Goal: Task Accomplishment & Management: Use online tool/utility

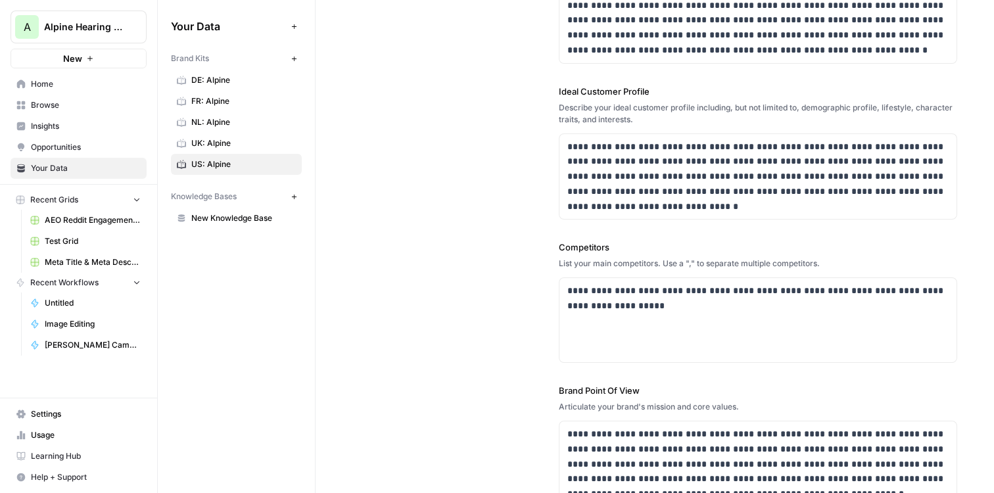
scroll to position [298, 0]
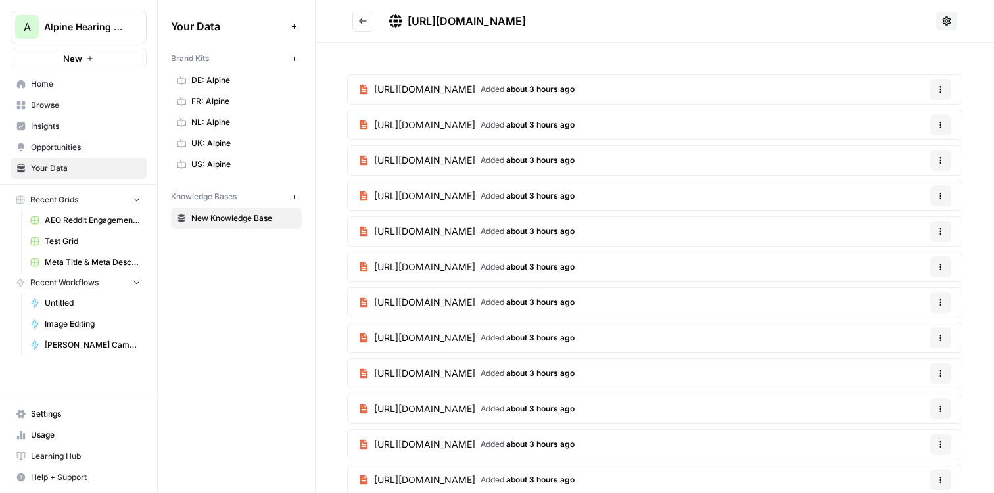
click at [366, 23] on icon "Go back" at bounding box center [362, 20] width 9 height 9
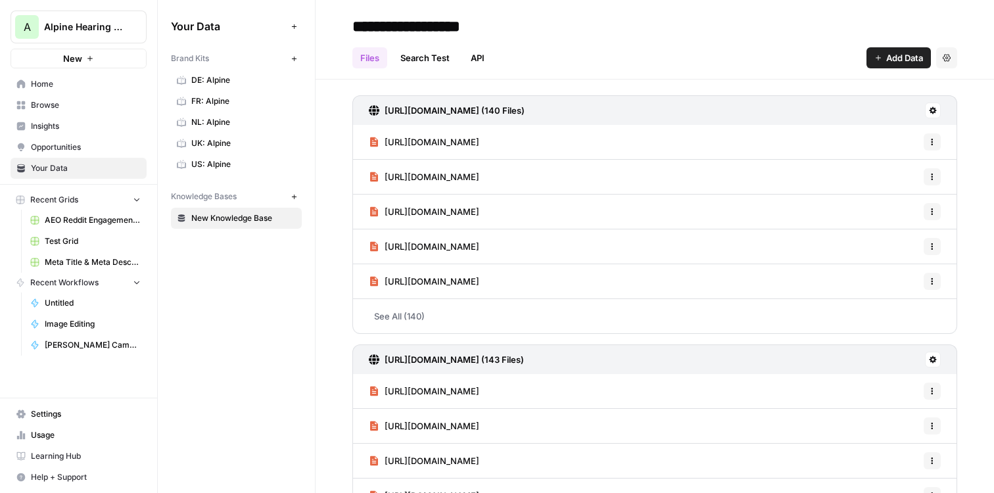
click at [47, 86] on span "Home" at bounding box center [86, 84] width 110 height 12
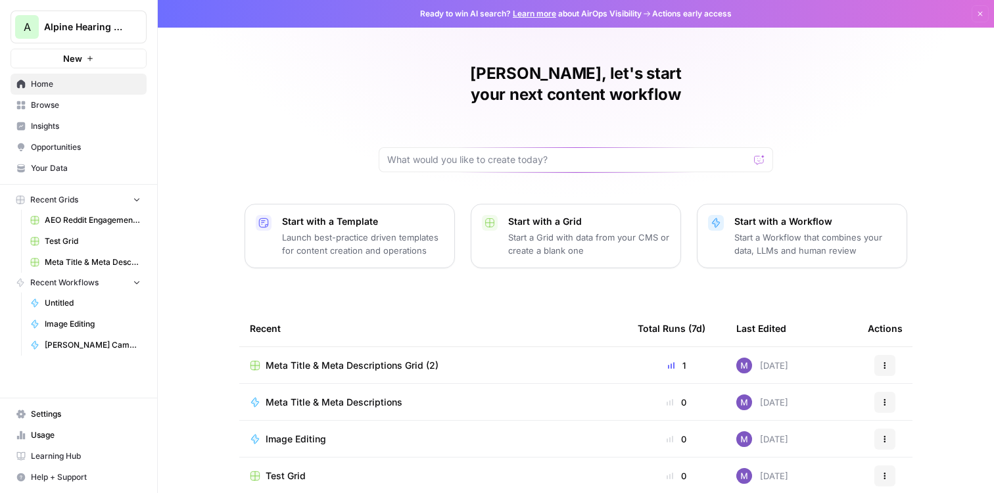
click at [316, 231] on p "Launch best-practice driven templates for content creation and operations" at bounding box center [363, 244] width 162 height 26
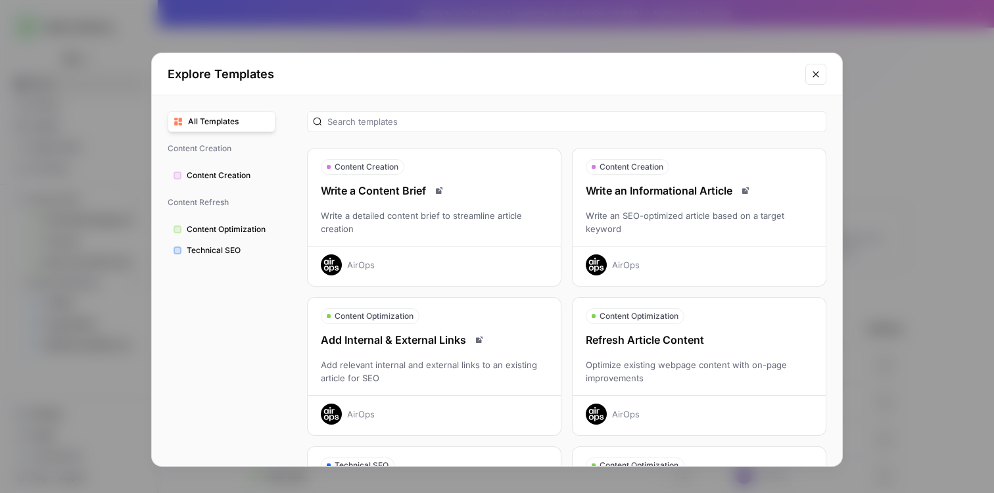
click at [813, 78] on icon "Close modal" at bounding box center [816, 74] width 11 height 11
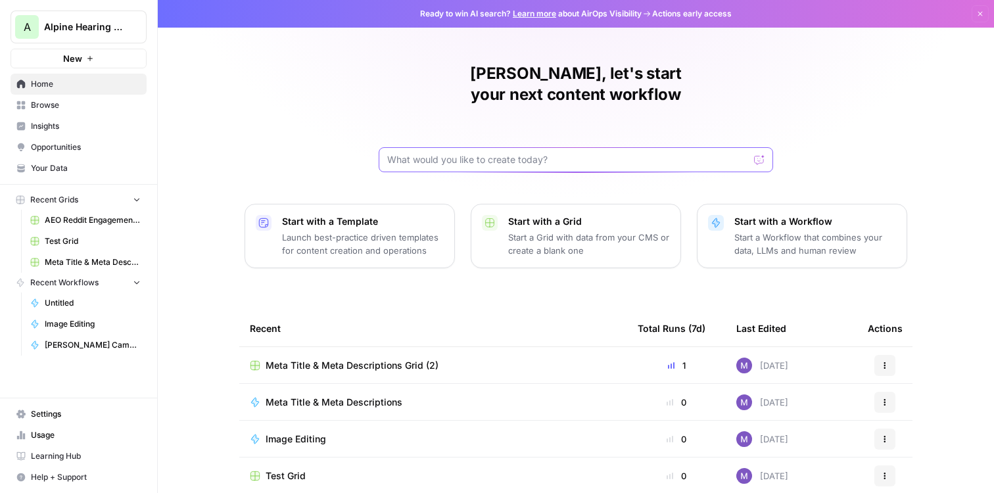
click at [475, 153] on input "text" at bounding box center [568, 159] width 362 height 13
click at [445, 153] on input "text" at bounding box center [568, 159] width 362 height 13
click at [410, 215] on p "Start with a Template" at bounding box center [363, 221] width 162 height 13
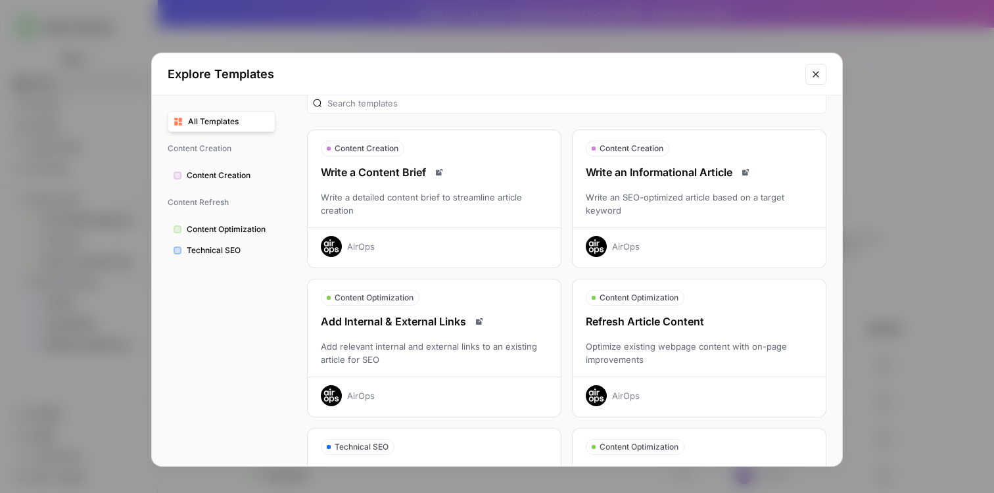
scroll to position [15, 0]
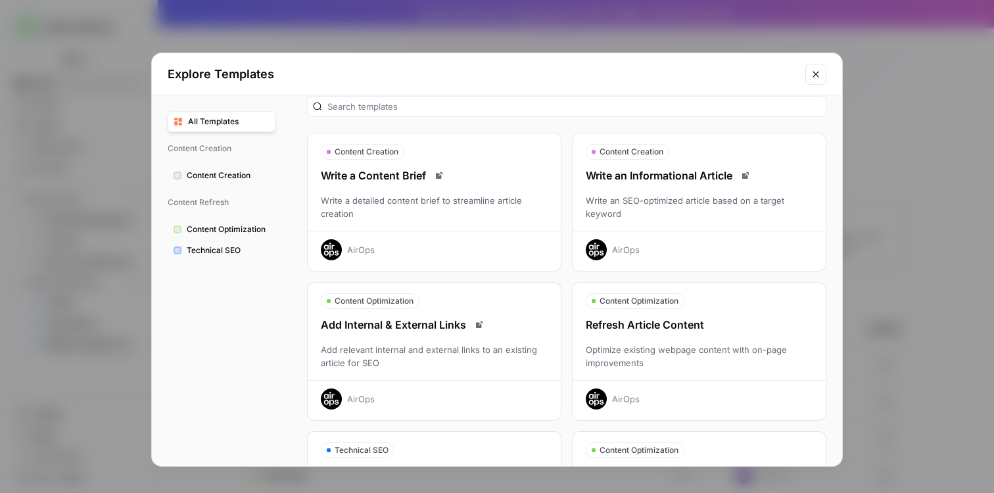
click at [669, 326] on div "Refresh Article Content" at bounding box center [699, 325] width 253 height 16
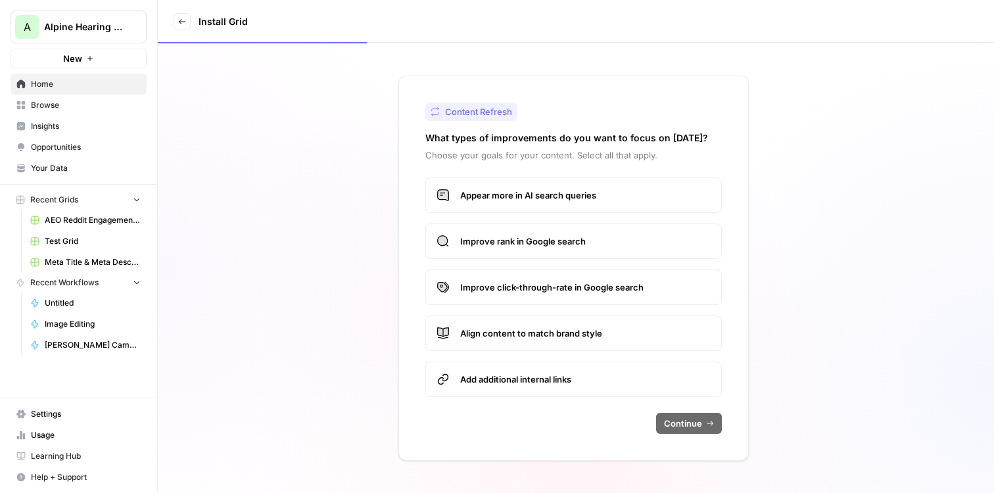
click at [575, 172] on div "Content Refresh What types of improvements do you want to focus on today? Choos…" at bounding box center [573, 268] width 350 height 385
click at [578, 195] on span "Appear more in AI search queries" at bounding box center [585, 195] width 250 height 13
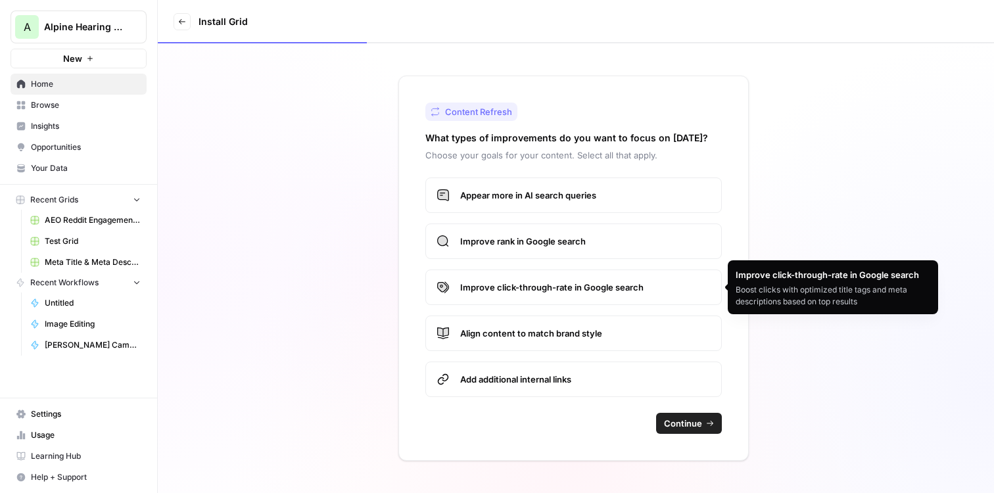
click at [674, 287] on span "Improve click-through-rate in Google search" at bounding box center [585, 287] width 250 height 13
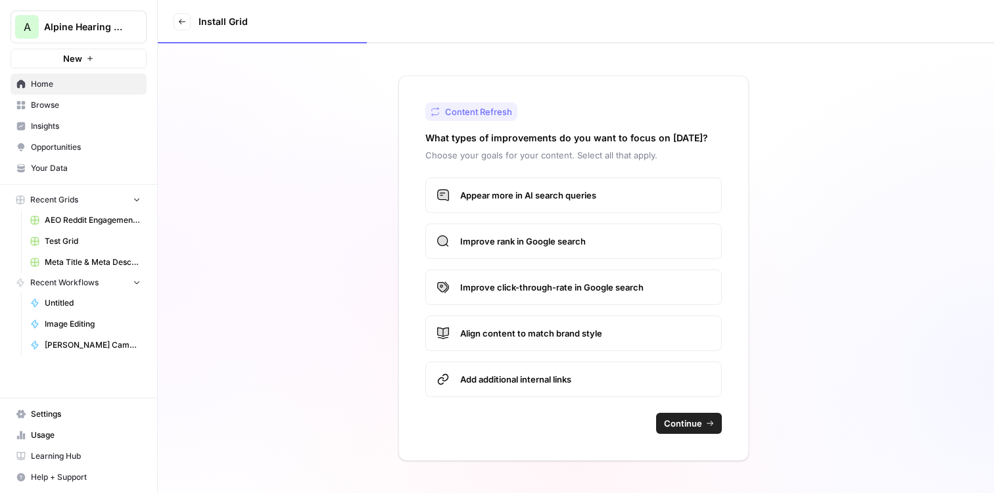
click at [671, 423] on span "Continue" at bounding box center [683, 423] width 38 height 13
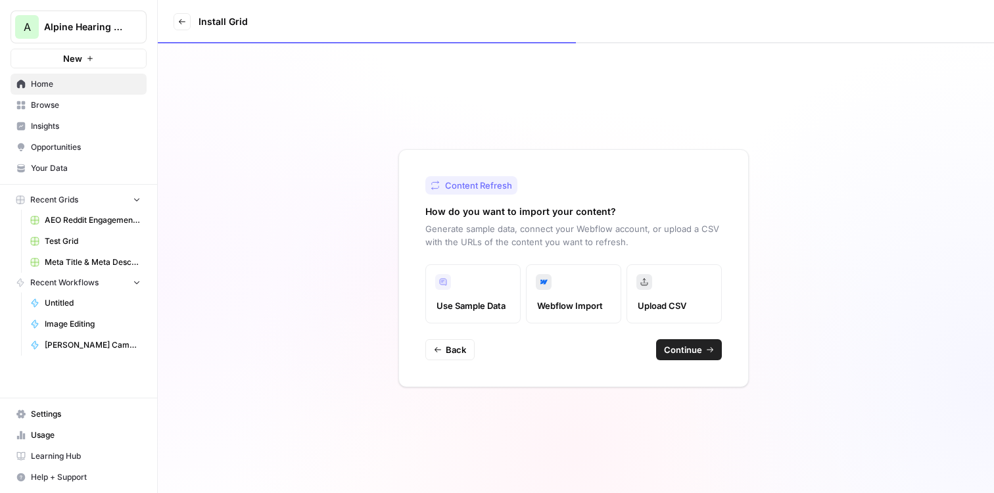
click at [663, 292] on label "Upload CSV" at bounding box center [673, 293] width 95 height 59
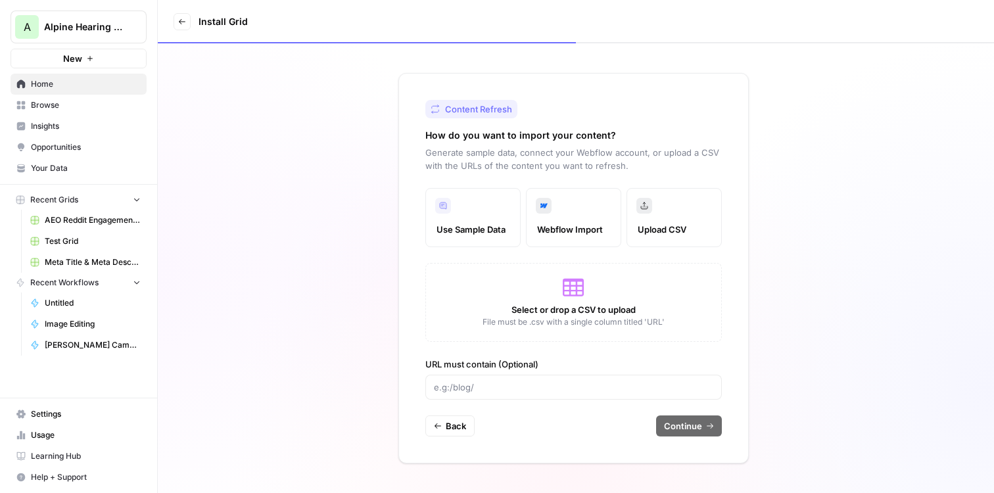
click at [506, 208] on label "Use Sample Data" at bounding box center [472, 217] width 95 height 59
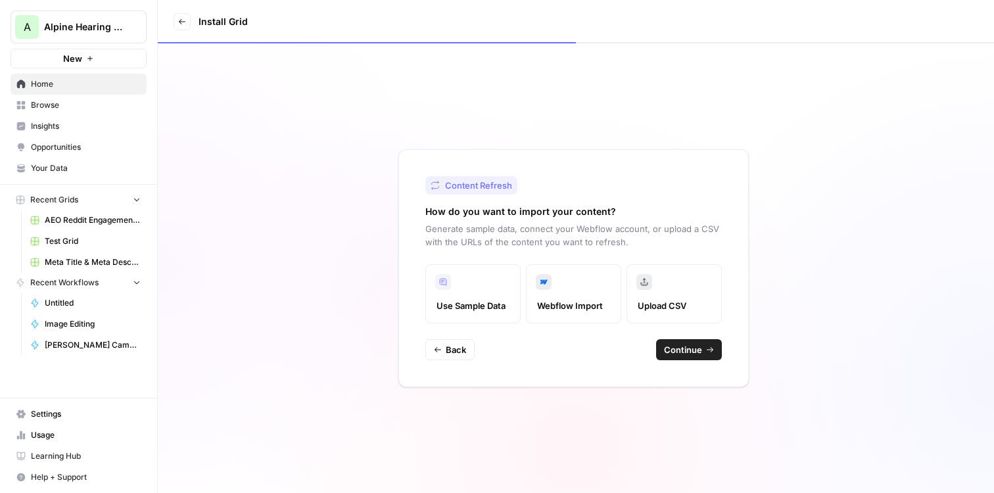
click at [567, 298] on label "Webflow Import" at bounding box center [573, 293] width 95 height 59
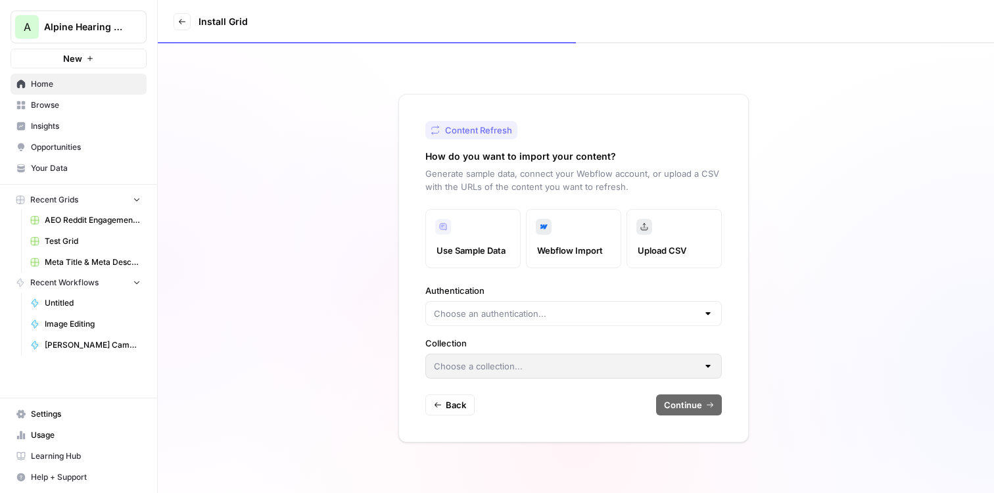
click at [473, 239] on label "Use Sample Data" at bounding box center [472, 238] width 95 height 59
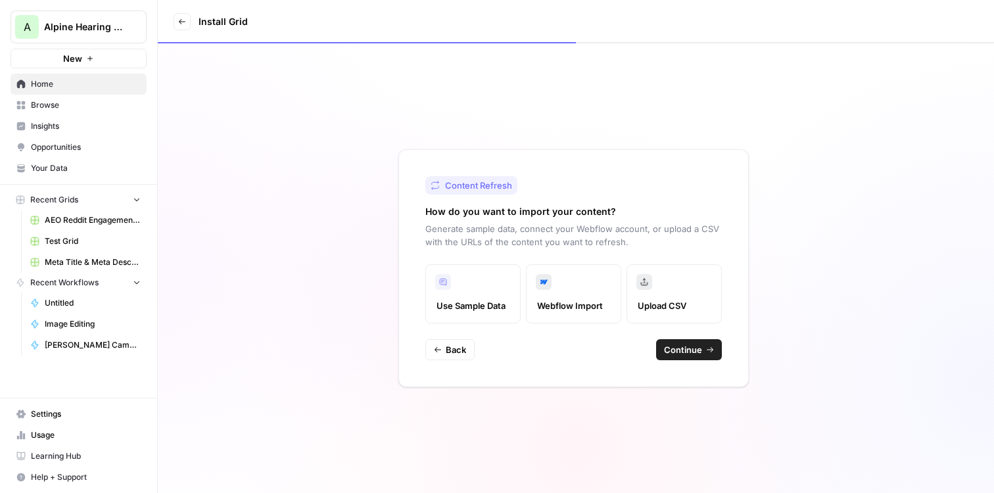
click at [688, 291] on label "Upload CSV" at bounding box center [673, 293] width 95 height 59
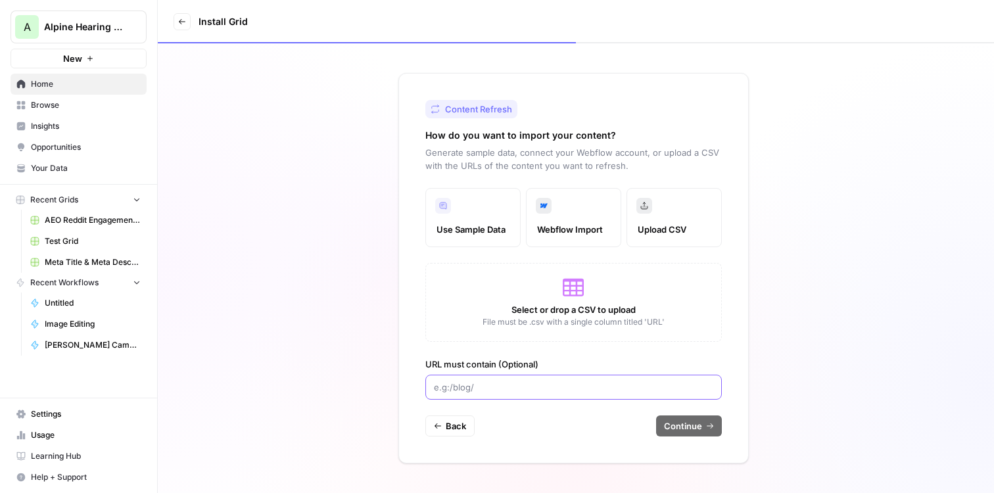
click at [508, 389] on input "URL must contain (Optional)" at bounding box center [573, 387] width 279 height 13
paste input "https://www.alpine.nl/blogs/slapen/tips-om-concentratie-te-verbeteren#communica…"
type input "https://www.alpine.nl/blogs/slapen/tips-om-concentratie-te-verbeteren#communica…"
click at [567, 385] on input "URL must contain (Optional)" at bounding box center [573, 387] width 279 height 13
click at [557, 299] on div "Select or drop a CSV to upload File must be .csv with a single column titled 'U…" at bounding box center [573, 302] width 296 height 79
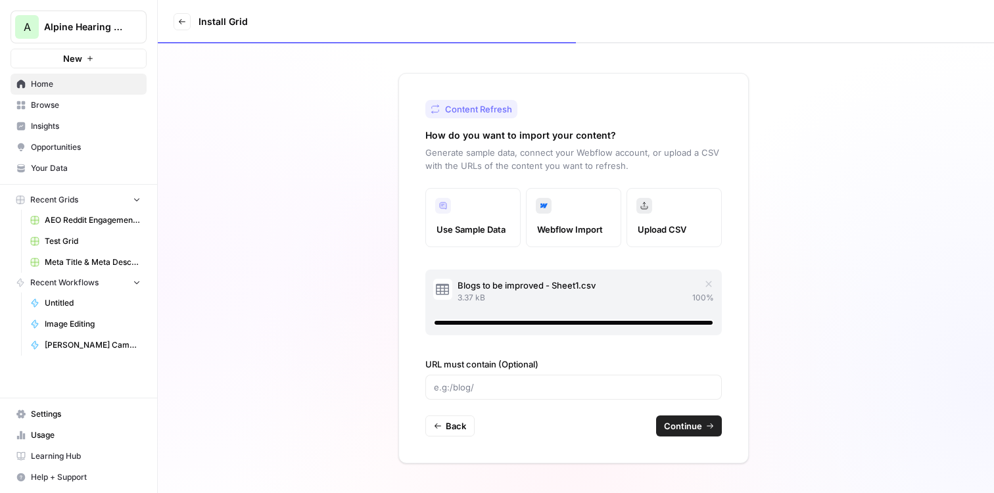
click at [676, 427] on span "Continue" at bounding box center [683, 425] width 38 height 13
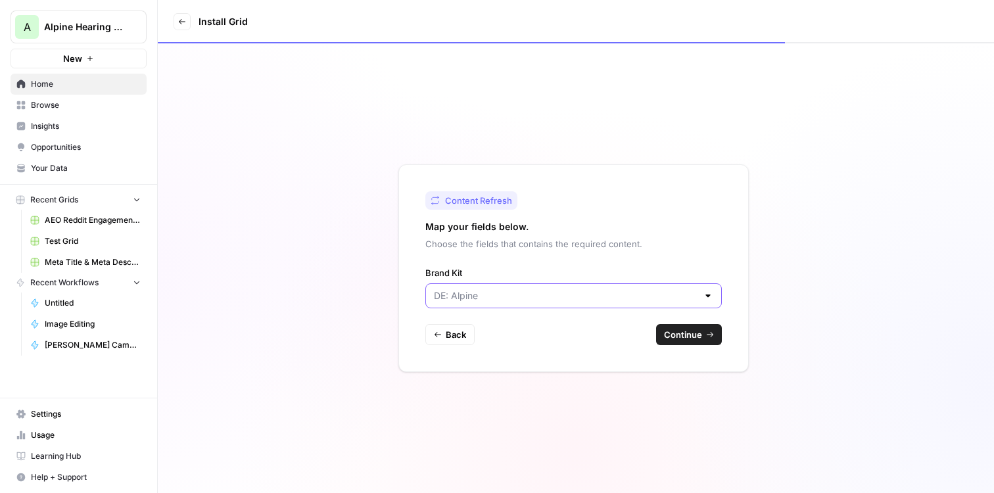
click at [505, 292] on input "Brand Kit" at bounding box center [566, 295] width 264 height 13
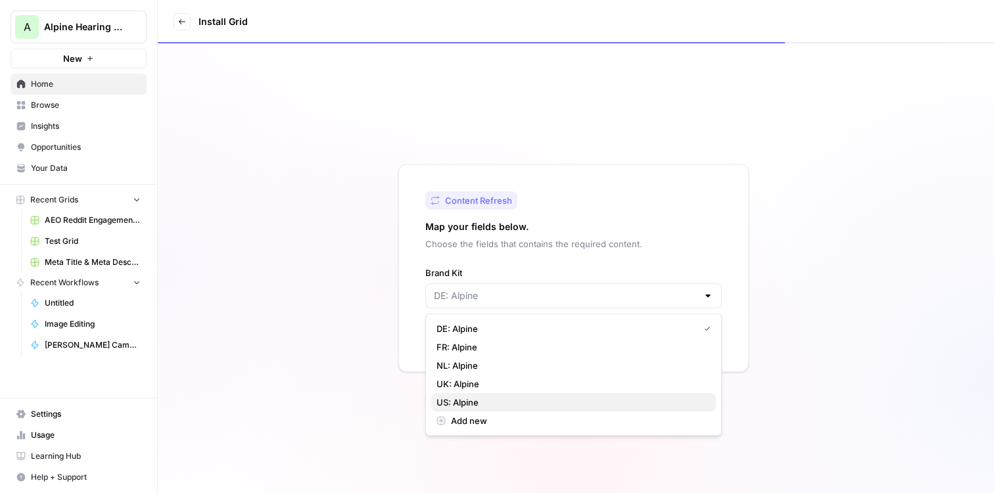
click at [504, 400] on span "US: Alpine" at bounding box center [571, 402] width 269 height 13
type input "US: Alpine"
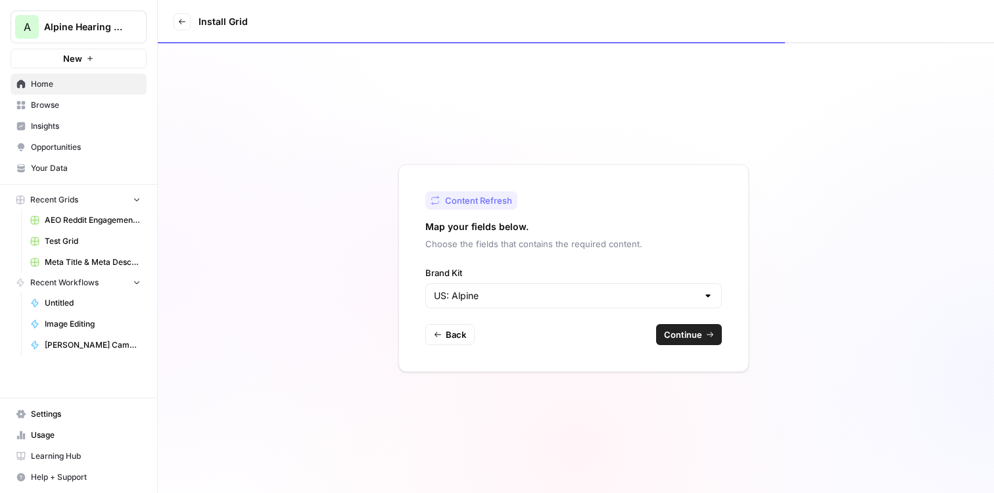
click at [674, 334] on span "Continue" at bounding box center [683, 334] width 38 height 13
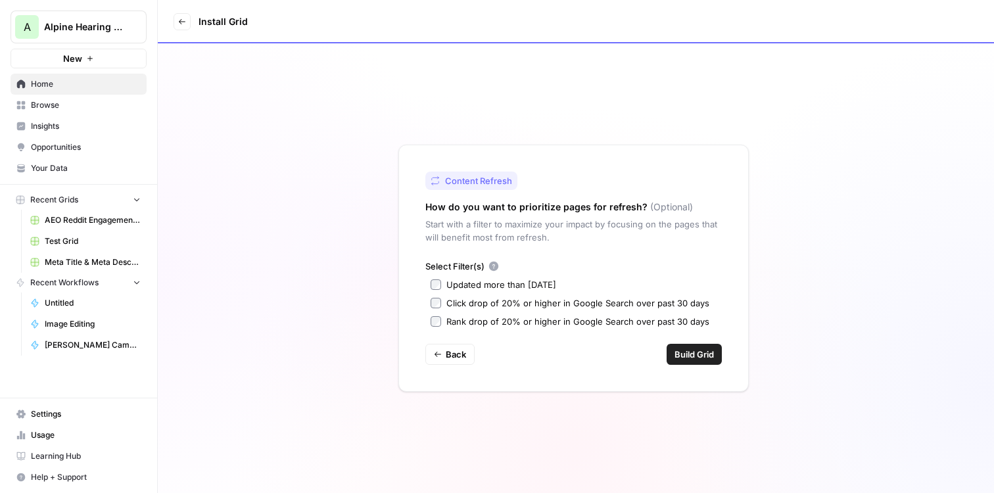
click at [456, 356] on span "Back" at bounding box center [456, 354] width 20 height 13
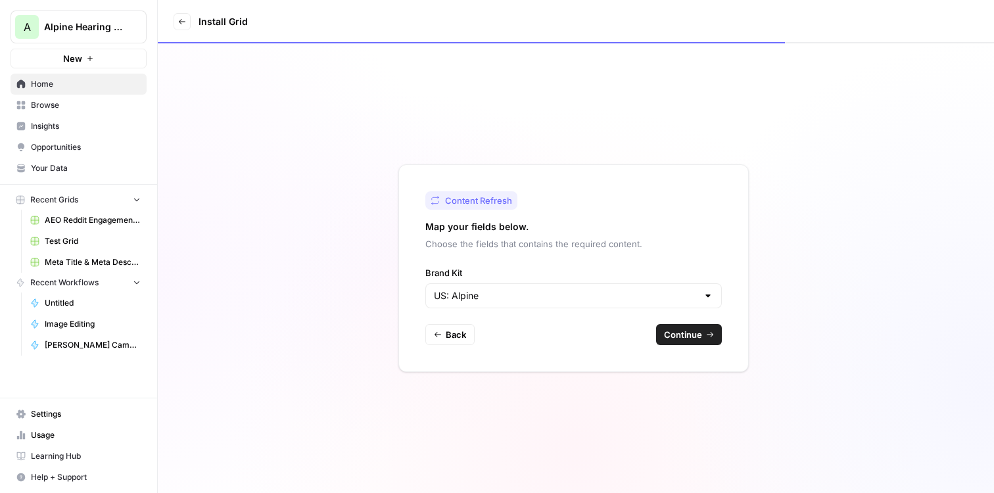
click at [548, 288] on div "US: Alpine" at bounding box center [573, 295] width 296 height 25
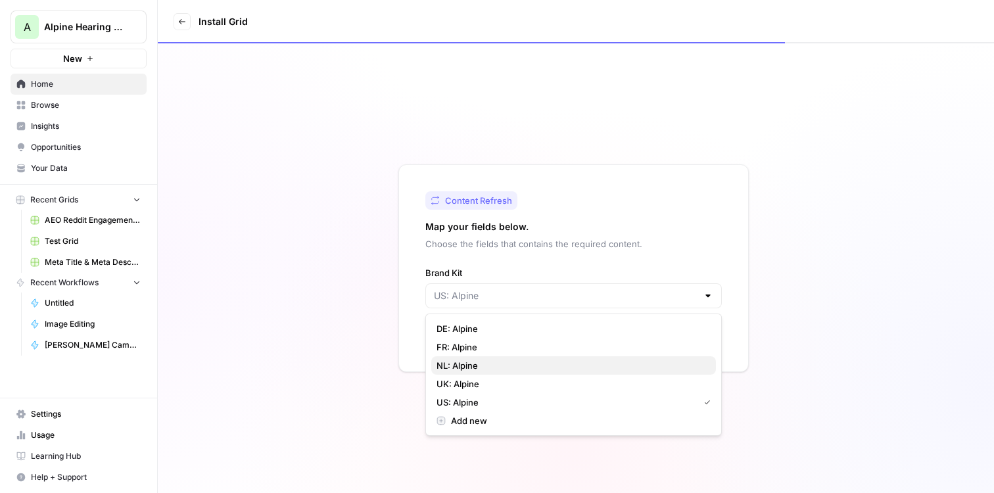
click at [521, 369] on span "NL: Alpine" at bounding box center [571, 365] width 269 height 13
type input "NL: Alpine"
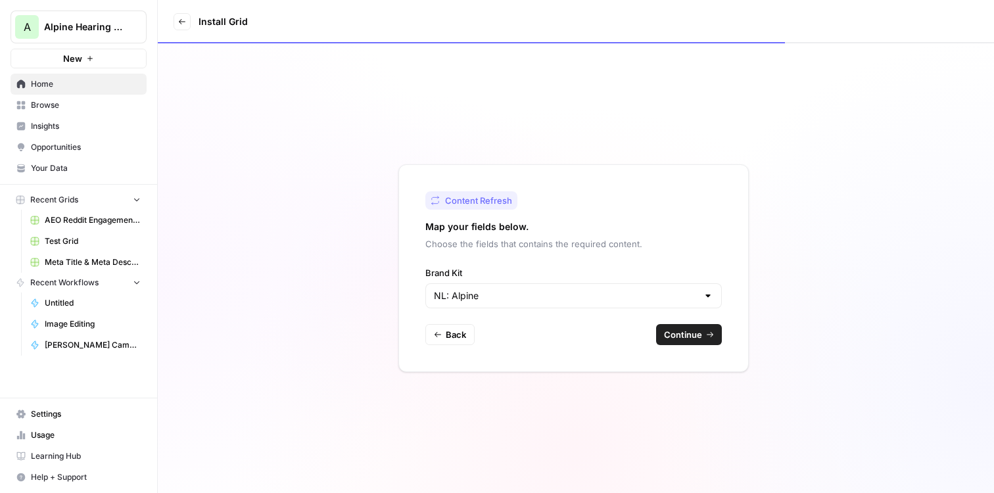
click at [668, 334] on span "Continue" at bounding box center [683, 334] width 38 height 13
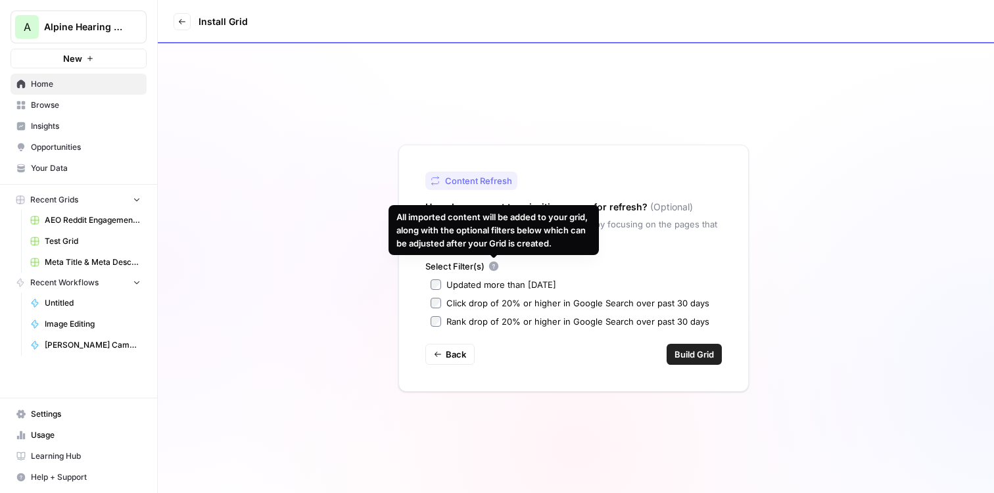
click at [674, 263] on div "Select Filter(s)" at bounding box center [573, 266] width 296 height 13
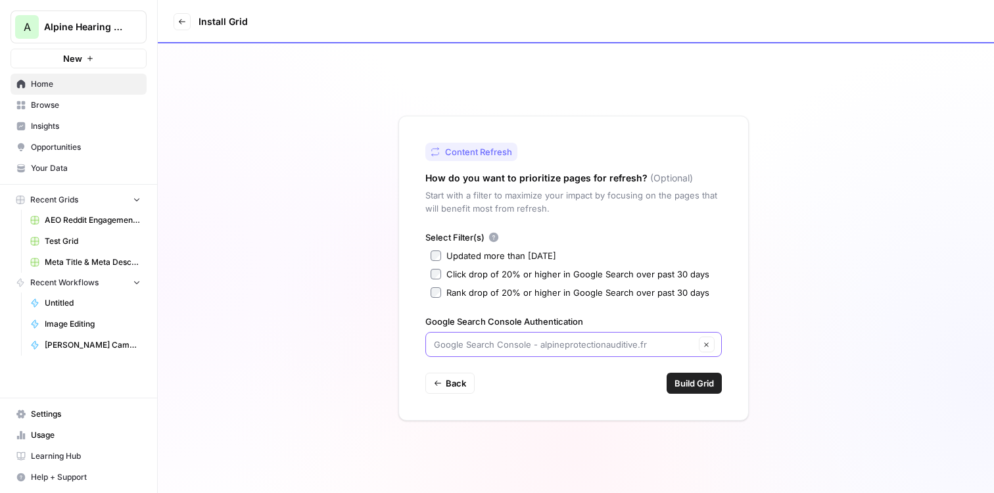
click at [596, 348] on input "Google Search Console Authentication" at bounding box center [564, 344] width 261 height 13
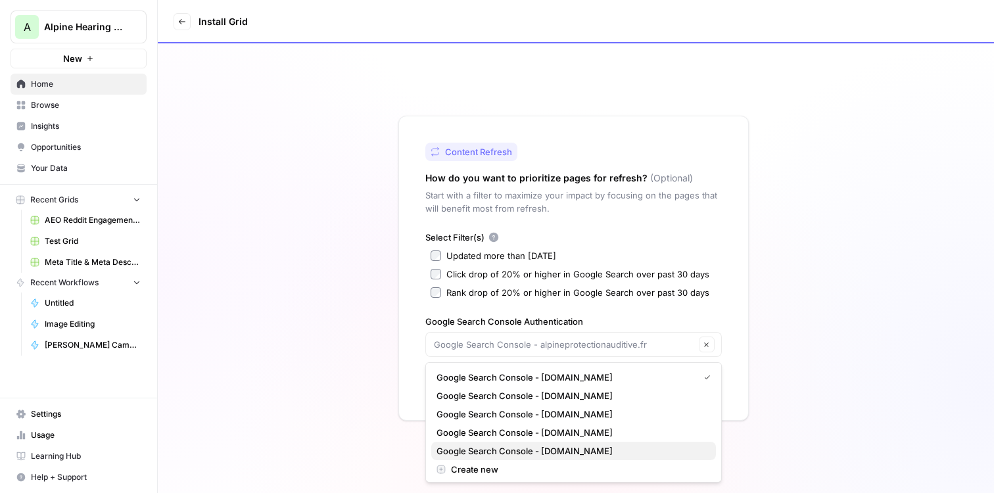
click at [662, 446] on span "Google Search Console - alpine.nl" at bounding box center [571, 450] width 269 height 13
type input "Google Search Console - alpine.nl"
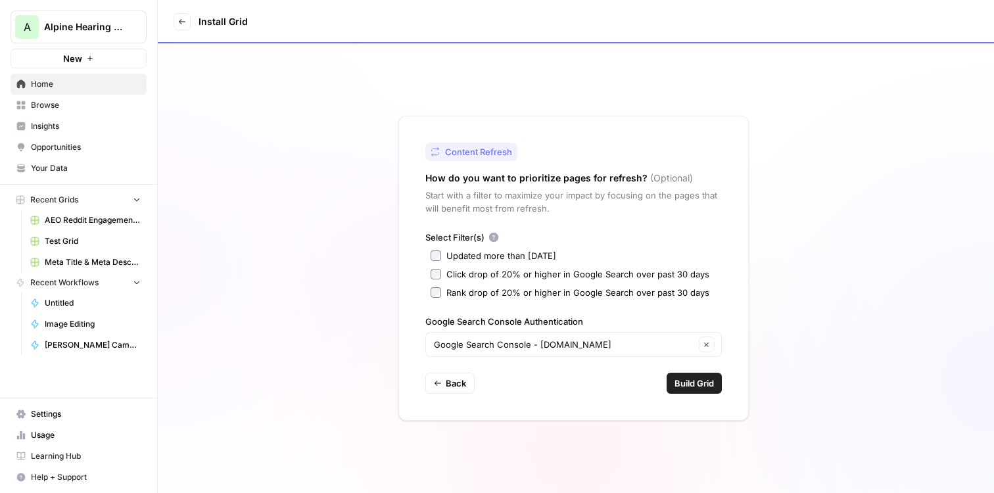
click at [714, 309] on div "Select Filter(s) Updated more than 90 days ago Click drop of 20% or higher in G…" at bounding box center [573, 294] width 296 height 126
click at [690, 383] on span "Build Grid" at bounding box center [693, 383] width 39 height 13
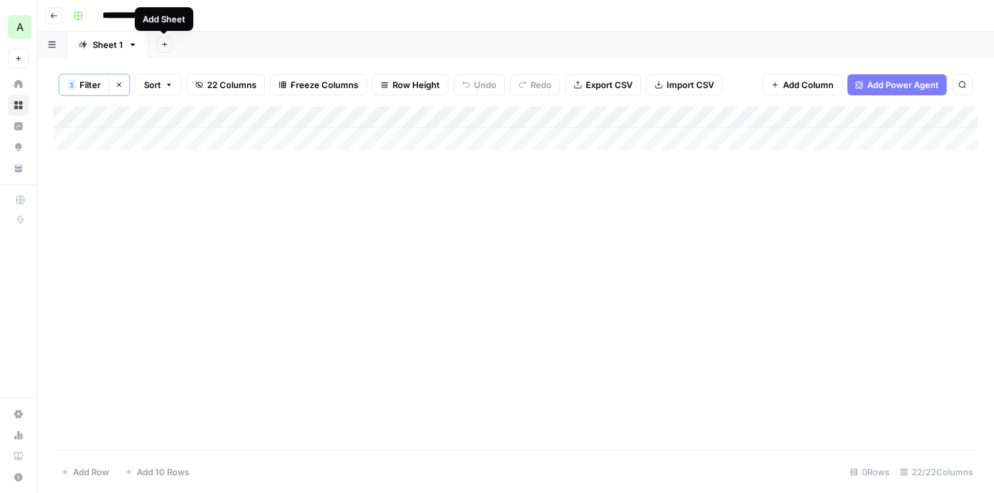
click at [52, 16] on icon "button" at bounding box center [54, 16] width 8 height 8
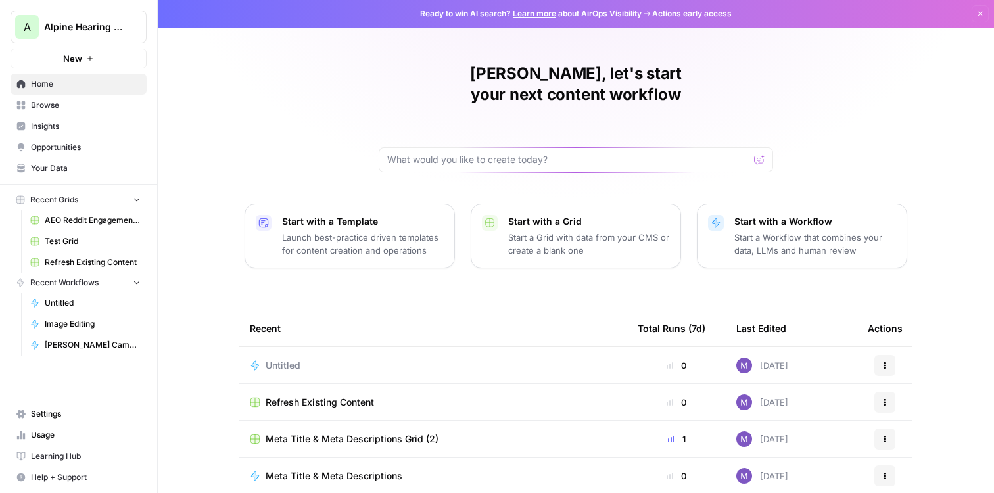
click at [316, 396] on span "Refresh Existing Content" at bounding box center [320, 402] width 108 height 13
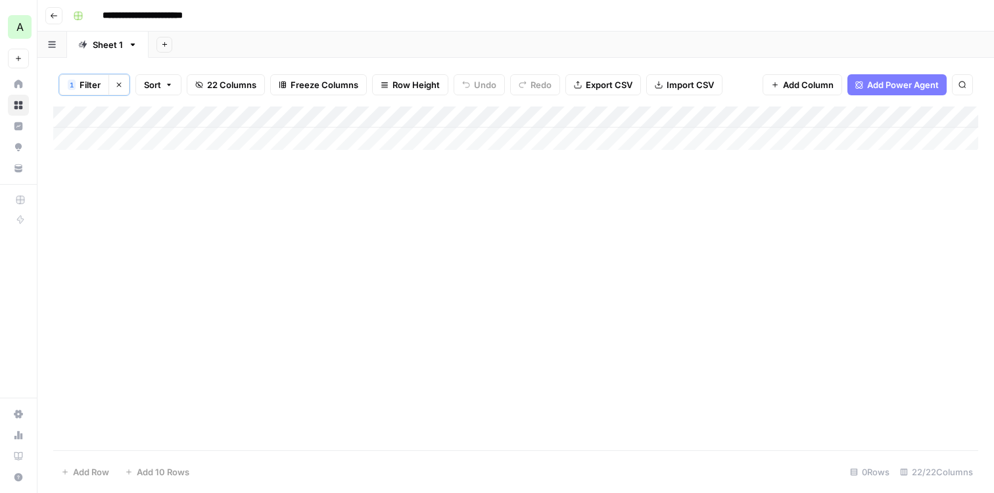
click at [101, 137] on div "Add Column" at bounding box center [515, 127] width 925 height 43
click at [54, 16] on icon "button" at bounding box center [54, 16] width 8 height 8
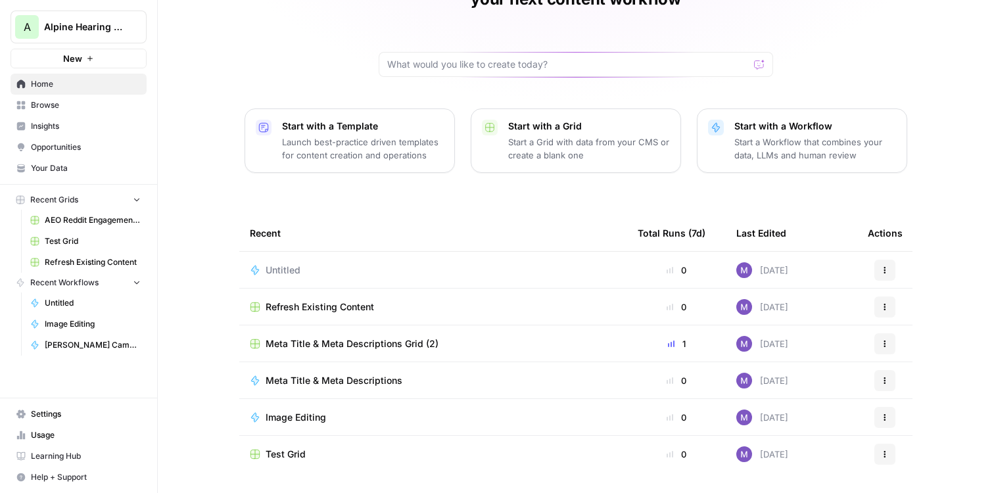
scroll to position [112, 0]
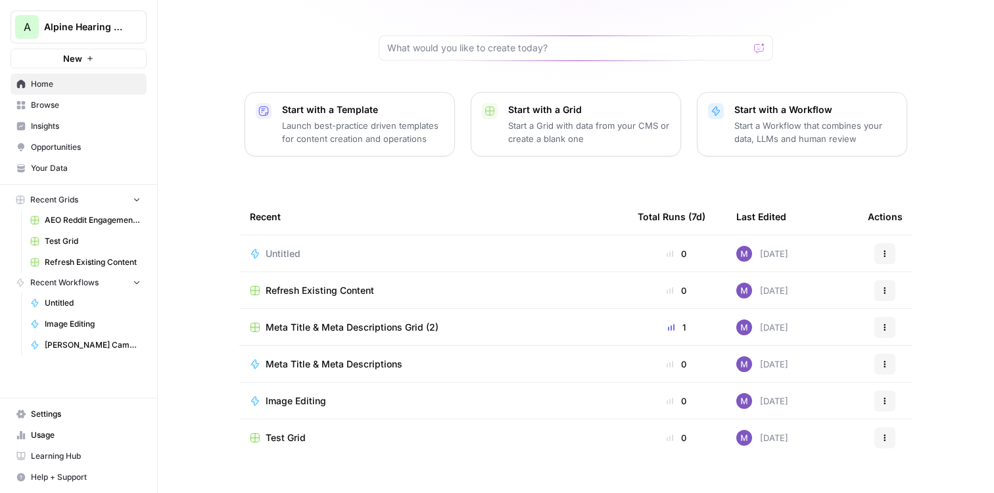
click at [292, 247] on span "Untitled" at bounding box center [283, 253] width 35 height 13
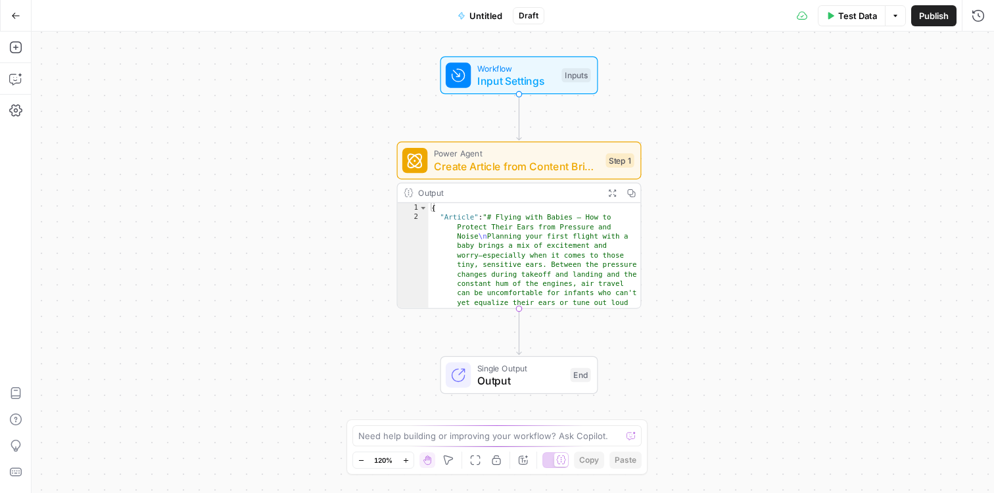
click at [487, 18] on span "Untitled" at bounding box center [485, 15] width 33 height 13
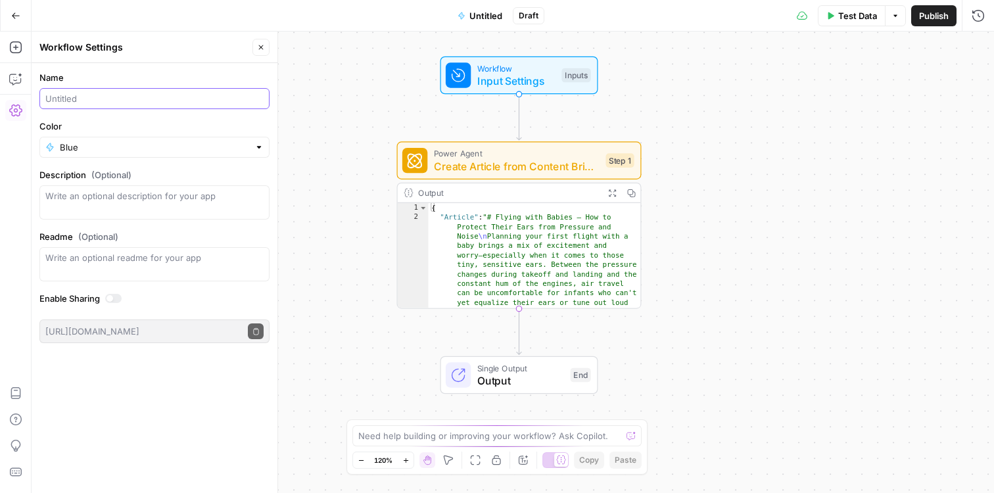
click at [95, 100] on input "Name" at bounding box center [154, 98] width 218 height 13
type input "Create Article from Brief"
click at [304, 181] on div "Workflow Input Settings Inputs Power Agent Create Article from Content Brief - …" at bounding box center [513, 262] width 962 height 461
click at [349, 285] on div "Workflow Input Settings Inputs Power Agent Create Article from Content Brief - …" at bounding box center [513, 262] width 962 height 461
click at [260, 52] on button "Close" at bounding box center [260, 47] width 17 height 17
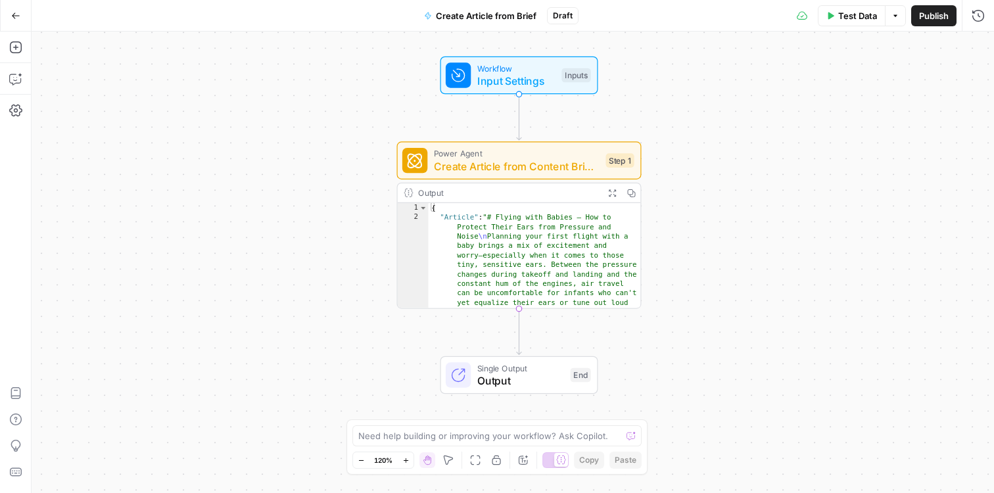
click at [531, 161] on span "Create Article from Content Brief - Fork" at bounding box center [517, 166] width 166 height 16
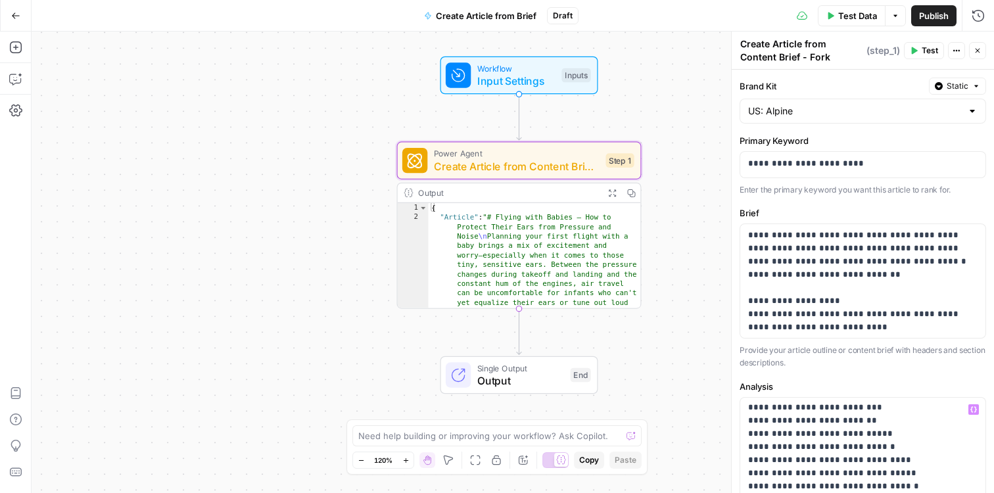
scroll to position [143, 0]
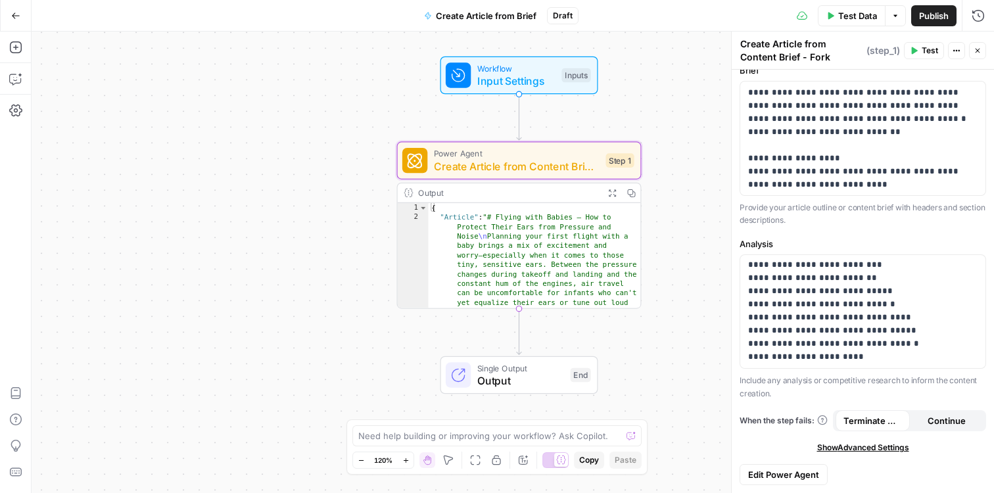
click at [978, 50] on icon "button" at bounding box center [978, 51] width 5 height 5
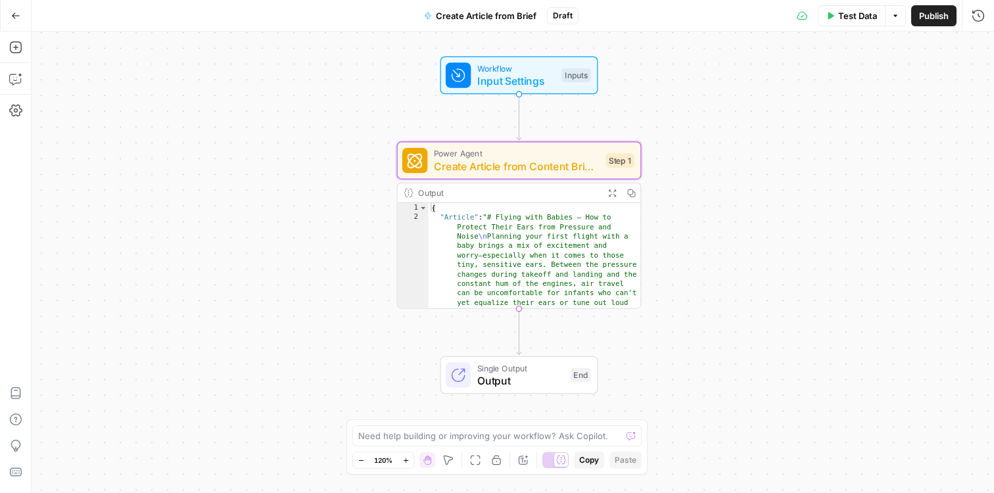
click at [865, 20] on span "Test Data" at bounding box center [857, 15] width 39 height 13
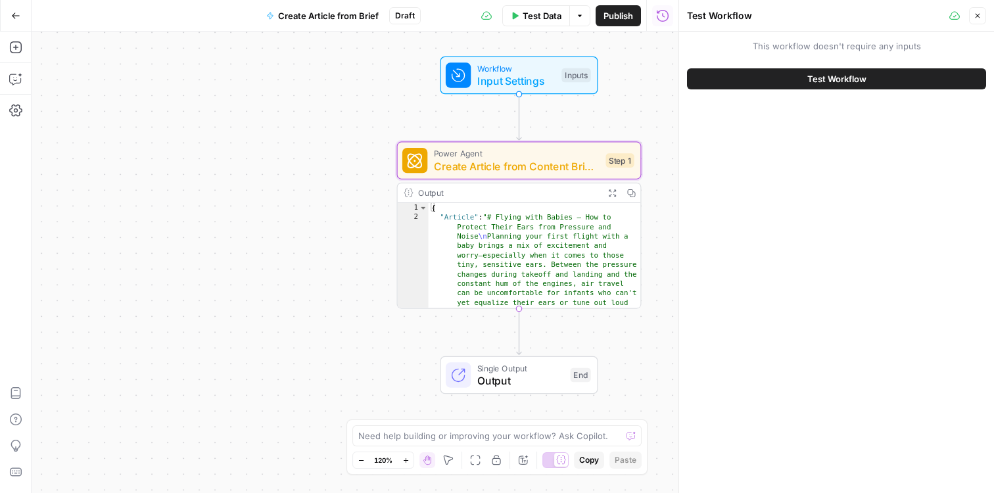
click at [847, 73] on span "Test Workflow" at bounding box center [836, 78] width 59 height 13
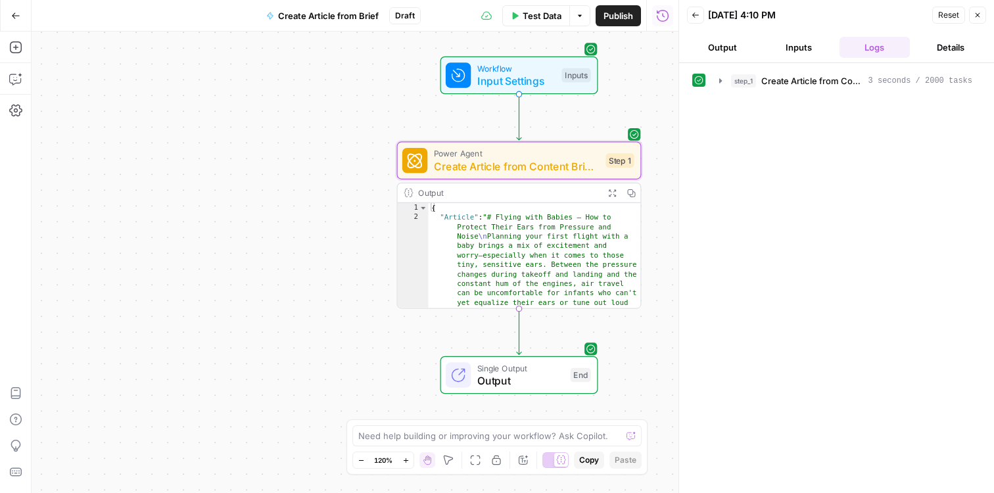
click at [725, 48] on button "Output" at bounding box center [722, 47] width 71 height 21
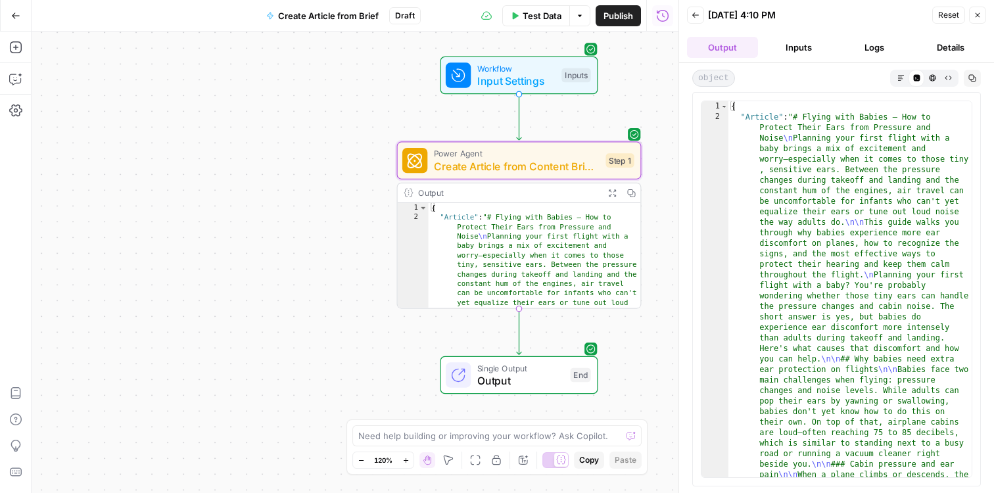
click at [897, 76] on icon "button" at bounding box center [900, 77] width 7 height 7
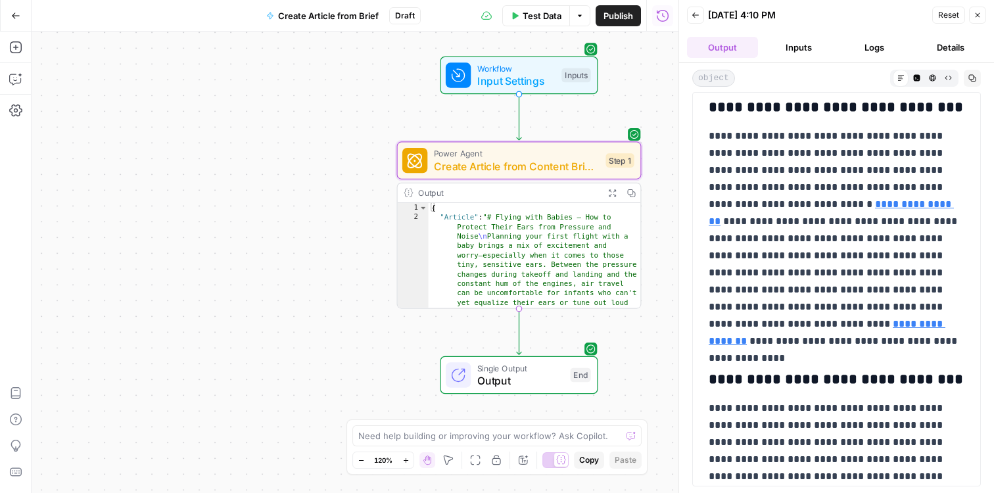
scroll to position [1949, 0]
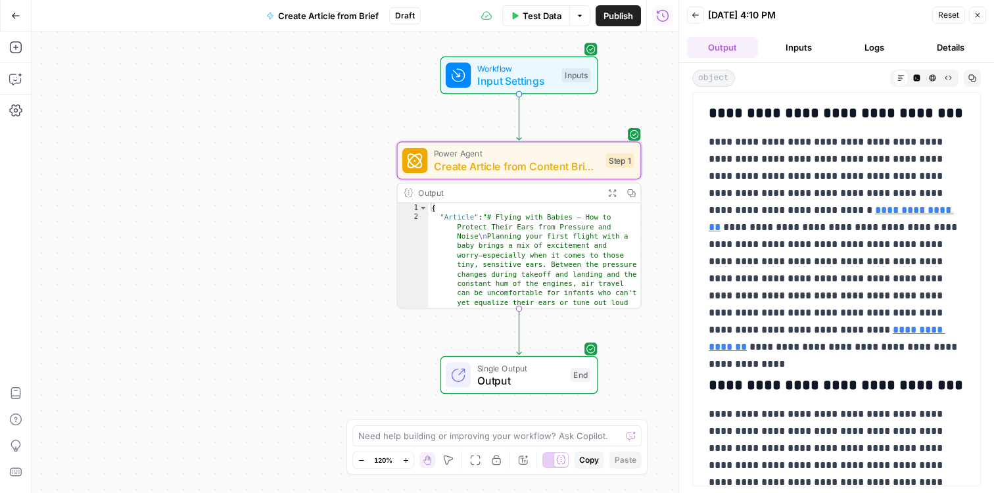
click at [788, 212] on link "**********" at bounding box center [831, 218] width 245 height 27
click at [914, 325] on link "**********" at bounding box center [827, 338] width 237 height 27
click at [796, 210] on link "**********" at bounding box center [831, 218] width 245 height 27
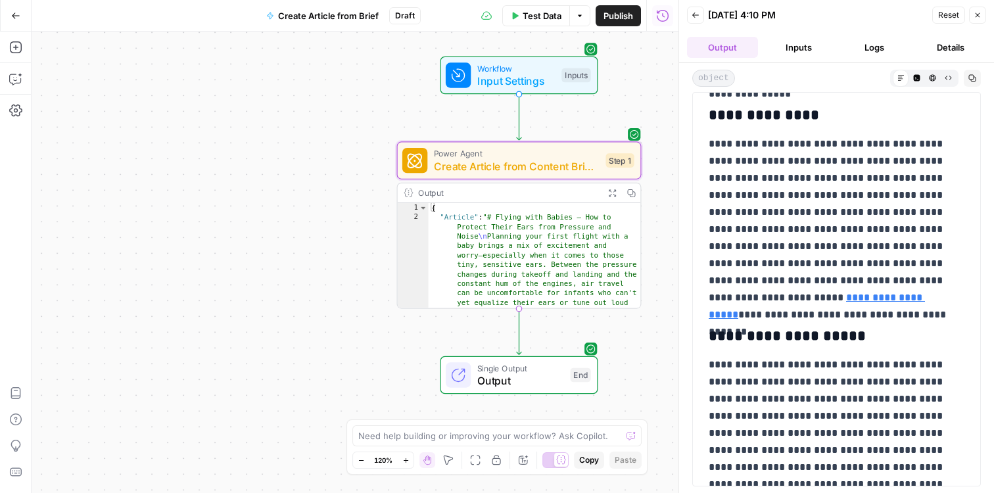
scroll to position [2788, 0]
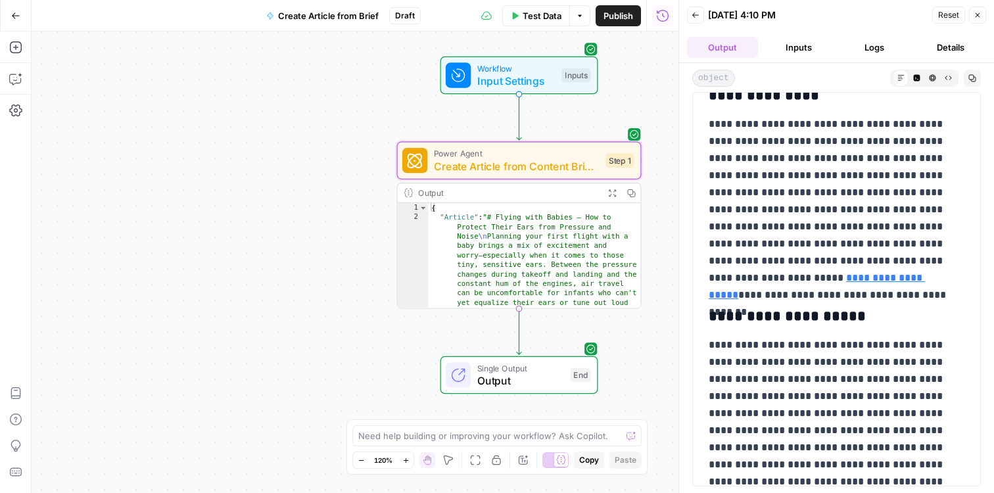
click at [839, 273] on link "**********" at bounding box center [817, 286] width 216 height 27
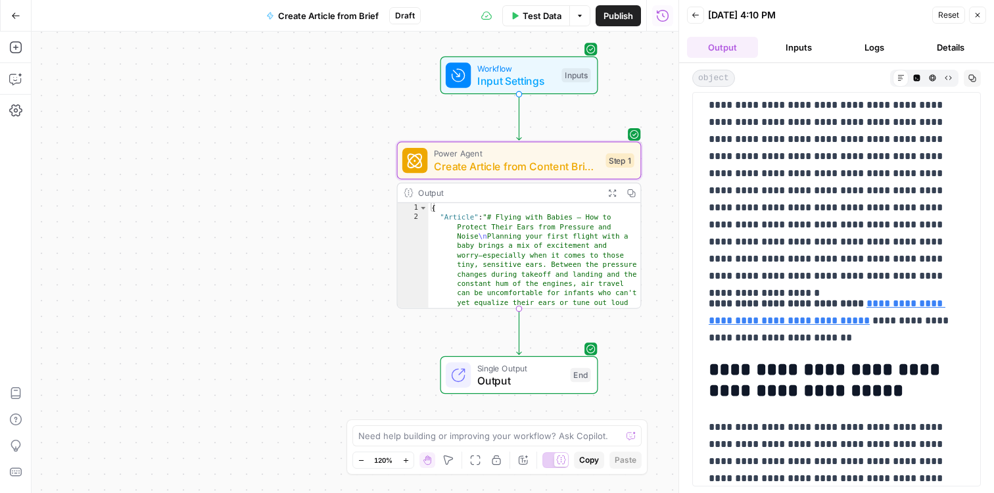
scroll to position [3948, 0]
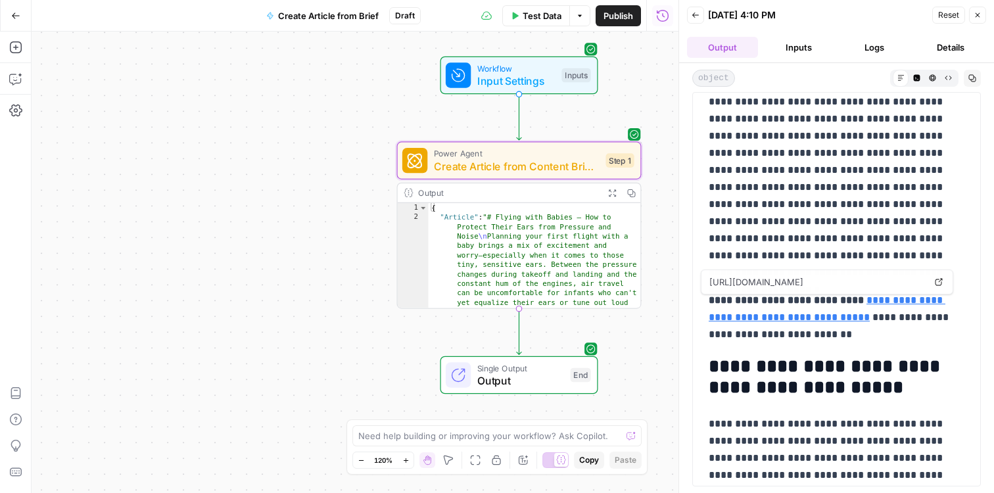
click at [881, 299] on link "**********" at bounding box center [827, 308] width 237 height 27
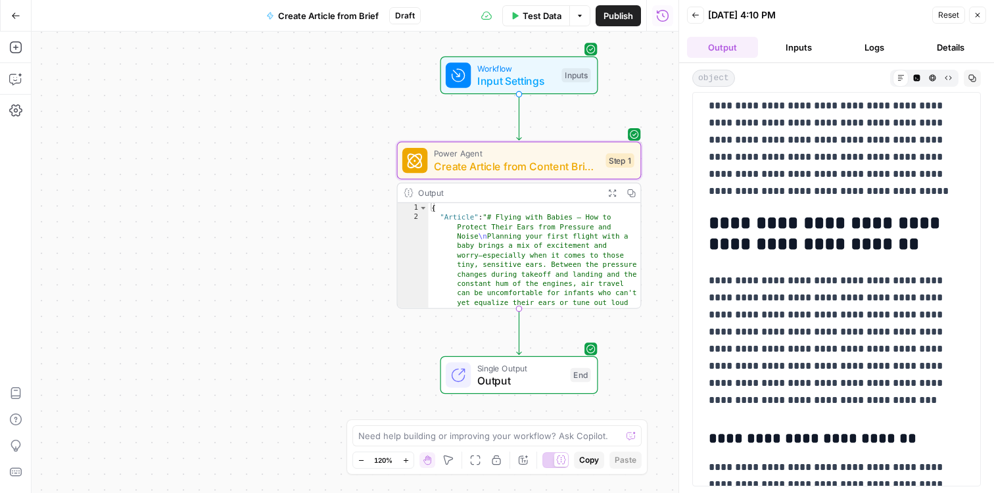
scroll to position [0, 0]
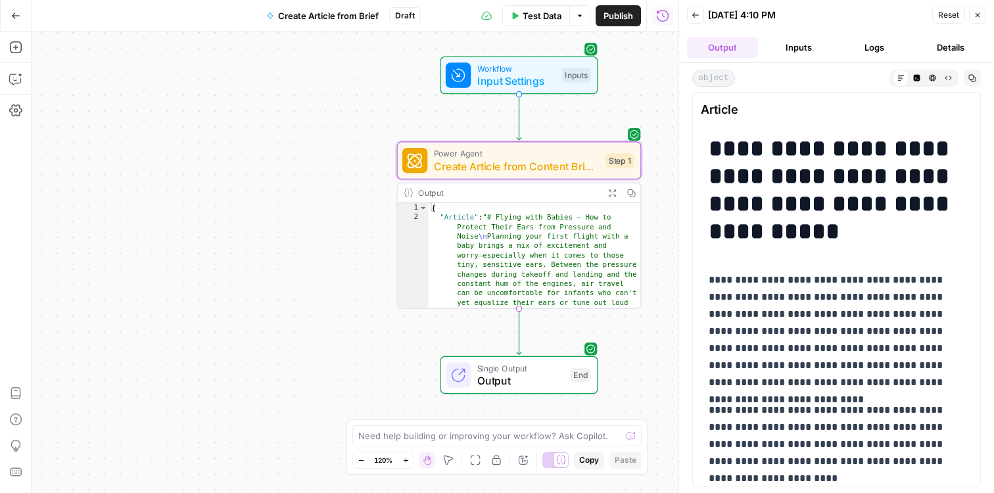
click at [796, 45] on button "Inputs" at bounding box center [798, 47] width 71 height 21
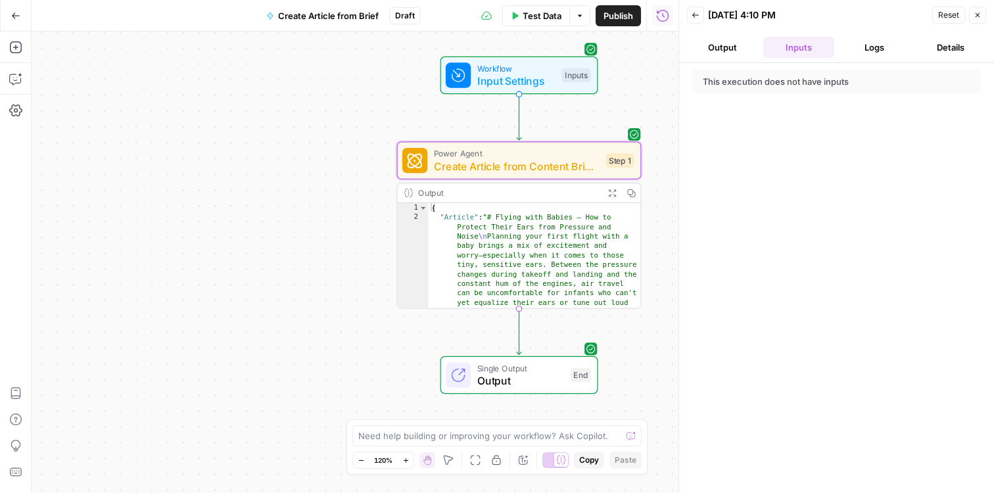
click at [881, 51] on button "Logs" at bounding box center [874, 47] width 71 height 21
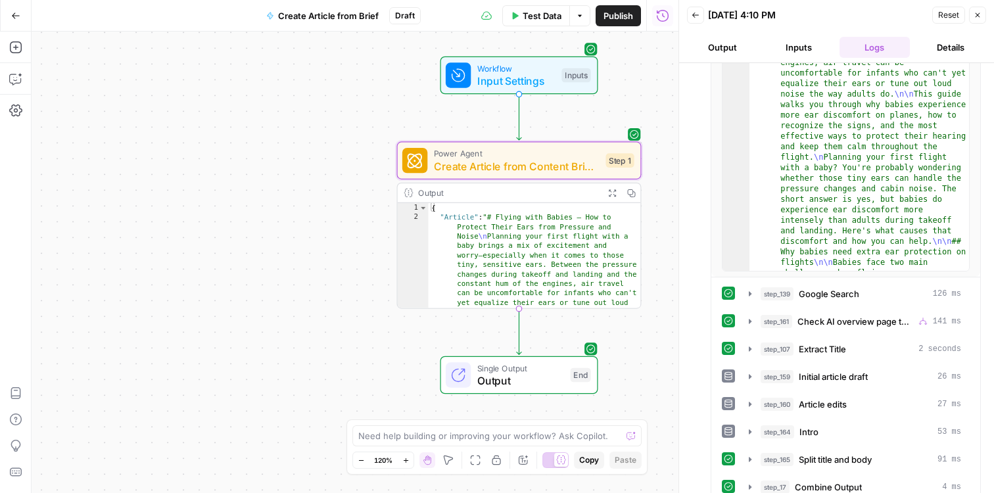
scroll to position [189, 0]
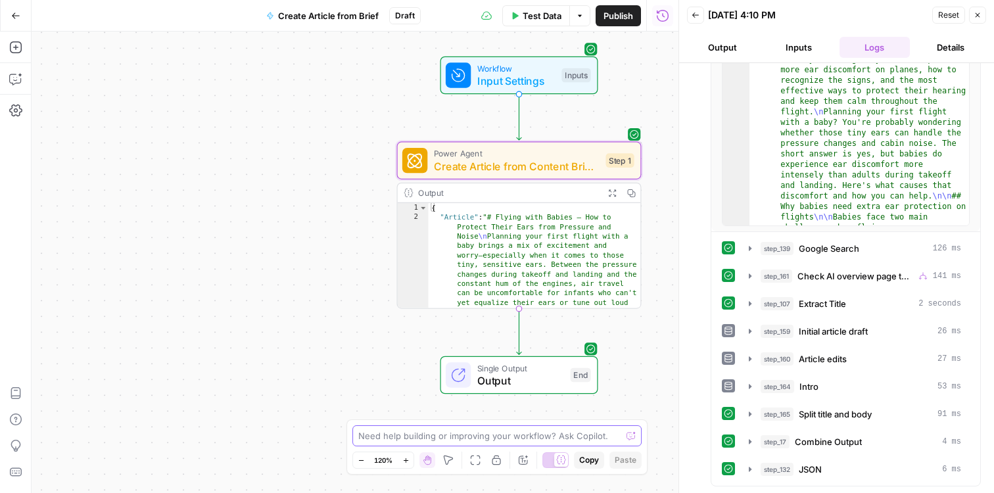
click at [394, 434] on textarea at bounding box center [489, 435] width 263 height 13
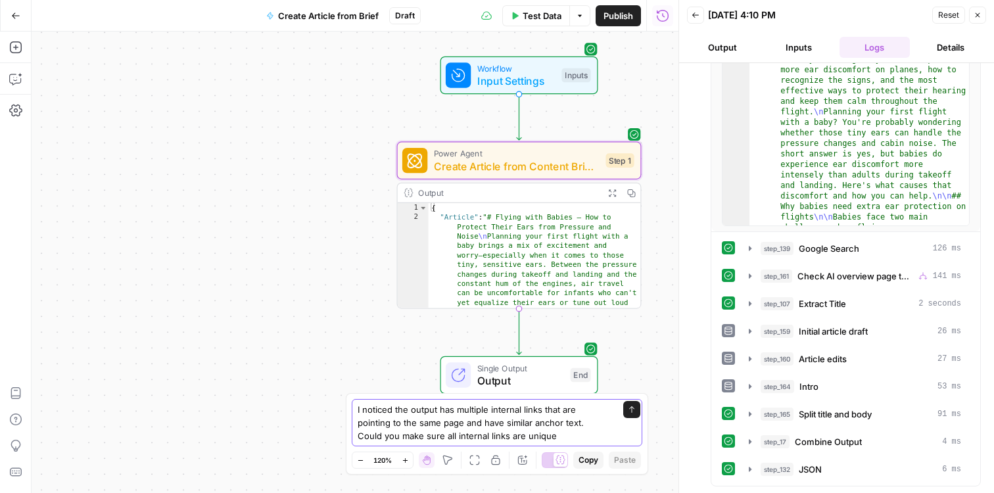
type textarea "I noticed the output has multiple internal links that are pointing to the same …"
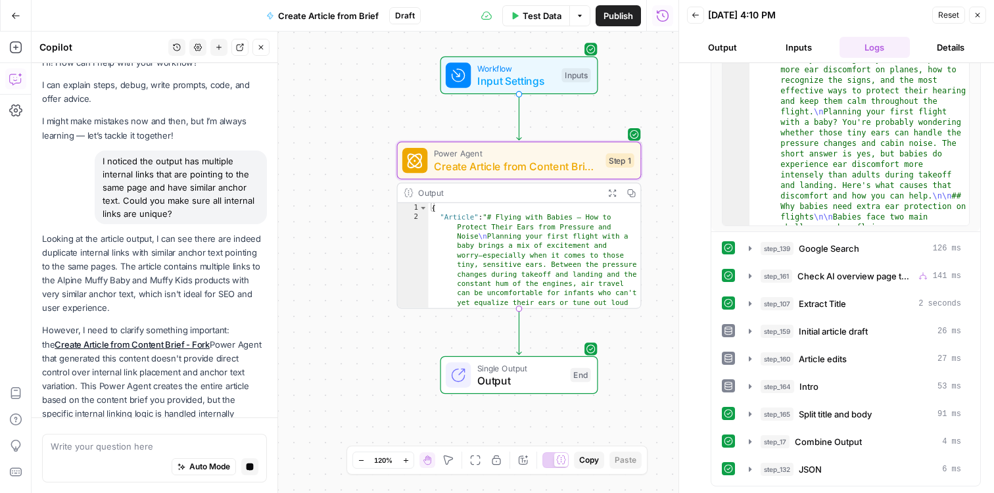
scroll to position [32, 0]
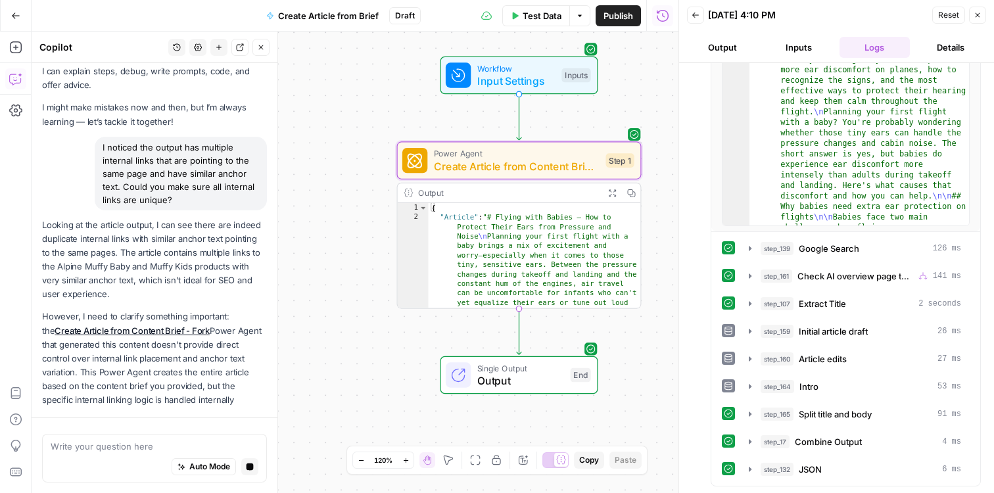
click at [734, 56] on button "Output" at bounding box center [722, 47] width 71 height 21
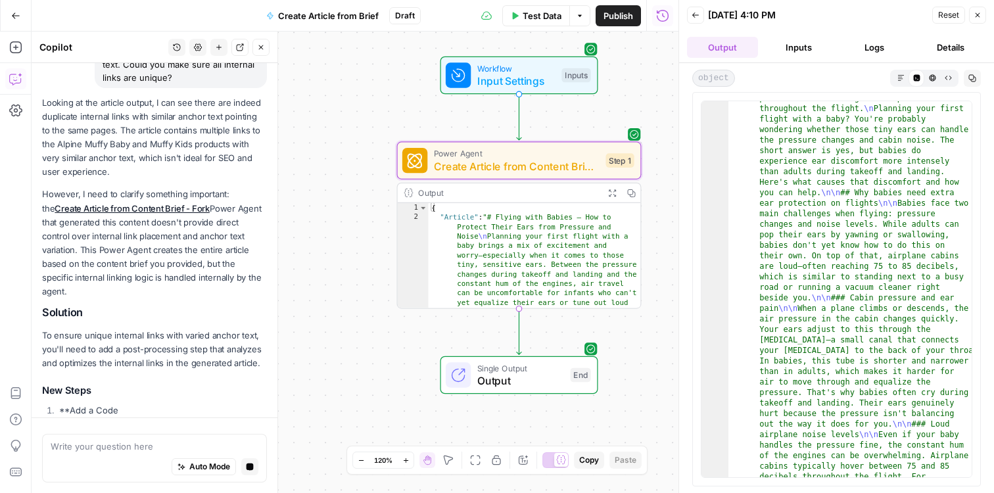
scroll to position [176, 0]
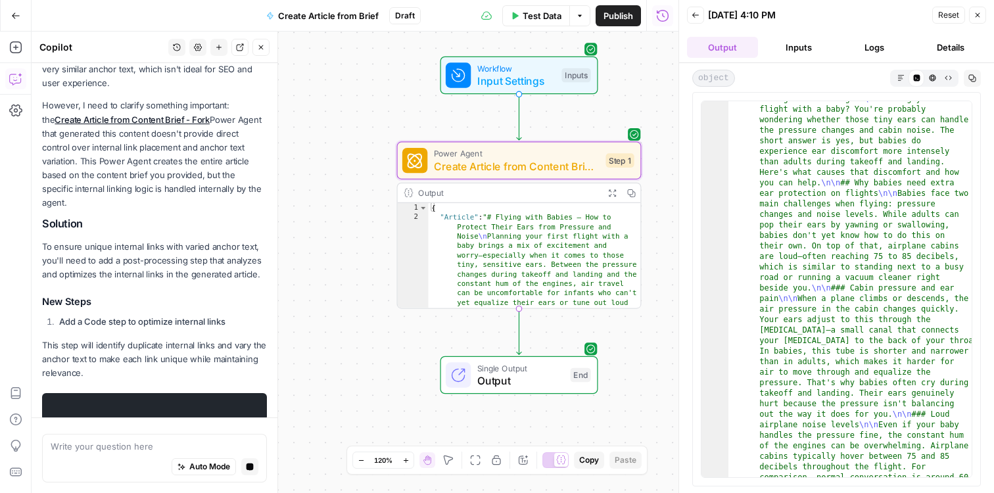
click at [897, 76] on icon "button" at bounding box center [900, 77] width 7 height 7
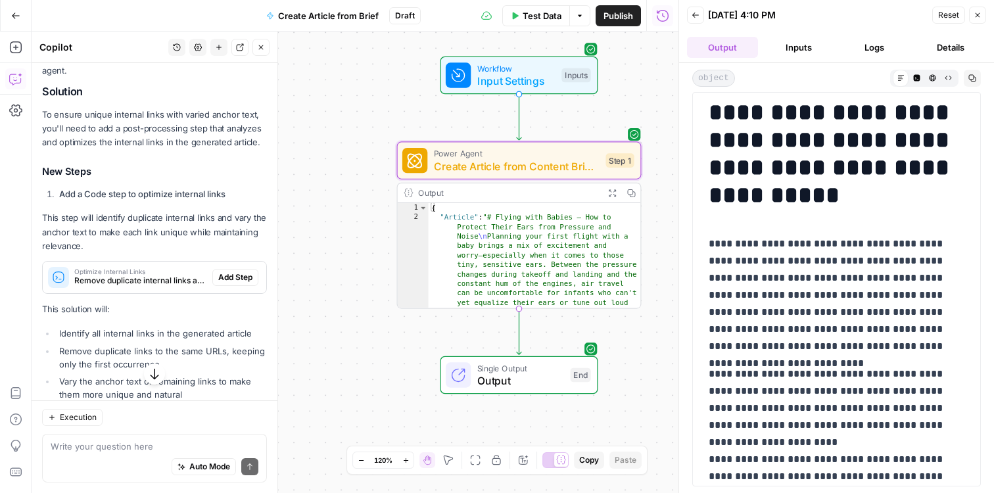
scroll to position [387, 0]
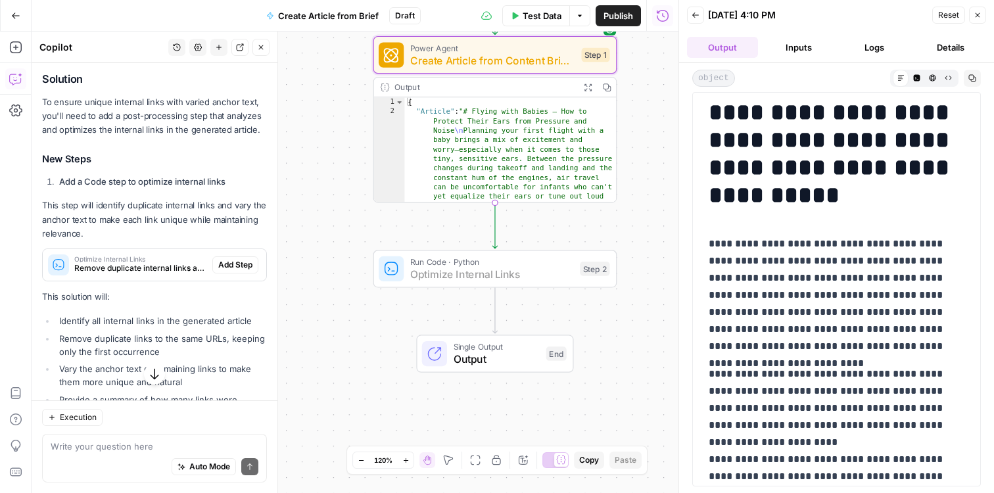
click at [239, 259] on span "Add Step" at bounding box center [235, 265] width 34 height 12
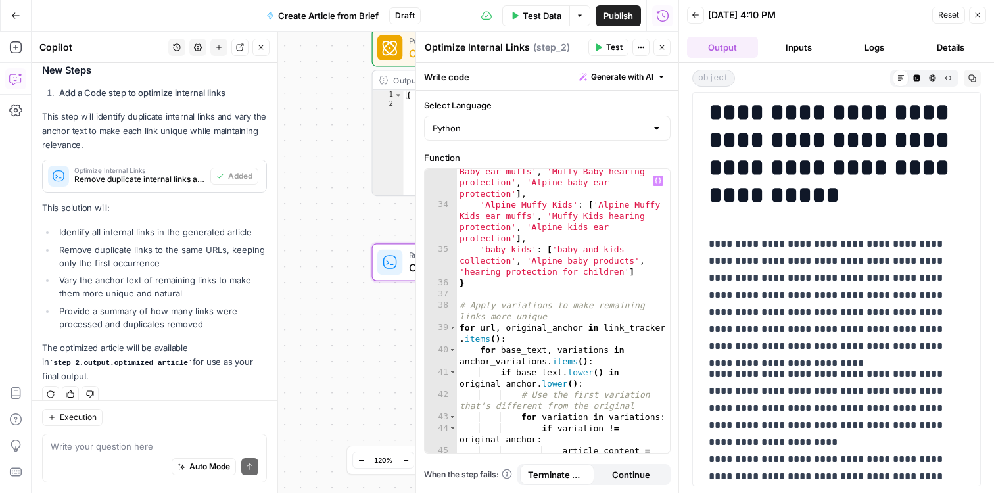
scroll to position [541, 0]
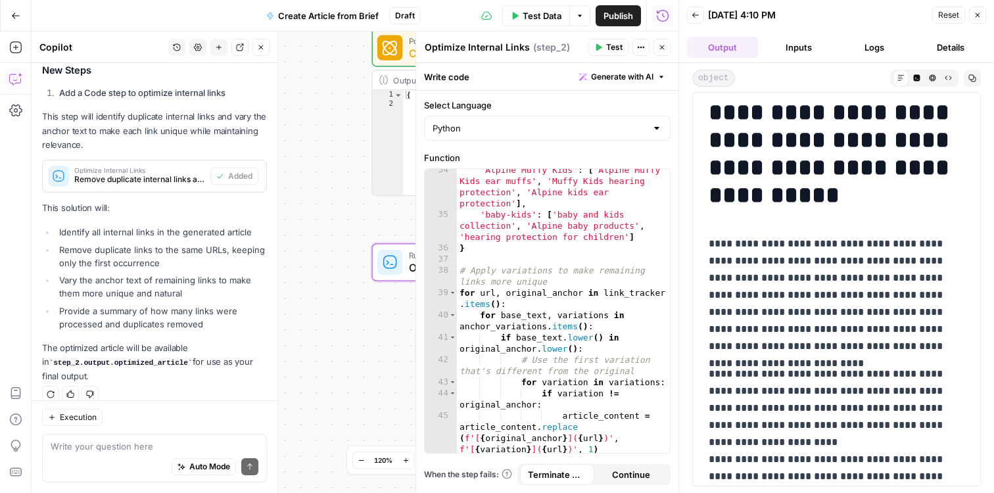
click at [605, 41] on button "Test" at bounding box center [608, 47] width 40 height 17
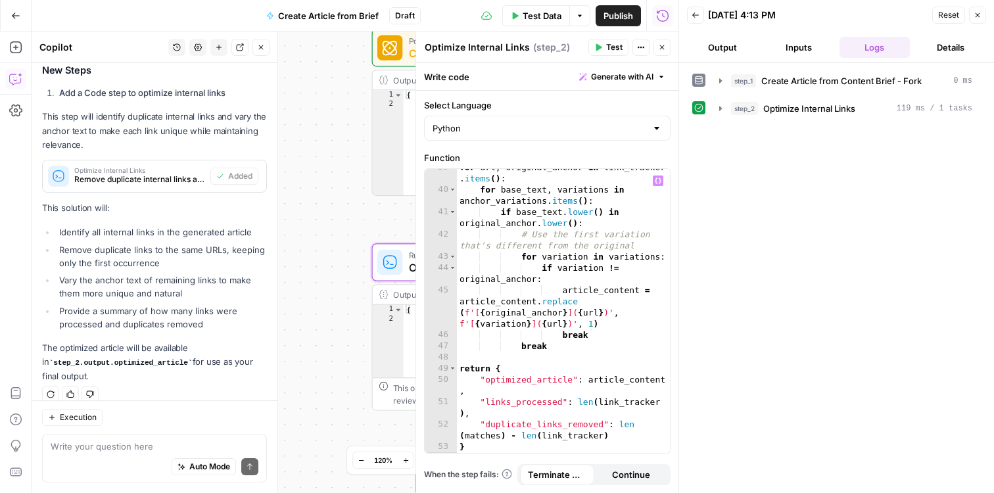
scroll to position [677, 0]
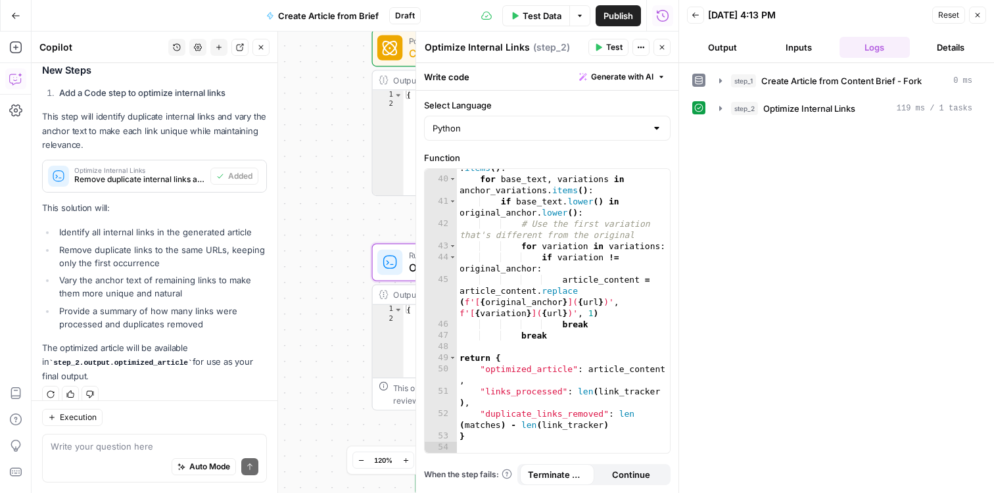
click at [663, 48] on icon "button" at bounding box center [662, 47] width 8 height 8
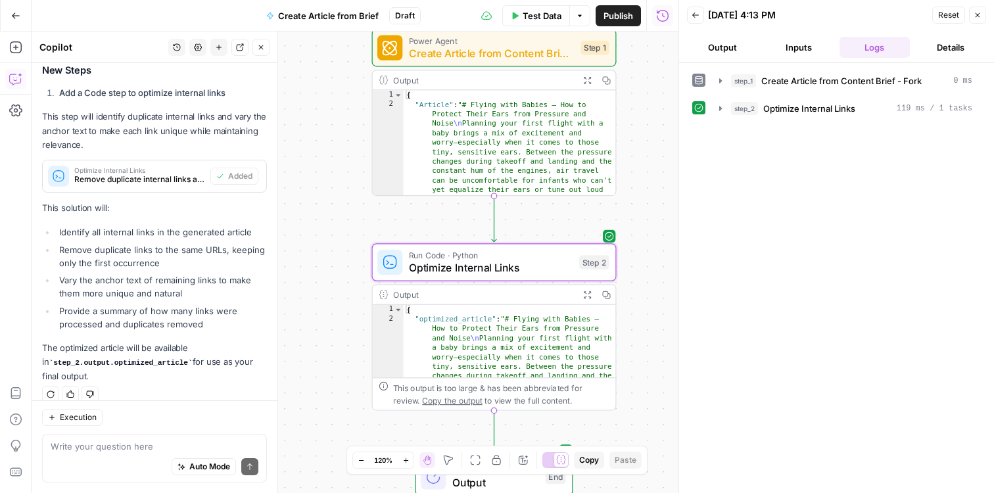
click at [742, 47] on button "Output" at bounding box center [722, 47] width 71 height 21
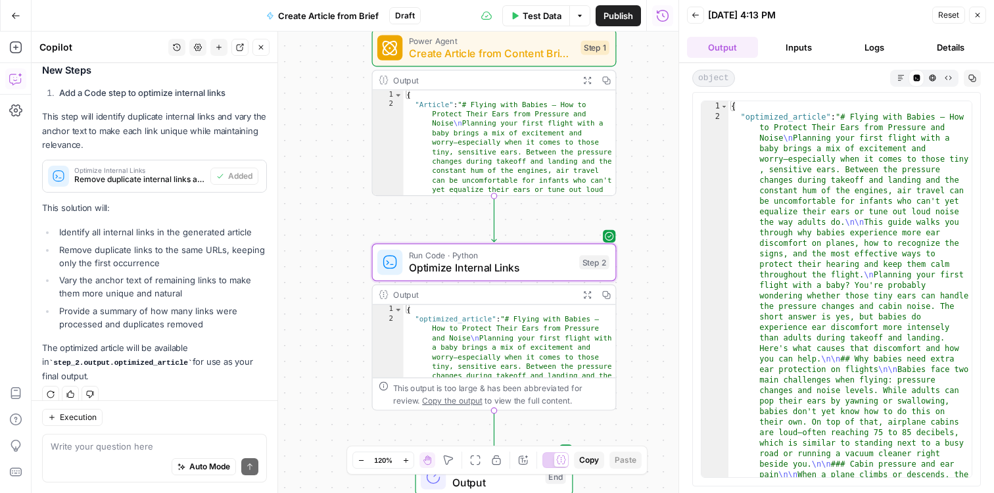
click at [900, 83] on button "Markdown" at bounding box center [901, 78] width 16 height 16
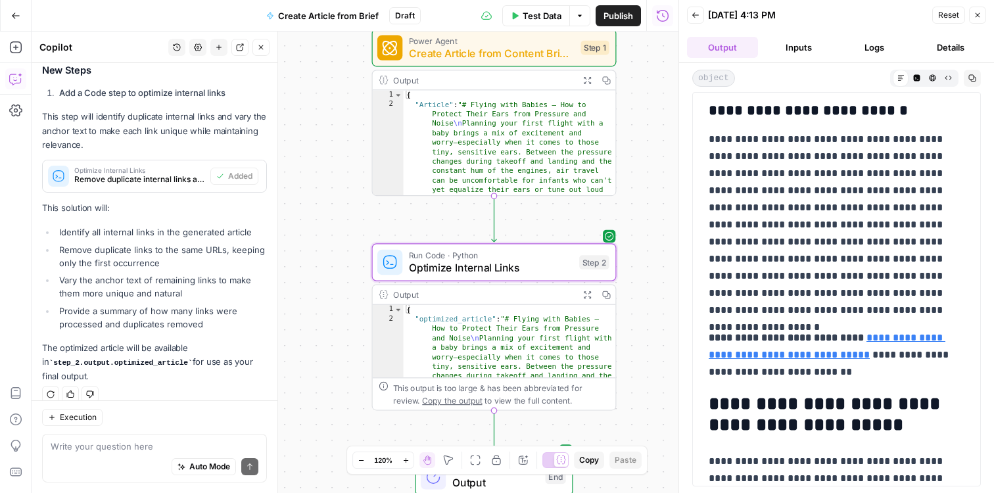
scroll to position [3918, 0]
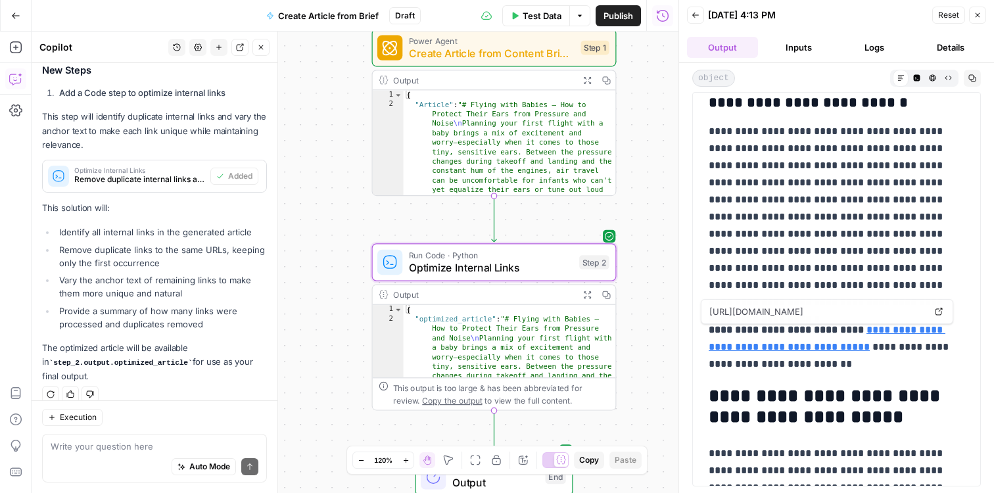
click at [884, 334] on link "**********" at bounding box center [827, 338] width 237 height 27
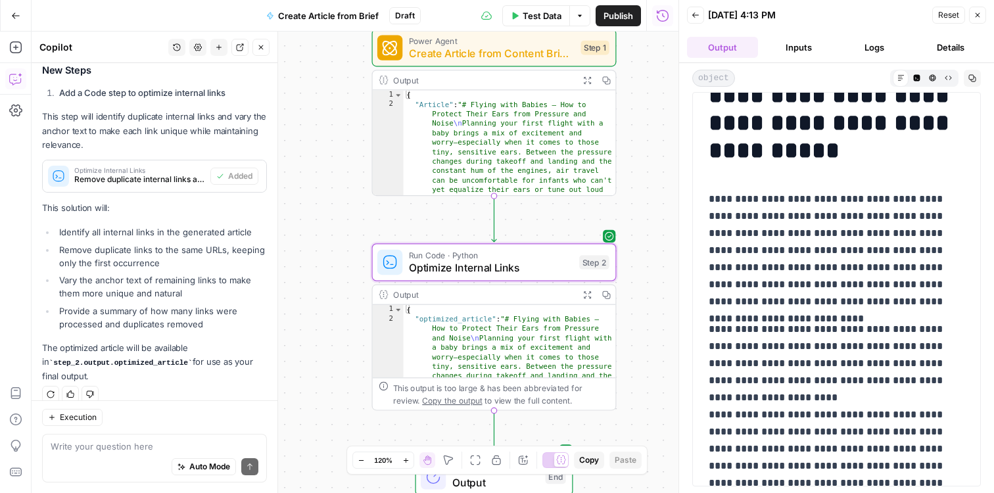
scroll to position [0, 0]
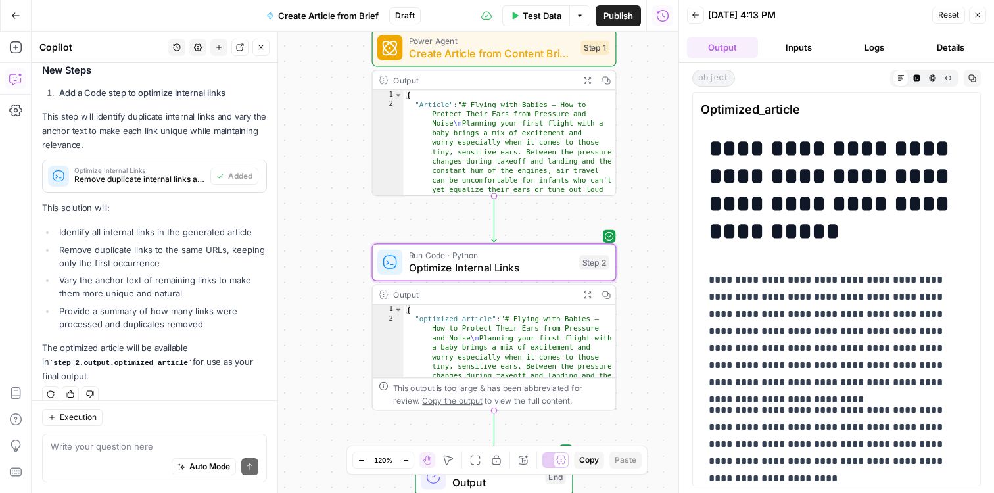
click at [259, 45] on icon "button" at bounding box center [261, 47] width 5 height 5
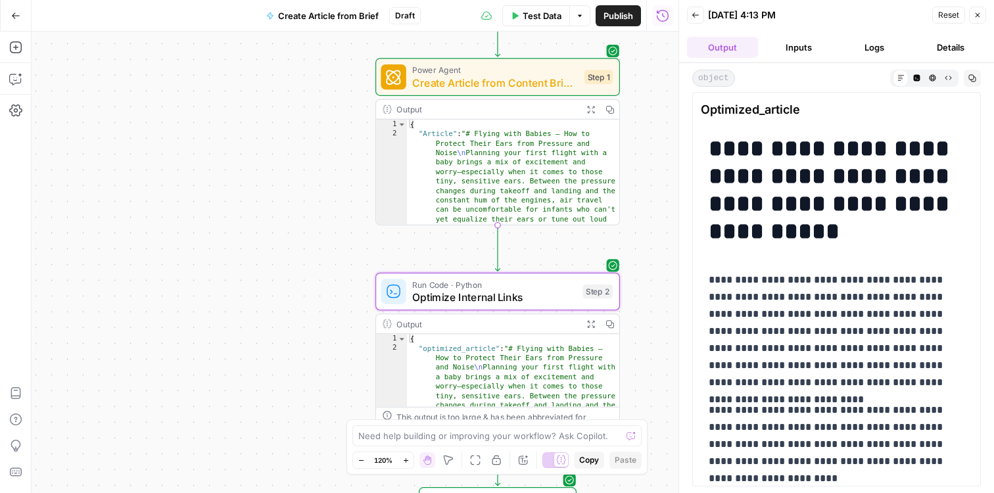
click at [336, 22] on button "Create Article from Brief" at bounding box center [322, 15] width 128 height 21
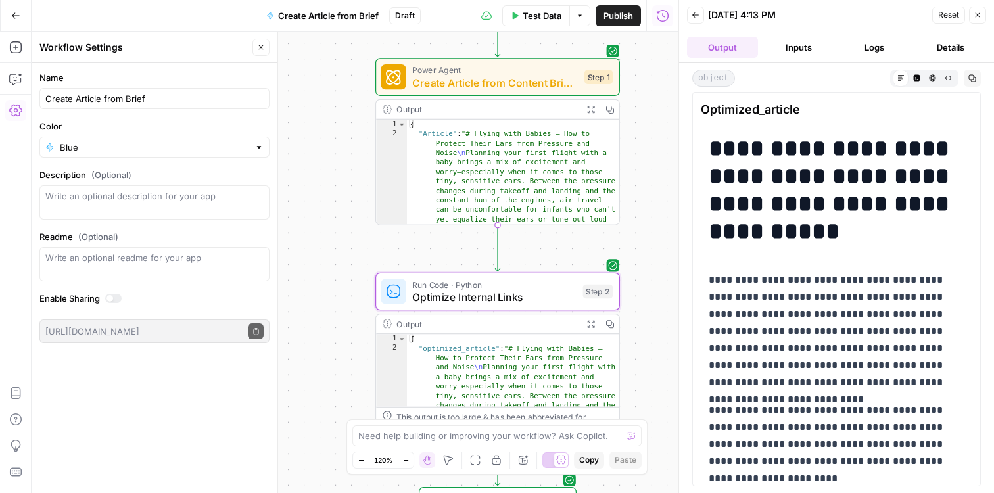
click at [204, 91] on div "Create Article from Brief" at bounding box center [154, 98] width 230 height 21
type input "Create Article from Brief Power Agent"
click at [255, 45] on button "Close" at bounding box center [260, 47] width 17 height 17
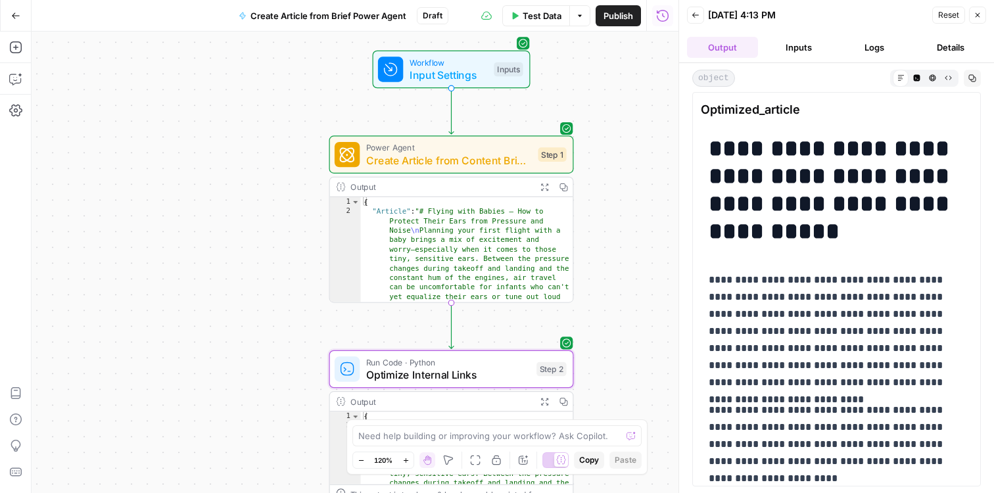
click at [980, 14] on icon "button" at bounding box center [978, 15] width 8 height 8
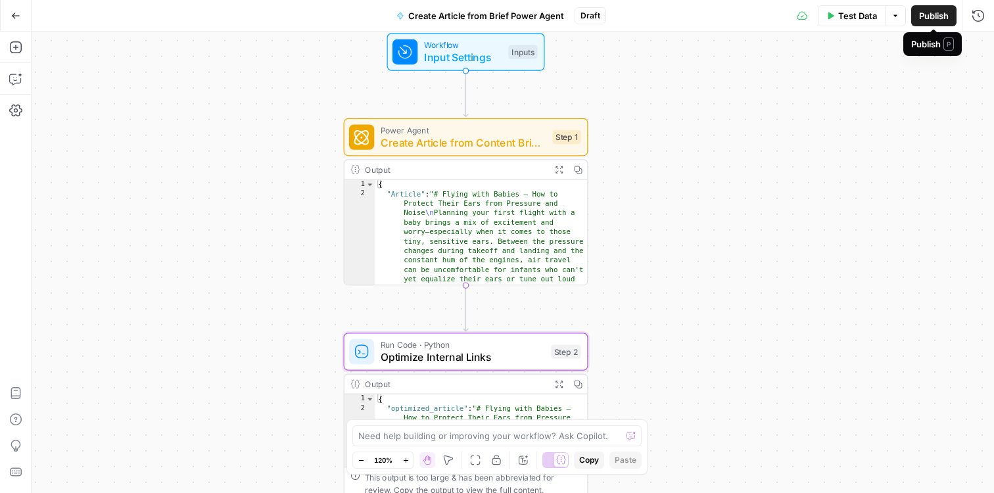
click at [932, 14] on span "Publish" at bounding box center [934, 15] width 30 height 13
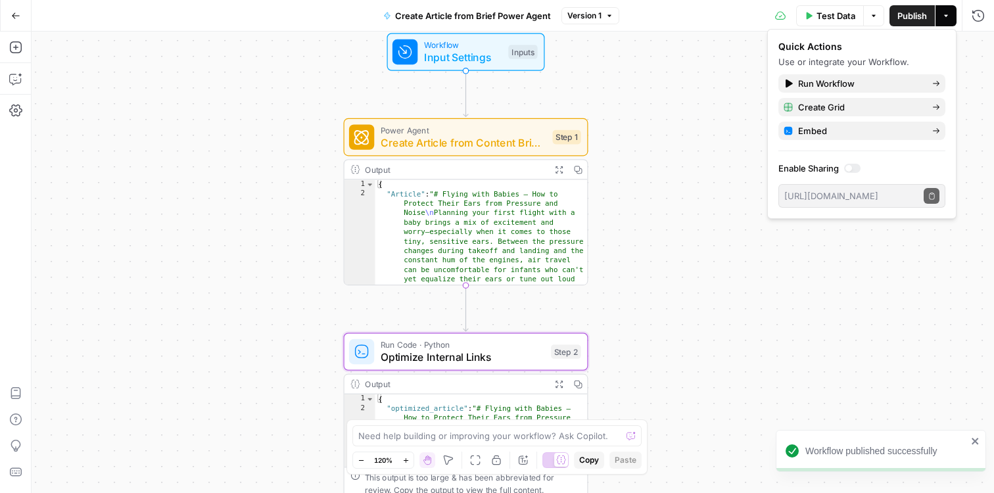
click at [473, 47] on span "Workflow" at bounding box center [463, 45] width 78 height 12
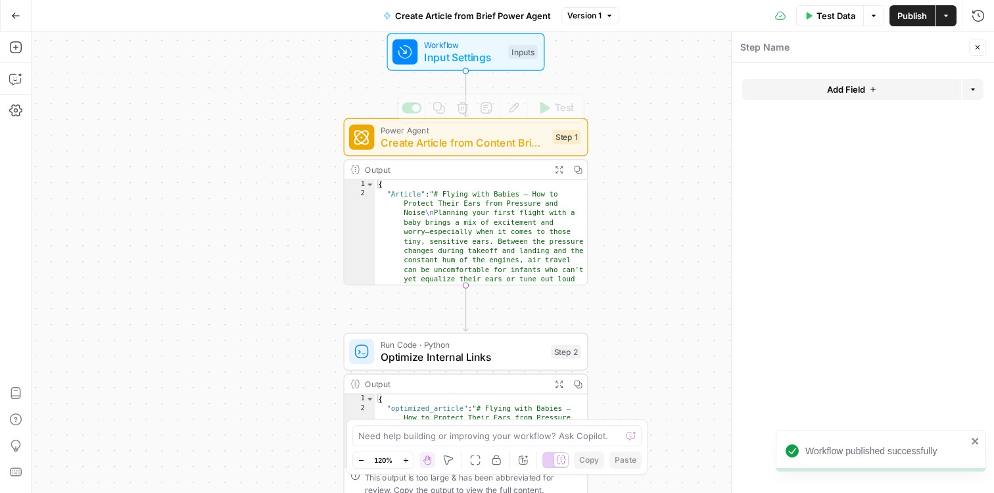
click at [481, 145] on span "Create Article from Content Brief - Fork" at bounding box center [464, 143] width 166 height 16
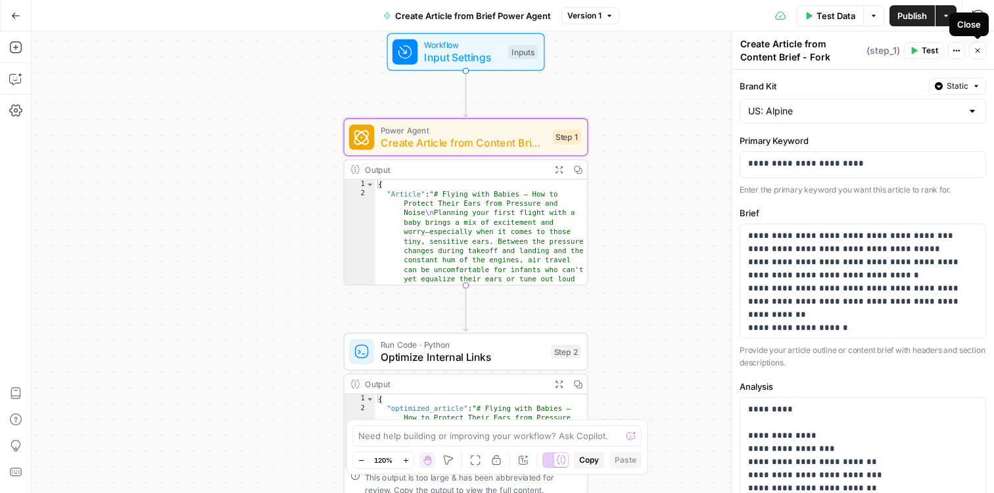
click at [978, 48] on icon "button" at bounding box center [978, 51] width 8 height 8
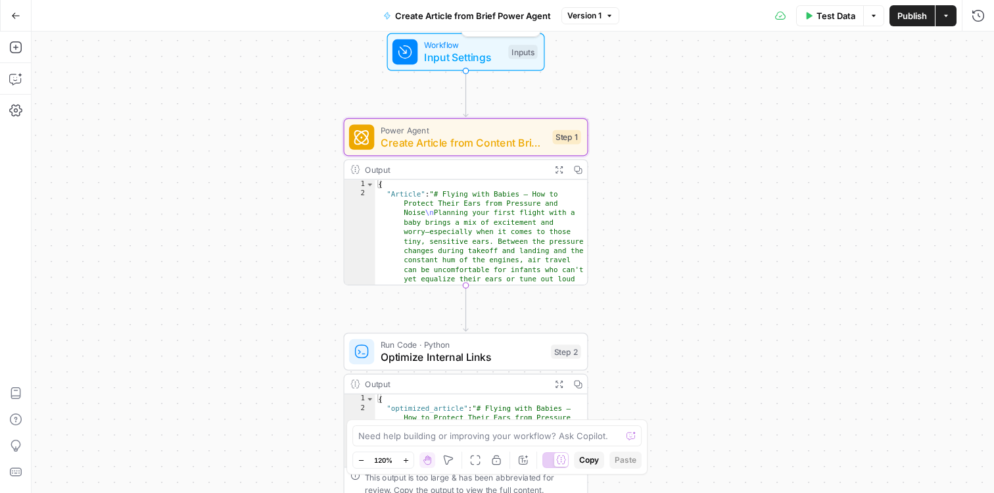
click at [472, 53] on span "Input Settings" at bounding box center [463, 57] width 78 height 16
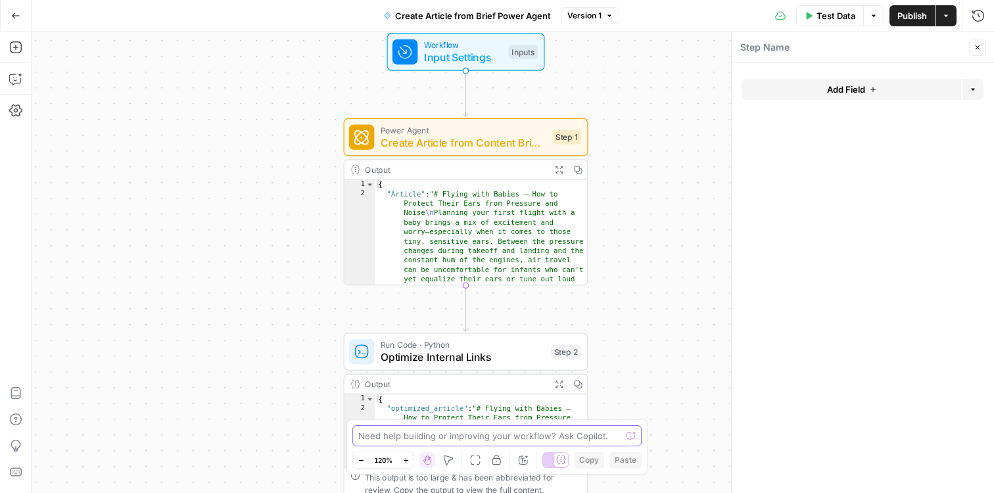
click at [416, 440] on textarea at bounding box center [489, 435] width 263 height 13
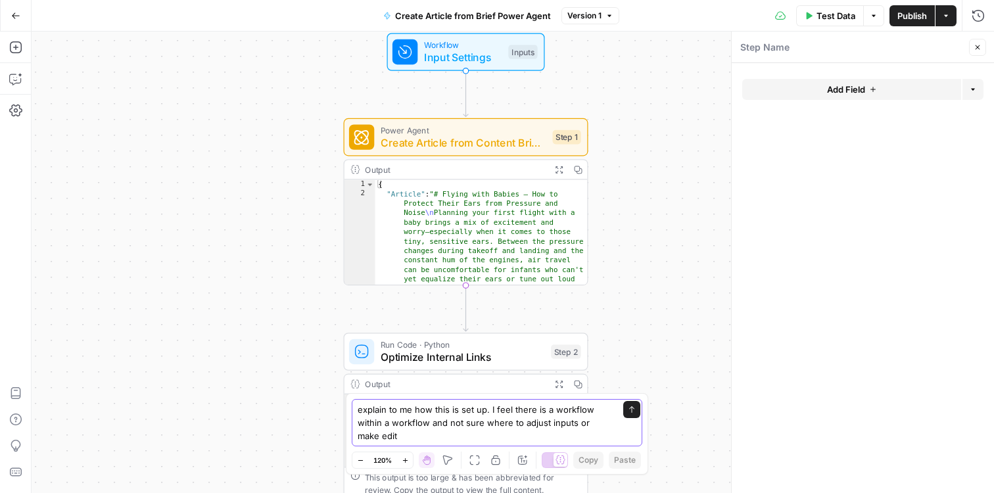
type textarea "explain to me how this is set up. I feel there is a workflow within a workflow …"
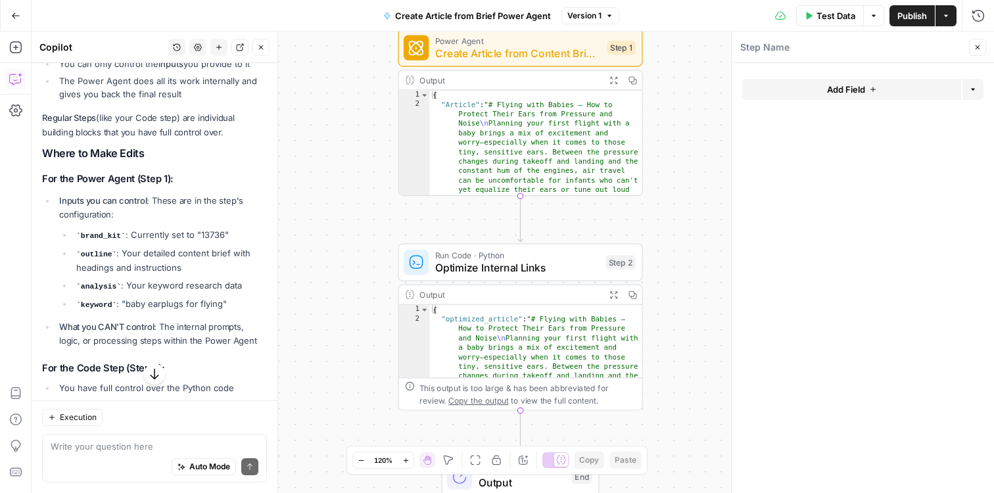
scroll to position [1229, 0]
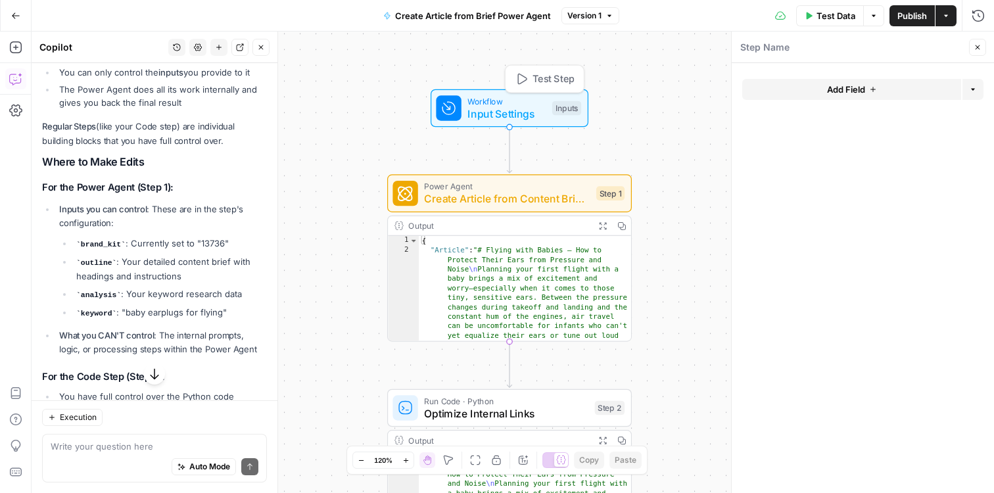
click at [498, 106] on span "Input Settings" at bounding box center [506, 114] width 78 height 16
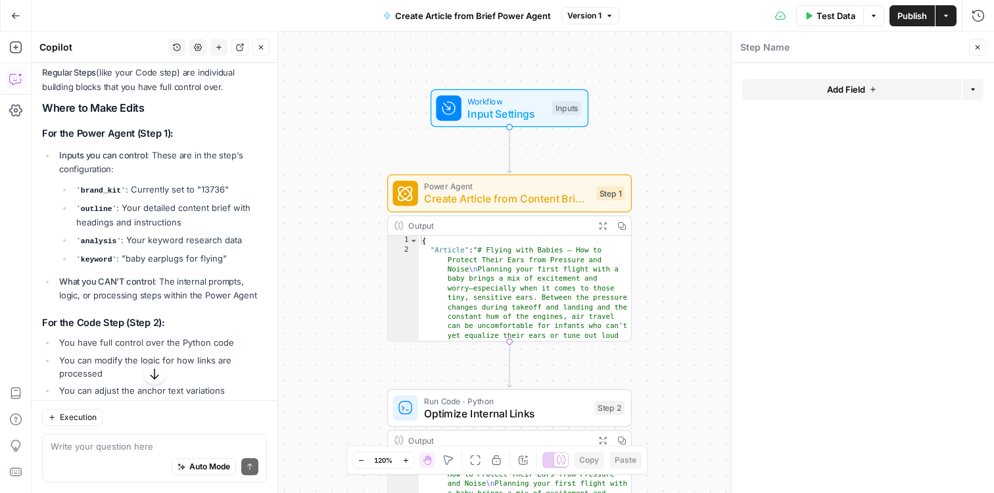
scroll to position [1285, 0]
click at [533, 198] on span "Create Article from Content Brief - Fork" at bounding box center [507, 199] width 166 height 16
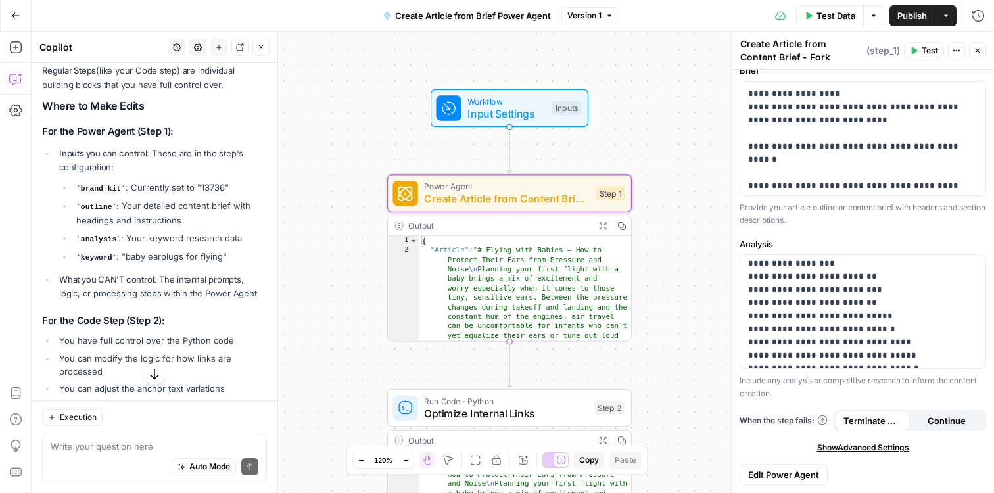
scroll to position [68, 0]
click at [803, 470] on span "Edit Power Agent" at bounding box center [783, 474] width 71 height 13
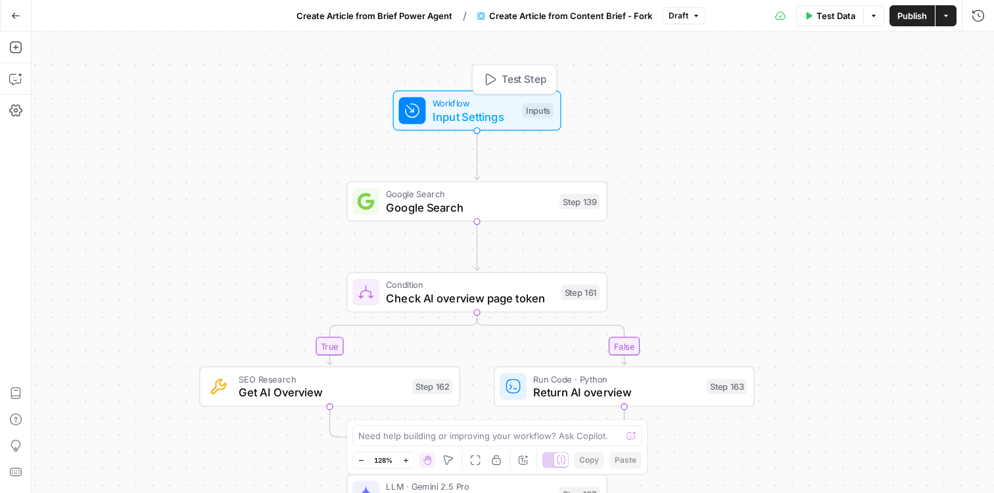
click at [486, 114] on span "Input Settings" at bounding box center [474, 116] width 83 height 17
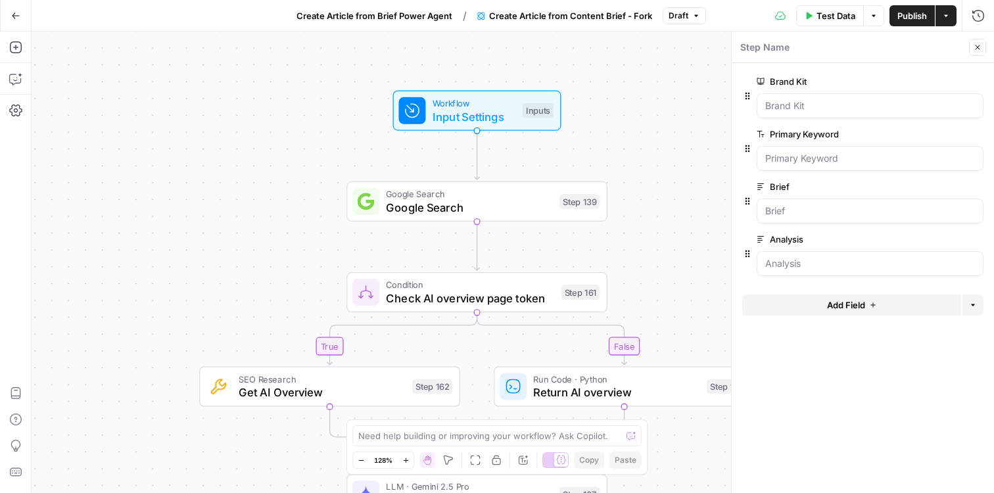
click at [976, 45] on icon "button" at bounding box center [978, 47] width 5 height 5
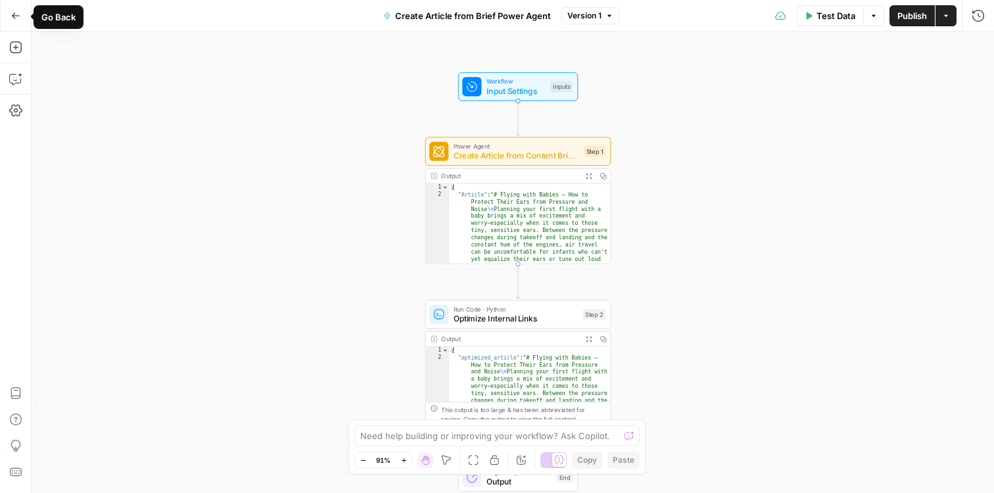
click at [20, 16] on button "Go Back" at bounding box center [16, 16] width 24 height 24
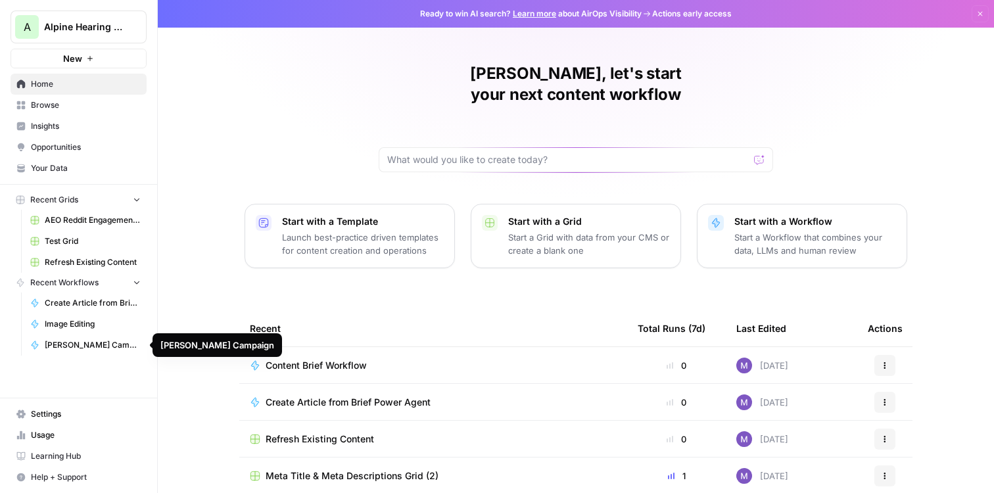
click at [88, 164] on span "Your Data" at bounding box center [86, 168] width 110 height 12
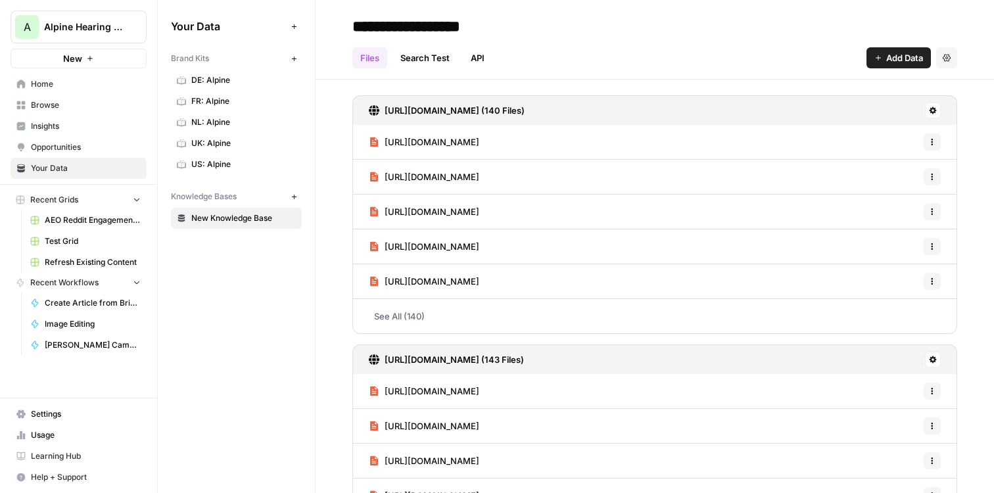
click at [248, 218] on span "New Knowledge Base" at bounding box center [243, 218] width 105 height 12
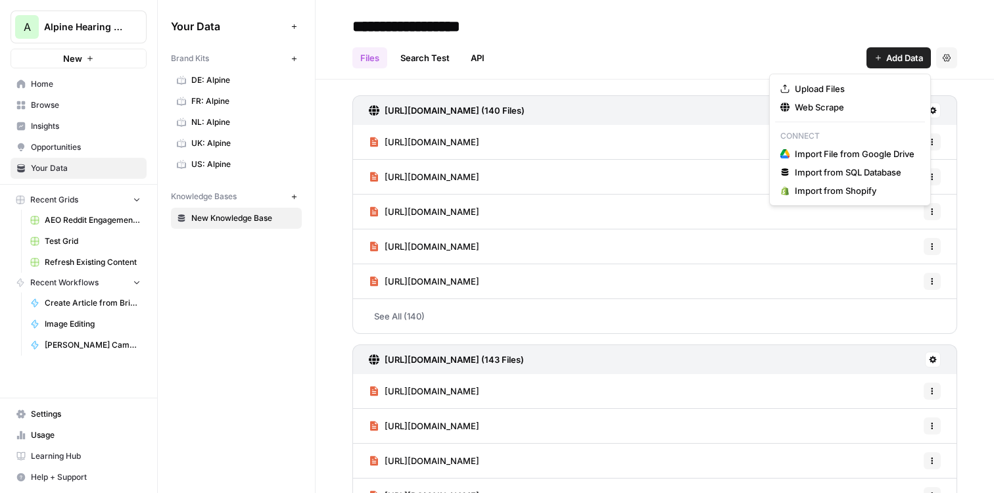
click at [899, 61] on span "Add Data" at bounding box center [904, 57] width 37 height 13
click at [740, 49] on div "Files Search Test API Add Data Settings" at bounding box center [654, 53] width 605 height 32
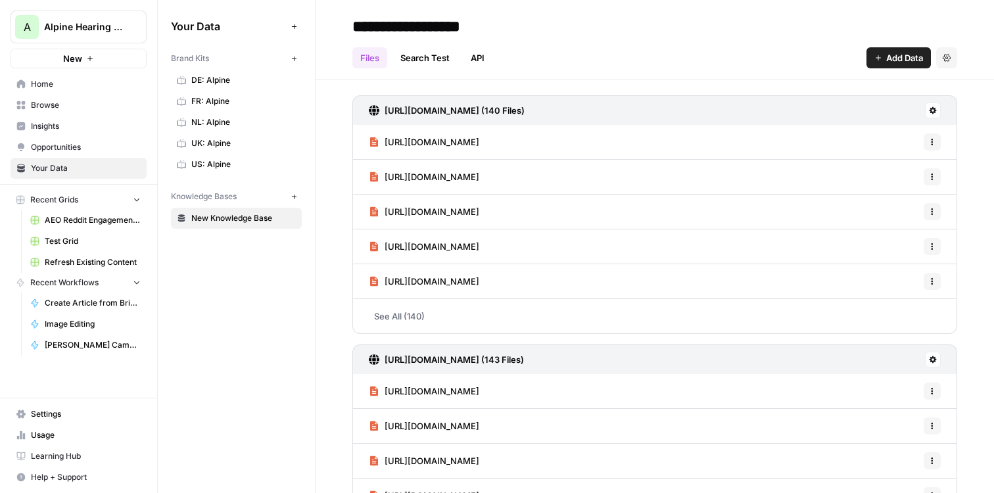
click at [438, 61] on link "Search Test" at bounding box center [424, 57] width 65 height 21
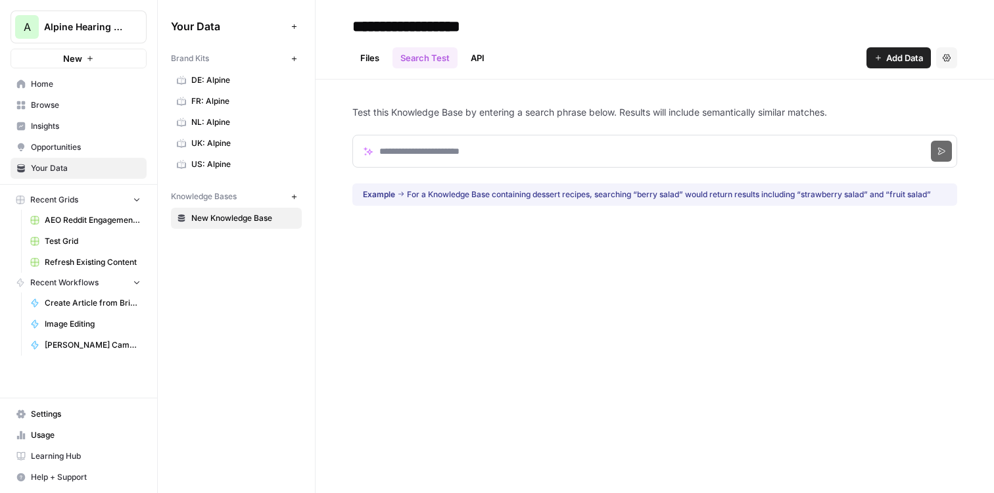
click at [488, 61] on link "API" at bounding box center [478, 57] width 30 height 21
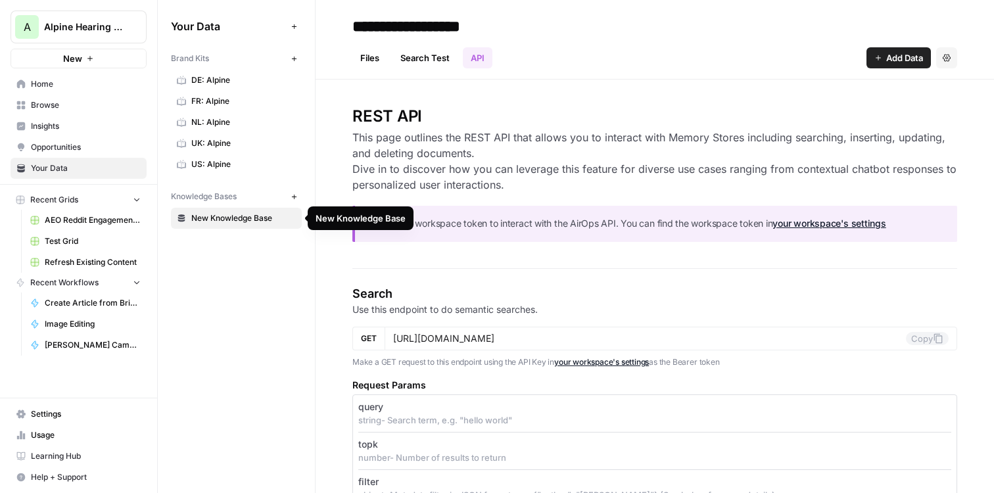
click at [461, 22] on input "**********" at bounding box center [452, 26] width 210 height 26
click at [246, 216] on span "New Knowledge Base" at bounding box center [243, 218] width 105 height 12
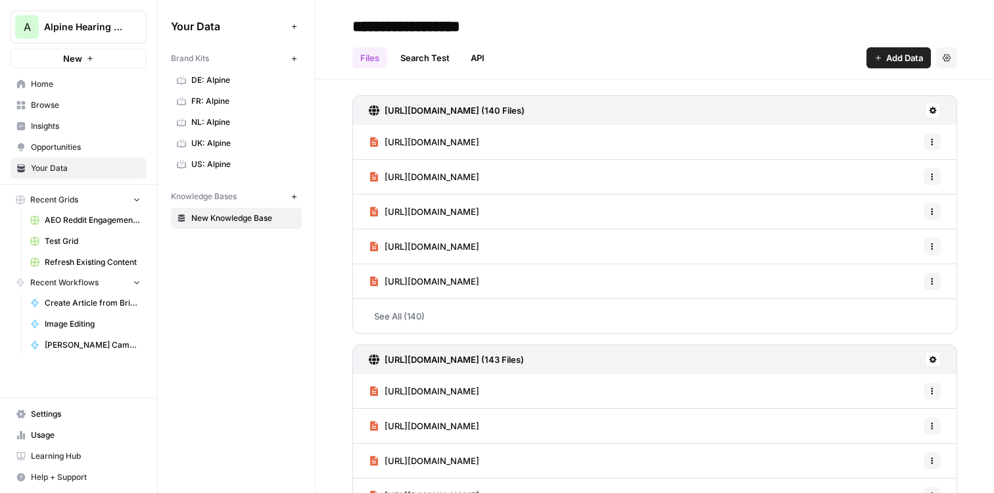
click at [501, 26] on input "**********" at bounding box center [452, 26] width 210 height 26
drag, startPoint x: 531, startPoint y: 26, endPoint x: 343, endPoint y: 28, distance: 188.0
click at [343, 28] on header "**********" at bounding box center [655, 40] width 678 height 80
type input "*"
click at [276, 299] on div "Your Data Add Data Brand Kits New DE: Alpine FR: Alpine NL: Alpine UK: Alpine U…" at bounding box center [236, 246] width 157 height 493
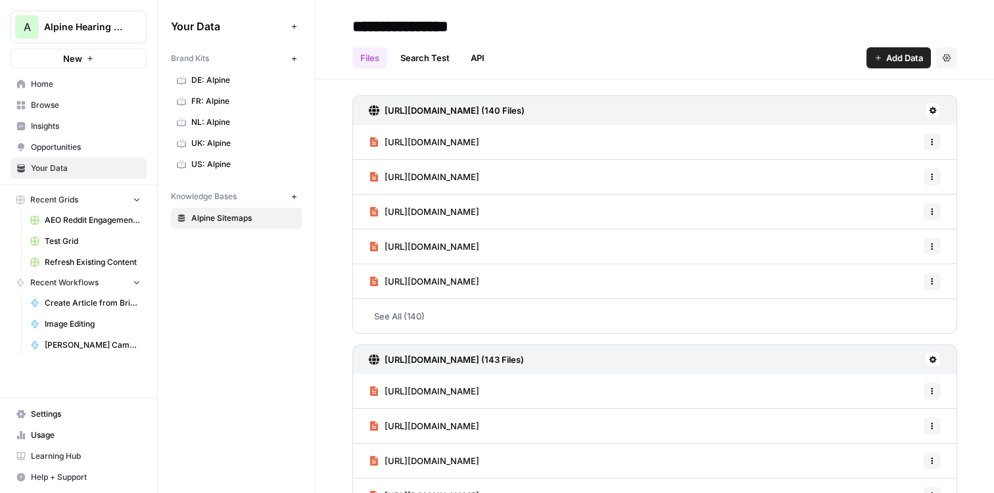
click at [446, 29] on input "**********" at bounding box center [452, 26] width 210 height 26
click at [492, 27] on input "**********" at bounding box center [452, 26] width 210 height 26
click at [496, 29] on input "**********" at bounding box center [455, 26] width 216 height 26
drag, startPoint x: 481, startPoint y: 28, endPoint x: 489, endPoint y: 28, distance: 7.9
click at [489, 28] on input "**********" at bounding box center [455, 26] width 216 height 26
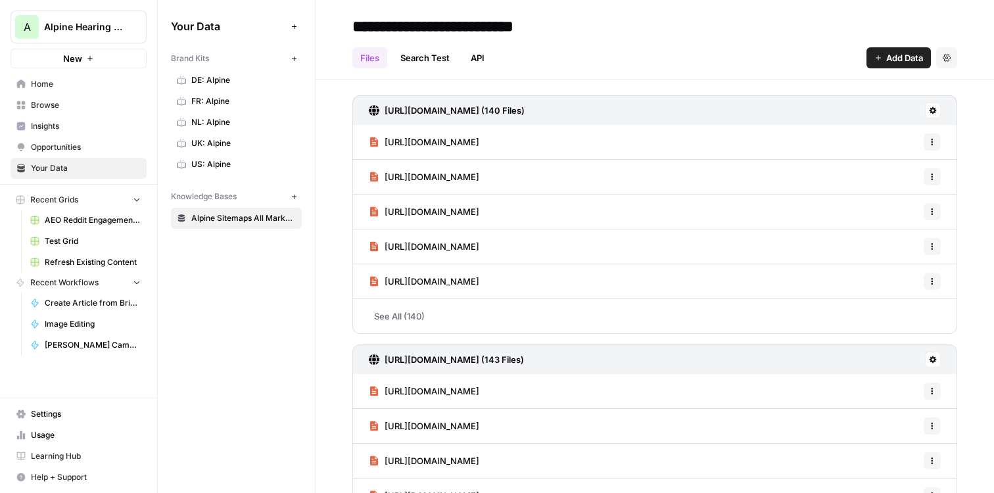
type input "**********"
click at [648, 39] on div "Files Search Test API Add Data Settings" at bounding box center [654, 53] width 605 height 32
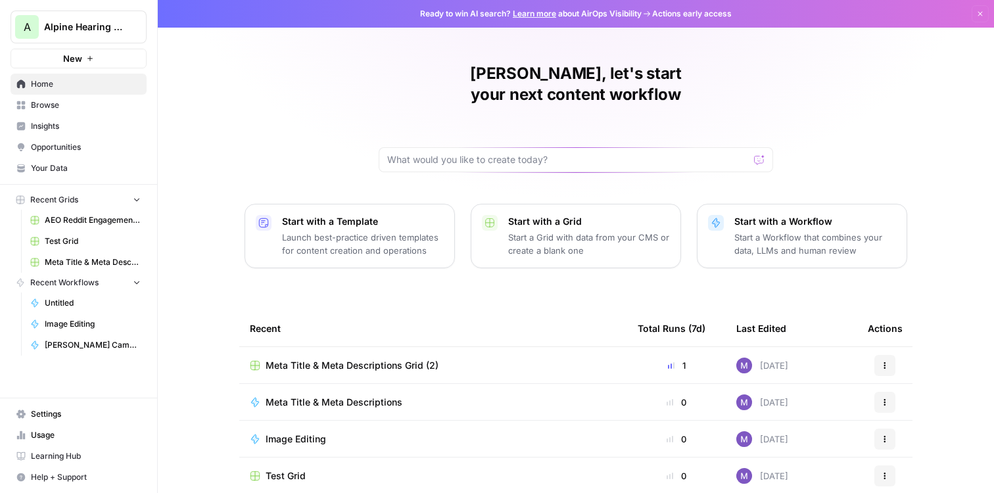
click at [55, 420] on link "Settings" at bounding box center [79, 414] width 136 height 21
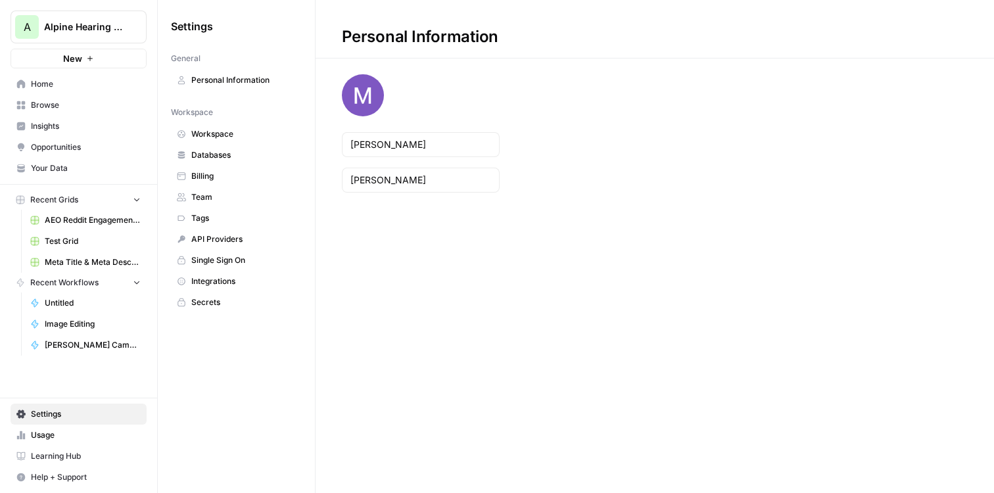
click at [219, 289] on link "Integrations" at bounding box center [236, 281] width 131 height 21
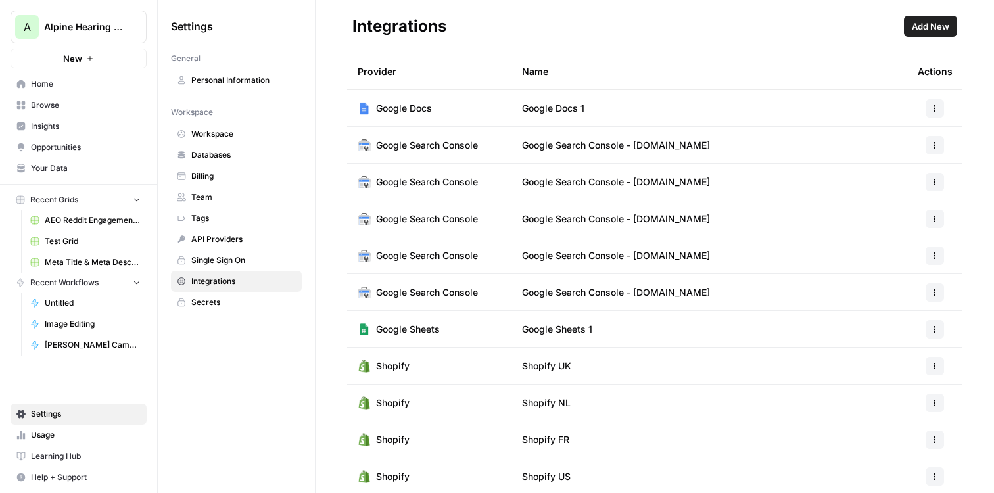
click at [936, 18] on button "Add New" at bounding box center [930, 26] width 53 height 21
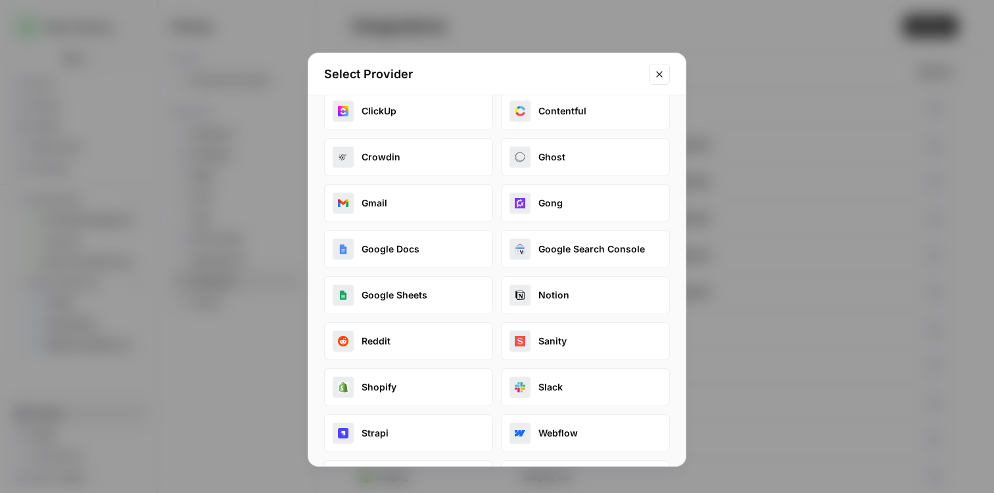
scroll to position [159, 0]
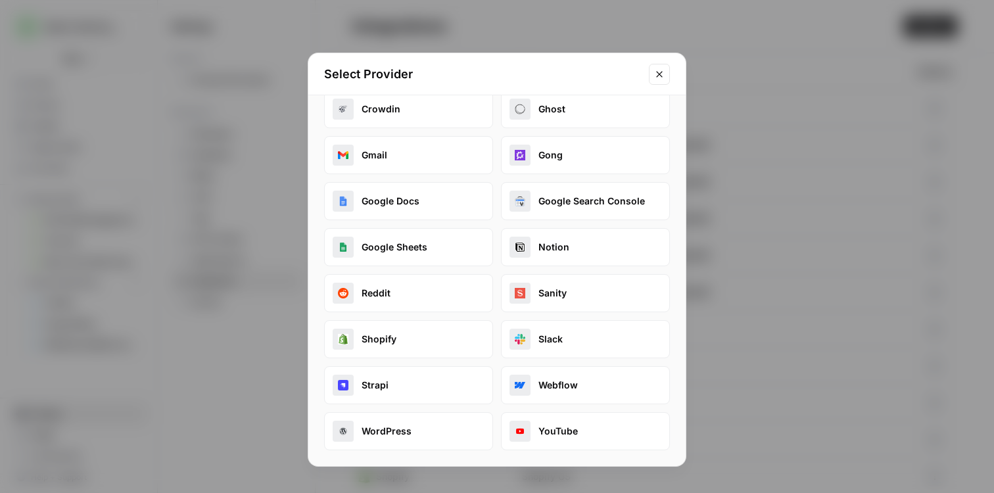
click at [662, 74] on icon "Close modal" at bounding box center [659, 74] width 11 height 11
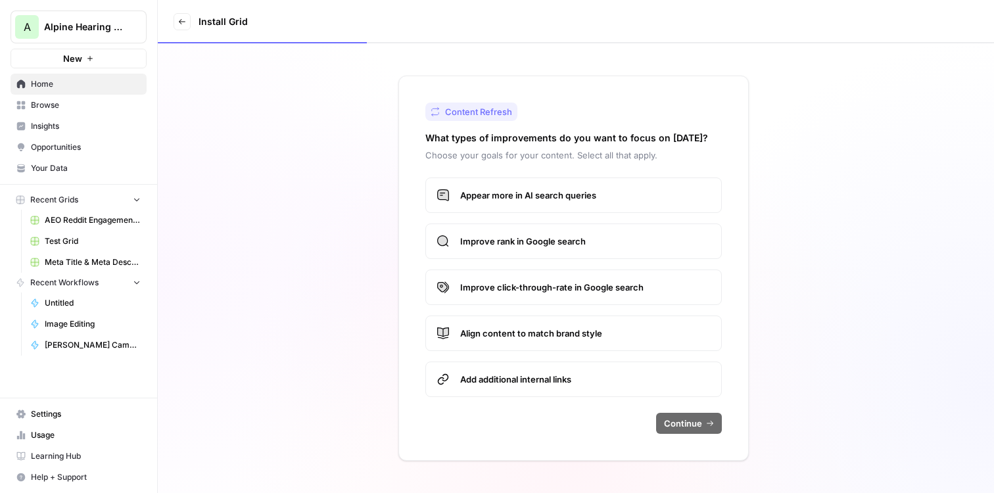
click at [64, 81] on span "Home" at bounding box center [86, 84] width 110 height 12
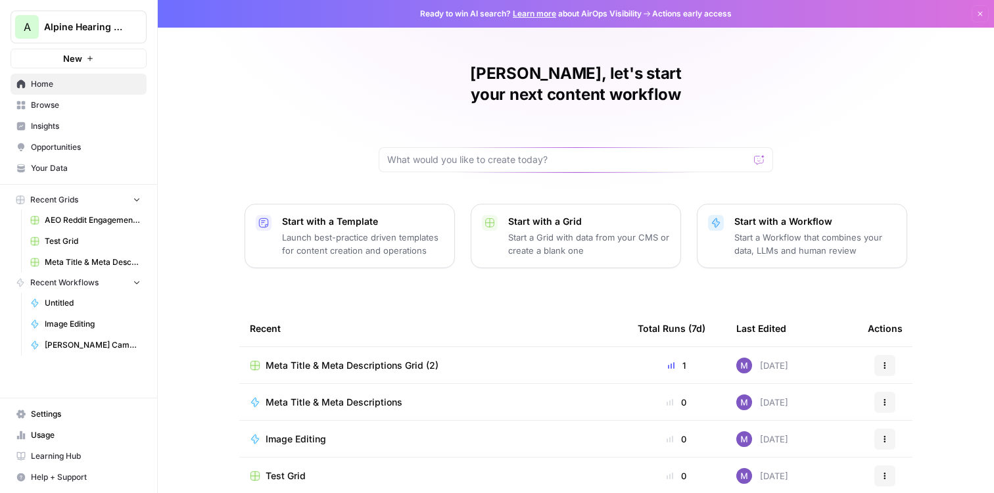
click at [808, 231] on p "Start a Workflow that combines your data, LLMs and human review" at bounding box center [815, 244] width 162 height 26
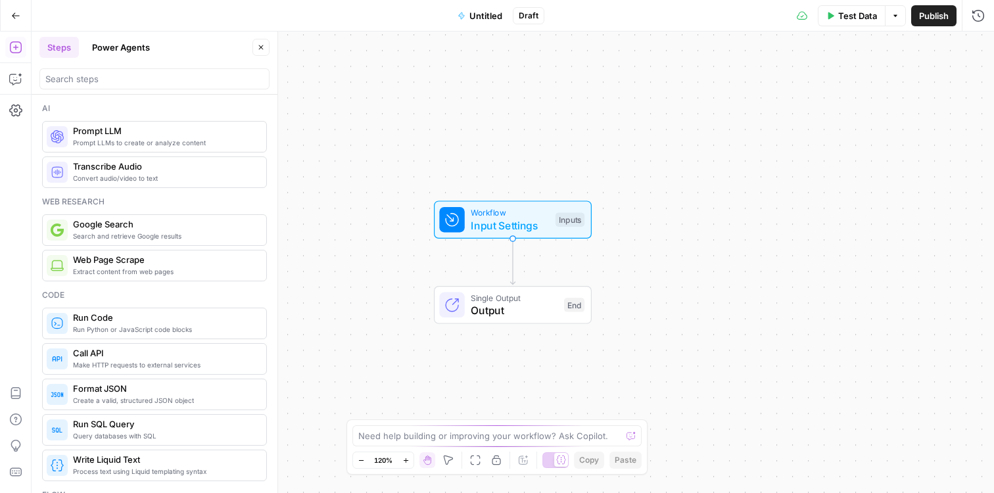
click at [108, 47] on button "Power Agents" at bounding box center [121, 47] width 74 height 21
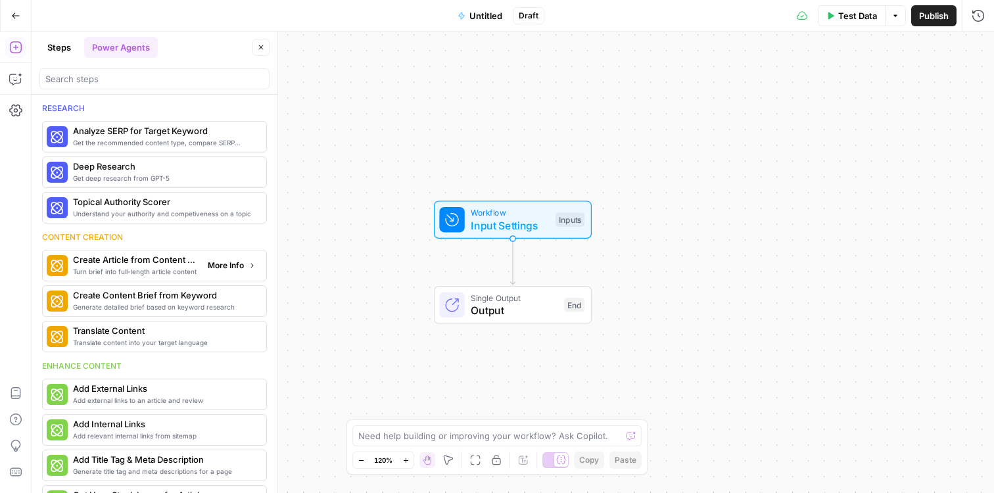
click at [152, 268] on span "Turn brief into full-length article content" at bounding box center [135, 271] width 124 height 11
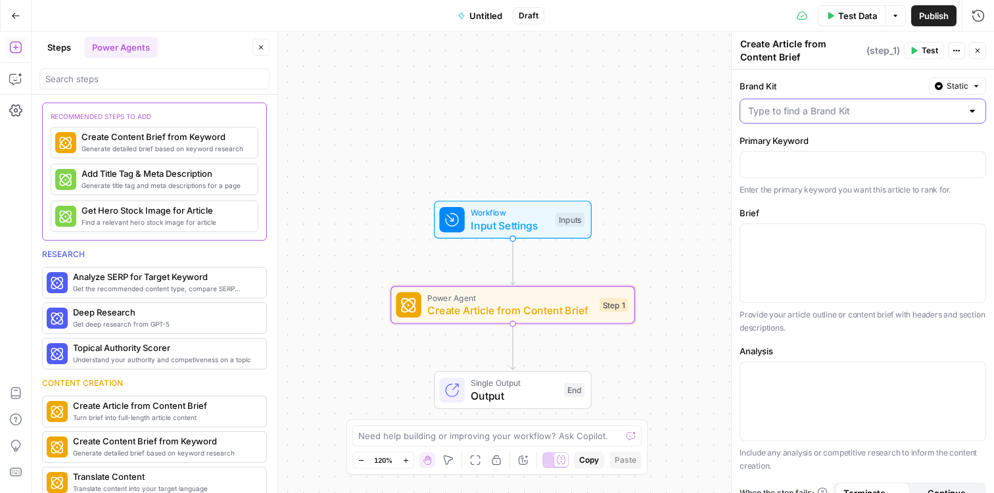
click at [820, 111] on input "Brand Kit" at bounding box center [855, 111] width 214 height 13
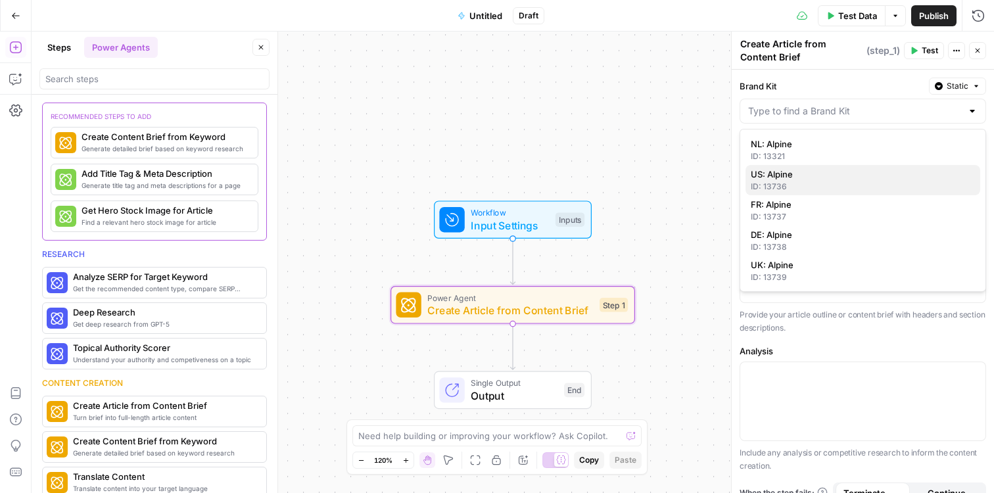
click at [805, 177] on span "US: Alpine" at bounding box center [860, 174] width 219 height 13
type input "US: Alpine"
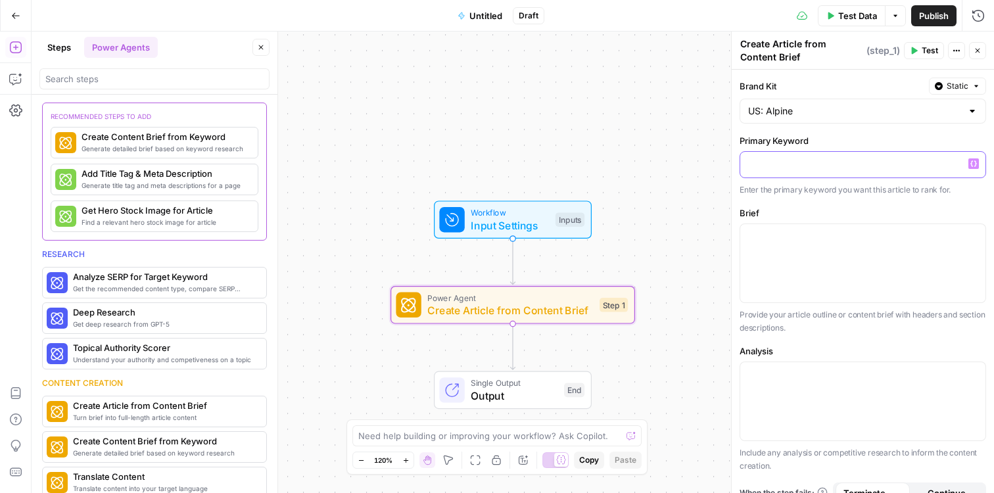
click at [801, 167] on p at bounding box center [862, 163] width 229 height 13
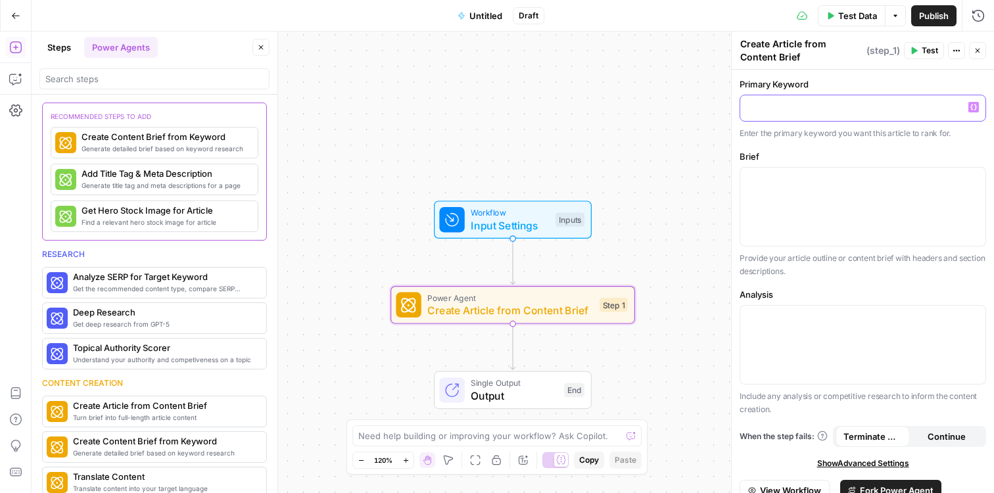
scroll to position [106, 0]
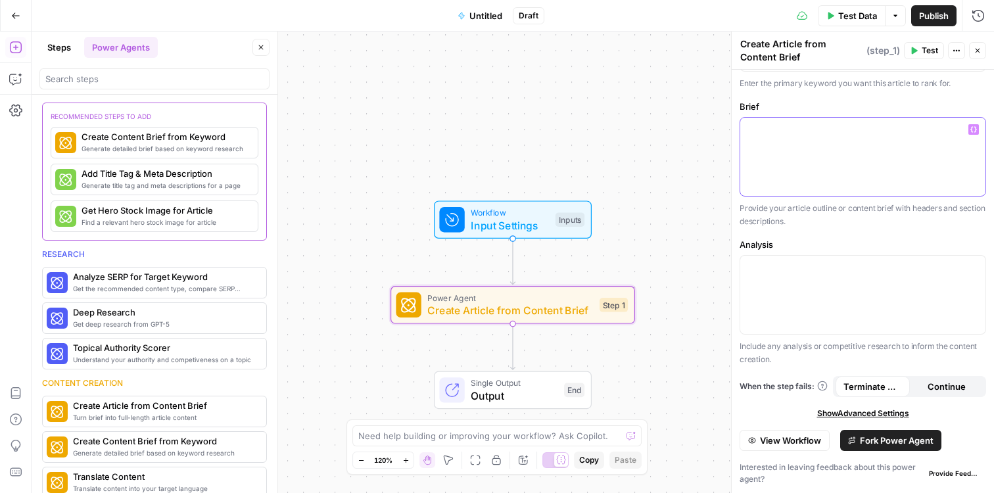
click at [809, 155] on div at bounding box center [862, 157] width 245 height 78
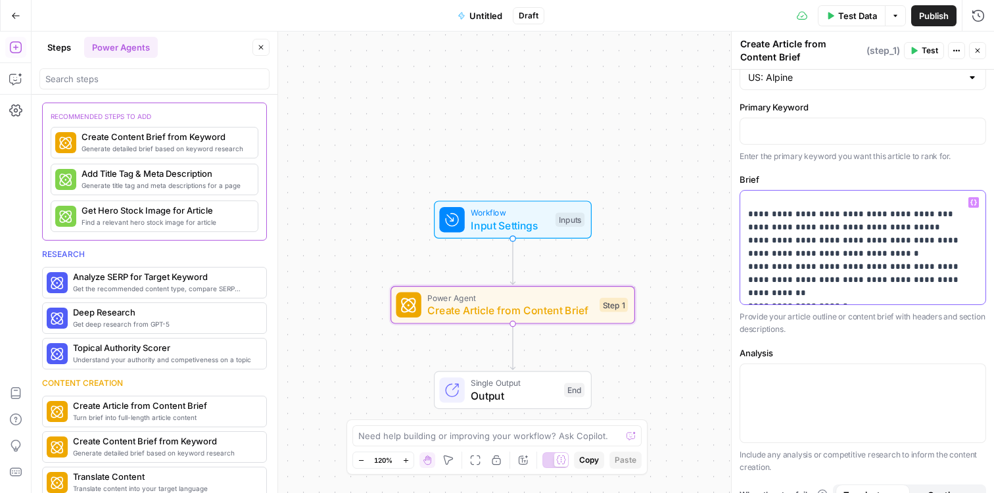
scroll to position [0, 0]
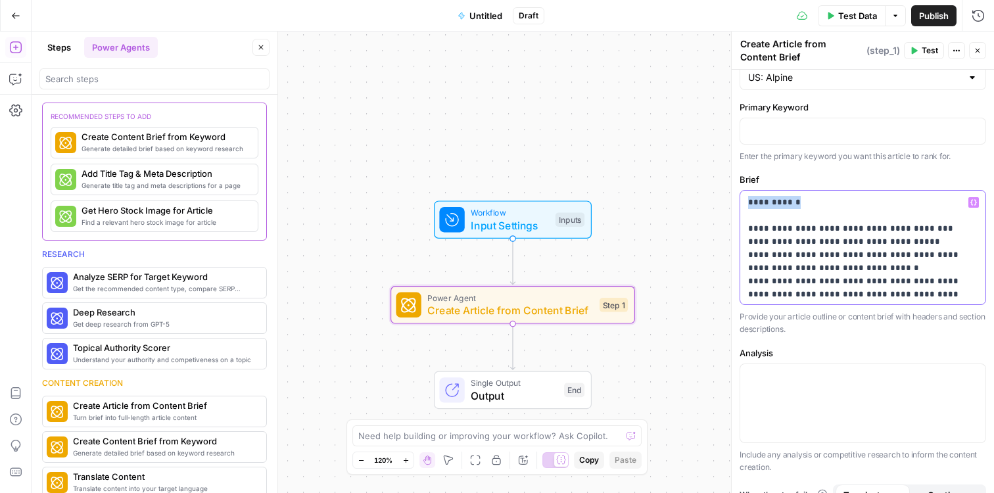
drag, startPoint x: 803, startPoint y: 201, endPoint x: 740, endPoint y: 201, distance: 63.8
click at [740, 201] on div "**********" at bounding box center [862, 248] width 245 height 114
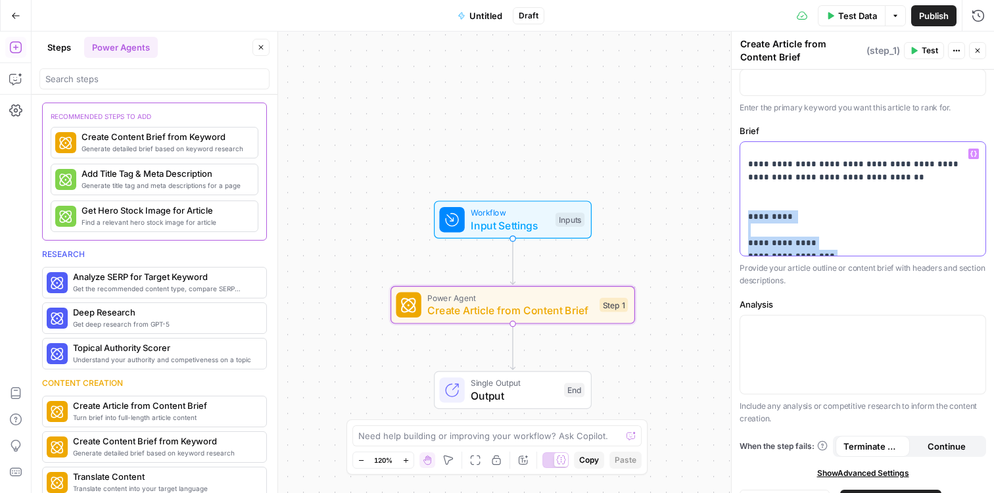
scroll to position [1080, 0]
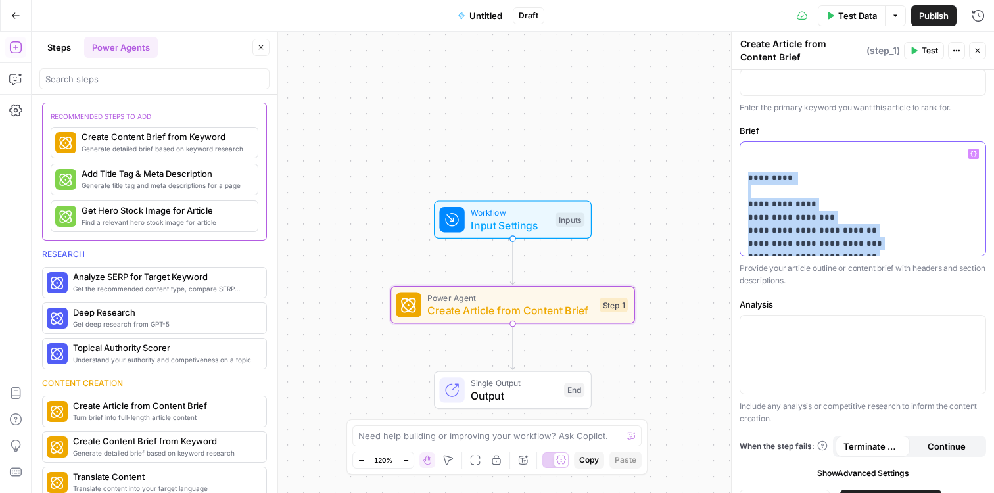
drag, startPoint x: 749, startPoint y: 208, endPoint x: 885, endPoint y: 294, distance: 160.1
click at [885, 294] on div "**********" at bounding box center [863, 270] width 262 height 565
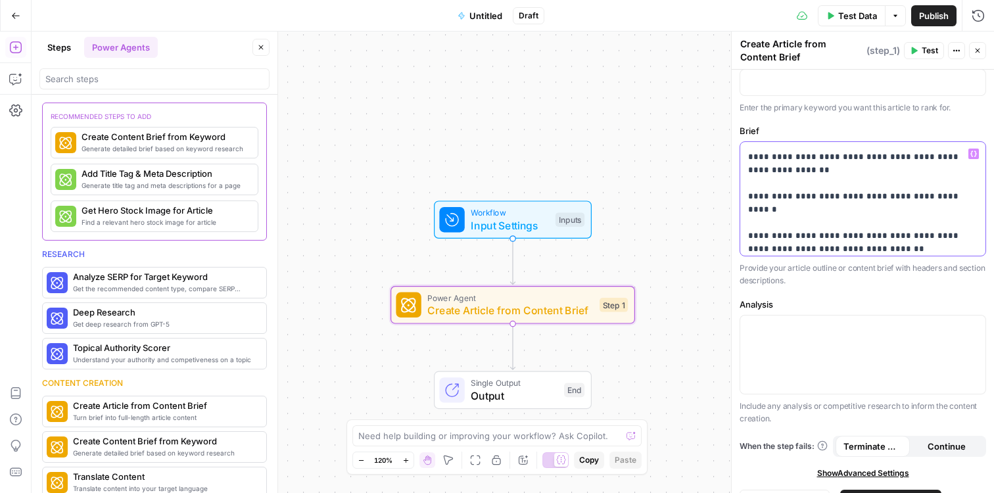
scroll to position [909, 0]
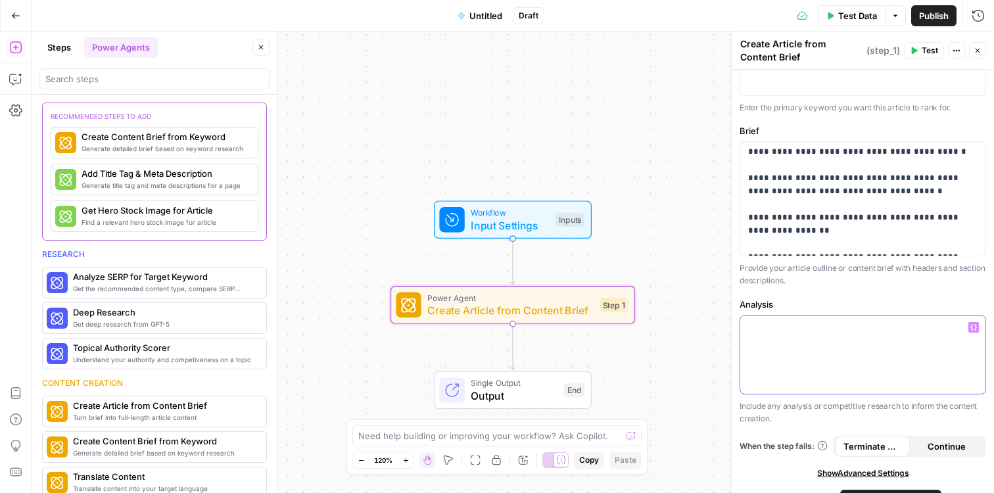
click at [824, 329] on p at bounding box center [862, 327] width 229 height 13
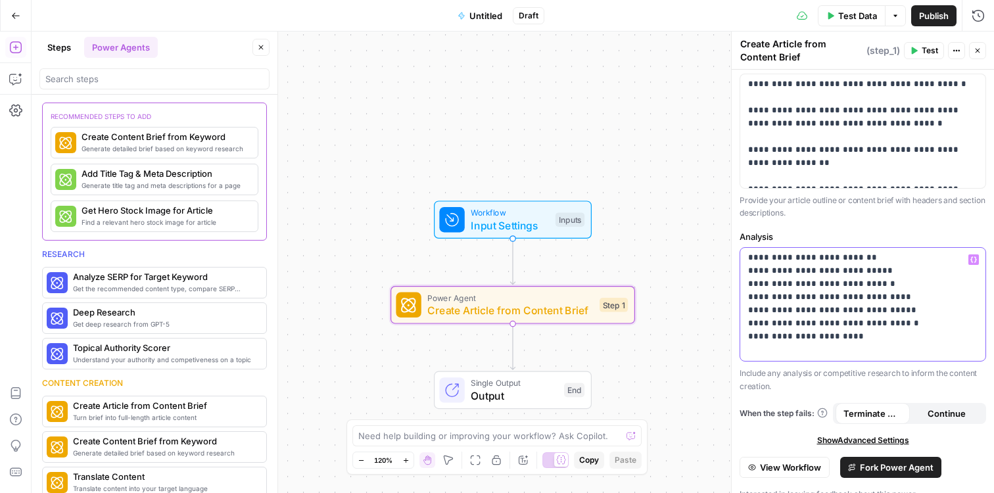
scroll to position [177, 0]
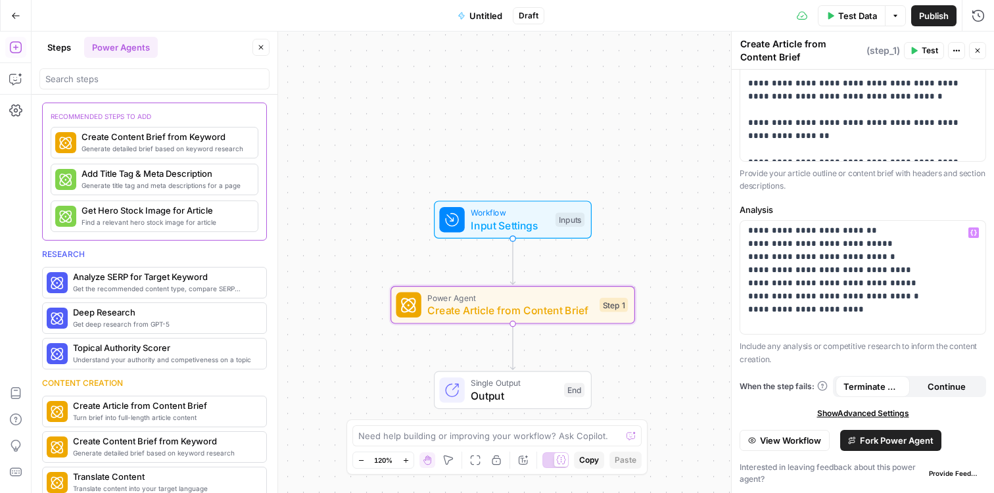
click at [944, 391] on span "Continue" at bounding box center [947, 386] width 38 height 13
click at [873, 389] on span "Terminate Workflow" at bounding box center [872, 386] width 59 height 13
click at [864, 439] on span "Fork Power Agent" at bounding box center [897, 440] width 74 height 13
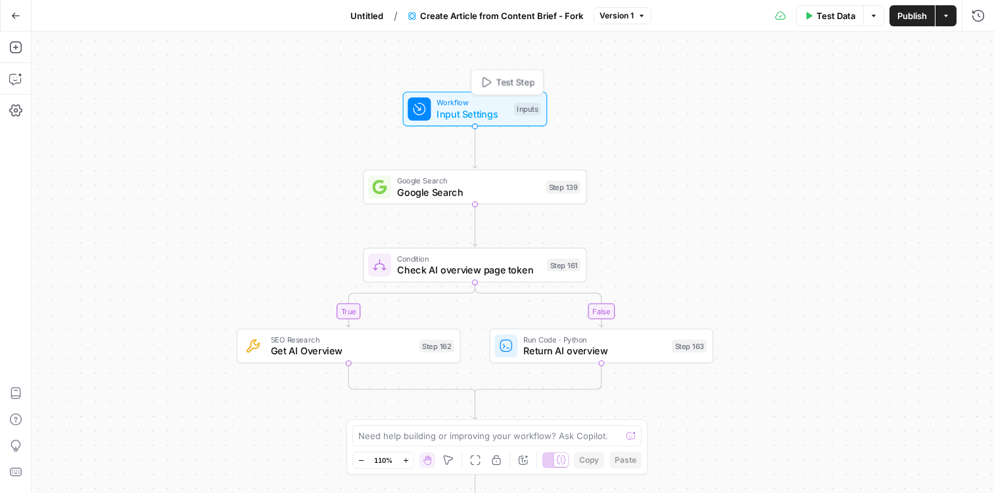
click at [455, 107] on span "Input Settings" at bounding box center [473, 114] width 72 height 14
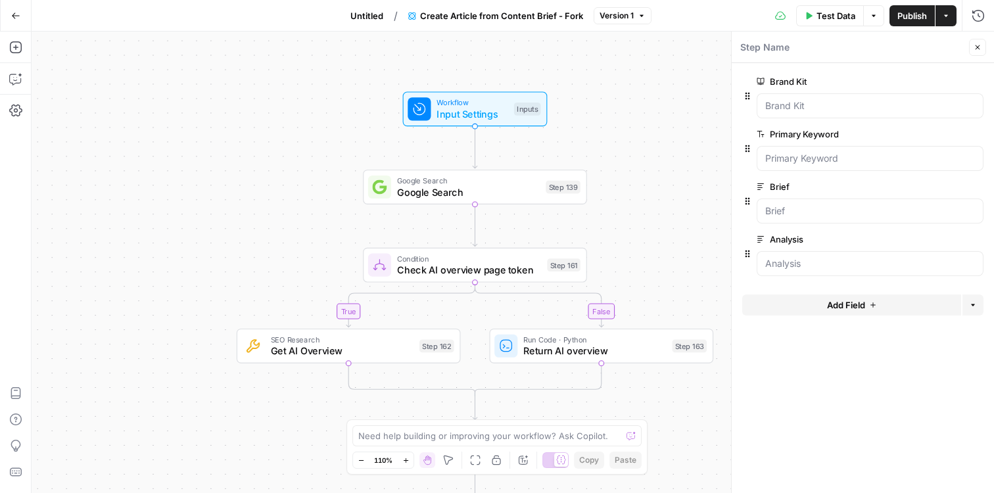
click at [974, 43] on icon "button" at bounding box center [978, 47] width 8 height 8
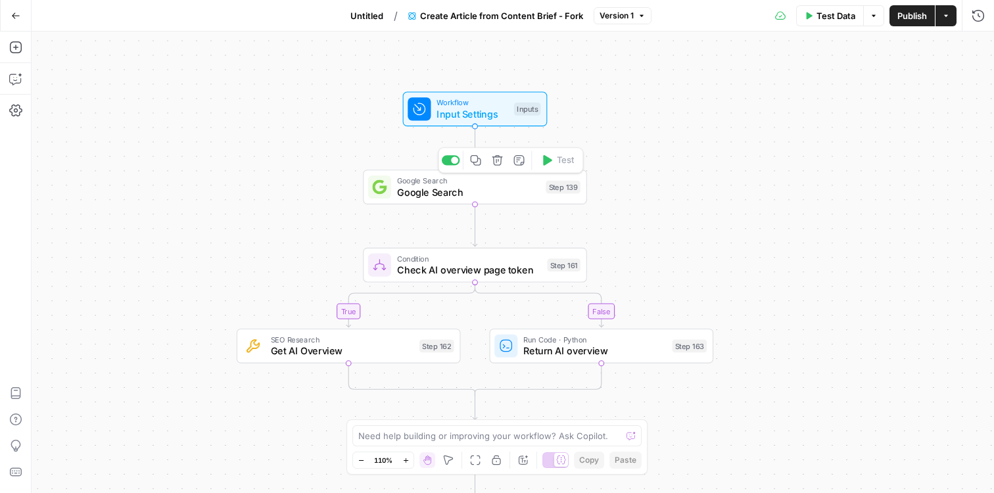
click at [501, 191] on span "Google Search" at bounding box center [468, 192] width 143 height 14
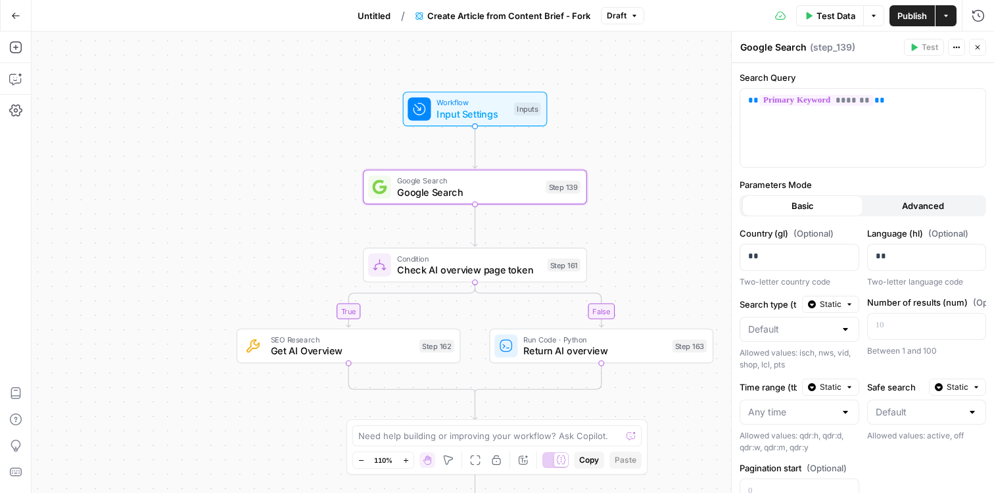
click at [979, 45] on icon "button" at bounding box center [978, 47] width 5 height 5
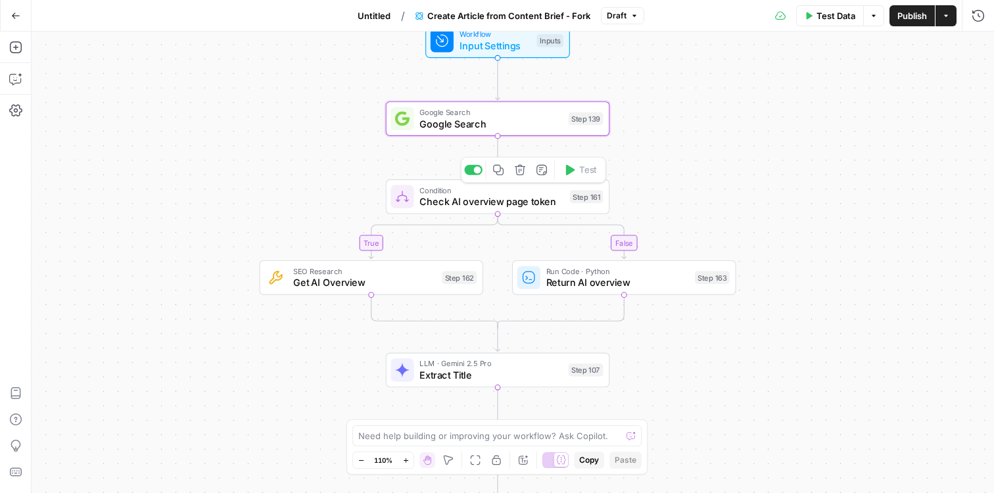
click at [456, 201] on span "Check AI overview page token" at bounding box center [491, 202] width 145 height 14
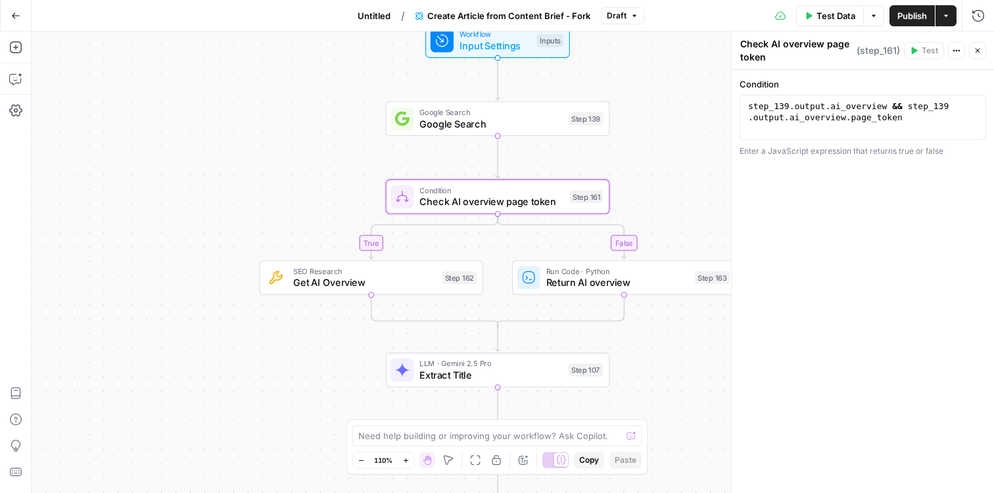
click at [976, 53] on icon "button" at bounding box center [978, 51] width 8 height 8
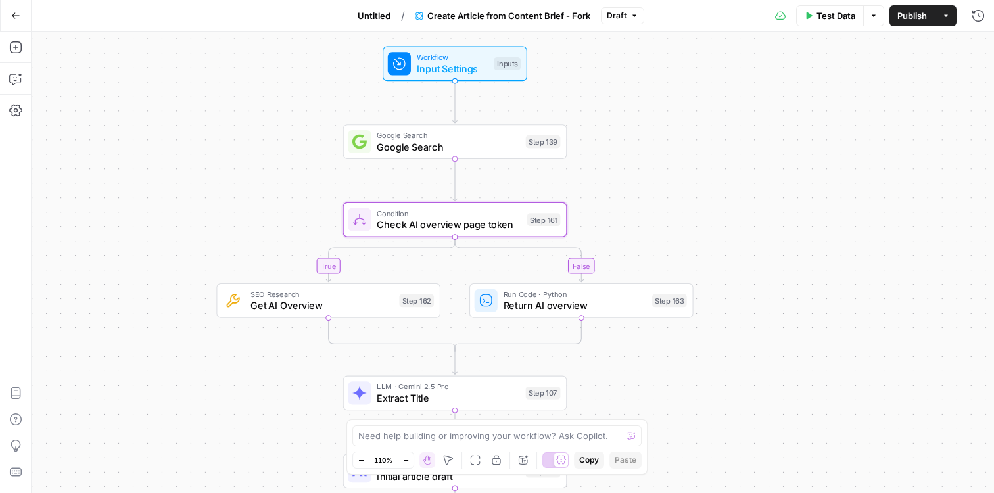
click at [840, 9] on span "Test Data" at bounding box center [835, 15] width 39 height 13
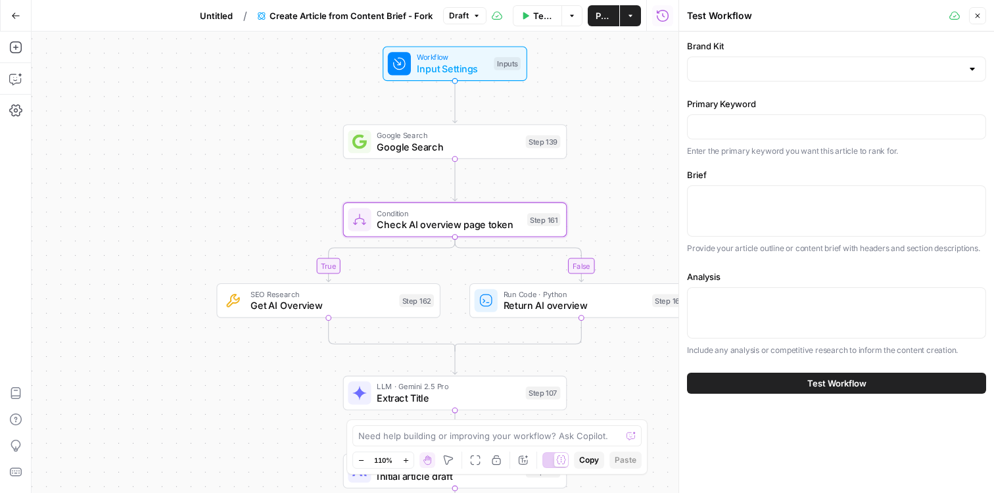
click at [778, 78] on div at bounding box center [836, 69] width 299 height 25
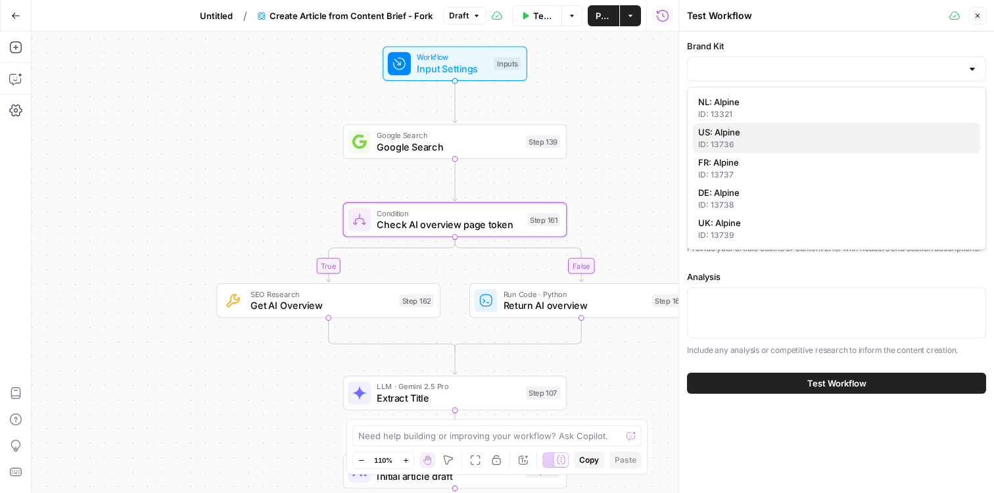
click at [776, 131] on span "US: Alpine" at bounding box center [834, 132] width 272 height 13
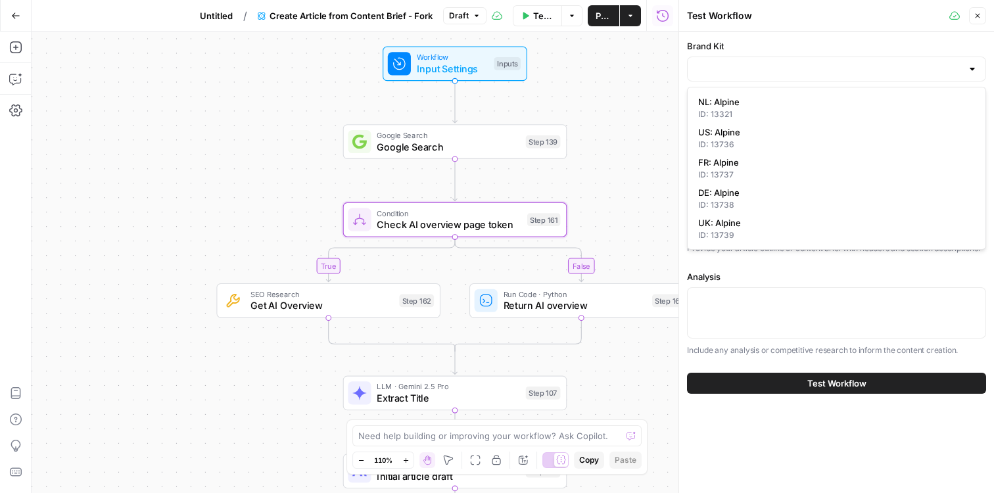
type input "US: Alpine"
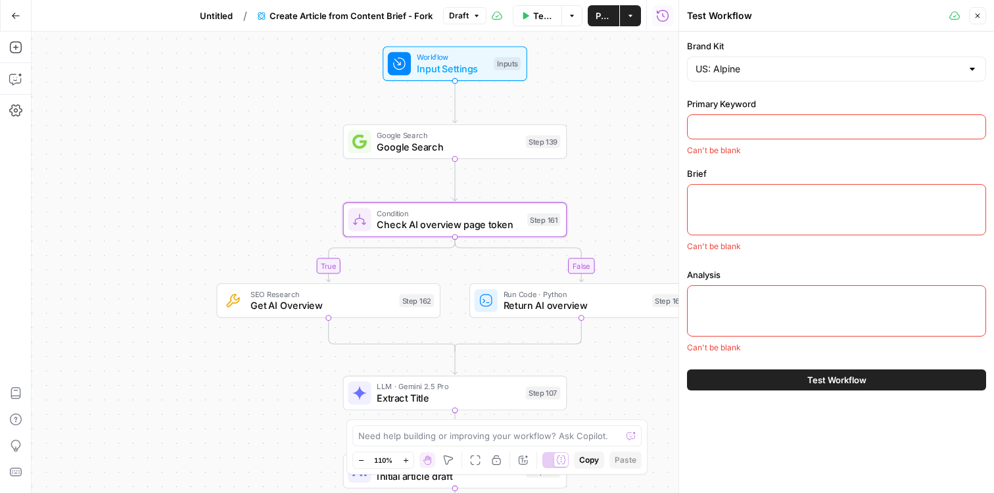
click at [782, 126] on input "Primary Keyword" at bounding box center [837, 126] width 282 height 13
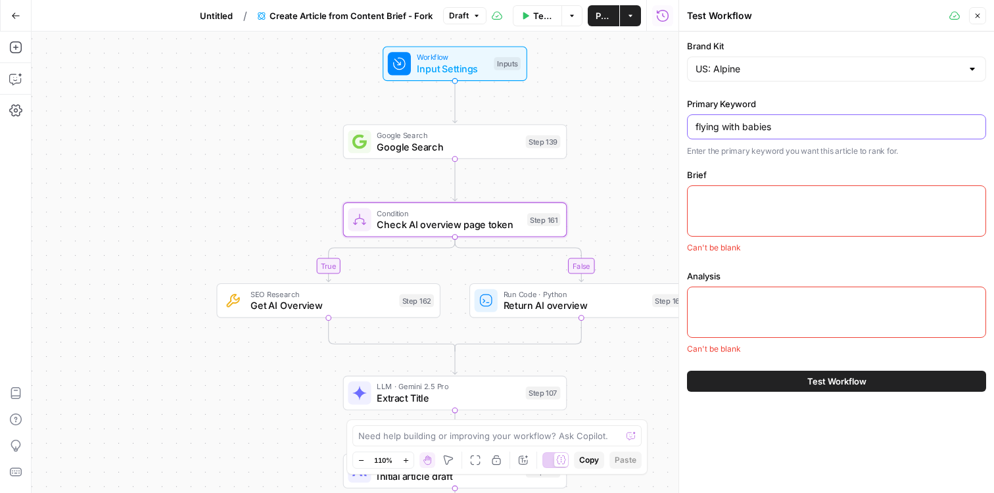
type input "flying with babies"
click at [779, 201] on textarea "Brief" at bounding box center [837, 197] width 282 height 13
click at [979, 13] on icon "button" at bounding box center [978, 16] width 8 height 8
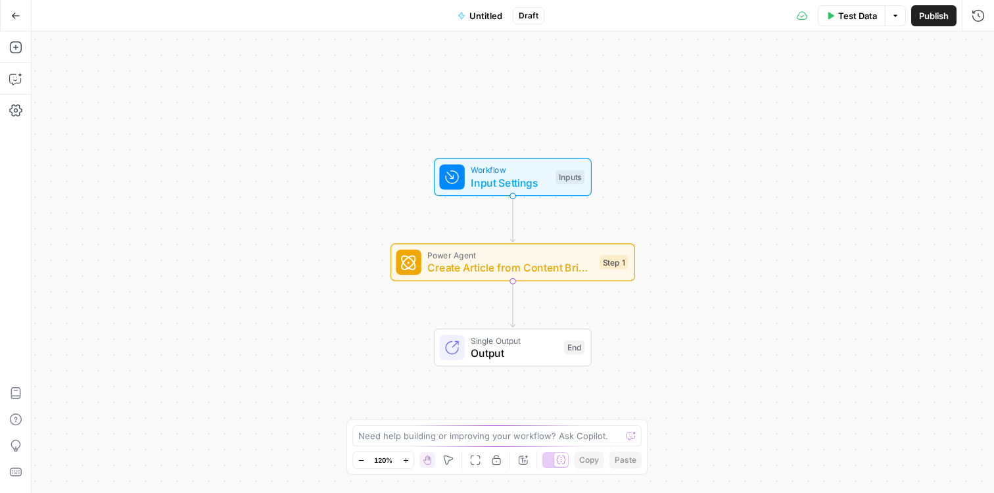
click at [868, 20] on span "Test Data" at bounding box center [857, 15] width 39 height 13
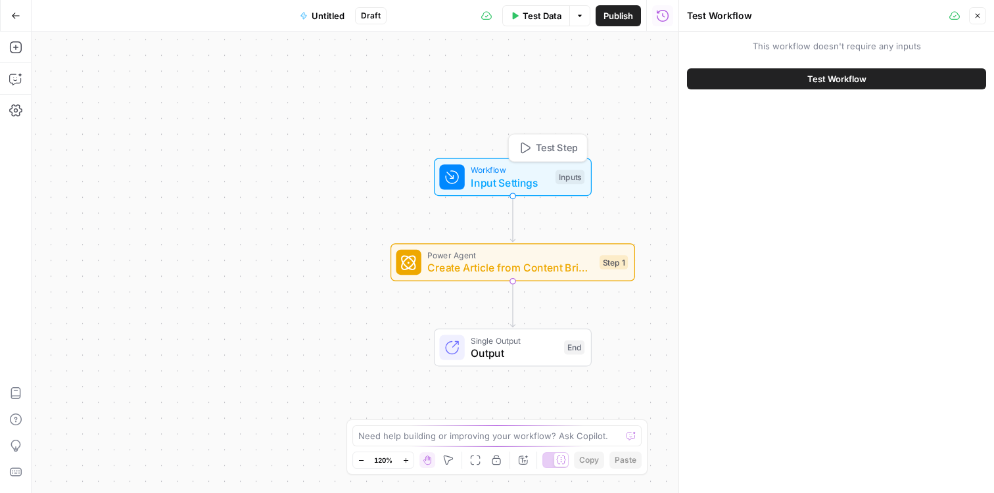
click at [532, 172] on span "Workflow" at bounding box center [510, 170] width 78 height 12
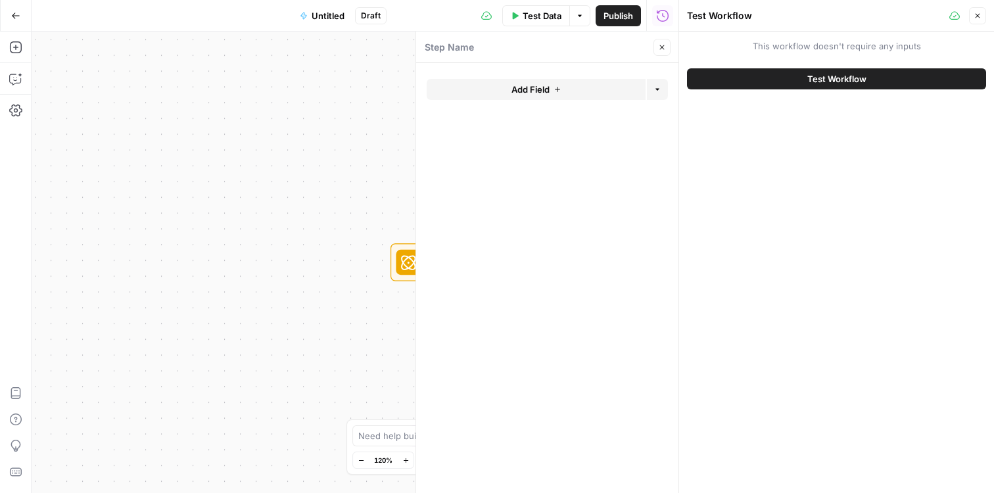
click at [668, 47] on button "Close" at bounding box center [661, 47] width 17 height 17
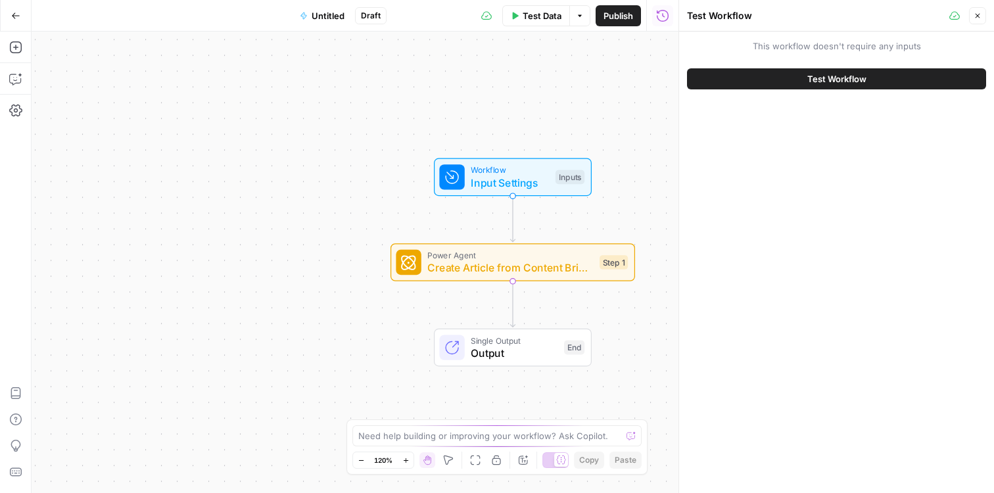
click at [976, 18] on icon "button" at bounding box center [978, 16] width 8 height 8
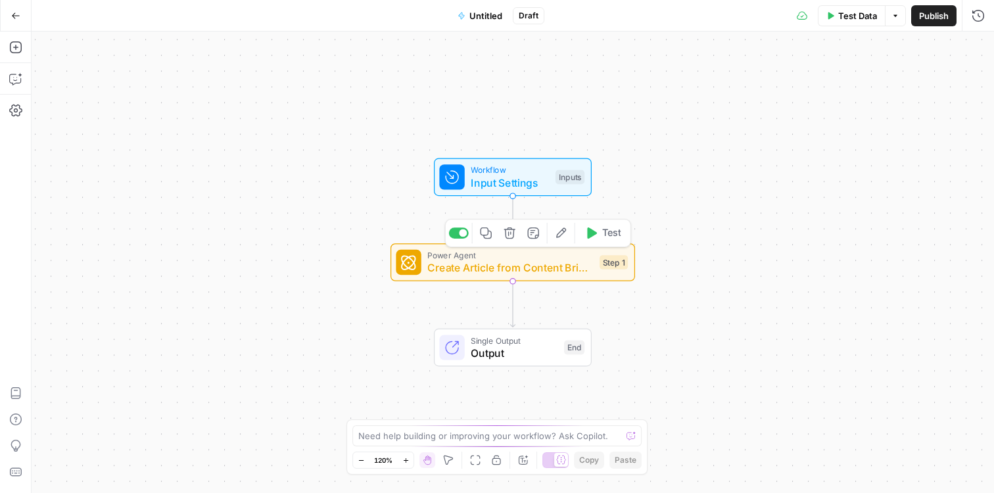
click at [529, 267] on span "Create Article from Content Brief - Fork" at bounding box center [510, 268] width 166 height 16
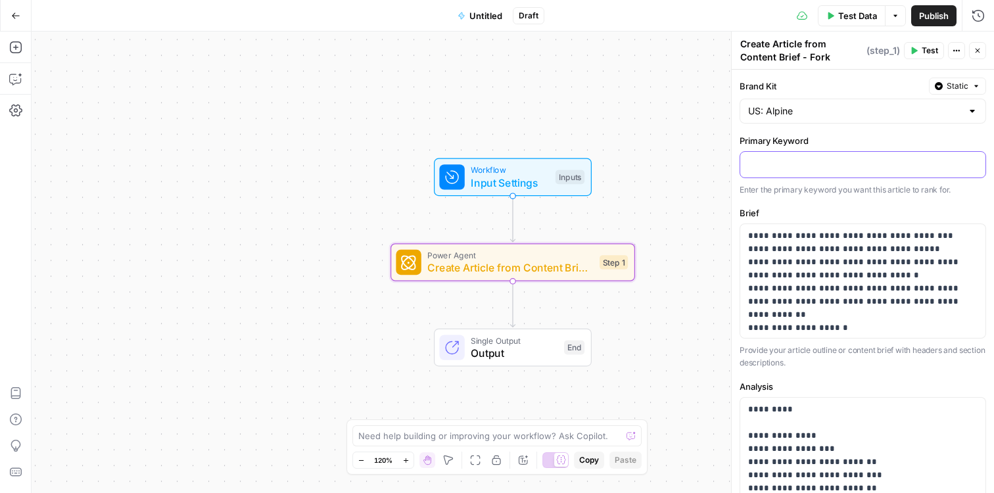
click at [799, 164] on p at bounding box center [862, 163] width 229 height 13
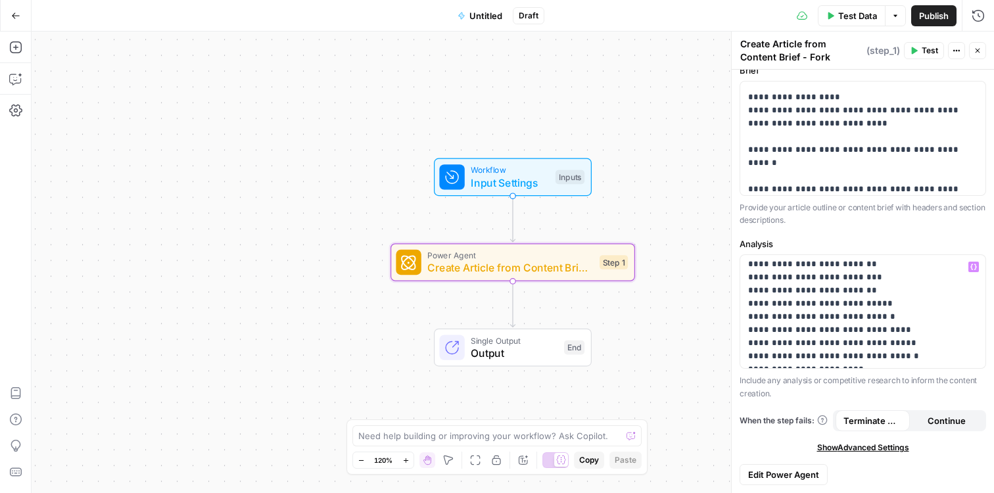
scroll to position [68, 0]
click at [922, 45] on span "Test" at bounding box center [930, 51] width 16 height 12
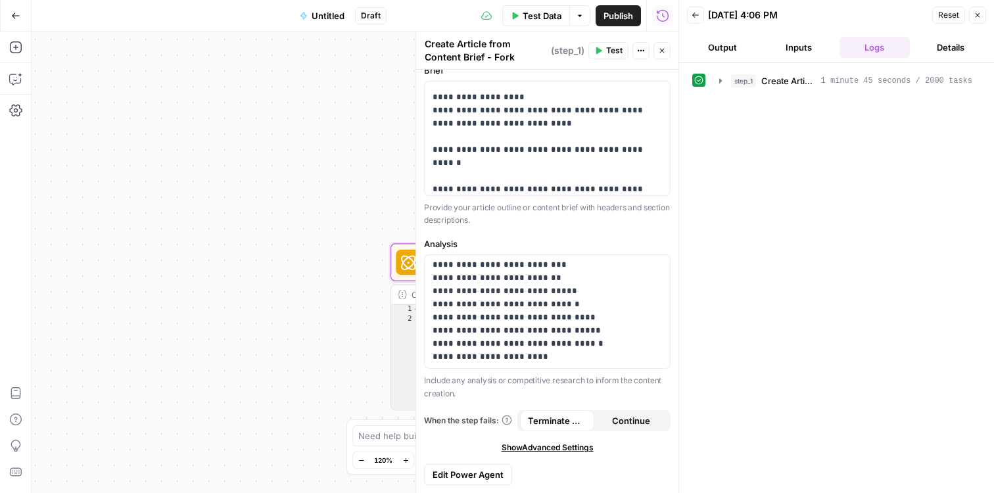
click at [663, 47] on icon "button" at bounding box center [662, 51] width 8 height 8
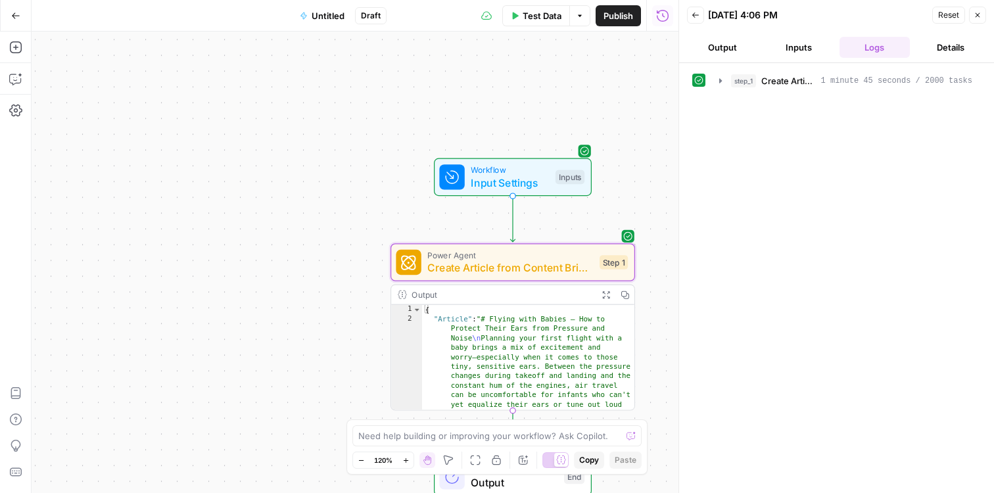
click at [974, 16] on icon "button" at bounding box center [978, 15] width 8 height 8
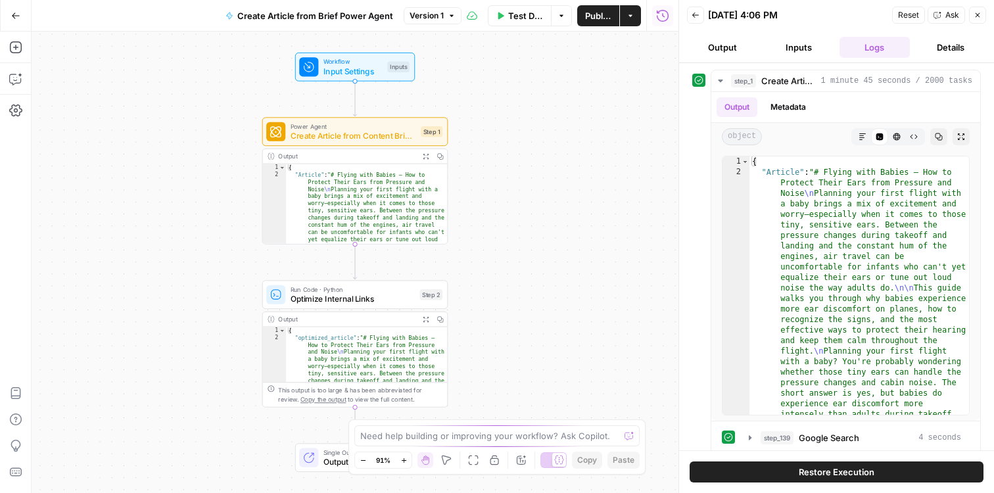
click at [729, 43] on button "Output" at bounding box center [722, 47] width 71 height 21
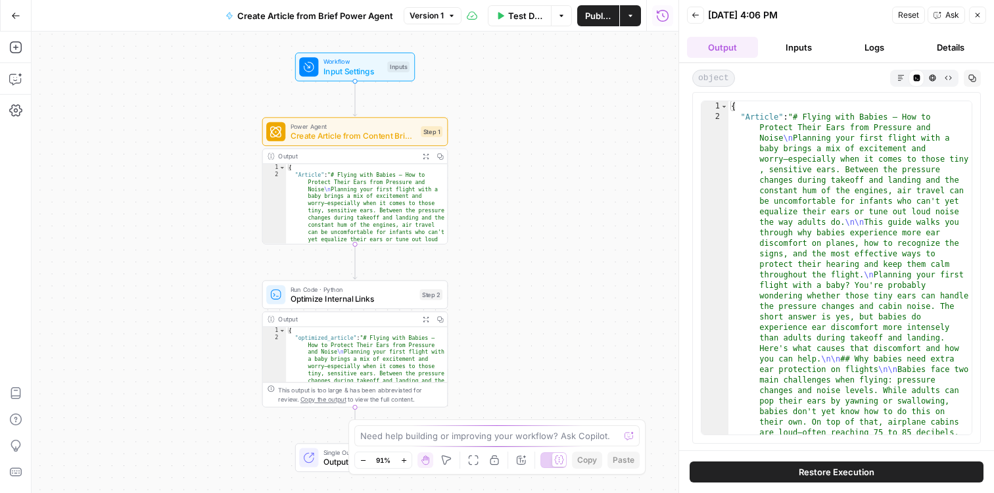
click at [974, 12] on icon "button" at bounding box center [978, 15] width 8 height 8
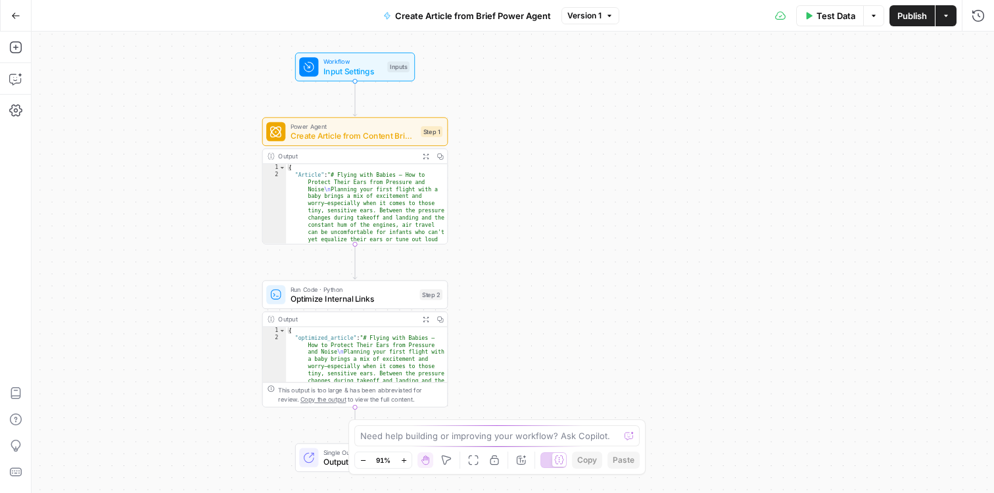
click at [12, 15] on icon "button" at bounding box center [16, 15] width 8 height 6
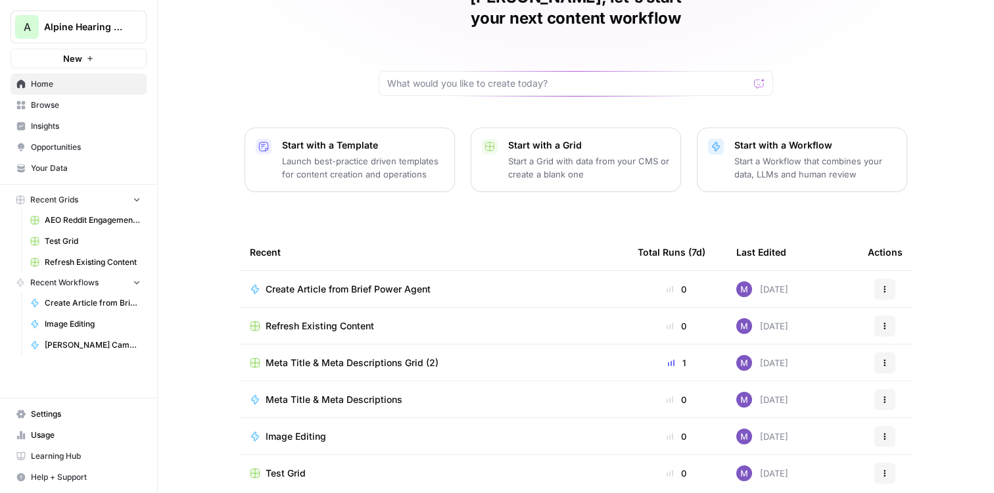
scroll to position [84, 0]
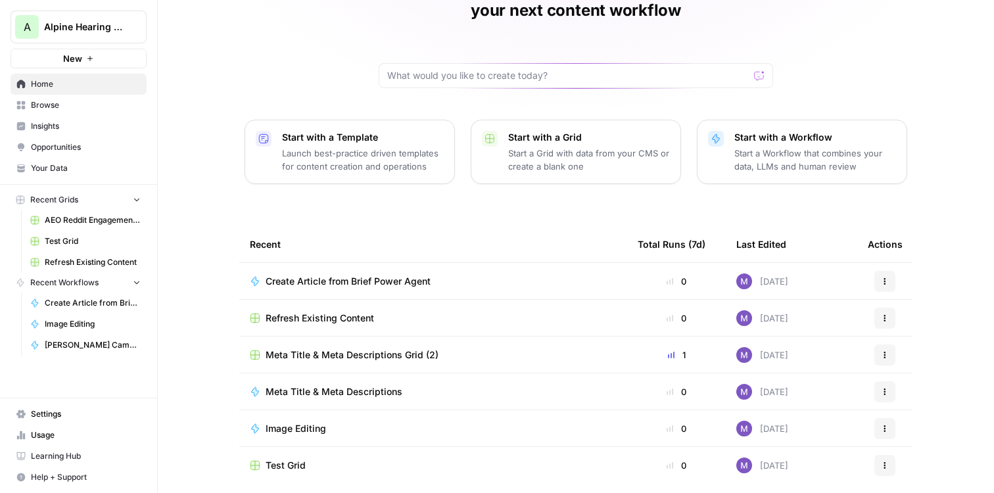
click at [774, 131] on div "Start with a Workflow Start a Workflow that combines your data, LLMs and human …" at bounding box center [815, 152] width 162 height 42
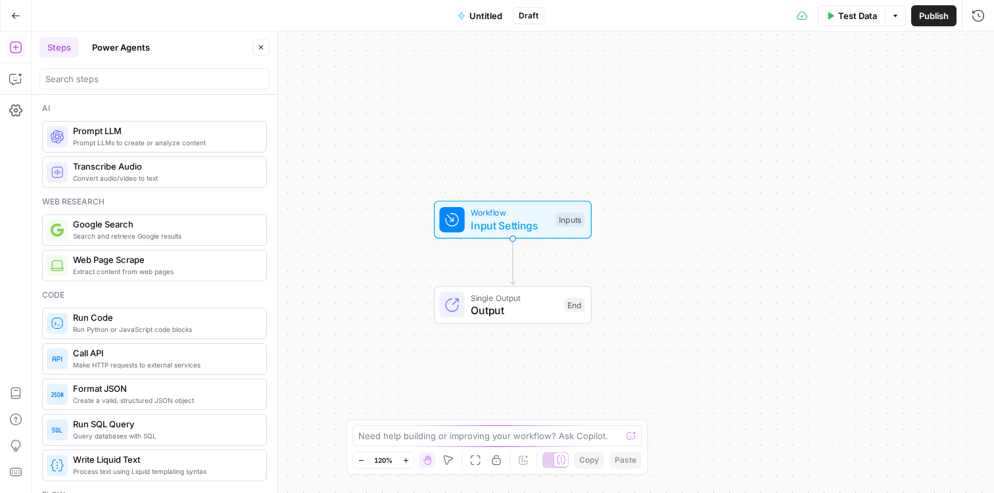
click at [127, 45] on button "Power Agents" at bounding box center [121, 47] width 74 height 21
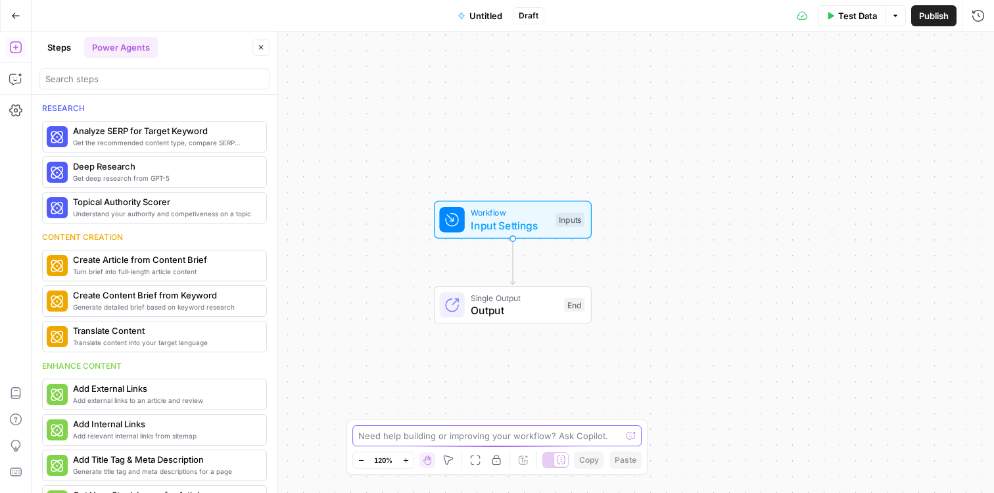
click at [422, 429] on textarea at bounding box center [489, 435] width 263 height 13
type textarea "i"
type textarea "m"
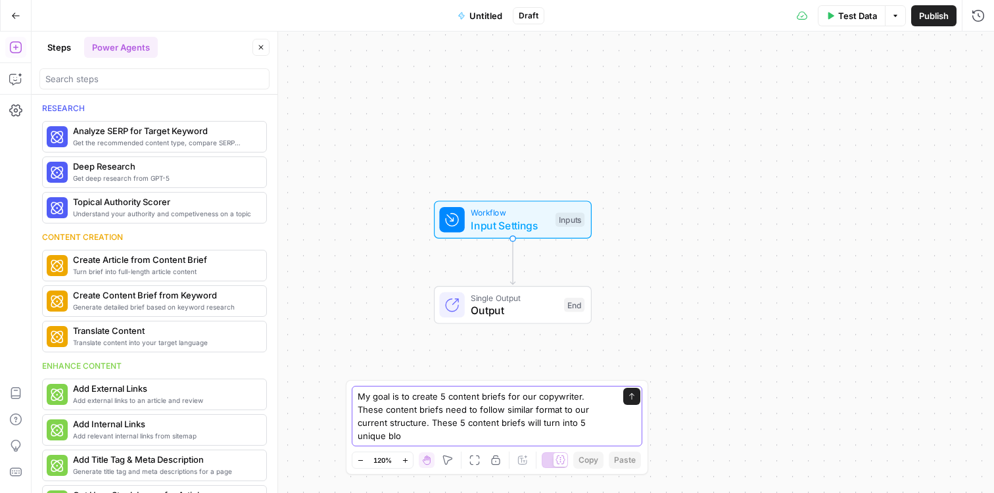
click at [481, 410] on textarea "My goal is to create 5 content briefs for our copywriter. These content briefs …" at bounding box center [484, 416] width 252 height 53
click at [448, 409] on textarea "My goal is to create 5 content briefs for our copywriter. These content briefs …" at bounding box center [484, 416] width 252 height 53
click at [458, 426] on textarea "My goal is to create 5 blog content briefs for our copywriter. These content br…" at bounding box center [484, 416] width 252 height 53
click at [465, 425] on textarea "My goal is to create 5 blog content briefs for our copywriter. These content br…" at bounding box center [484, 416] width 252 height 53
click at [481, 441] on textarea "My goal is to create 5 blog content briefs for our copywriter. These content br…" at bounding box center [484, 416] width 252 height 53
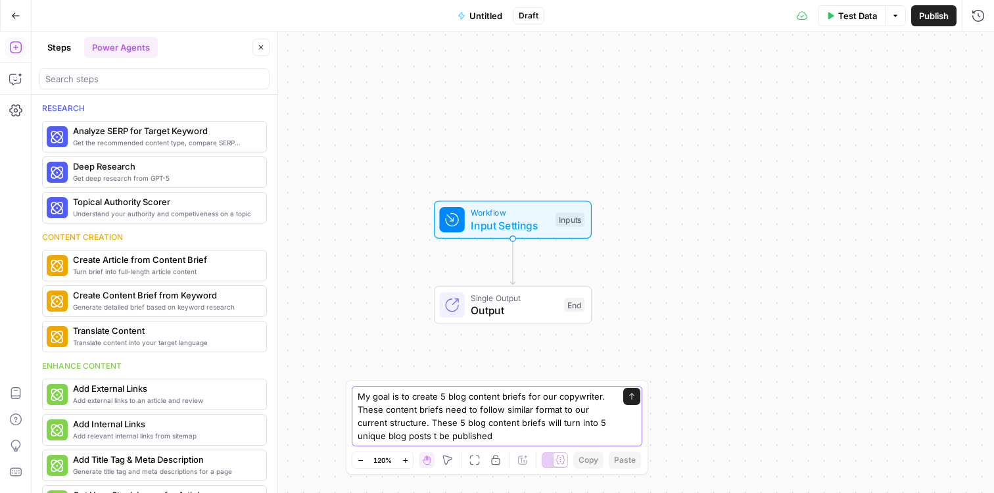
click at [438, 437] on textarea "My goal is to create 5 blog content briefs for our copywriter. These content br…" at bounding box center [484, 416] width 252 height 53
click at [523, 432] on textarea "My goal is to create 5 blog content briefs for our copywriter. These content br…" at bounding box center [484, 416] width 252 height 53
drag, startPoint x: 432, startPoint y: 410, endPoint x: 450, endPoint y: 440, distance: 35.4
click at [450, 440] on textarea "My goal is to create 5 blog content briefs for our copywriter. These content br…" at bounding box center [484, 410] width 252 height 66
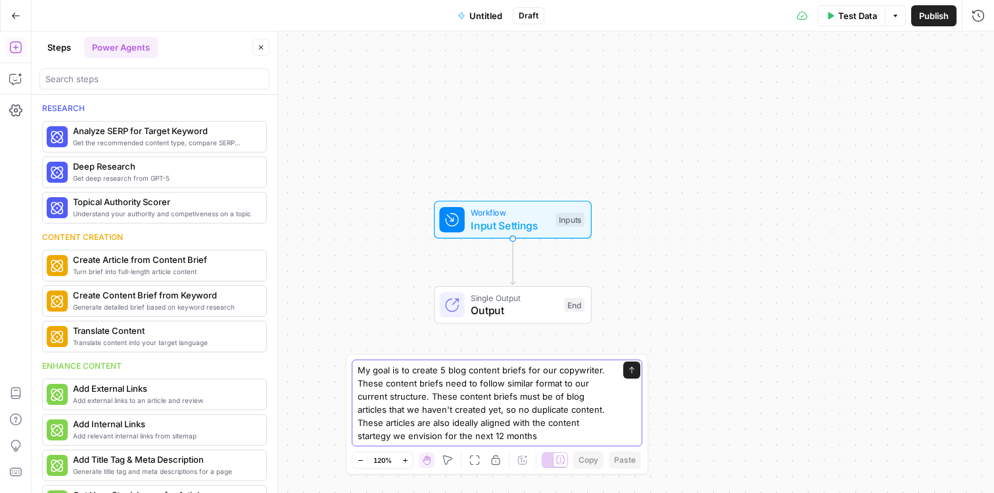
click at [379, 437] on textarea "My goal is to create 5 blog content briefs for our copywriter. These content br…" at bounding box center [484, 403] width 252 height 79
click at [372, 437] on textarea "My goal is to create 5 blog content briefs for our copywriter. These content br…" at bounding box center [484, 403] width 252 height 79
click at [536, 436] on textarea "My goal is to create 5 blog content briefs for our copywriter. These content br…" at bounding box center [484, 403] width 252 height 79
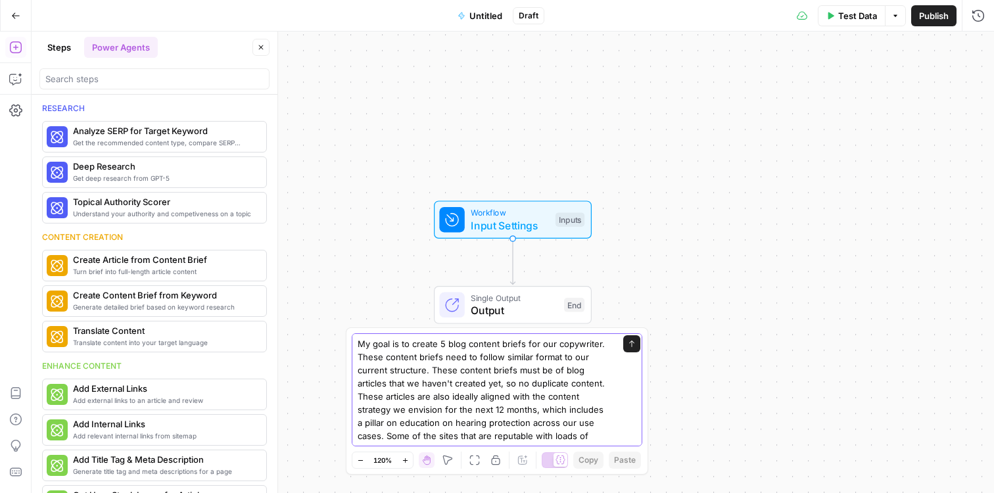
scroll to position [13, 0]
paste textarea "https://ilovemyears.nl/en"
paste textarea "https://www.veiligheid.nl/"
click at [498, 439] on textarea "My goal is to create 5 blog content briefs for our copywriter. These content br…" at bounding box center [484, 376] width 252 height 131
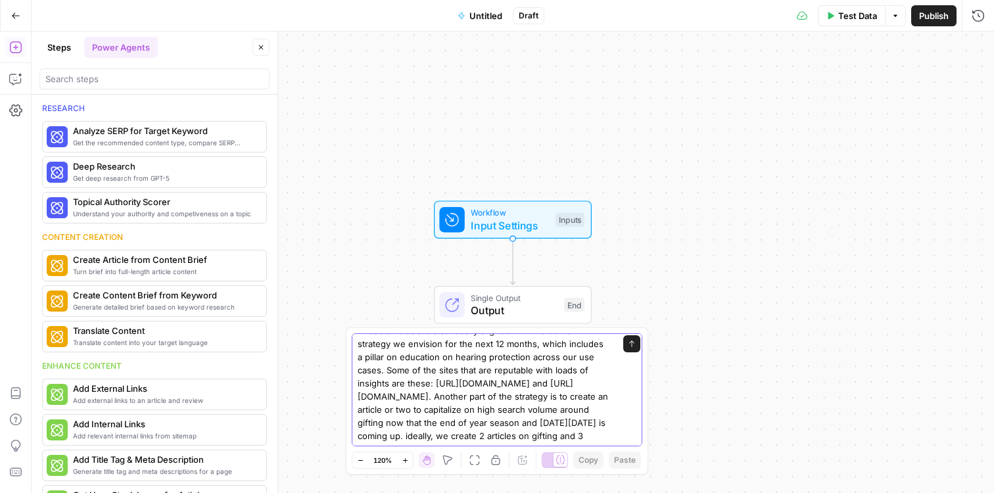
scroll to position [74, 0]
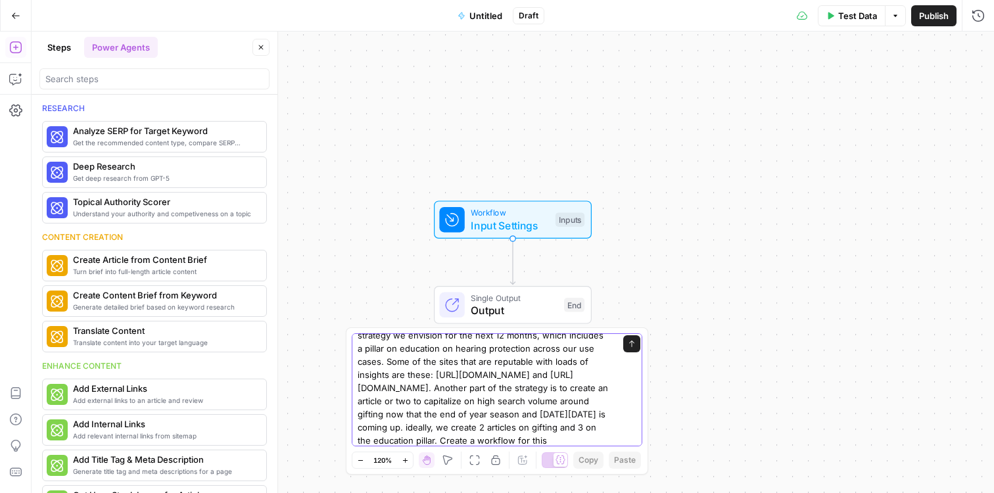
type textarea "My goal is to create 5 blog content briefs for our copywriter. These content br…"
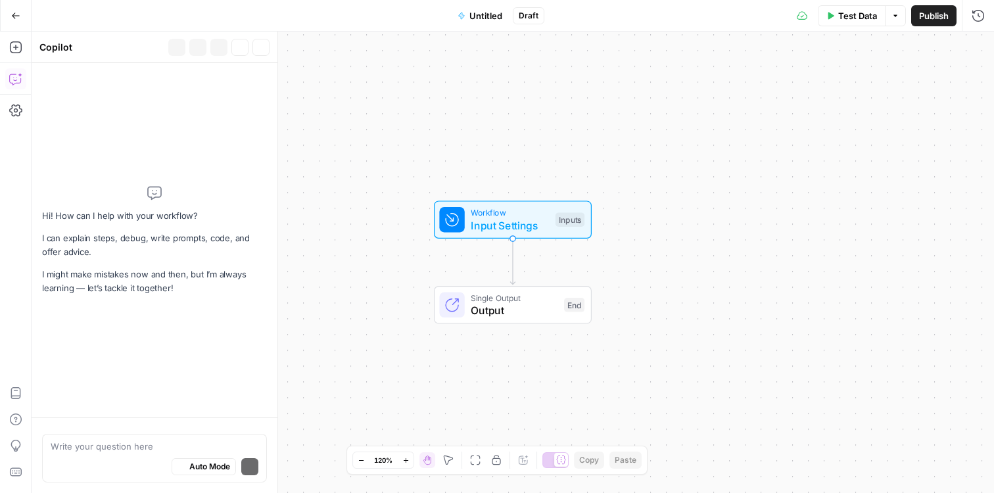
scroll to position [106, 0]
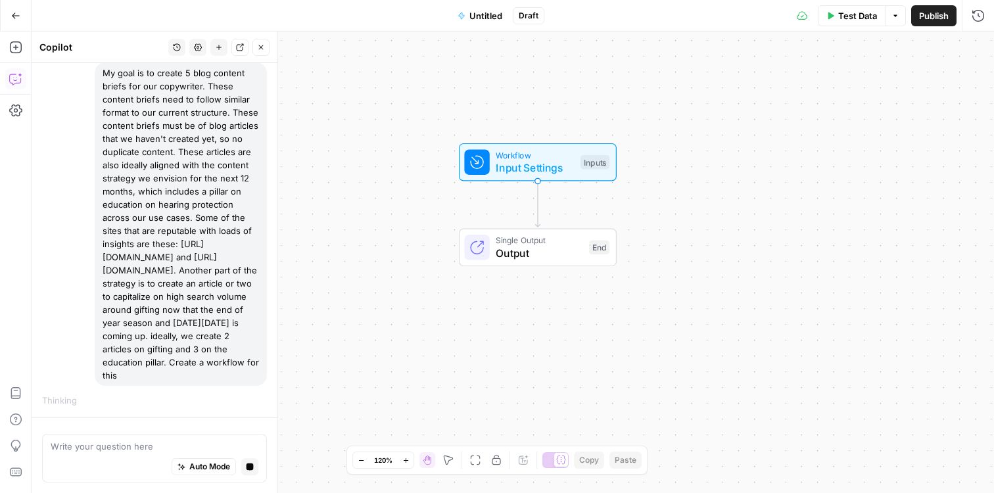
click at [483, 16] on span "Untitled" at bounding box center [485, 15] width 33 height 13
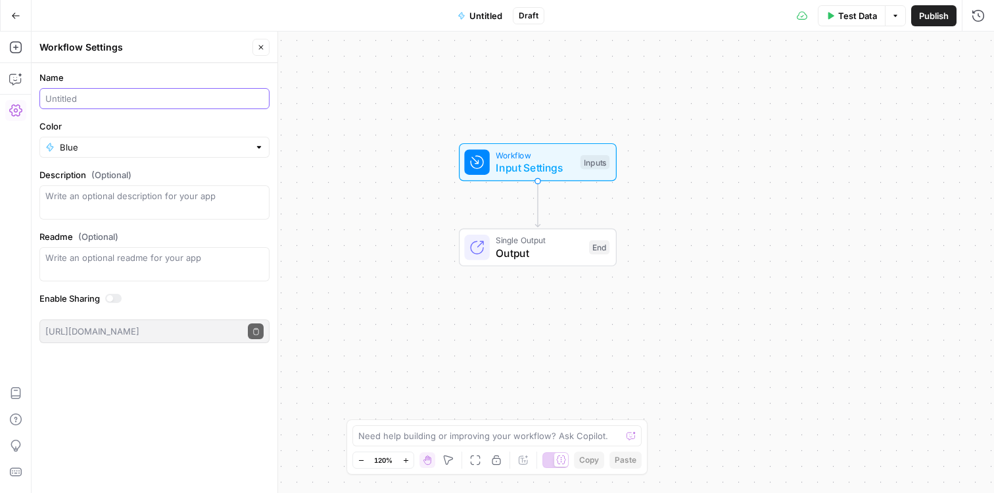
click at [93, 101] on input "Name" at bounding box center [154, 98] width 218 height 13
type input "c"
type input "Content Brief Workflow"
click at [260, 48] on icon "button" at bounding box center [261, 47] width 8 height 8
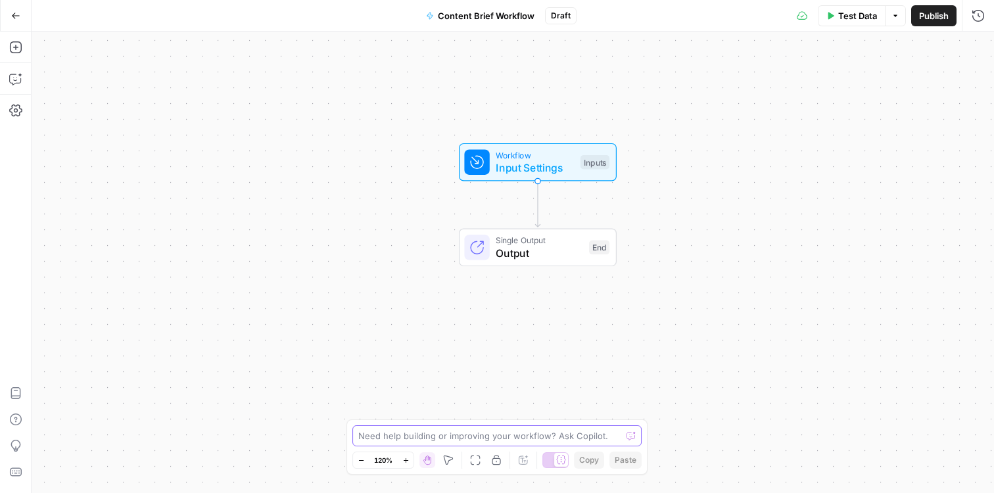
click at [391, 438] on textarea at bounding box center [489, 435] width 263 height 13
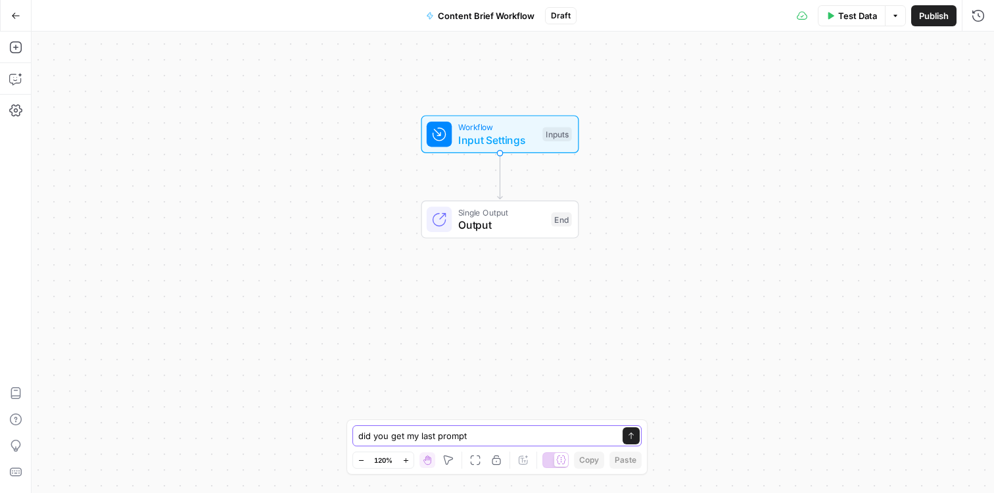
type textarea "did you get my last prompt?"
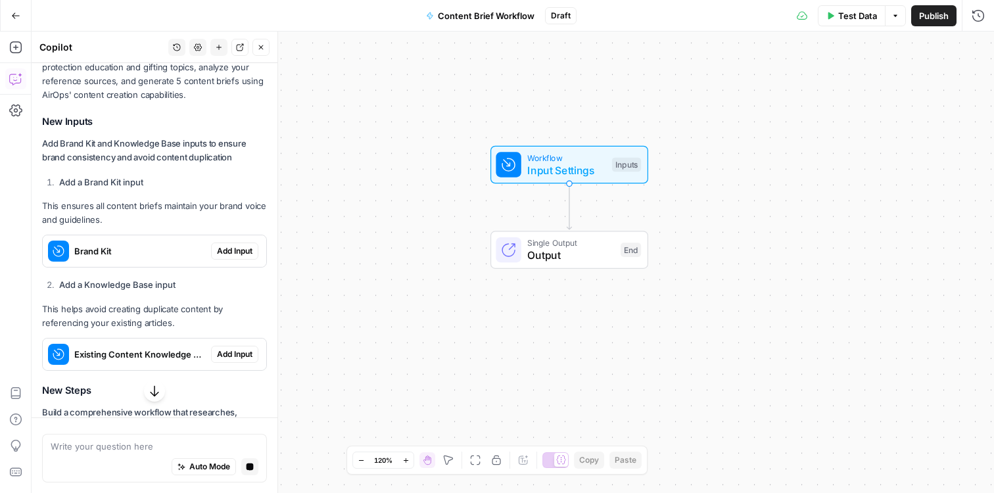
scroll to position [573, 0]
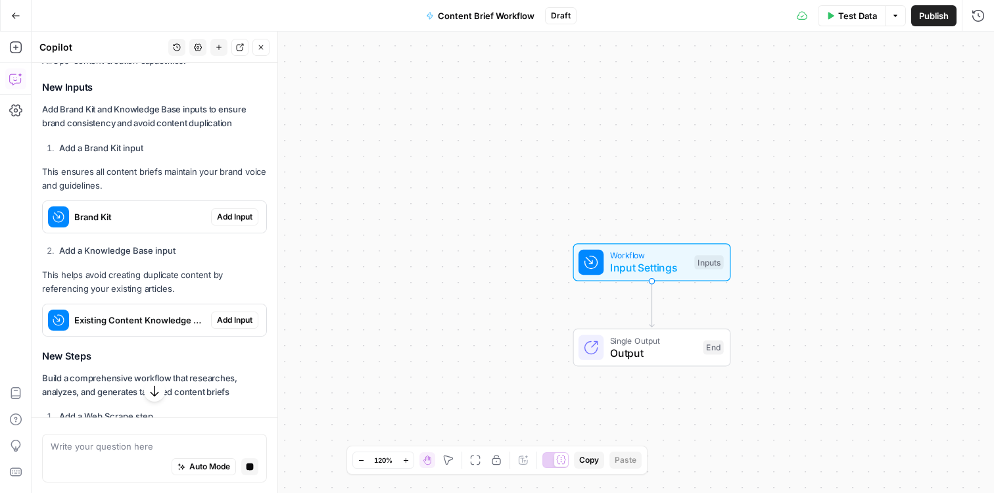
click at [244, 220] on span "Add Input" at bounding box center [234, 217] width 35 height 12
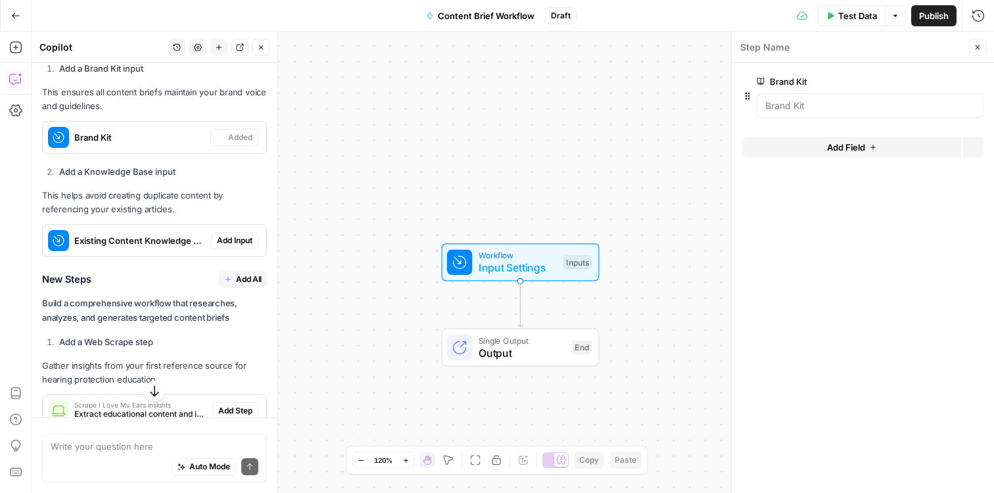
scroll to position [699, 0]
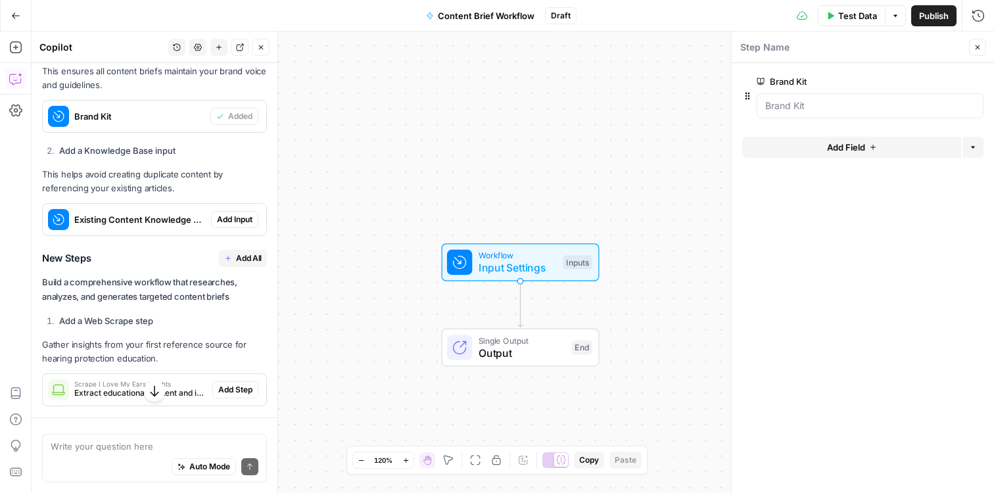
click at [233, 224] on span "Add Input" at bounding box center [234, 220] width 35 height 12
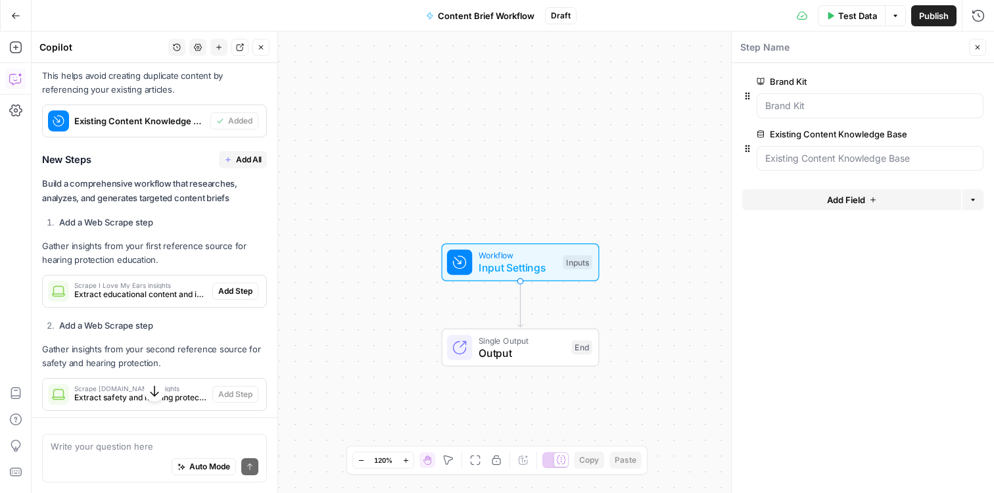
scroll to position [809, 0]
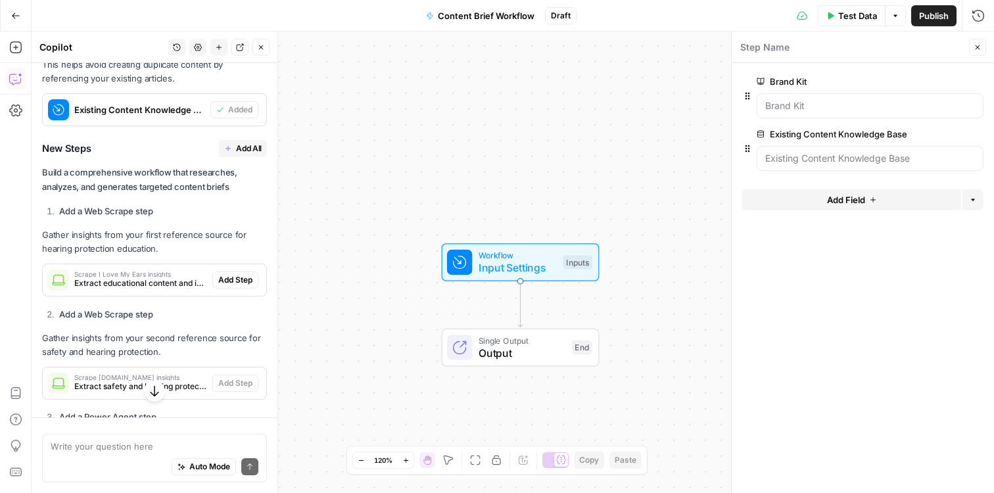
click at [248, 155] on button "Add All" at bounding box center [243, 148] width 48 height 17
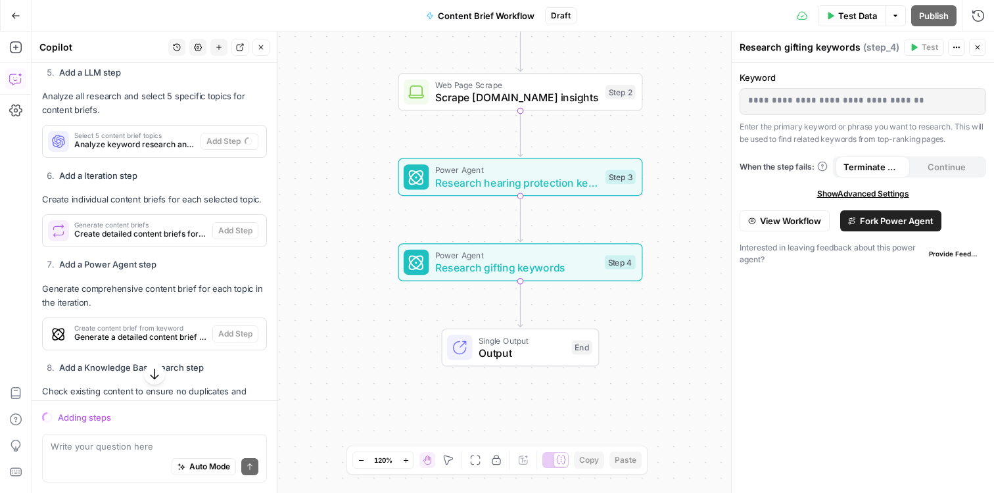
scroll to position [1341, 0]
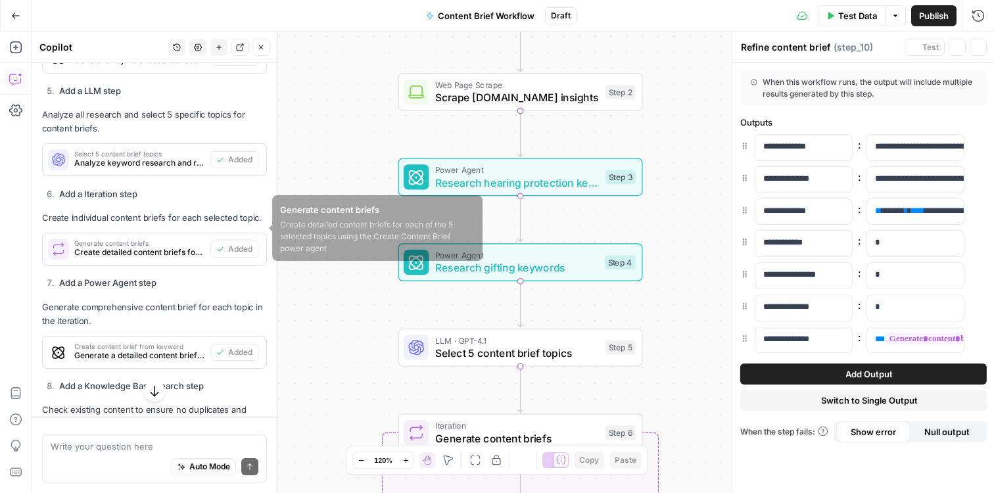
type textarea "Format final content briefs"
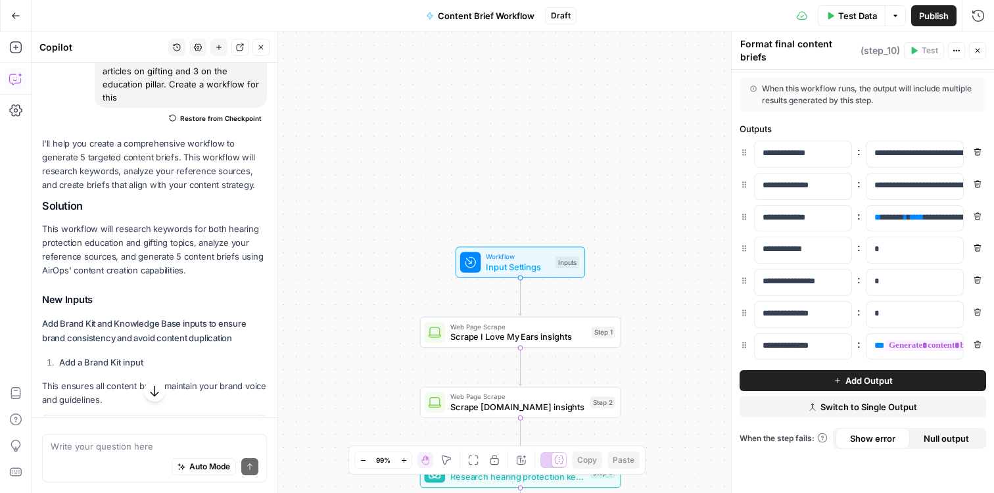
scroll to position [387, 0]
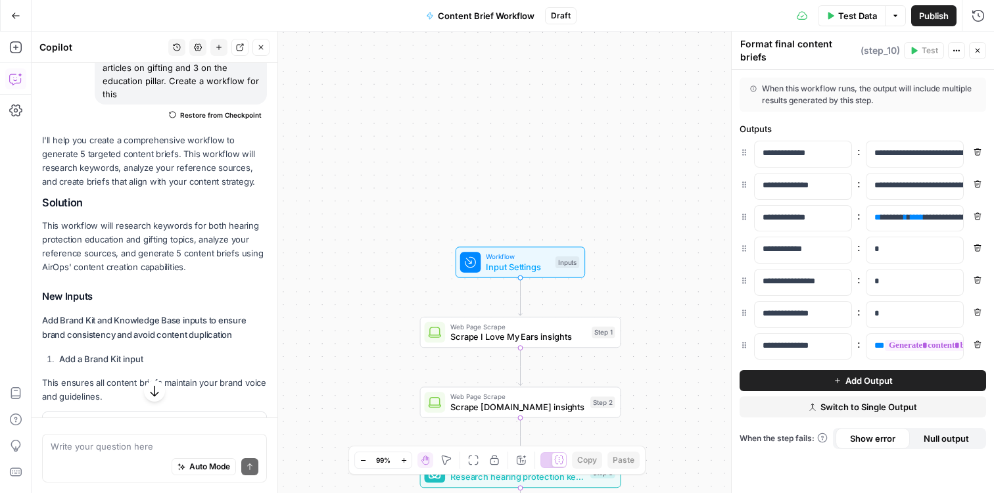
click at [975, 54] on icon "button" at bounding box center [978, 51] width 8 height 8
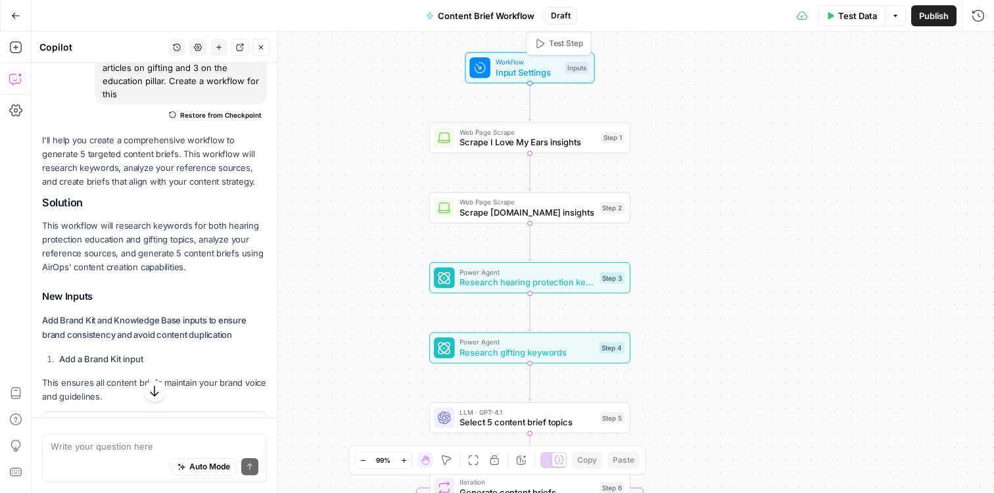
click at [511, 67] on span "Input Settings" at bounding box center [528, 72] width 64 height 13
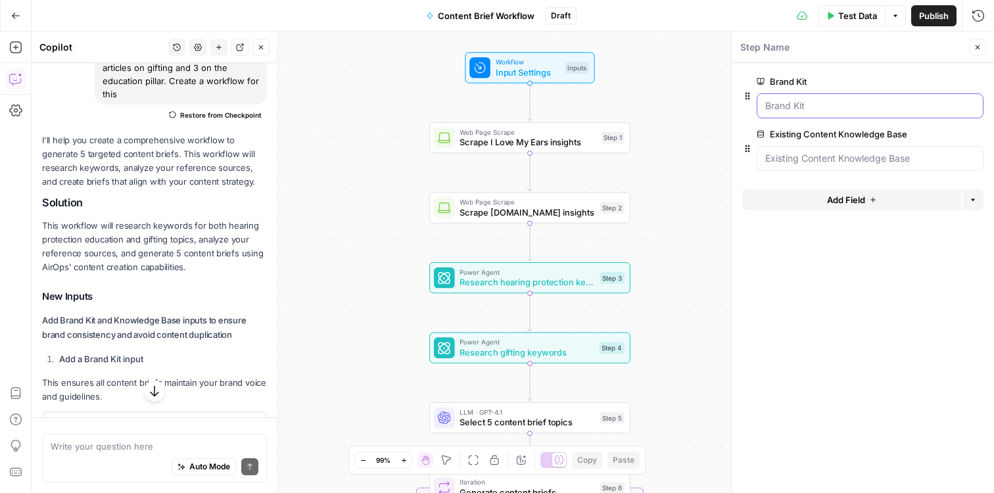
click at [822, 110] on Kit "Brand Kit" at bounding box center [870, 105] width 210 height 13
click at [834, 102] on Kit "Brand Kit" at bounding box center [870, 105] width 210 height 13
click at [794, 107] on Kit "Brand Kit" at bounding box center [870, 105] width 210 height 13
click at [862, 18] on span "Test Data" at bounding box center [857, 15] width 39 height 13
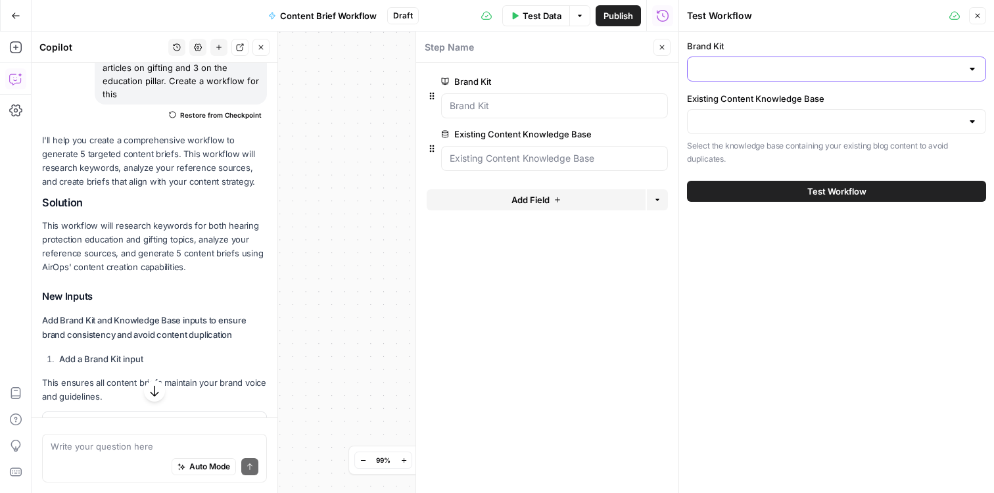
click at [755, 70] on input "Brand Kit" at bounding box center [829, 68] width 266 height 13
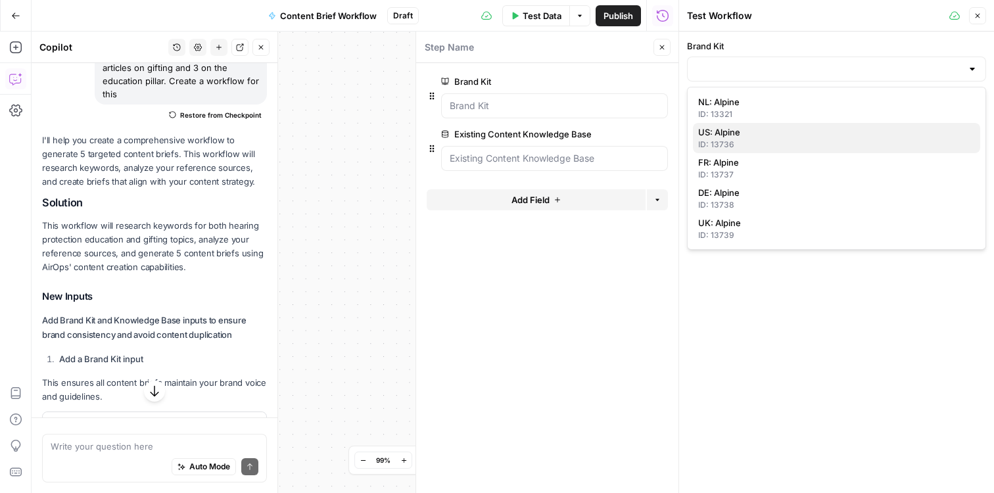
click at [749, 137] on span "US: Alpine" at bounding box center [834, 132] width 272 height 13
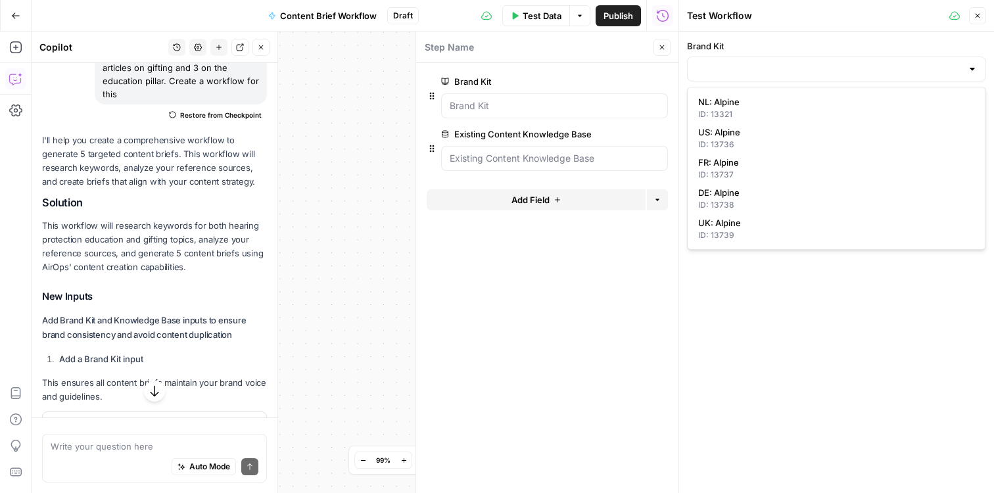
type input "US: Alpine"
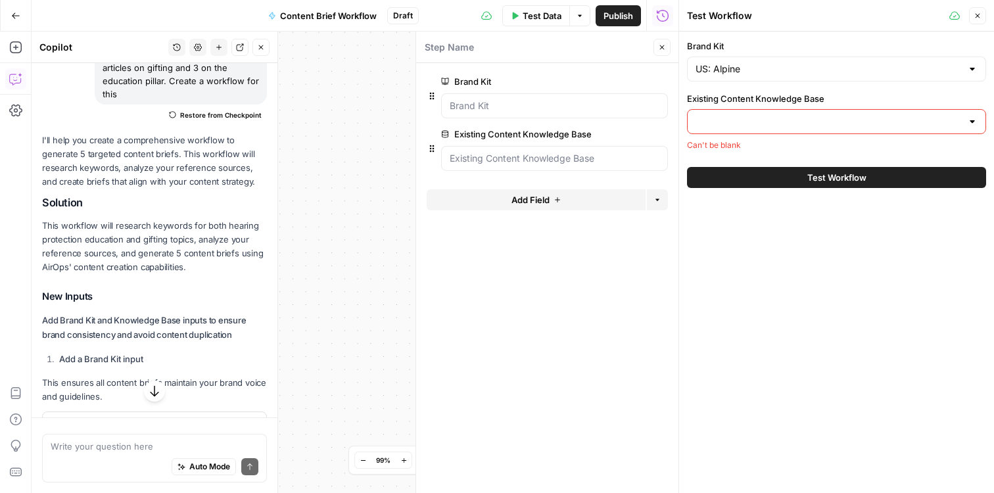
click at [756, 118] on input "Existing Content Knowledge Base" at bounding box center [829, 121] width 266 height 13
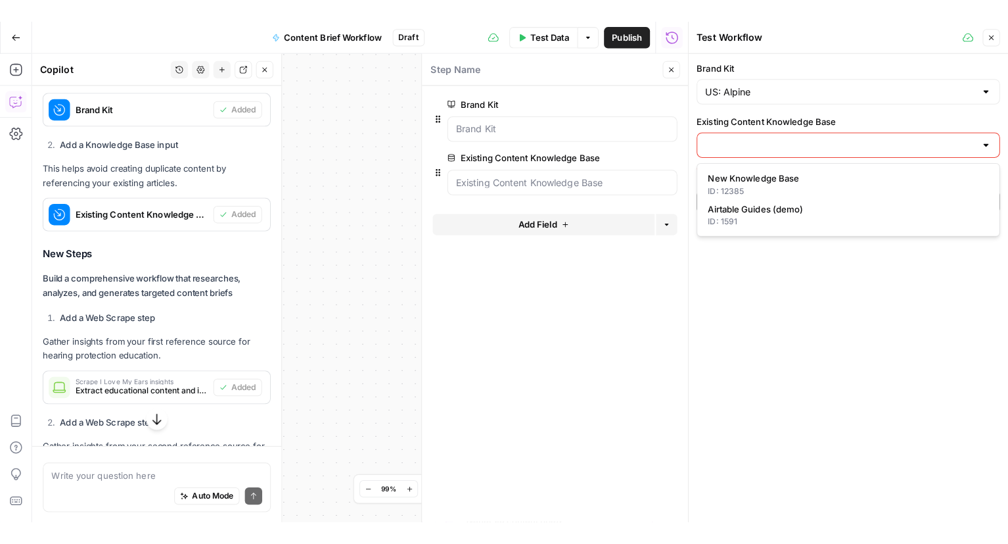
scroll to position [730, 0]
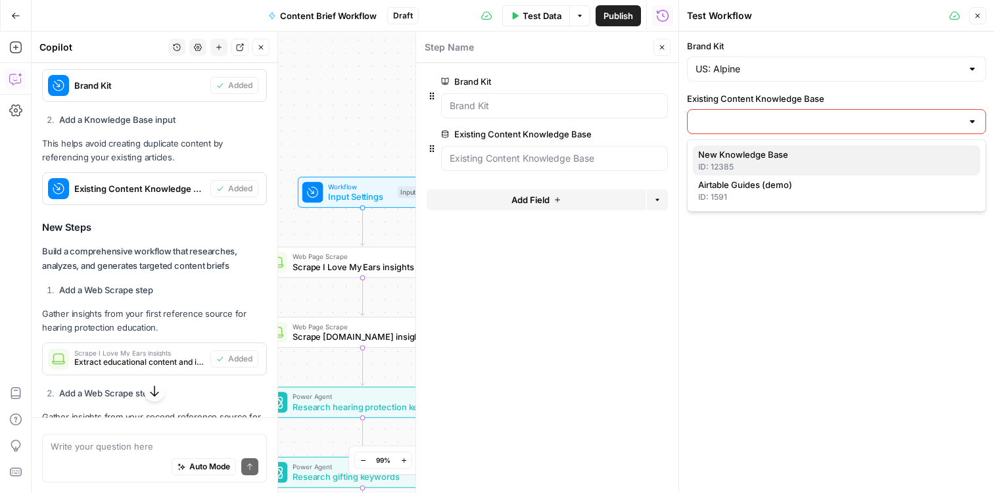
click at [734, 160] on span "New Knowledge Base" at bounding box center [834, 154] width 272 height 13
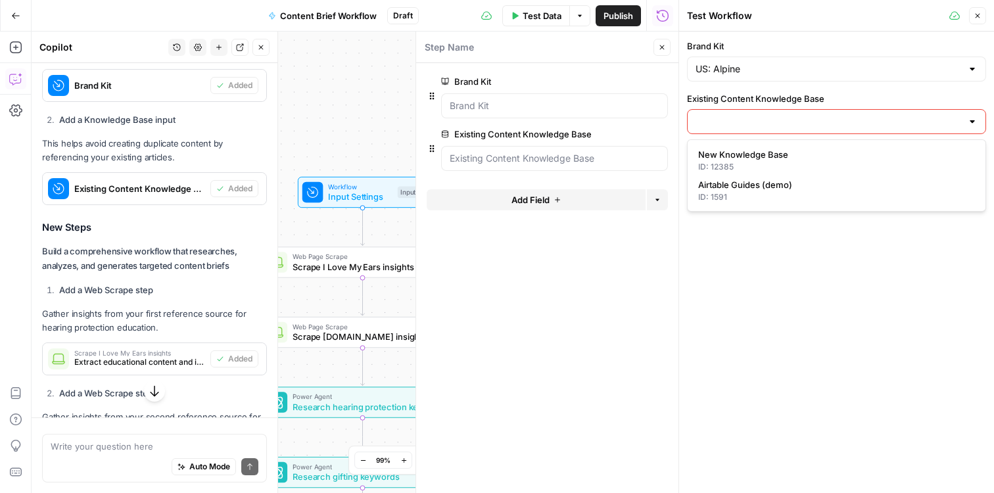
type input "New Knowledge Base"
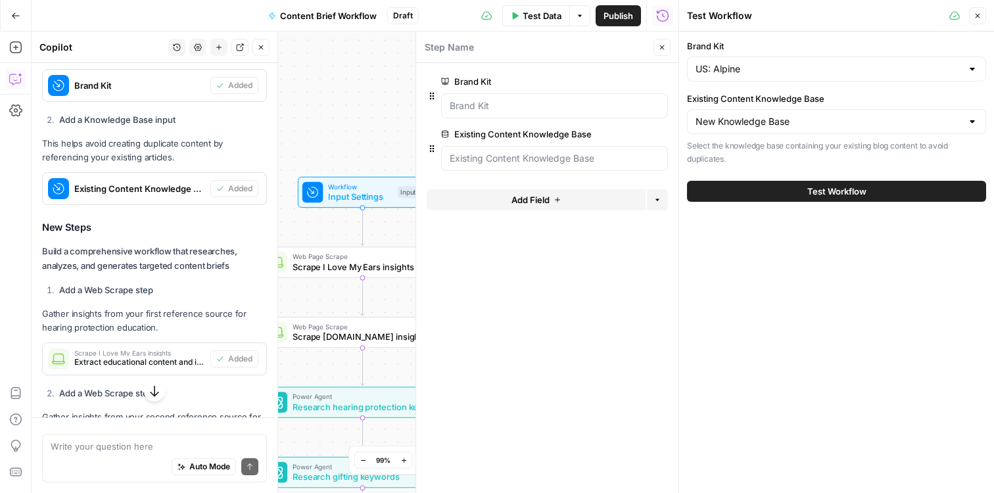
click at [800, 186] on button "Test Workflow" at bounding box center [836, 191] width 299 height 21
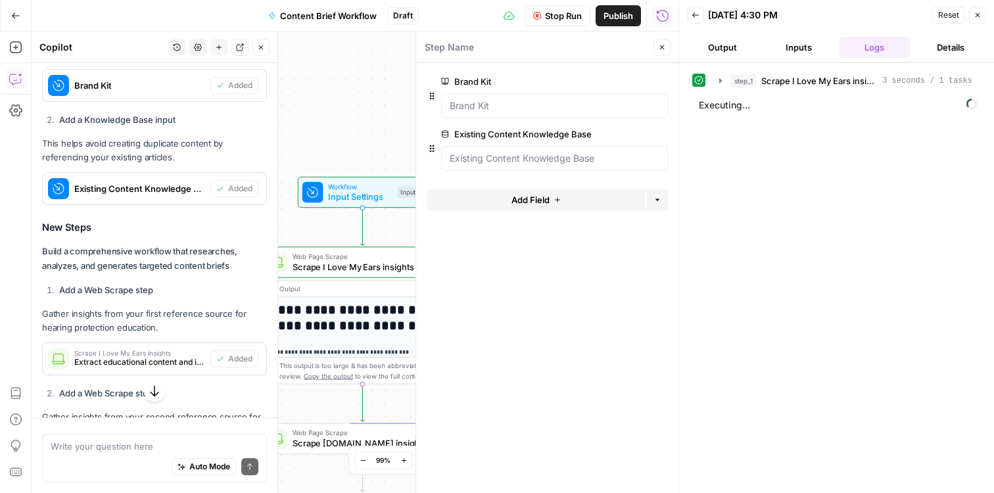
click at [661, 49] on icon "button" at bounding box center [662, 47] width 8 height 8
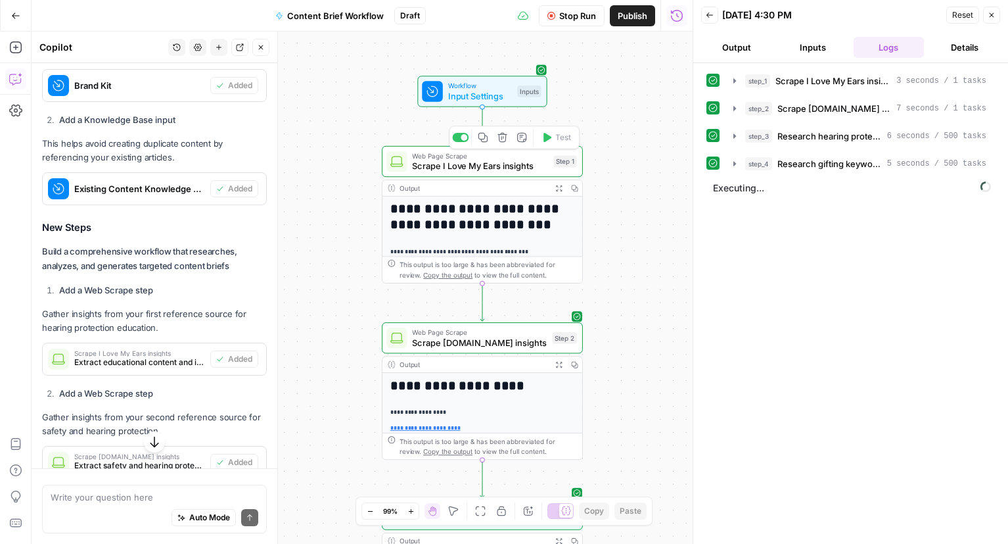
click at [458, 161] on span "Scrape I Love My Ears insights" at bounding box center [480, 166] width 136 height 13
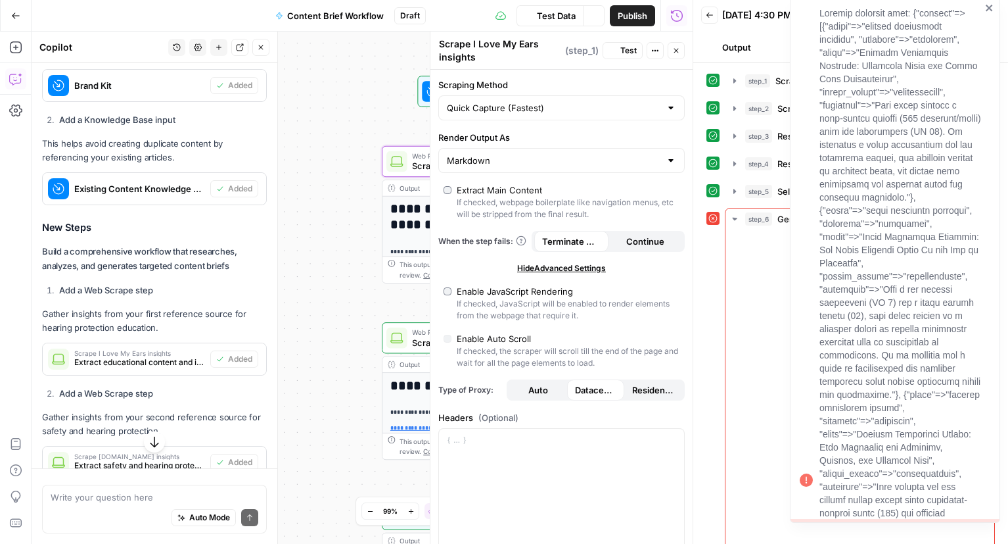
scroll to position [57, 0]
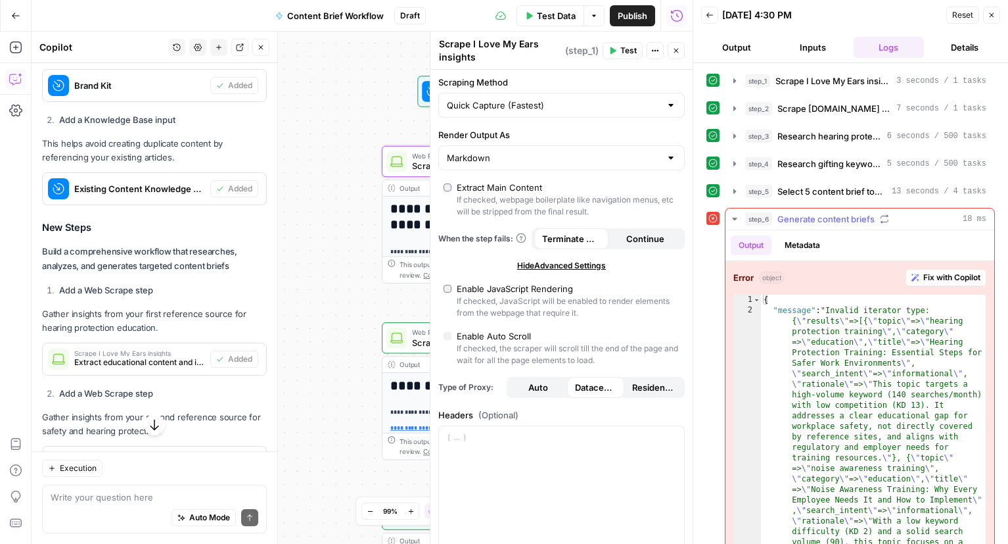
click at [837, 217] on span "Generate content briefs" at bounding box center [826, 218] width 97 height 13
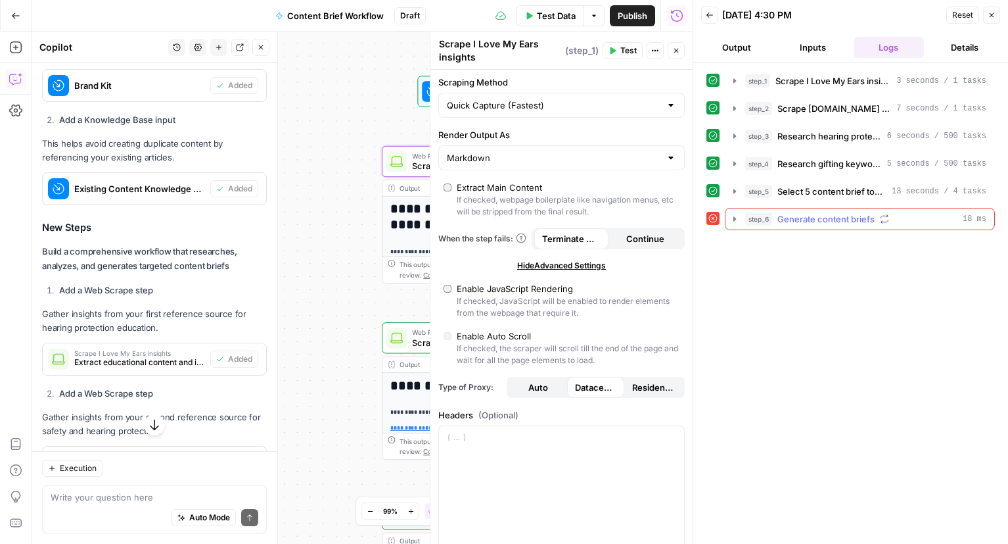
click at [837, 217] on span "Generate content briefs" at bounding box center [826, 218] width 97 height 13
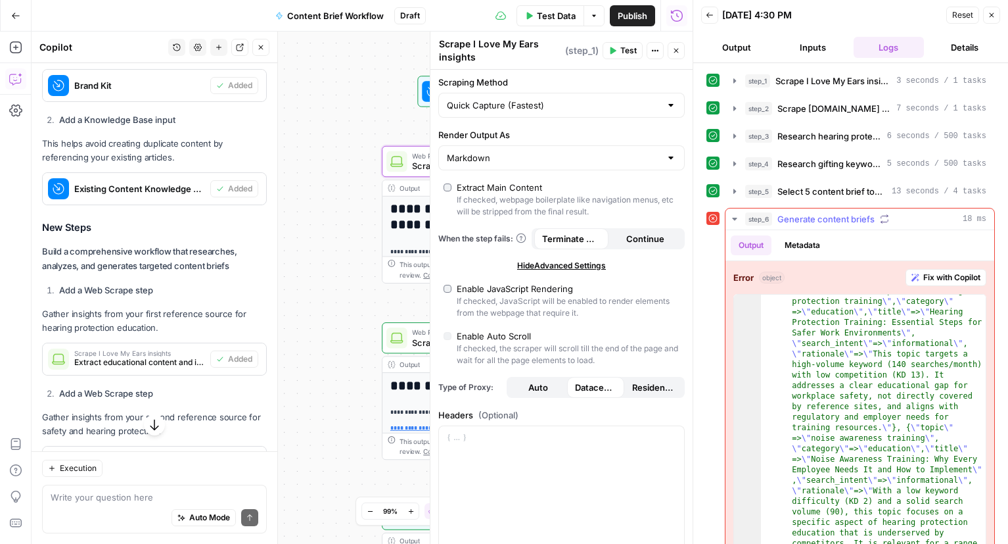
scroll to position [0, 0]
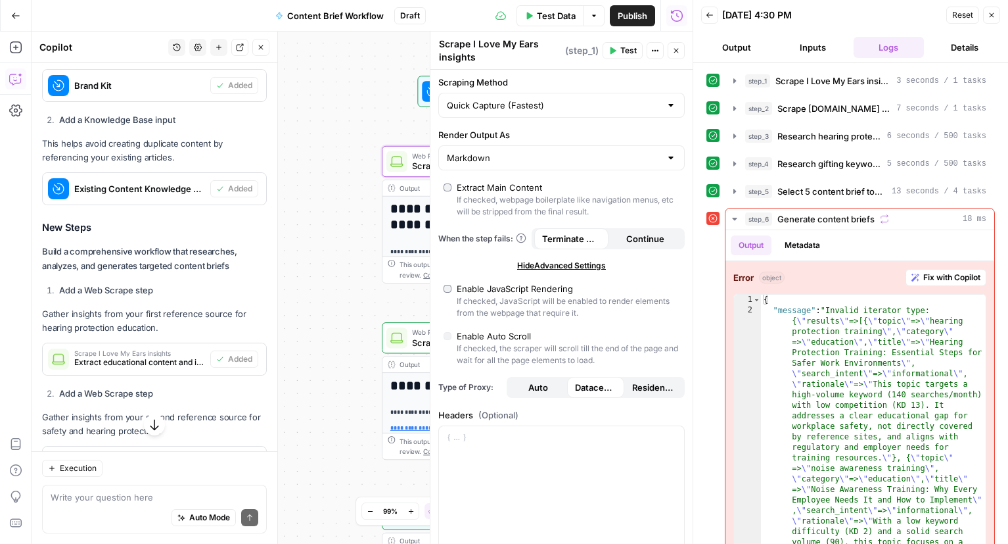
click at [677, 51] on icon "button" at bounding box center [676, 51] width 5 height 5
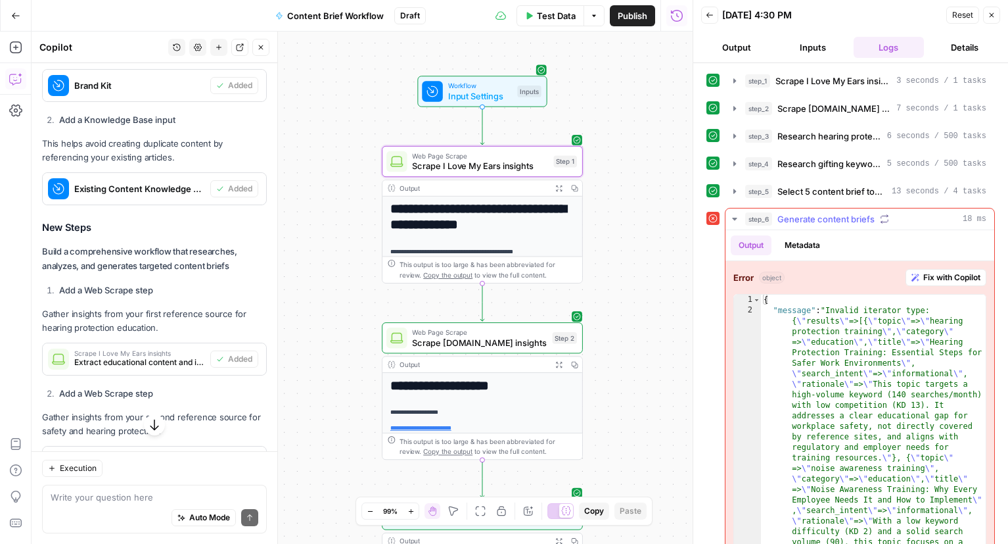
click at [825, 220] on span "Generate content briefs" at bounding box center [826, 218] width 97 height 13
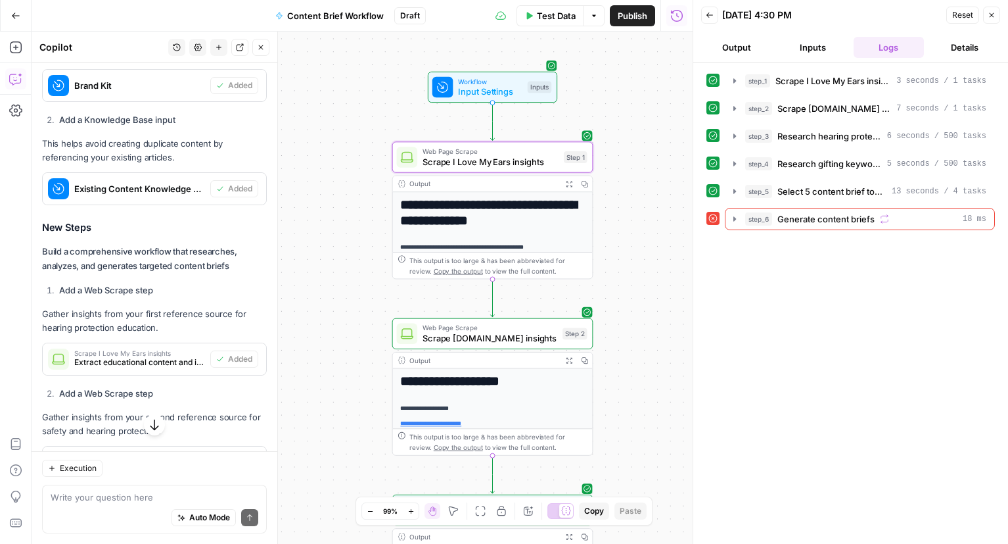
click at [731, 45] on button "Output" at bounding box center [736, 47] width 71 height 21
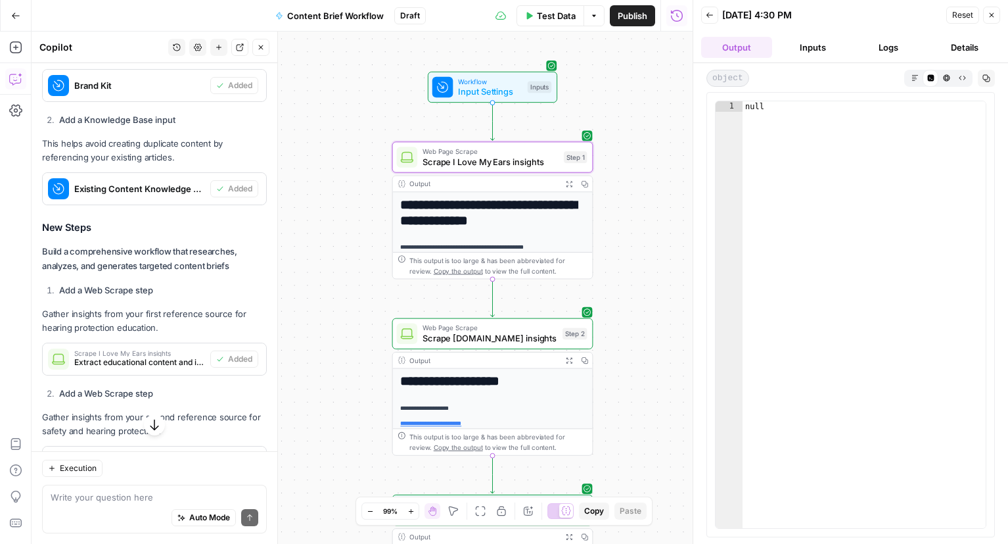
click at [812, 45] on button "Inputs" at bounding box center [813, 47] width 71 height 21
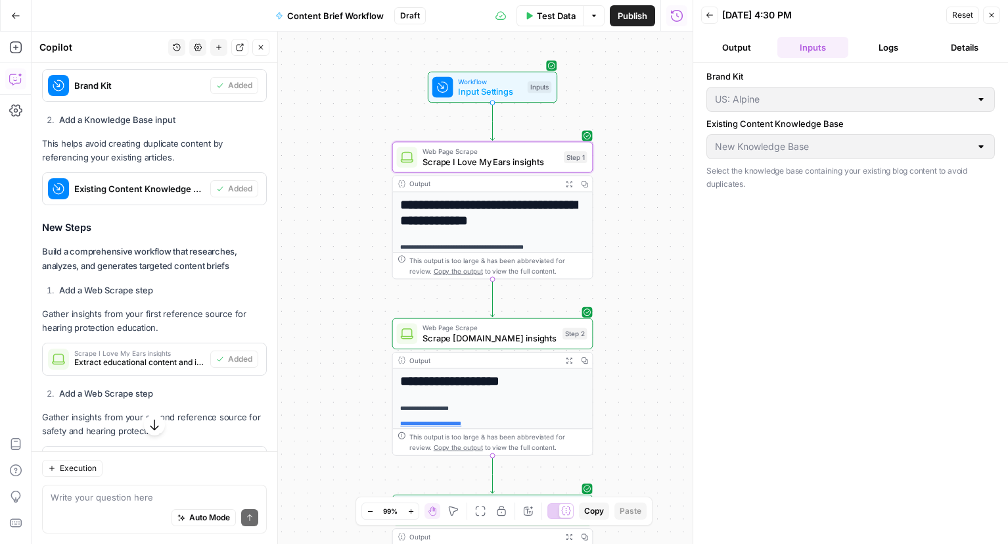
type input "Alpine Sitemaps All Markets"
click at [886, 44] on button "Logs" at bounding box center [889, 47] width 71 height 21
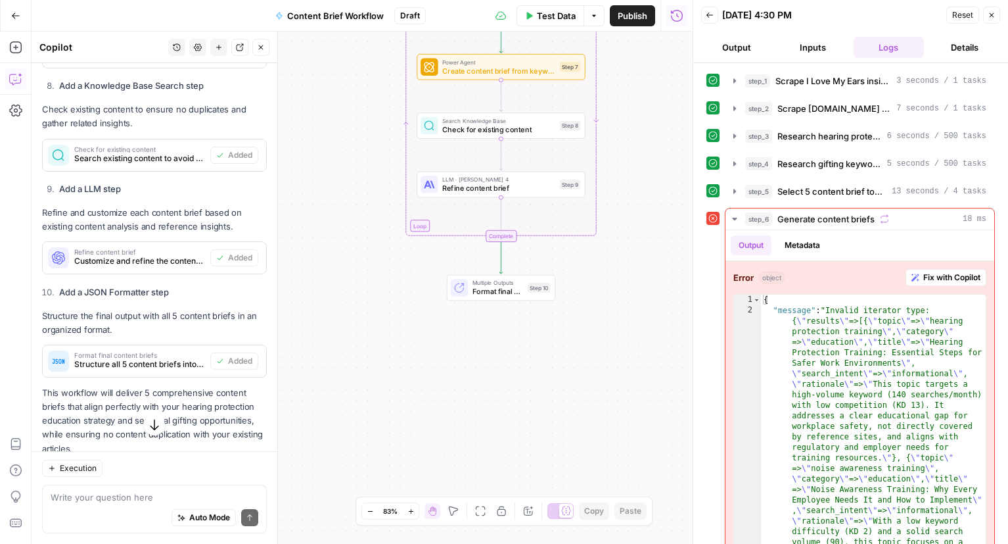
scroll to position [1678, 0]
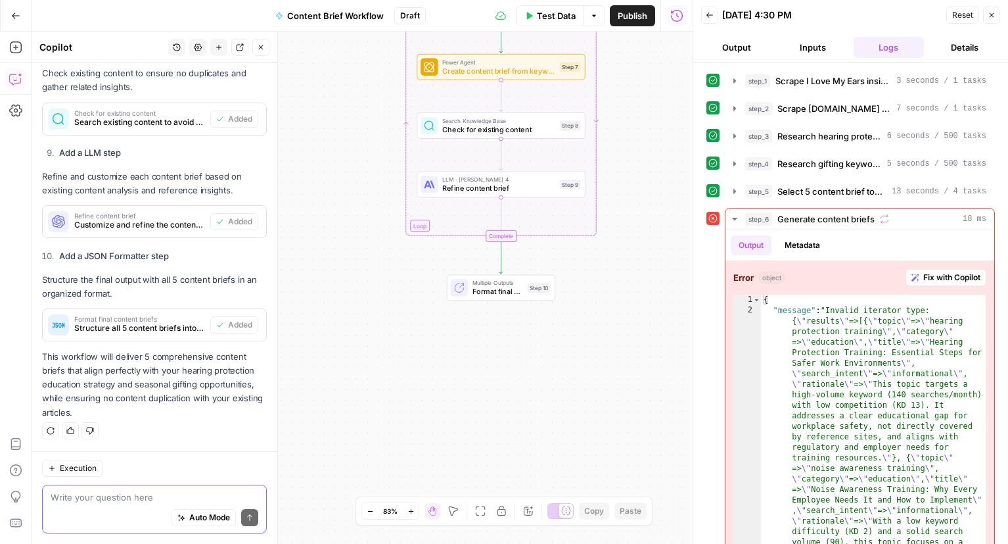
click at [136, 492] on textarea at bounding box center [155, 496] width 208 height 13
type textarea "why is there an error?"
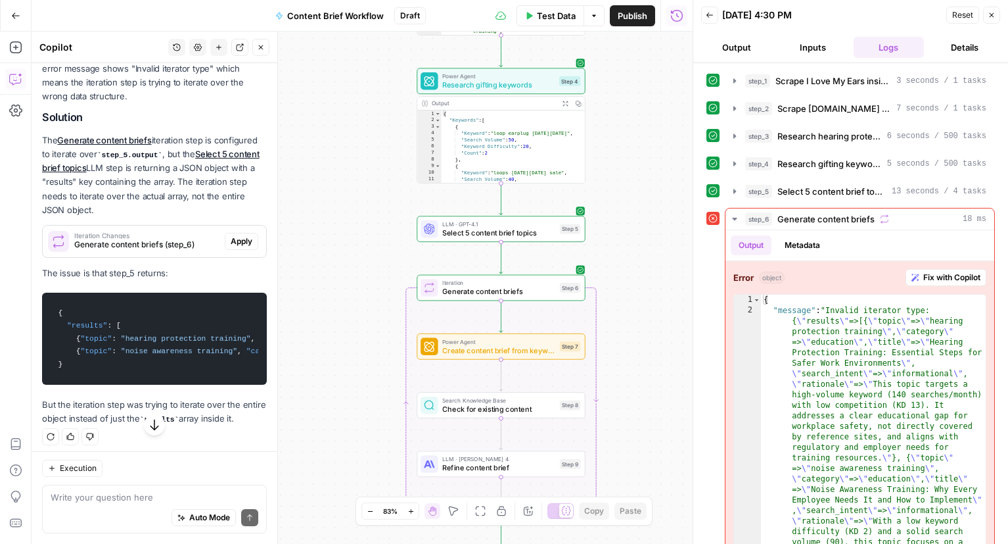
scroll to position [2117, 0]
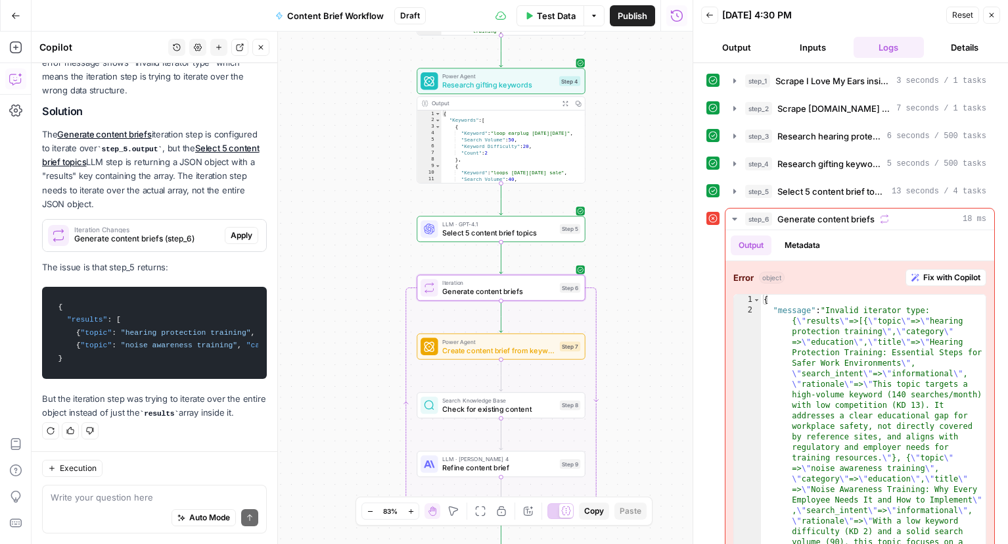
click at [237, 229] on span "Apply" at bounding box center [242, 235] width 22 height 12
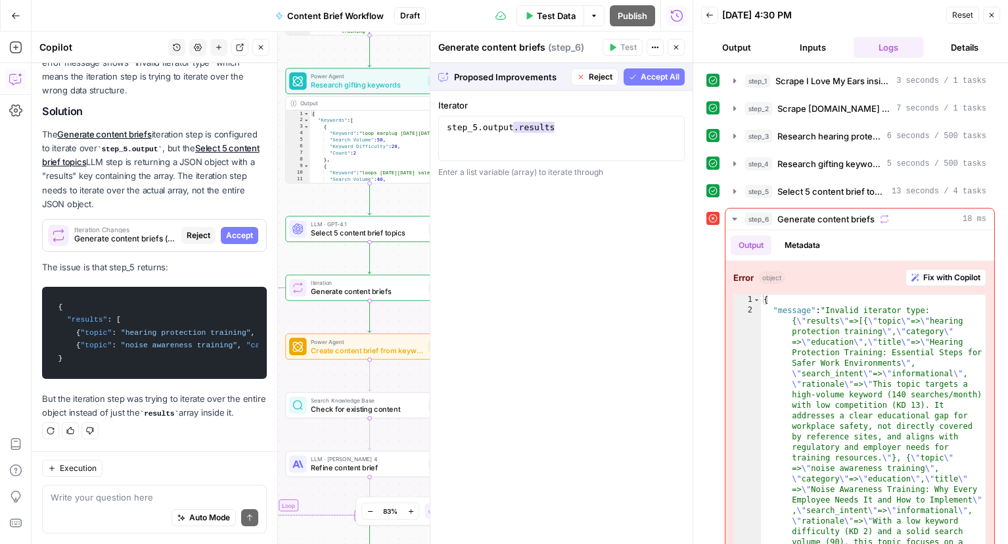
click at [654, 82] on span "Accept All" at bounding box center [660, 77] width 39 height 12
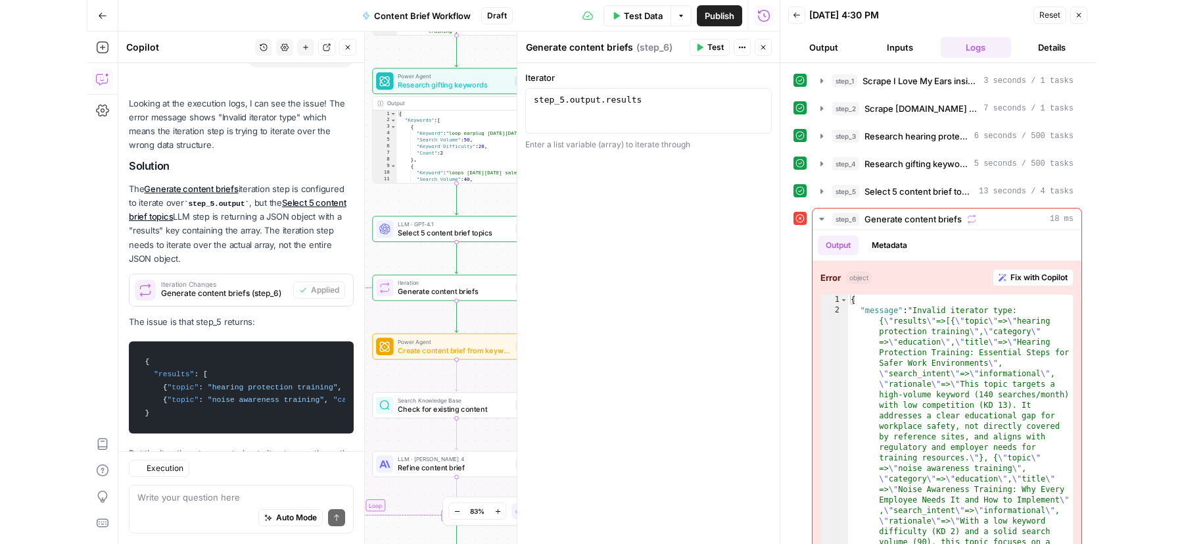
scroll to position [2138, 0]
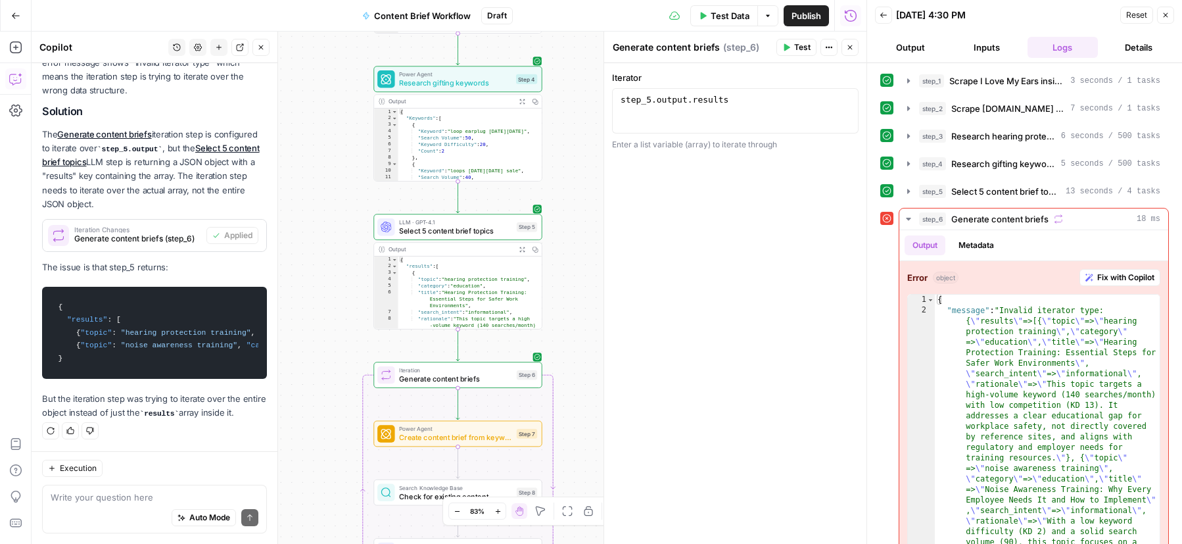
click at [855, 49] on button "Close" at bounding box center [849, 47] width 17 height 17
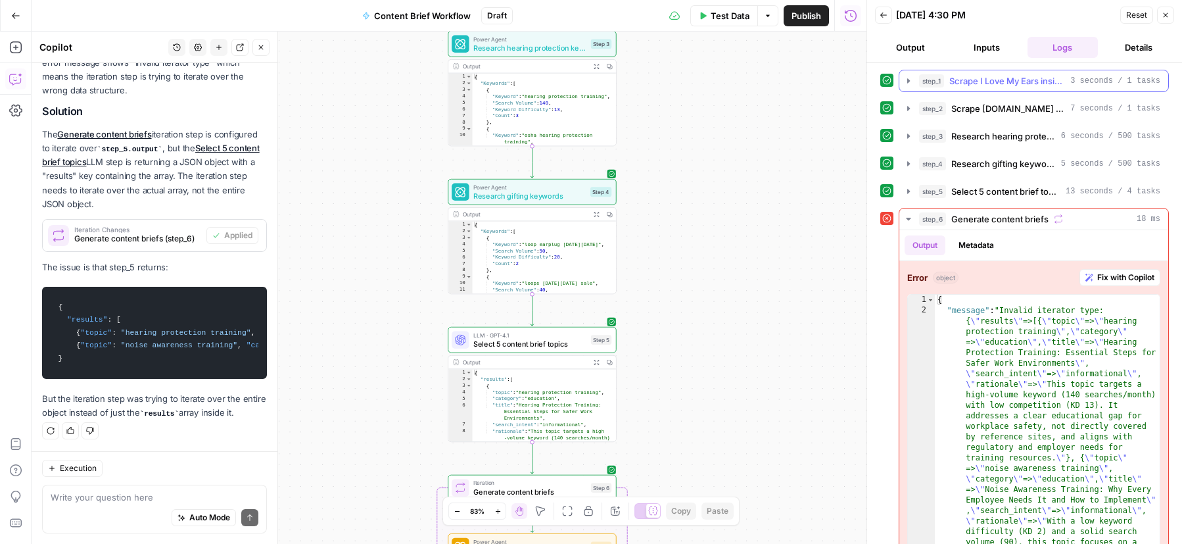
click at [993, 81] on span "Scrape I Love My Ears insights" at bounding box center [1007, 80] width 116 height 13
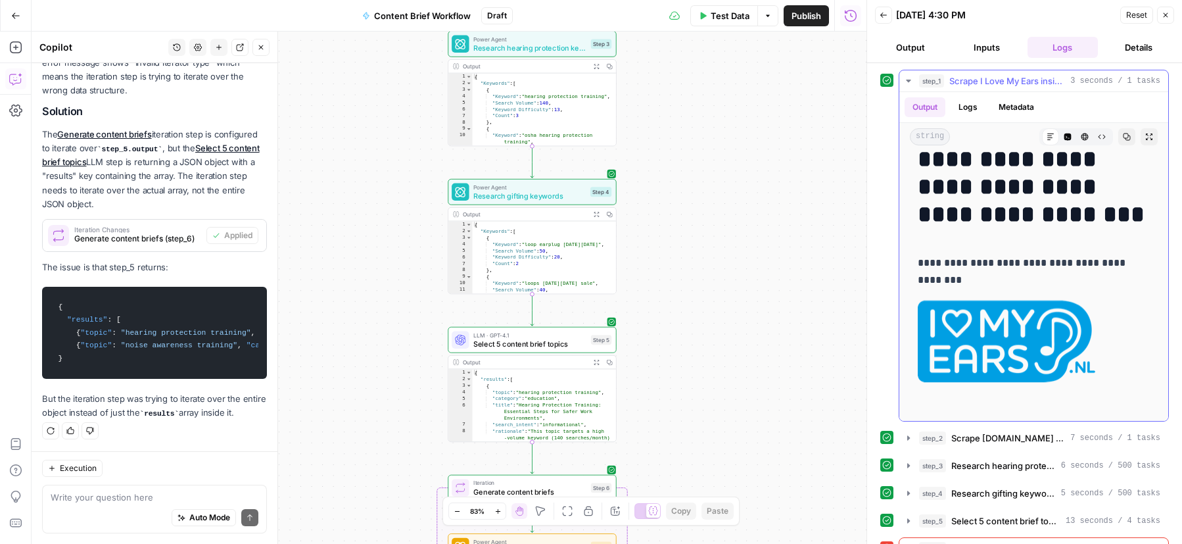
scroll to position [0, 0]
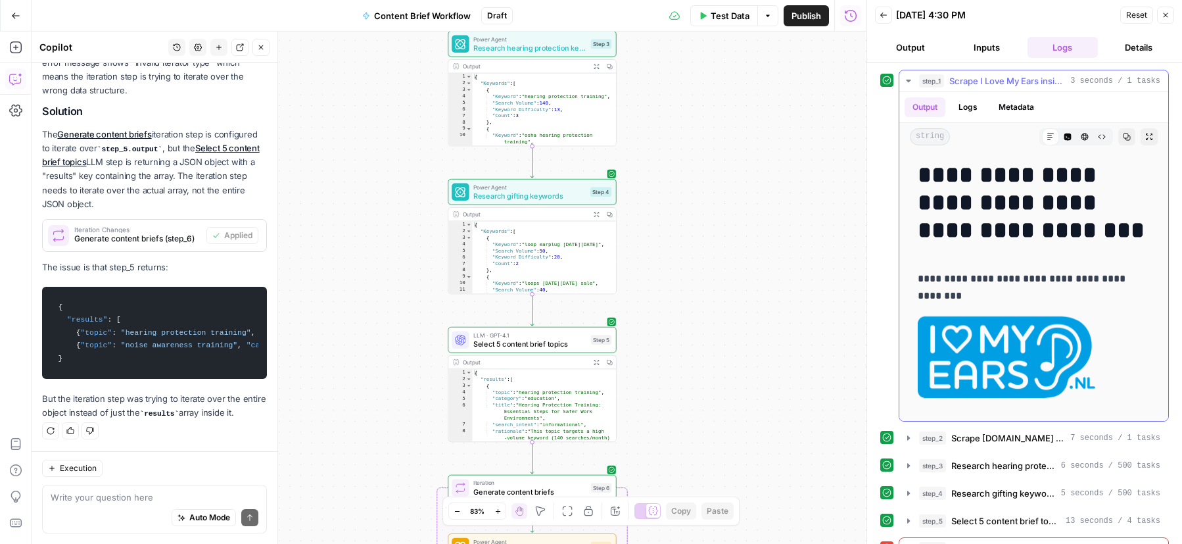
click at [993, 82] on span "Scrape I Love My Ears insights" at bounding box center [1007, 80] width 116 height 13
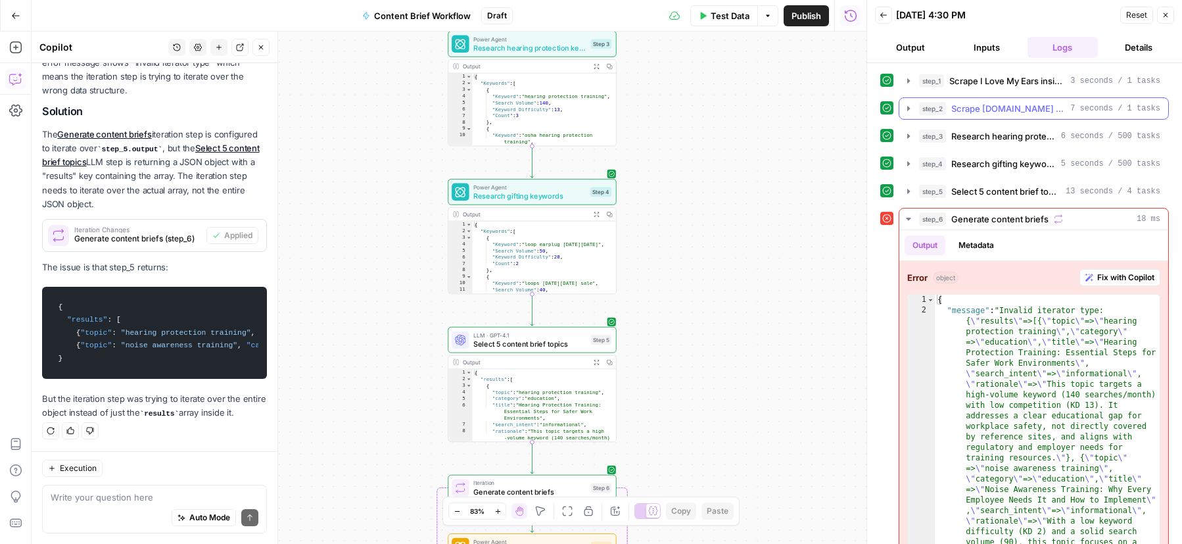
click at [993, 111] on span "Scrape [DOMAIN_NAME] insights" at bounding box center [1008, 108] width 114 height 13
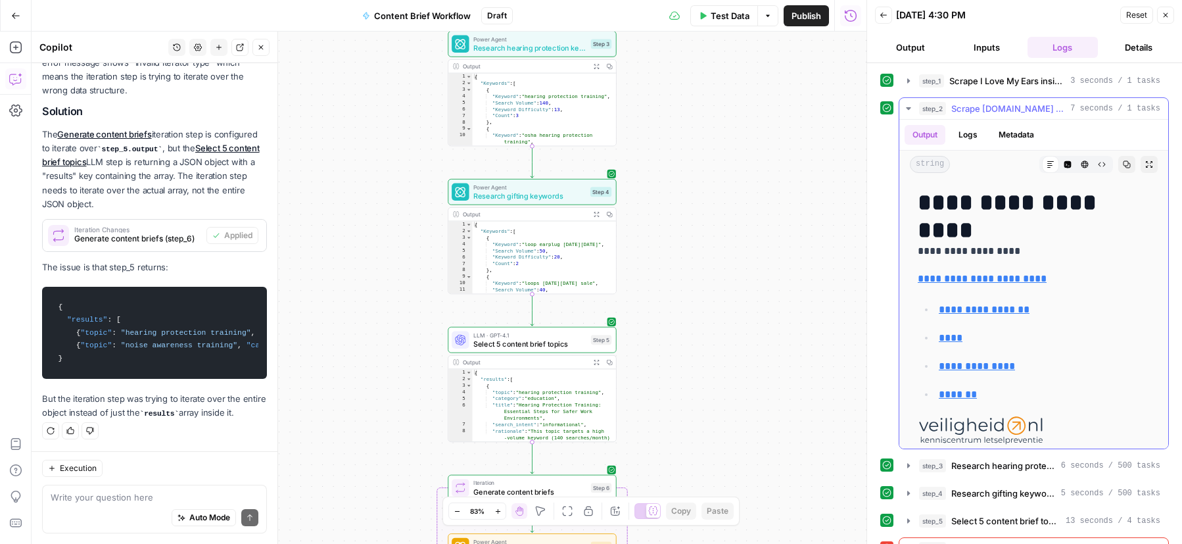
click at [993, 116] on button "step_2 Scrape Veiligheid.nl insights 7 seconds / 1 tasks" at bounding box center [1033, 108] width 269 height 21
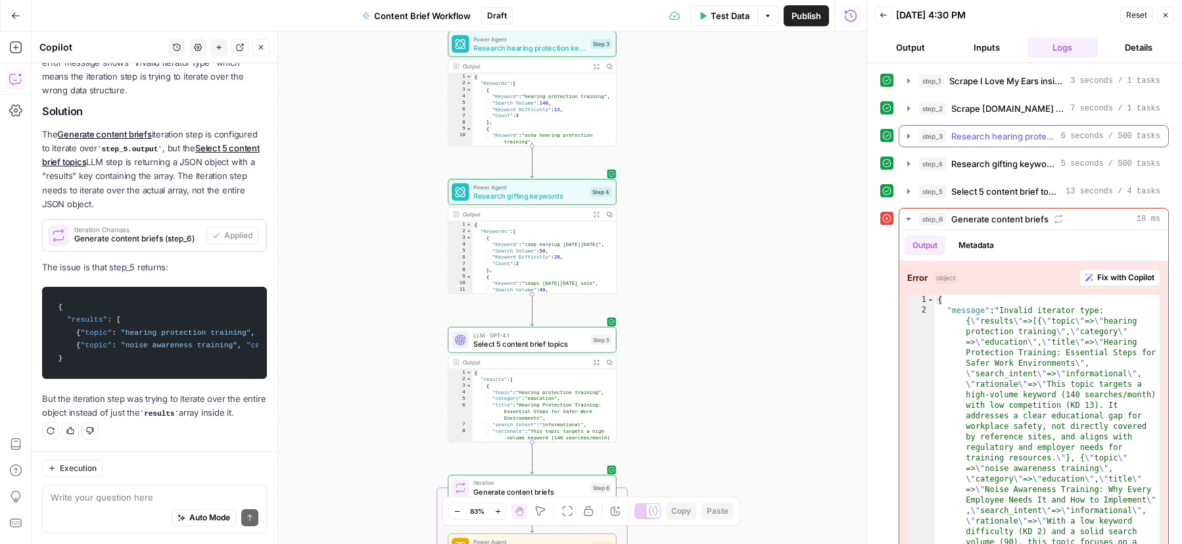
scroll to position [22, 0]
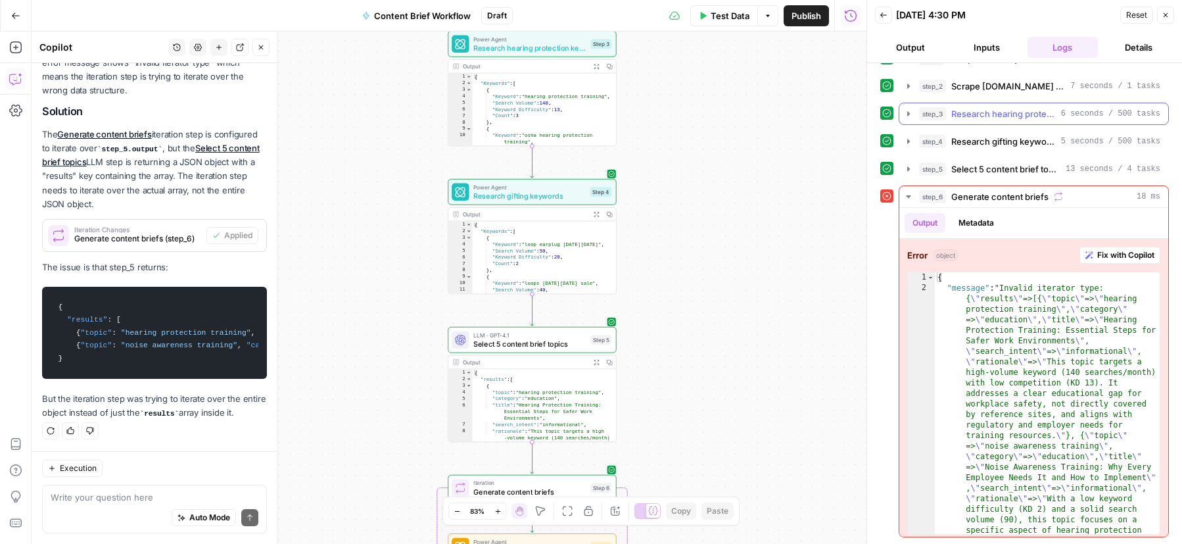
click at [988, 118] on span "Research hearing protection keywords" at bounding box center [1003, 113] width 105 height 13
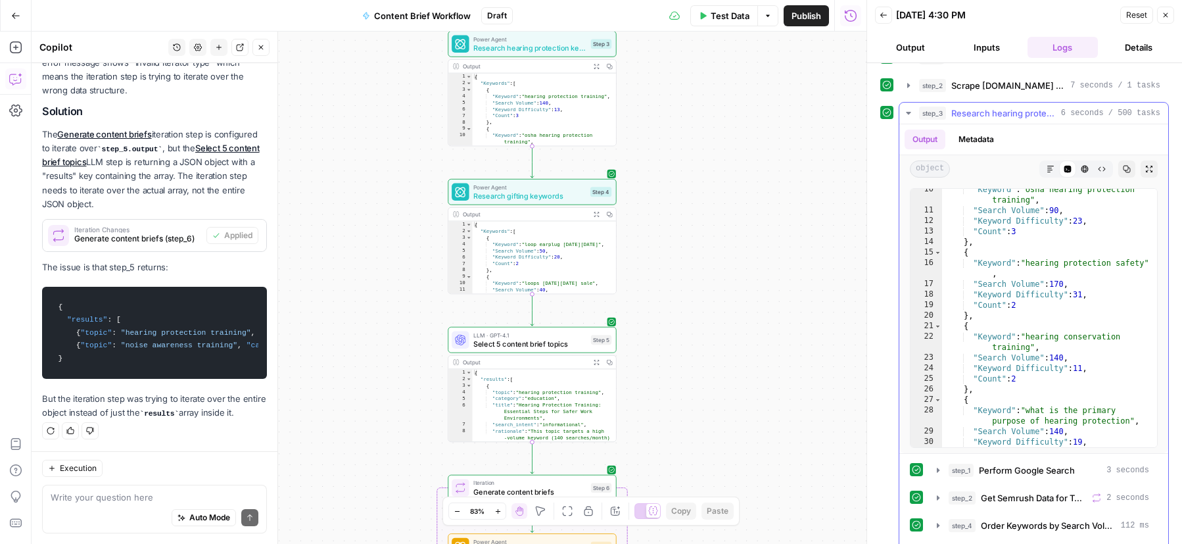
scroll to position [113, 0]
click at [993, 112] on span "Research hearing protection keywords" at bounding box center [1003, 112] width 105 height 13
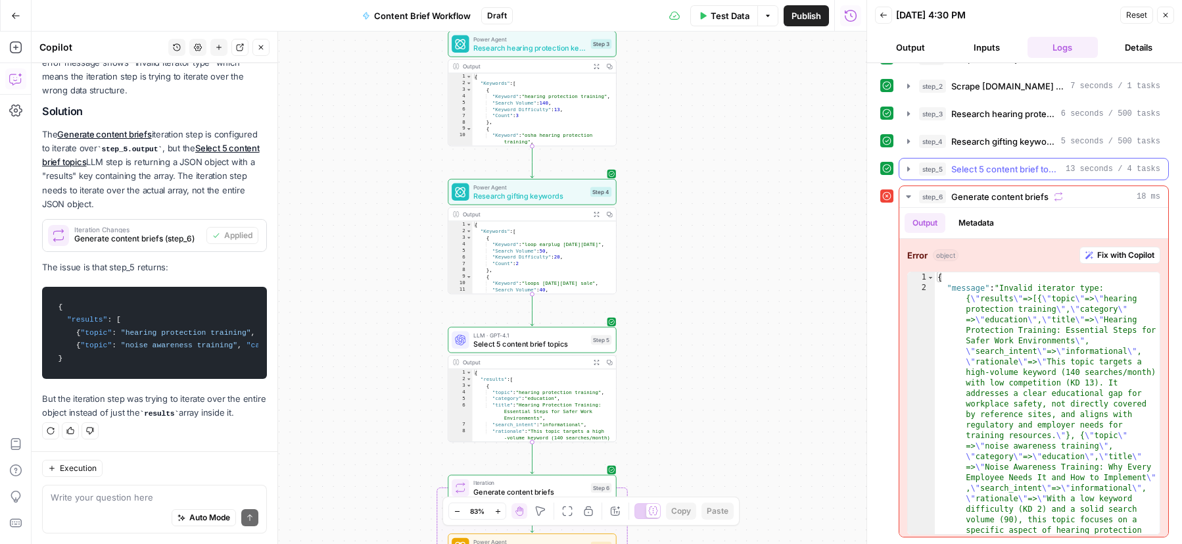
click at [986, 172] on span "Select 5 content brief topics" at bounding box center [1005, 168] width 109 height 13
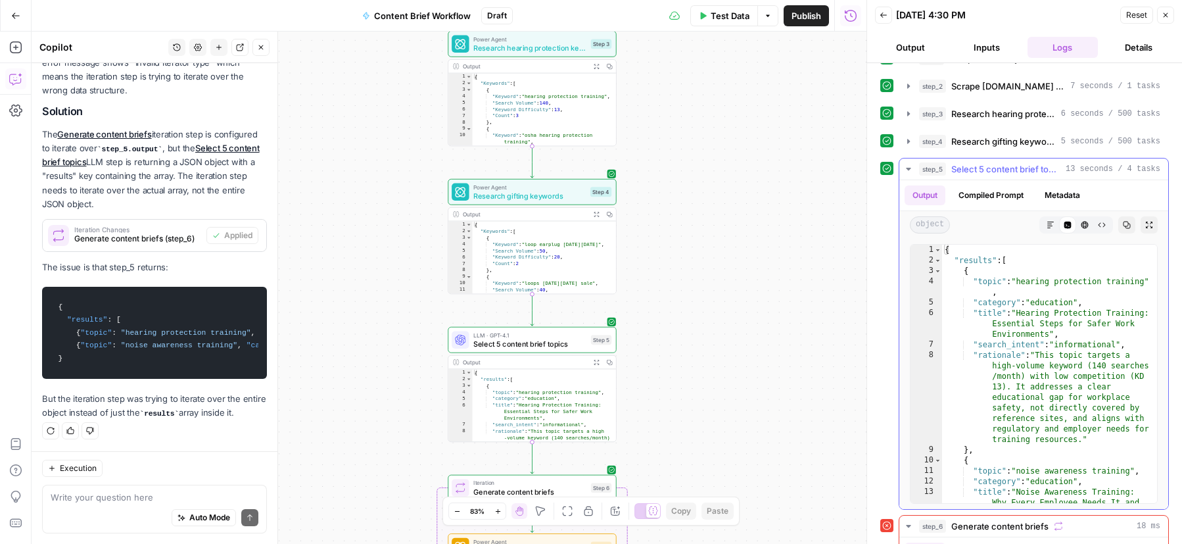
click at [986, 167] on span "Select 5 content brief topics" at bounding box center [1005, 168] width 109 height 13
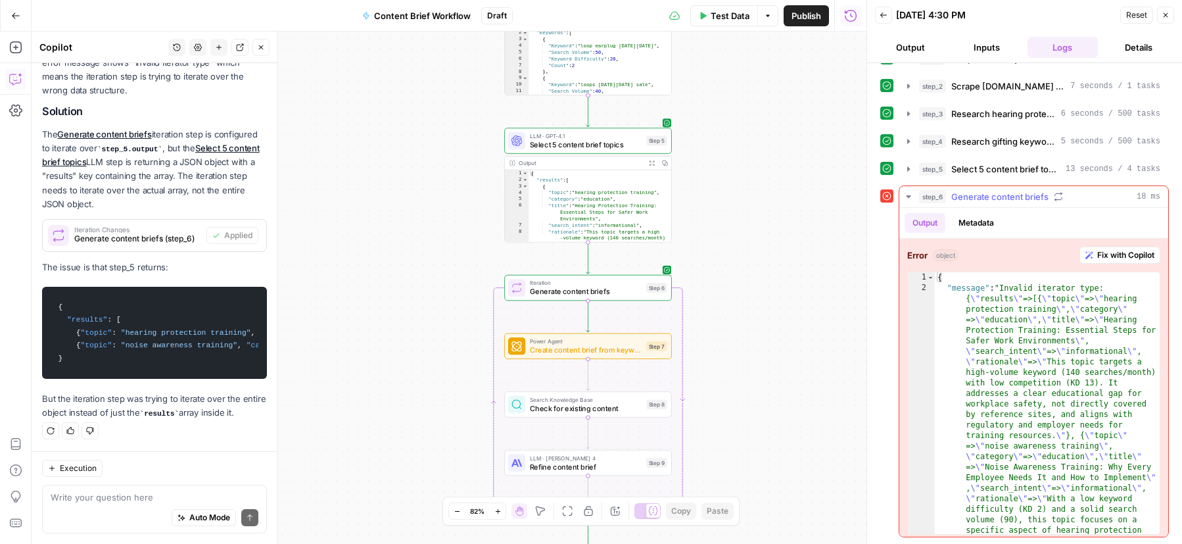
click at [993, 194] on span "Generate content briefs" at bounding box center [999, 196] width 97 height 13
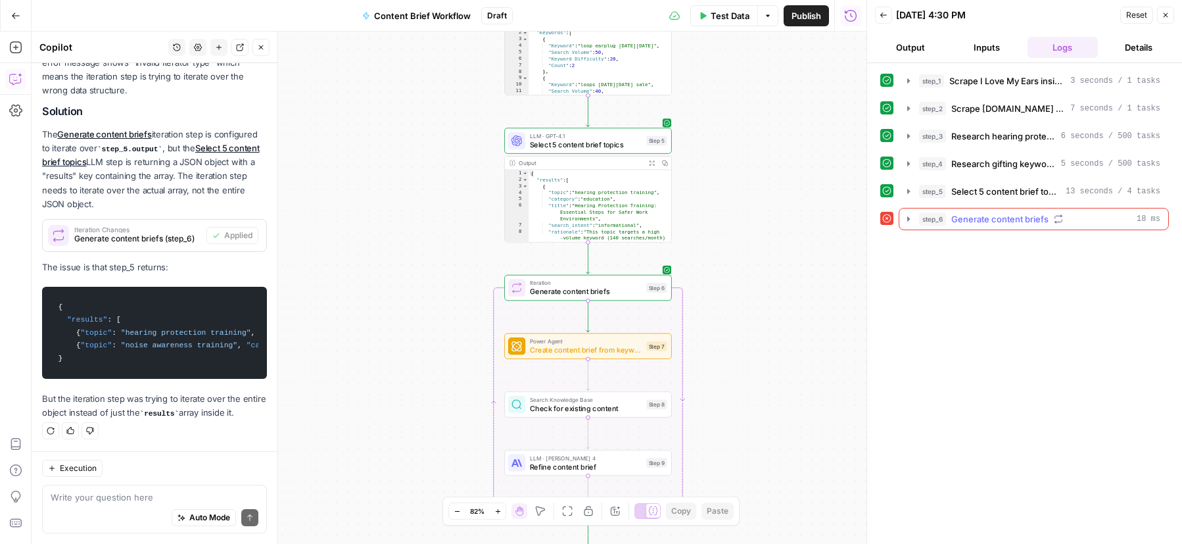
click at [976, 222] on span "Generate content briefs" at bounding box center [999, 218] width 97 height 13
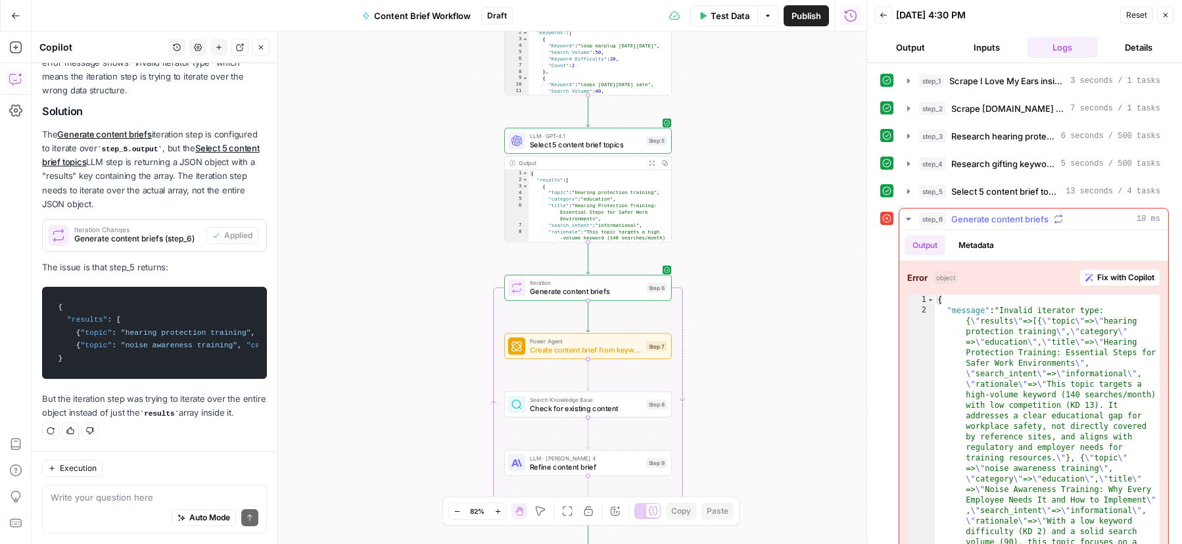
click at [993, 274] on button "Fix with Copilot" at bounding box center [1119, 277] width 81 height 17
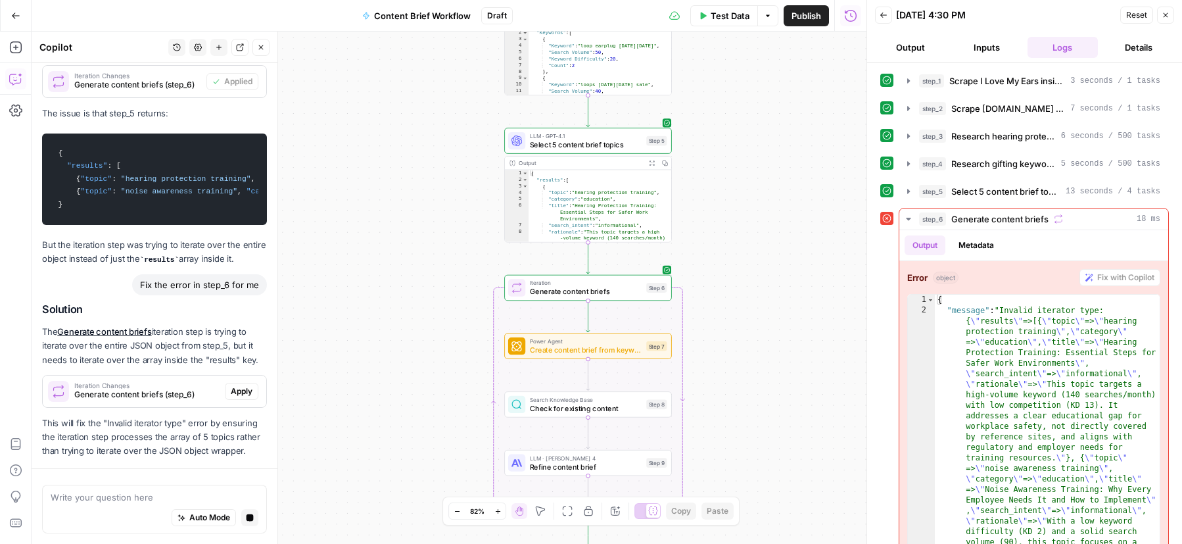
scroll to position [2330, 0]
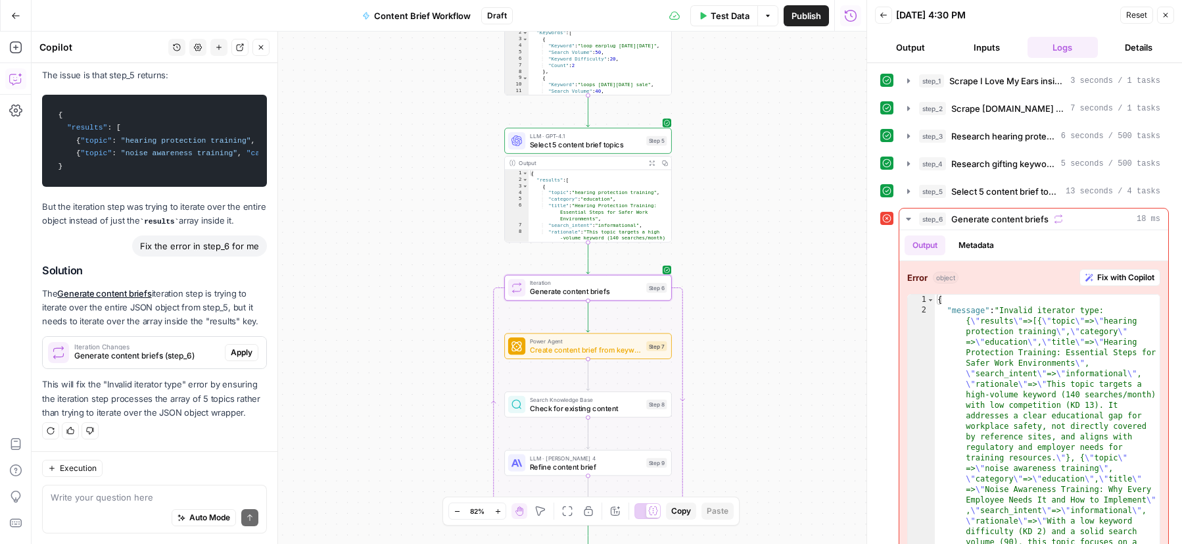
click at [252, 354] on span "Apply" at bounding box center [242, 352] width 22 height 12
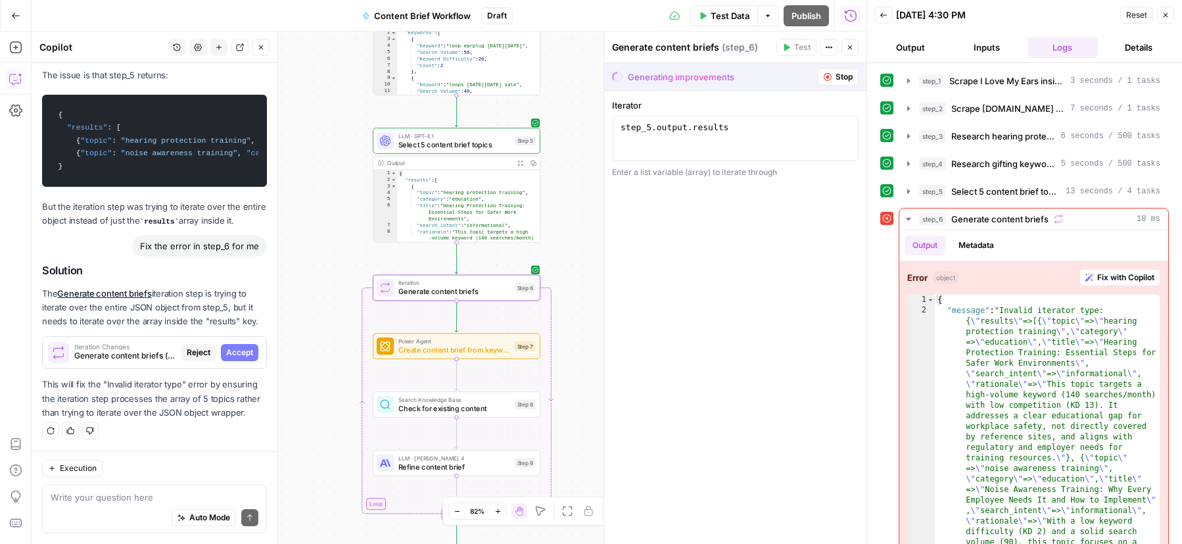
click at [239, 353] on span "Accept" at bounding box center [239, 352] width 27 height 12
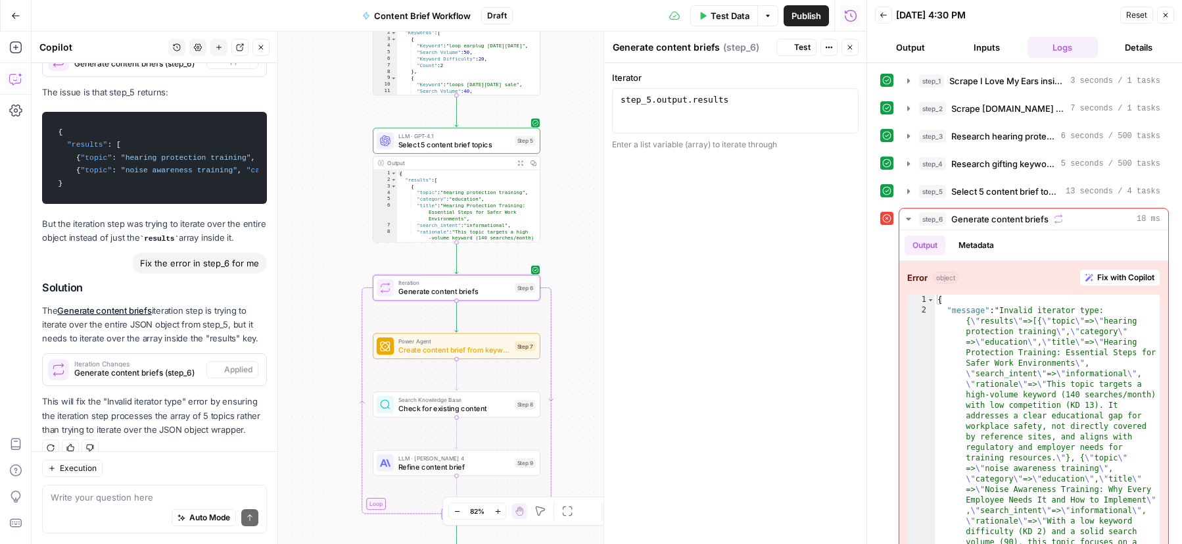
scroll to position [2330, 0]
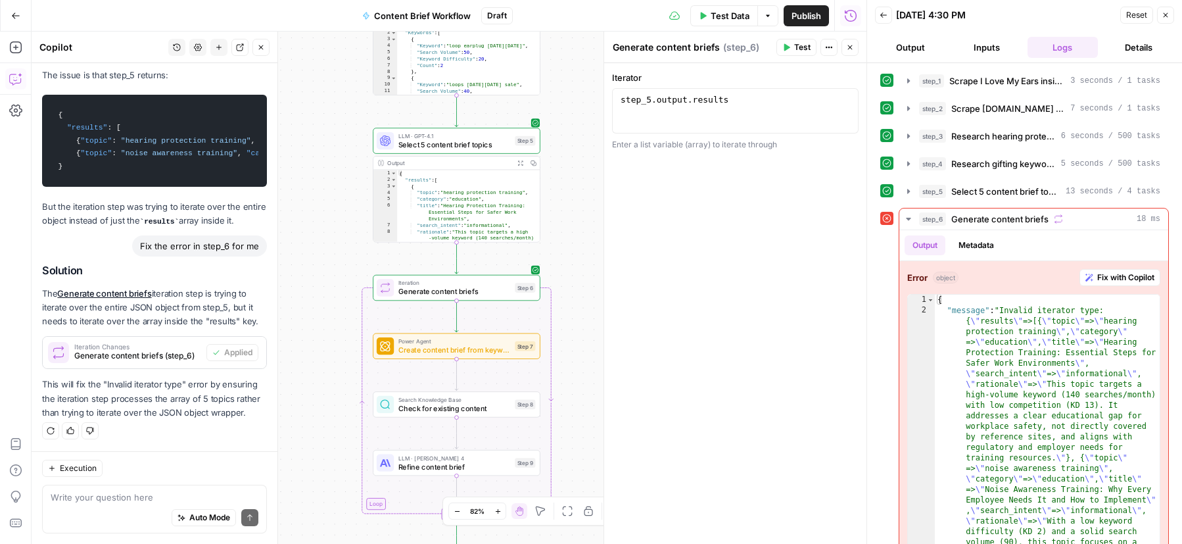
click at [787, 45] on icon "button" at bounding box center [787, 47] width 6 height 7
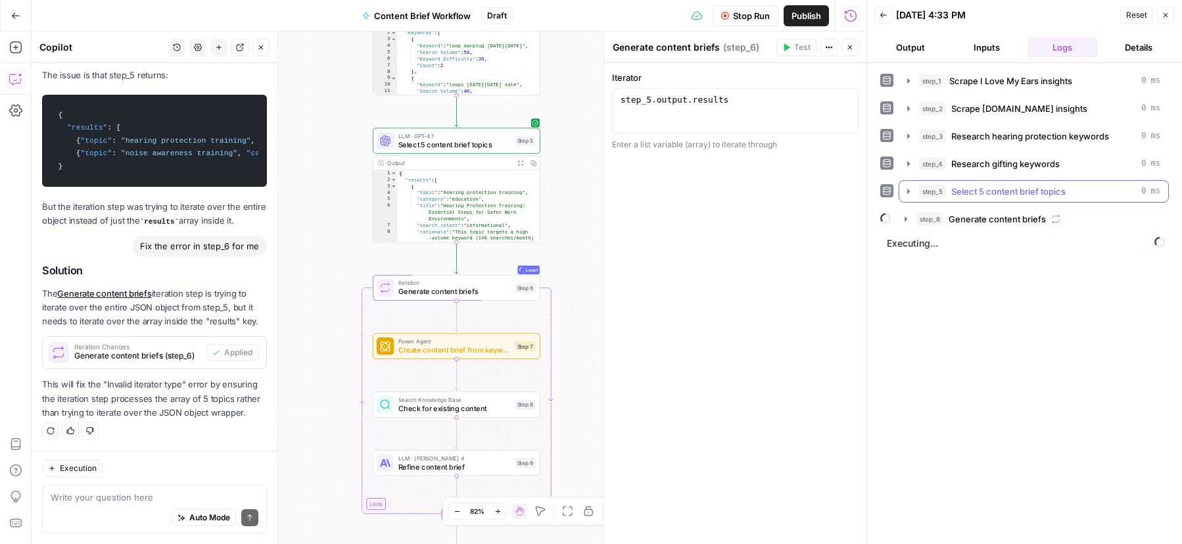
click at [993, 190] on span "Select 5 content brief topics" at bounding box center [1008, 191] width 114 height 13
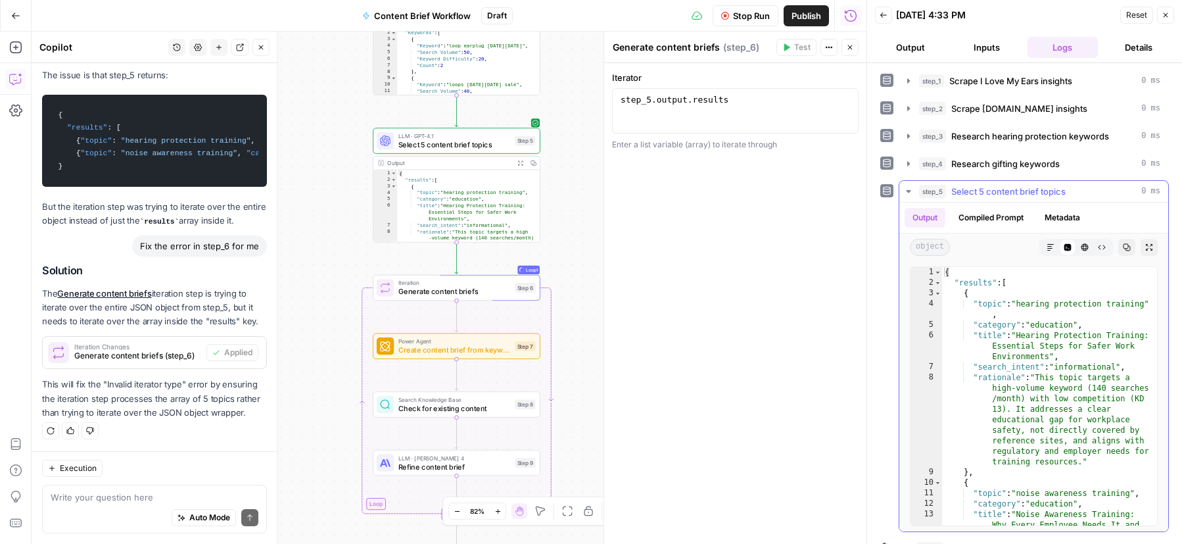
click at [986, 218] on button "Compiled Prompt" at bounding box center [991, 218] width 81 height 20
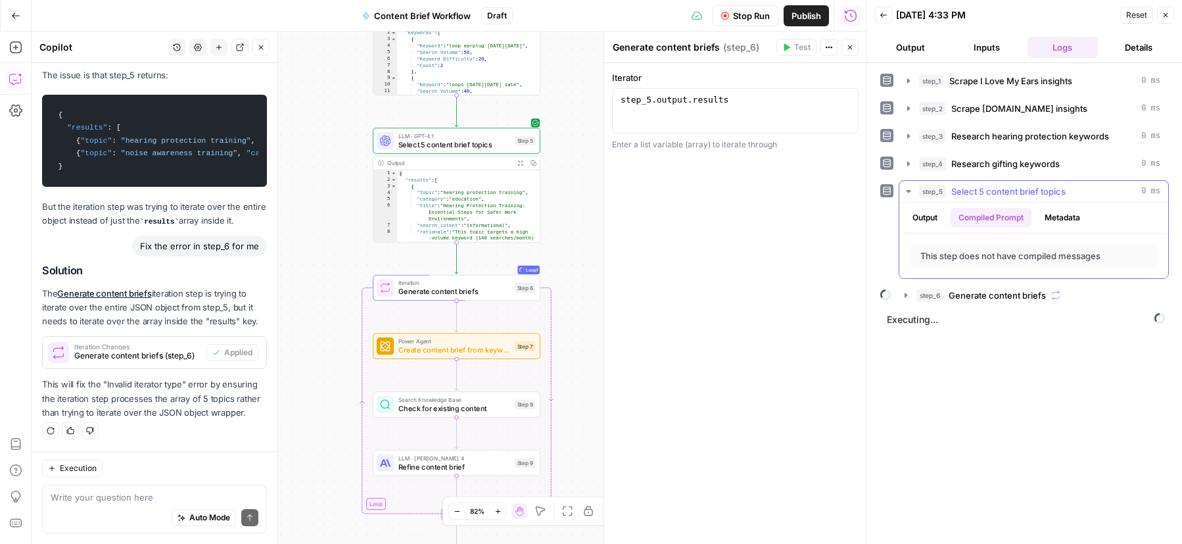
click at [916, 217] on button "Output" at bounding box center [925, 218] width 41 height 20
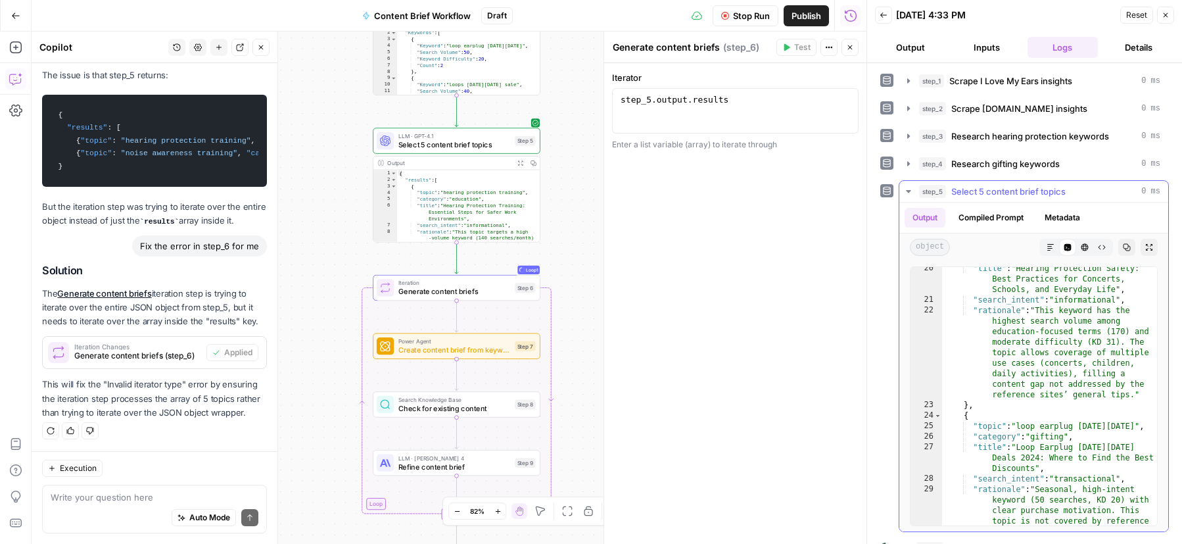
scroll to position [435, 0]
click at [976, 187] on span "Select 5 content brief topics" at bounding box center [1008, 191] width 114 height 13
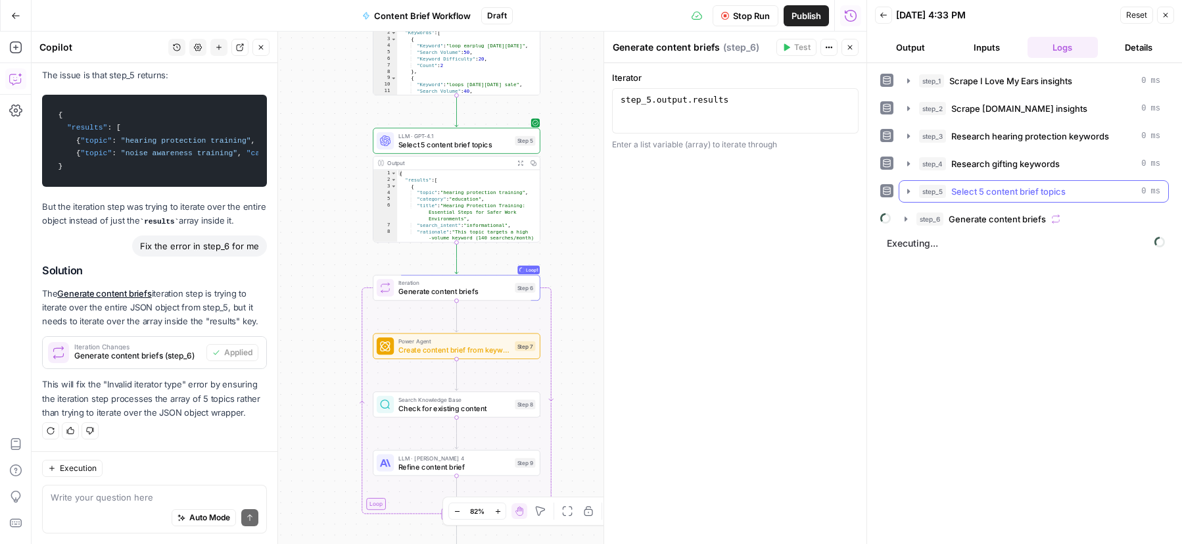
click at [993, 197] on span "Select 5 content brief topics" at bounding box center [1008, 191] width 114 height 13
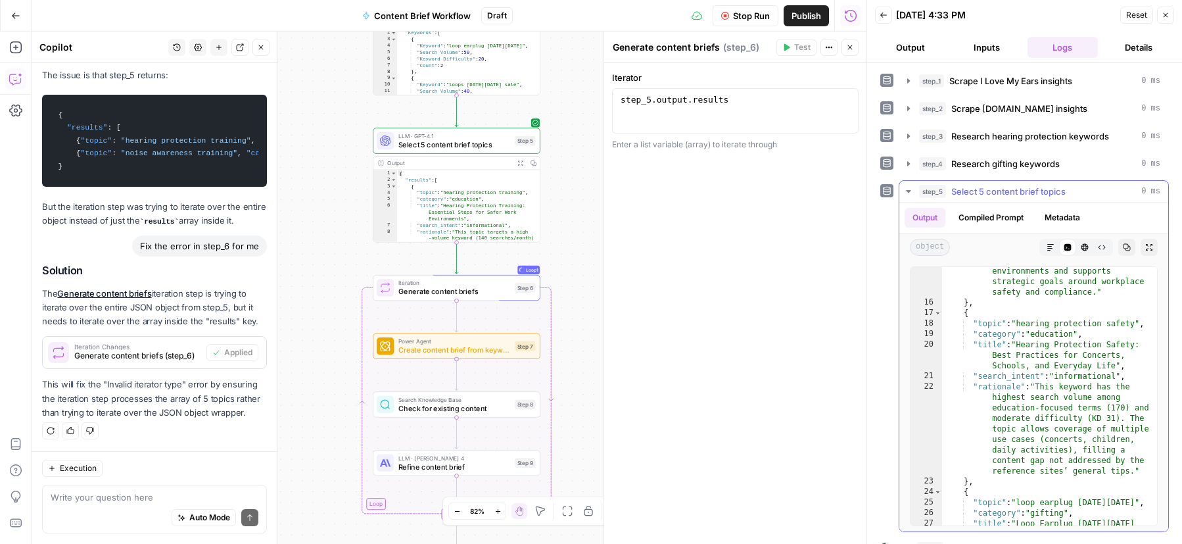
scroll to position [376, 0]
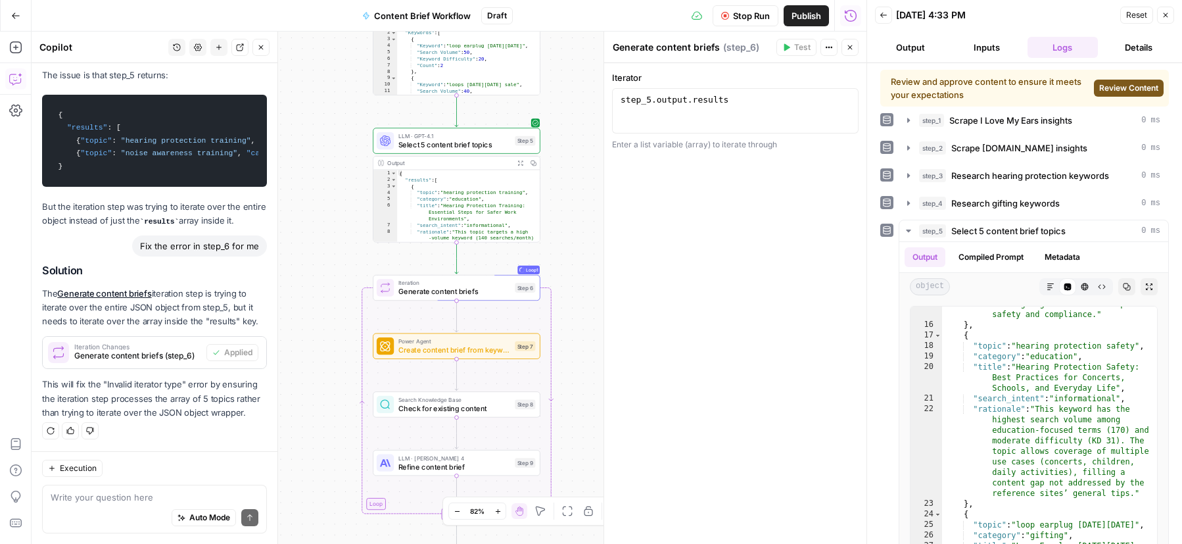
click at [993, 89] on span "Review Content" at bounding box center [1128, 88] width 59 height 12
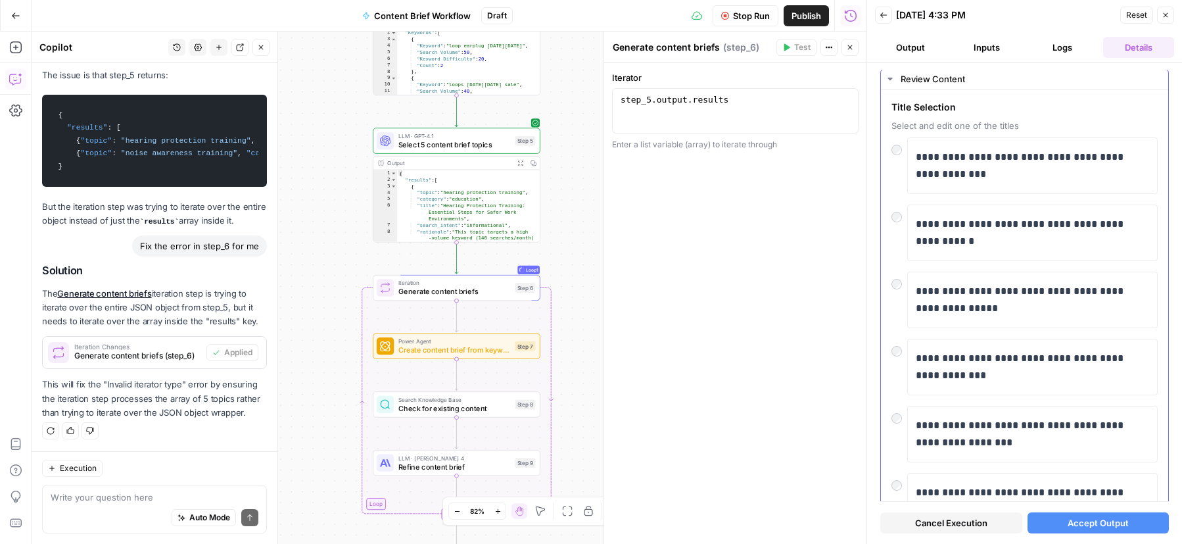
scroll to position [0, 0]
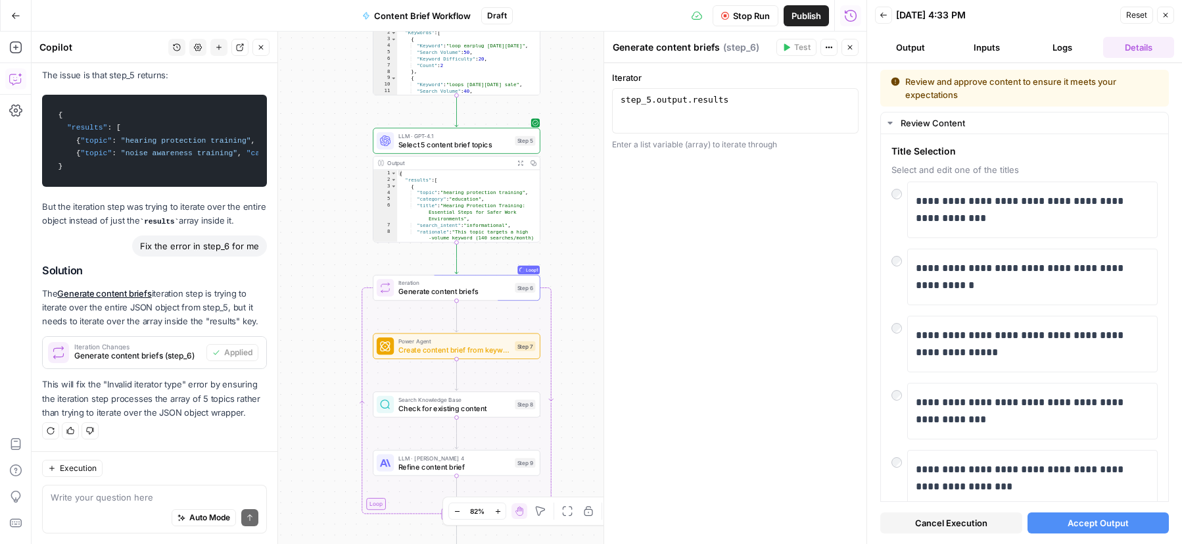
click at [960, 525] on span "Cancel Execution" at bounding box center [951, 522] width 72 height 13
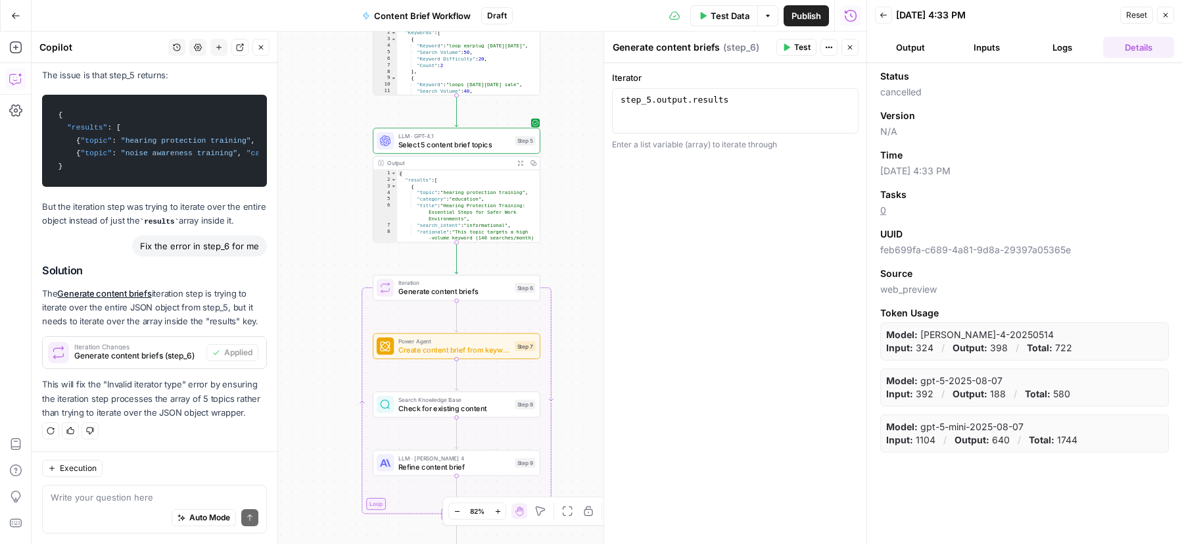
click at [993, 43] on button "Inputs" at bounding box center [986, 47] width 71 height 21
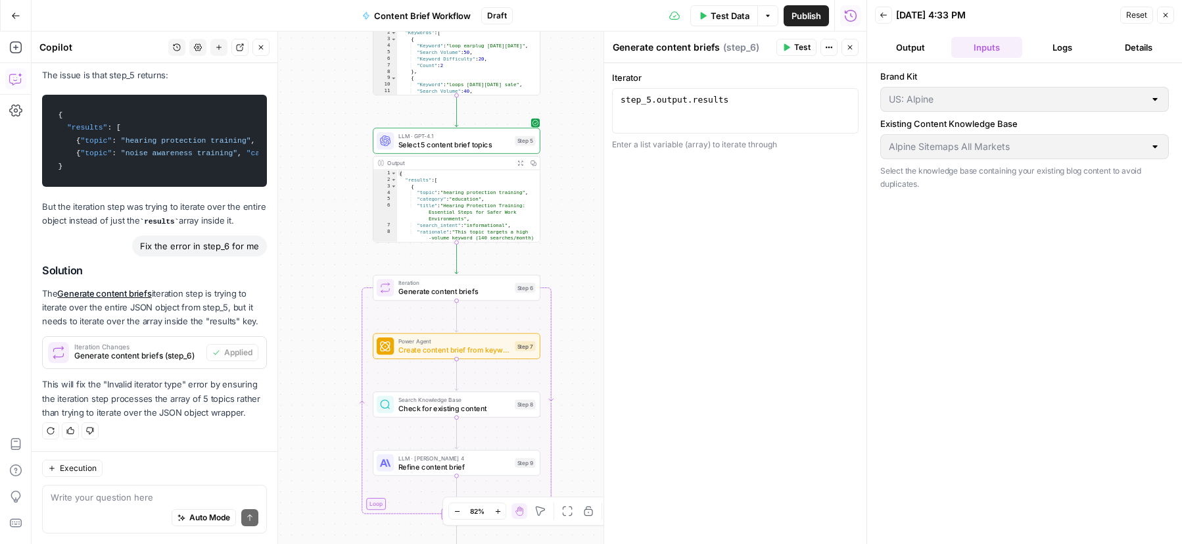
click at [913, 50] on button "Output" at bounding box center [910, 47] width 71 height 21
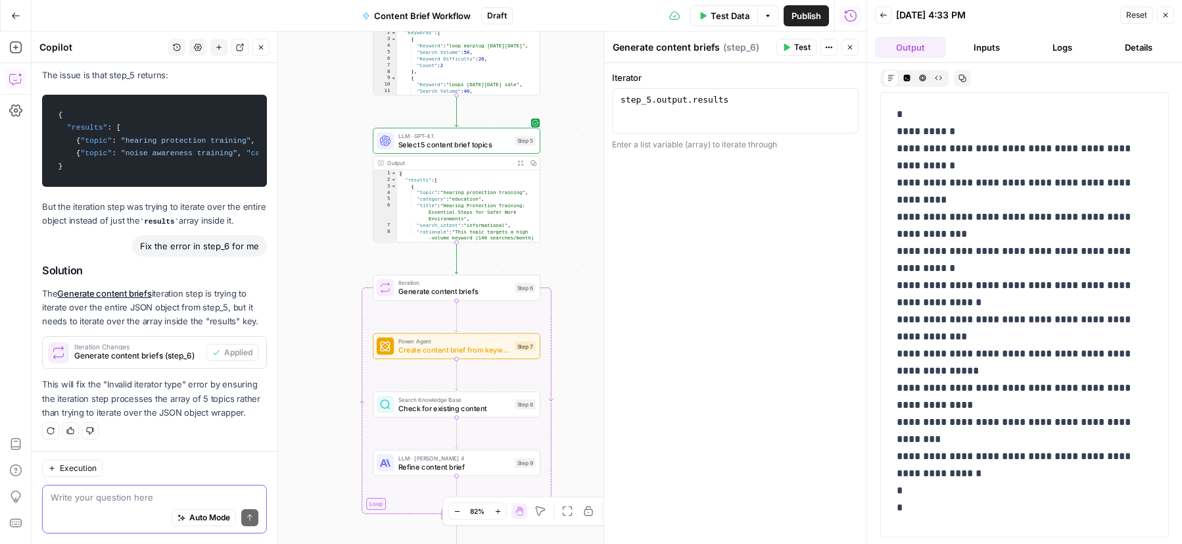
click at [131, 498] on textarea at bounding box center [155, 496] width 208 height 13
click at [985, 51] on button "Inputs" at bounding box center [986, 47] width 71 height 21
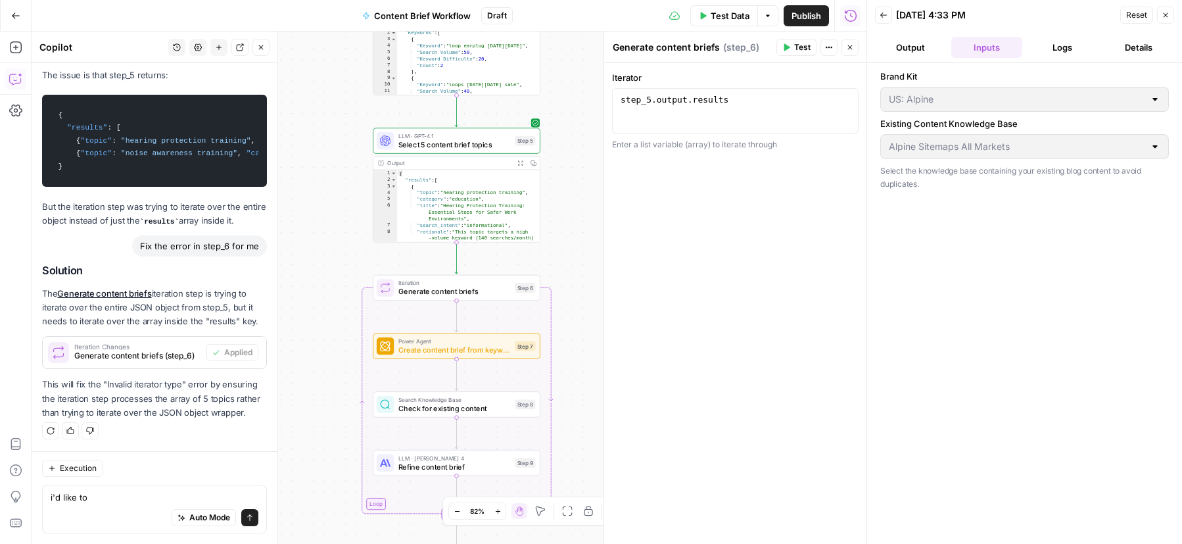
click at [1052, 52] on button "Logs" at bounding box center [1063, 47] width 71 height 21
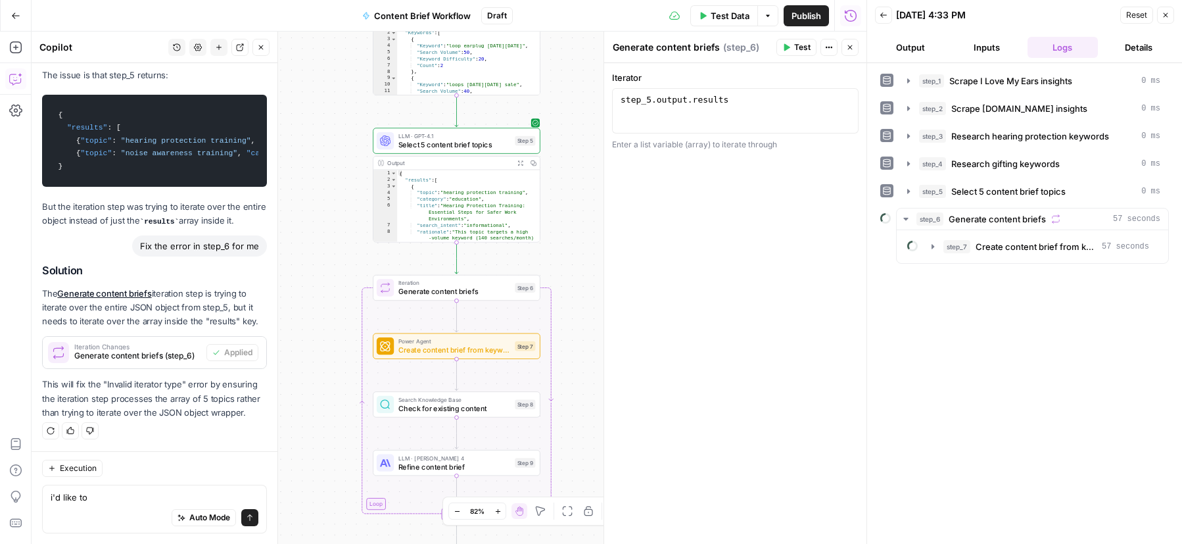
click at [910, 46] on button "Output" at bounding box center [910, 47] width 71 height 21
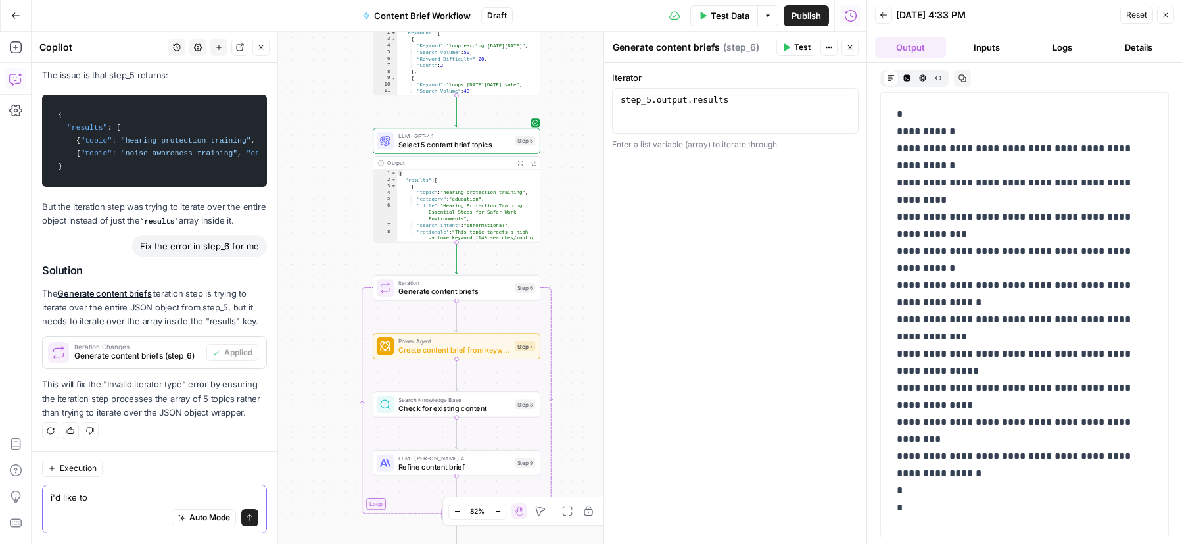
click at [130, 500] on textarea "i'd like to" at bounding box center [155, 496] width 208 height 13
type textarea "i"
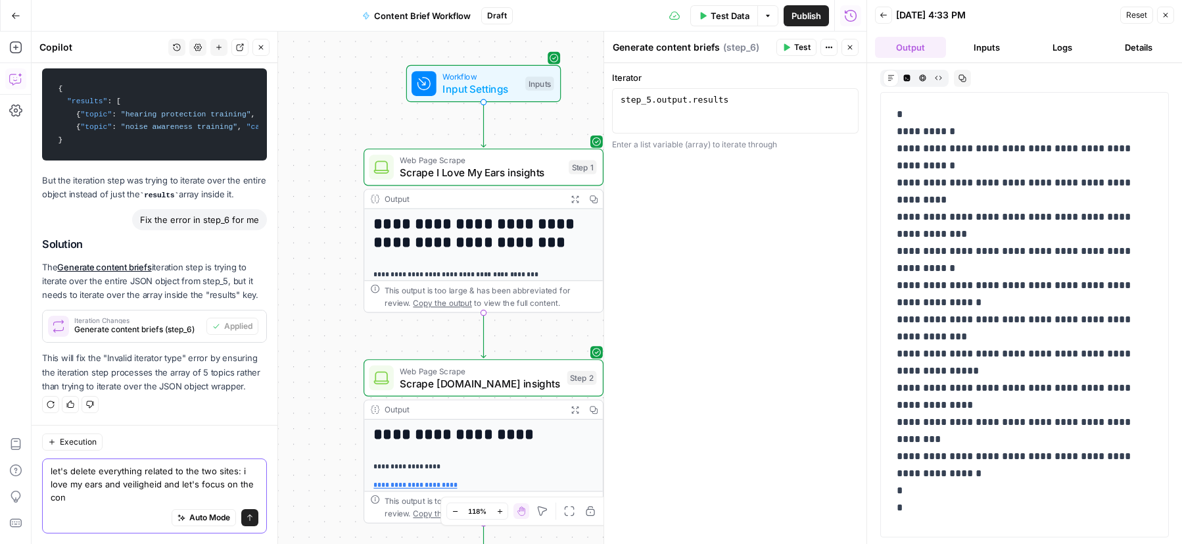
scroll to position [2356, 0]
type textarea "let's delete everything related to the two sites: i love my ears and veiligheid…"
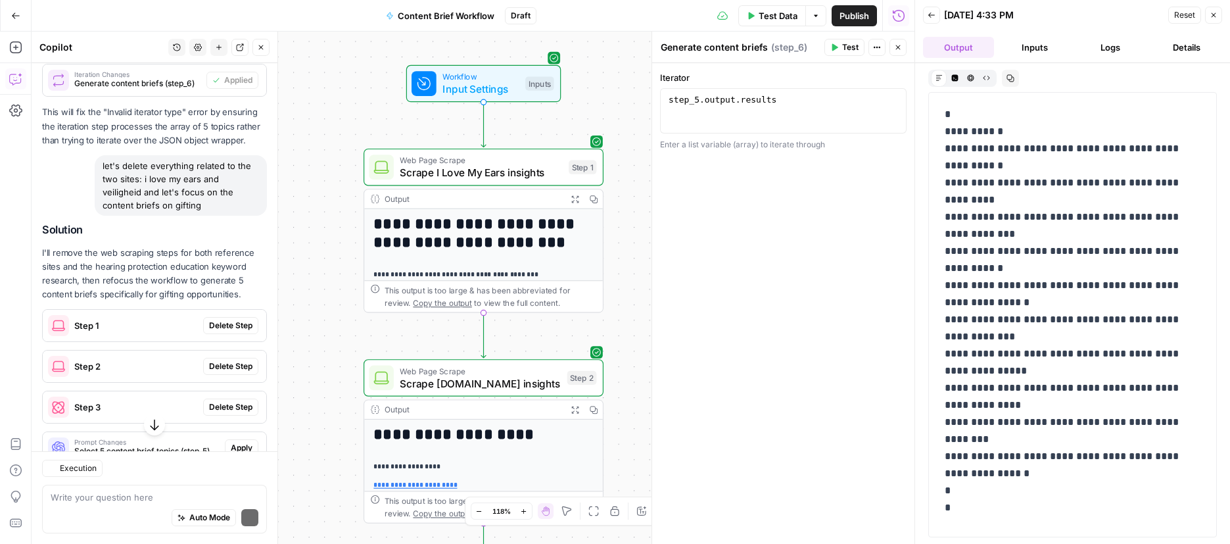
scroll to position [2629, 0]
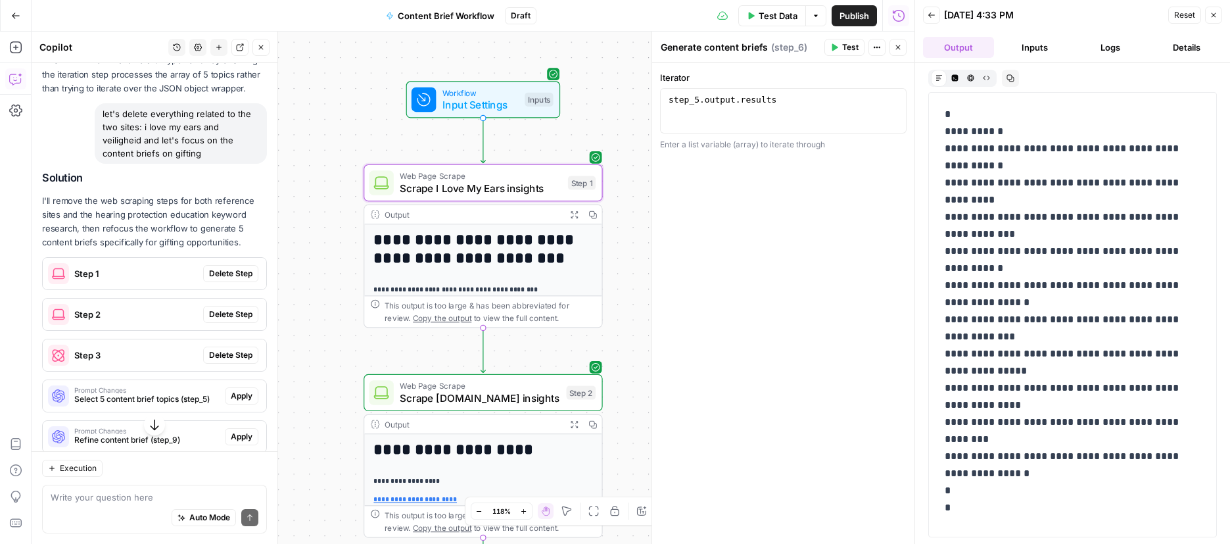
click at [223, 279] on span "Delete Step" at bounding box center [230, 274] width 43 height 12
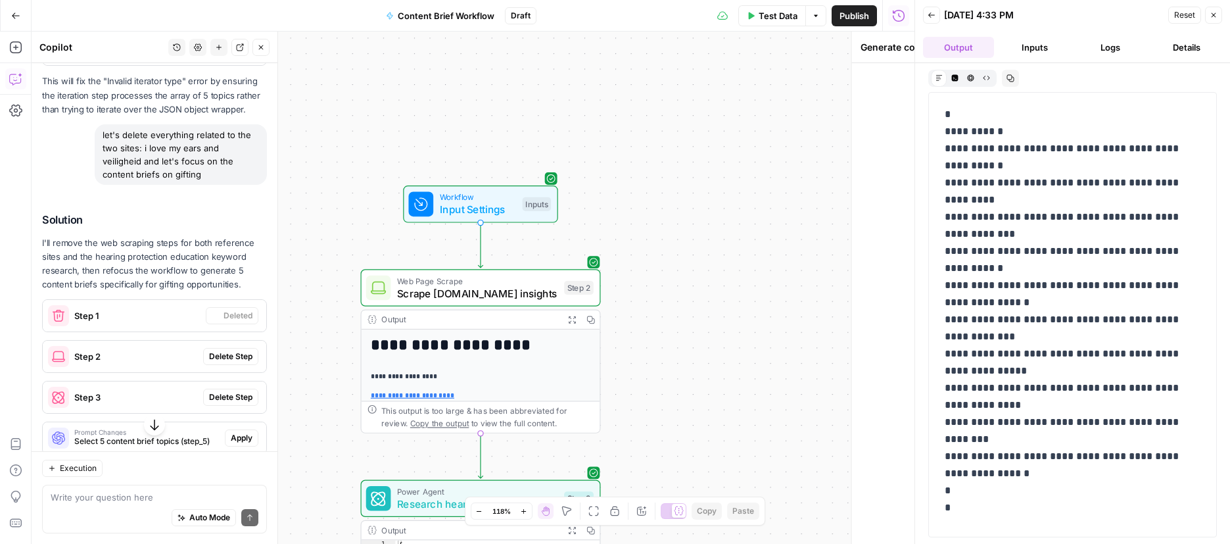
scroll to position [2650, 0]
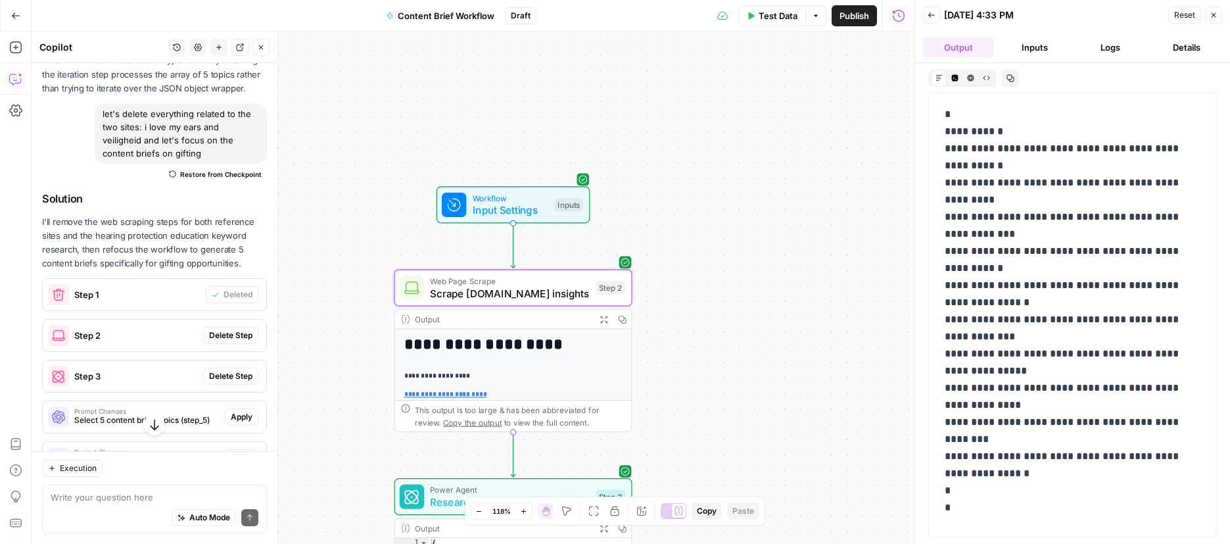
click at [228, 341] on span "Delete Step" at bounding box center [230, 335] width 43 height 12
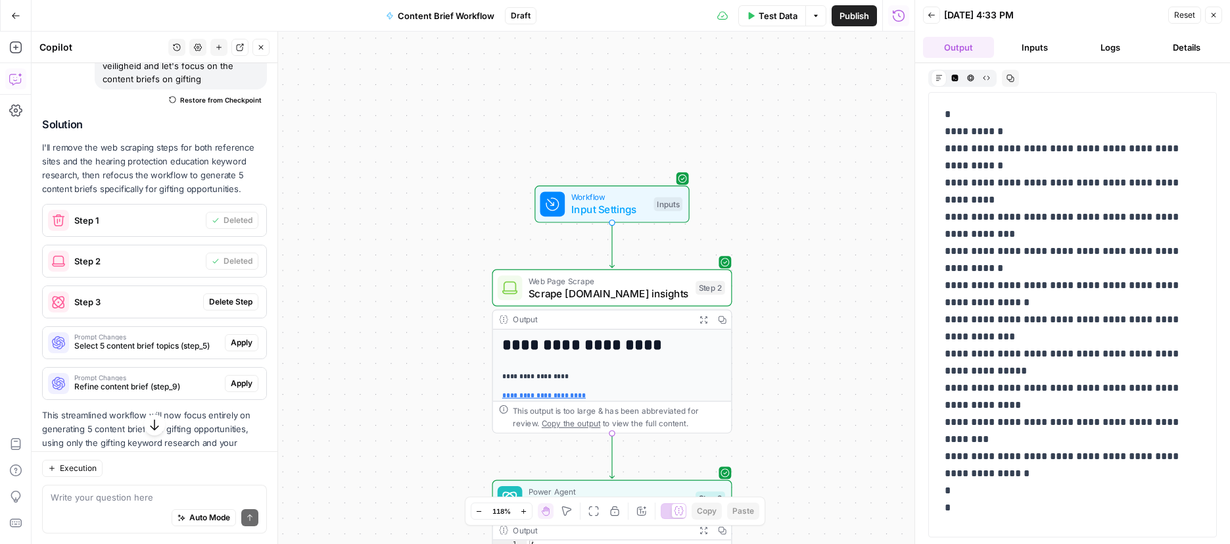
scroll to position [2733, 0]
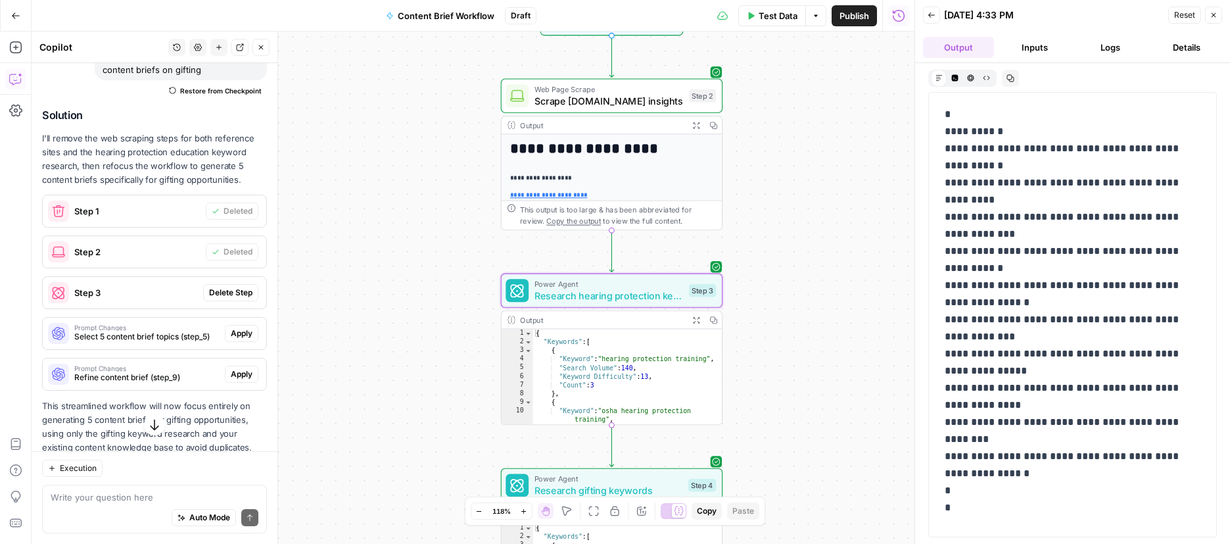
click at [224, 298] on span "Delete Step" at bounding box center [230, 293] width 43 height 12
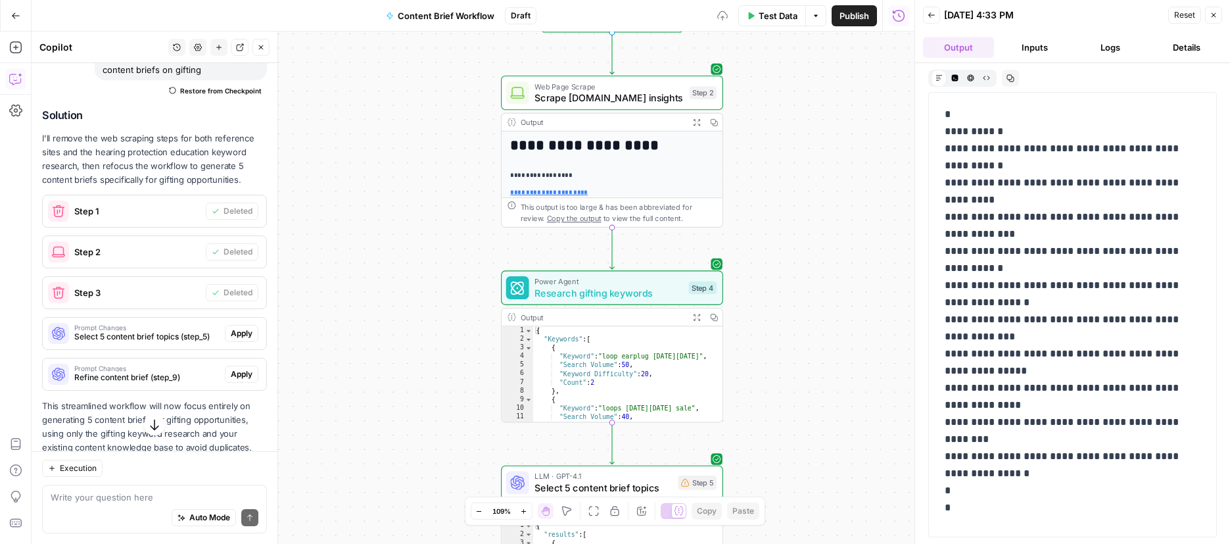
scroll to position [2794, 0]
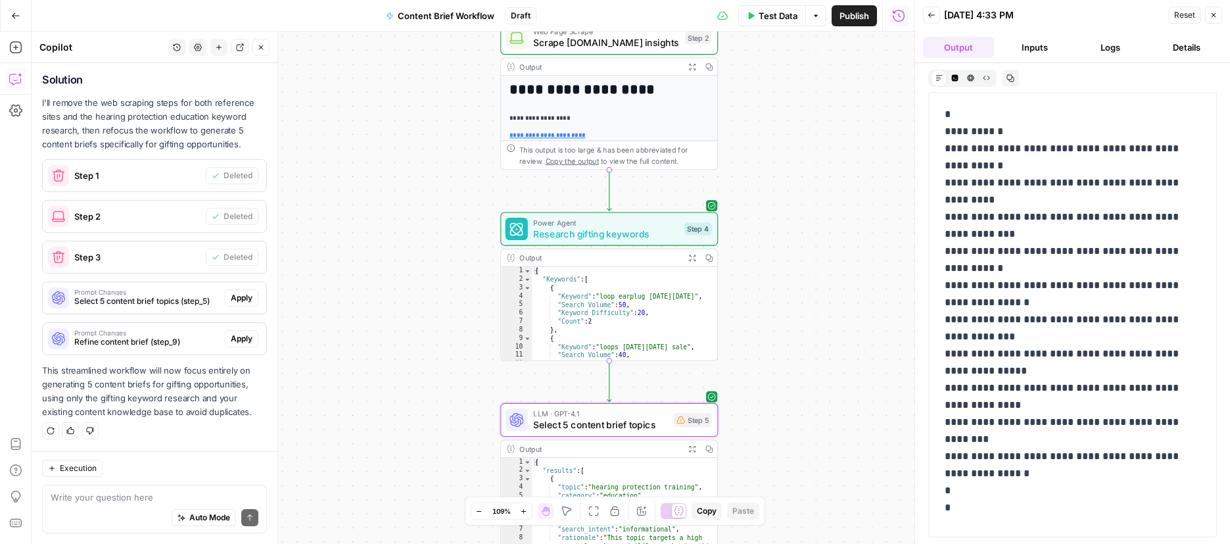
click at [243, 302] on span "Apply" at bounding box center [242, 298] width 22 height 12
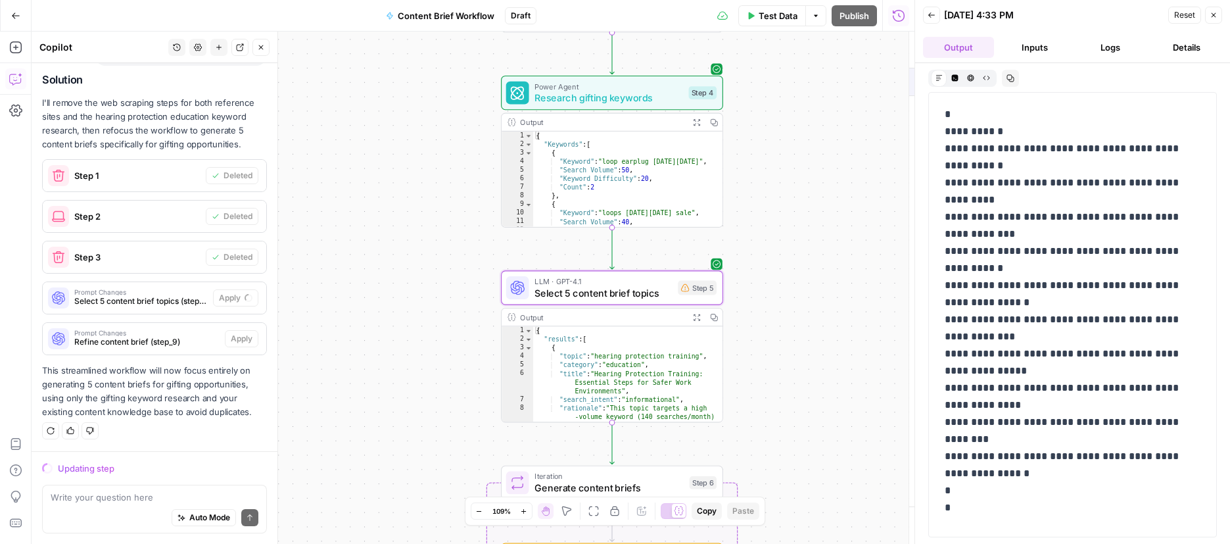
scroll to position [2710, 0]
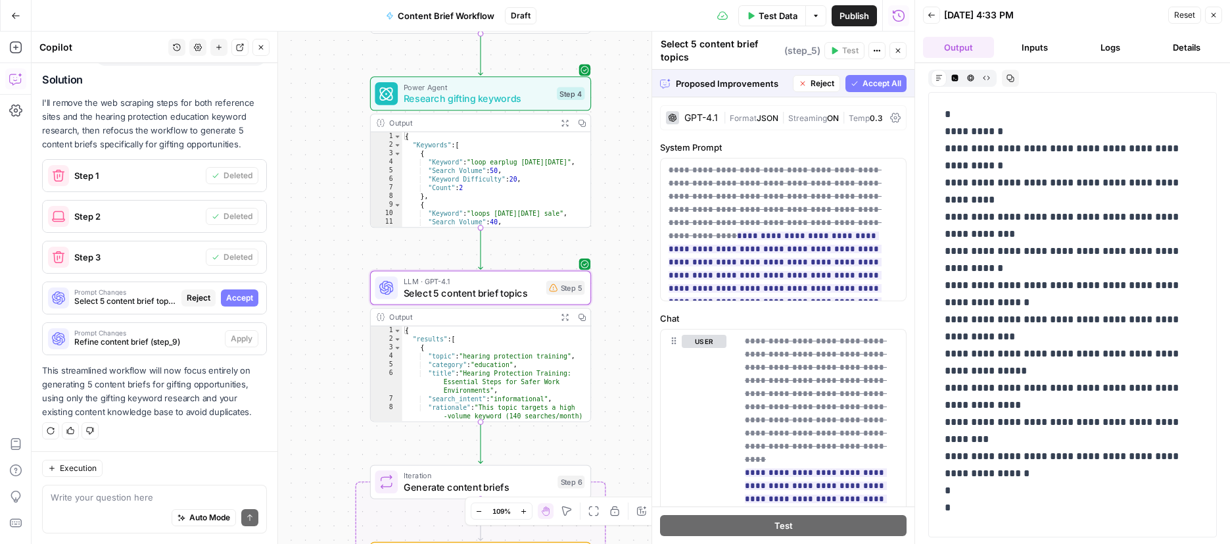
click at [227, 295] on span "Accept" at bounding box center [239, 298] width 27 height 12
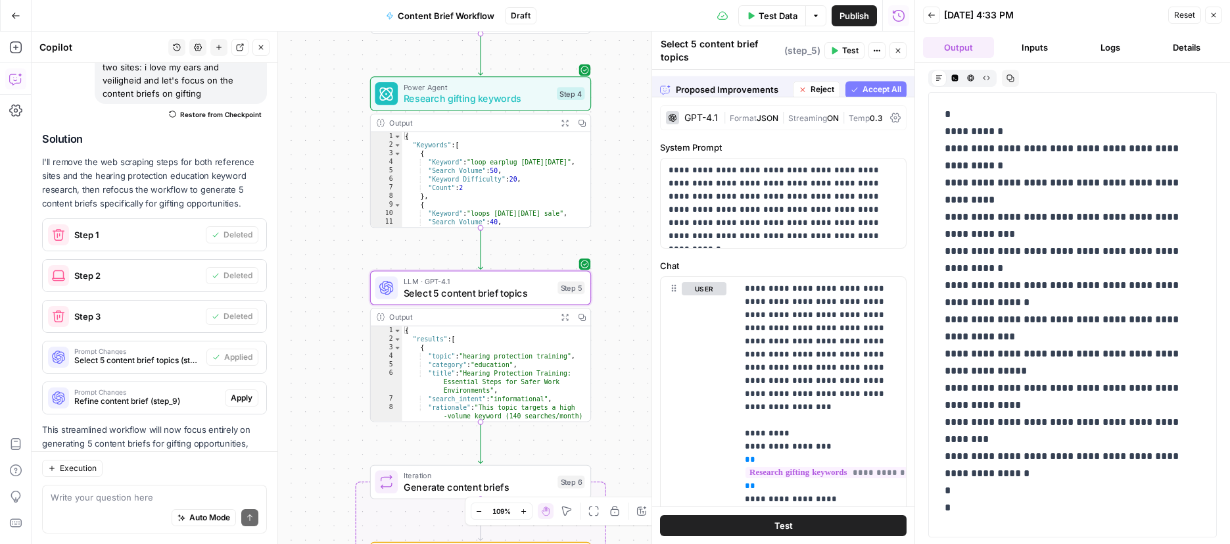
scroll to position [2794, 0]
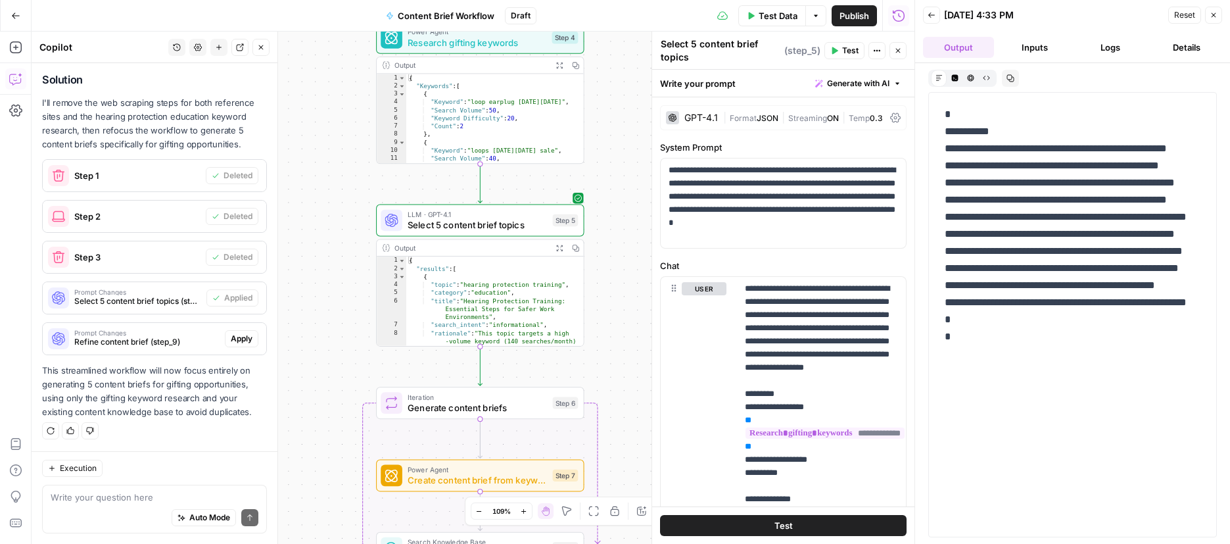
click at [248, 348] on div "Prompt Changes Refine content brief (step_9) Apply" at bounding box center [155, 338] width 224 height 21
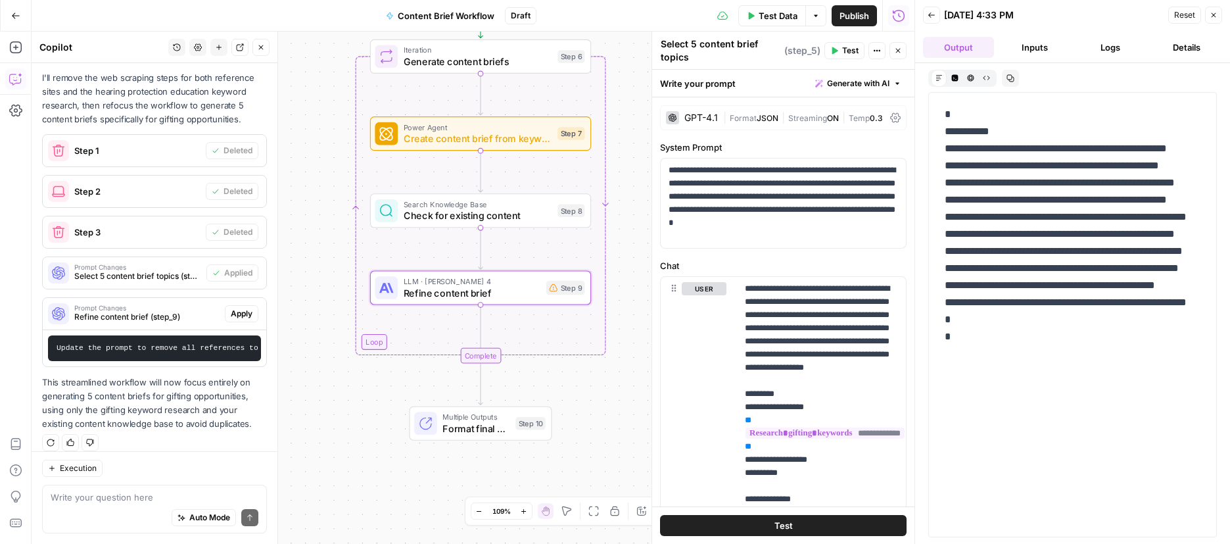
click at [237, 319] on span "Apply" at bounding box center [242, 314] width 22 height 12
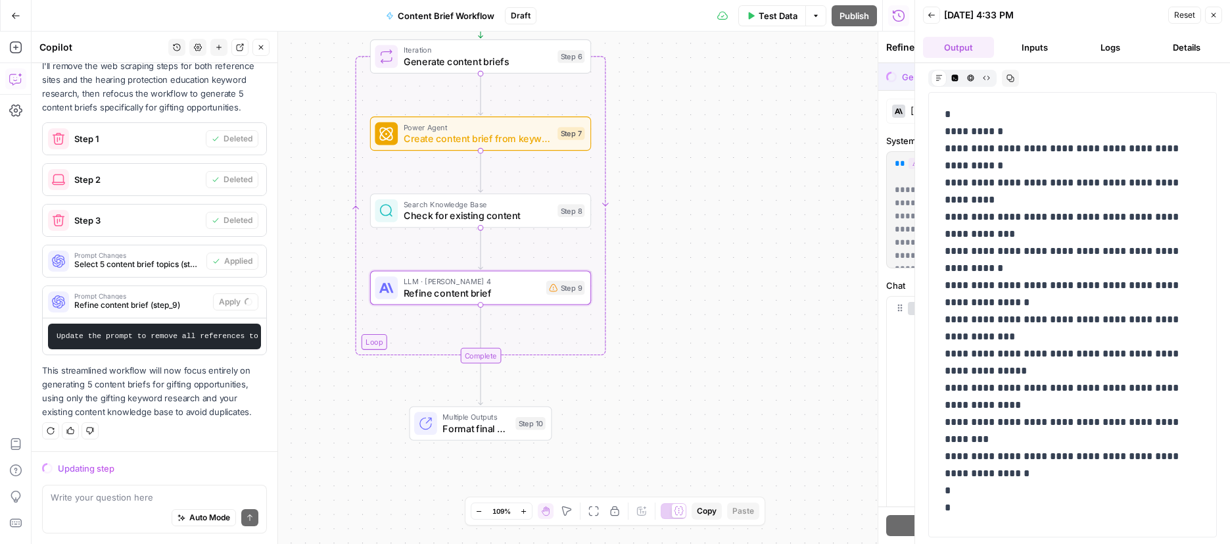
scroll to position [2747, 0]
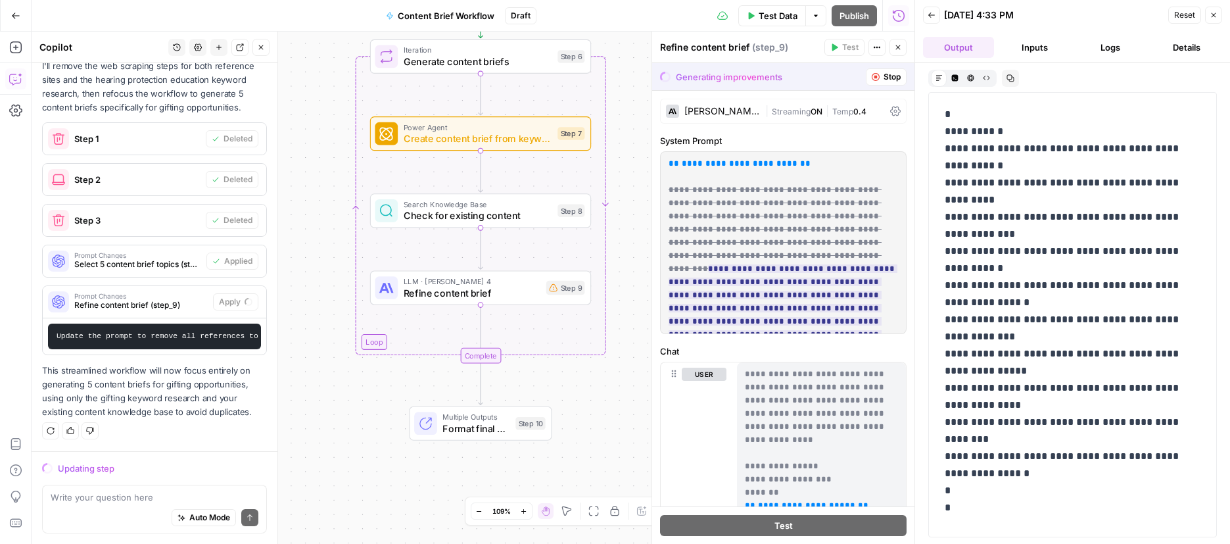
click at [1181, 14] on icon "button" at bounding box center [1214, 15] width 5 height 5
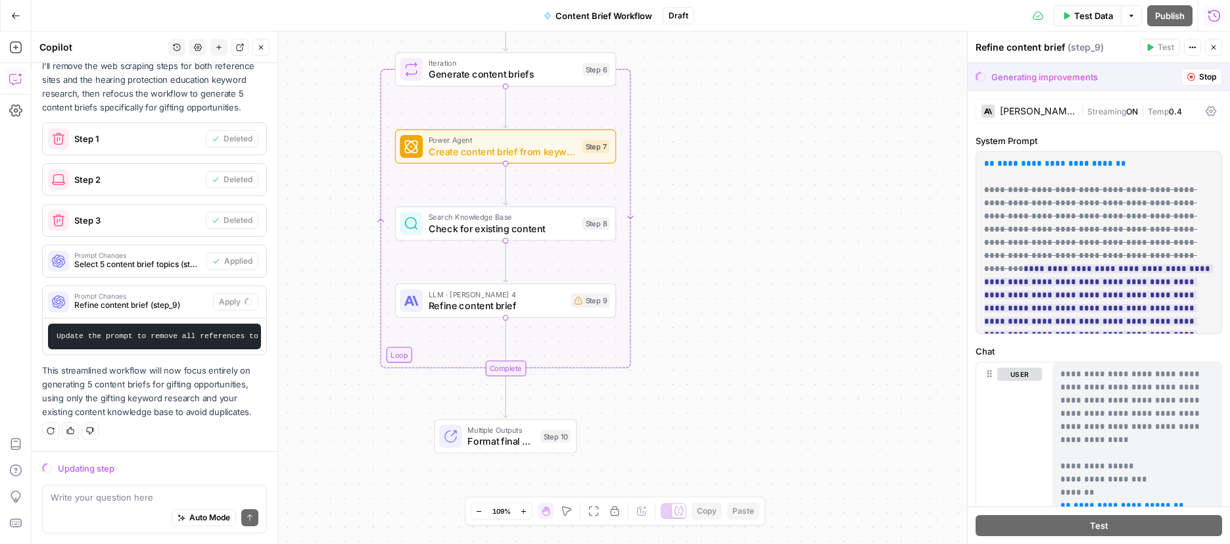
click at [70, 509] on div "Auto Mode Send" at bounding box center [155, 518] width 208 height 29
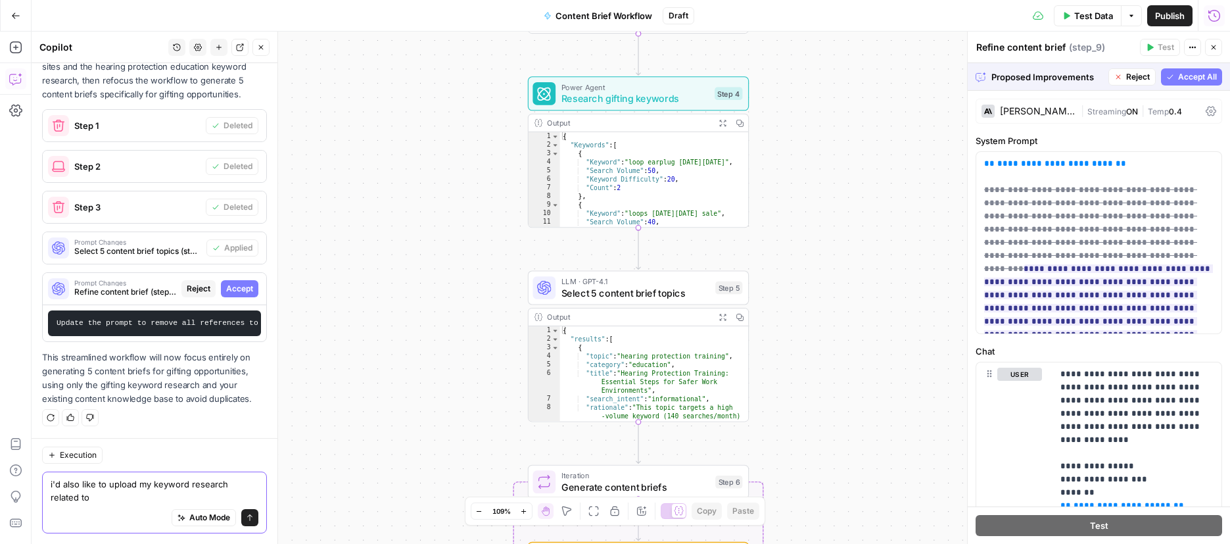
scroll to position [2760, 0]
type textarea "i'd also like to upload my keyword research related to this"
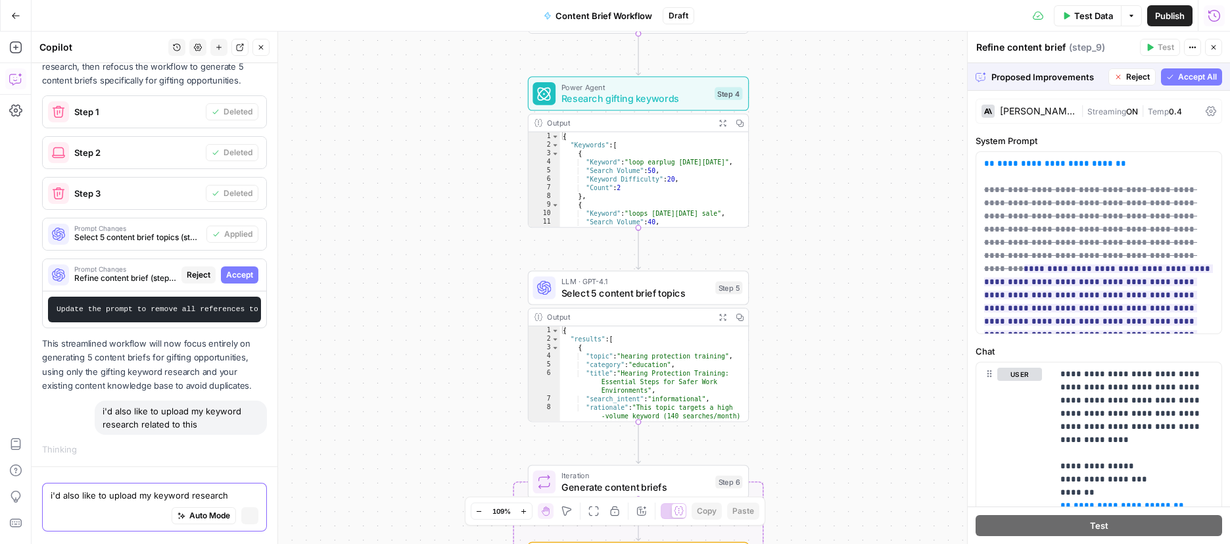
scroll to position [2762, 0]
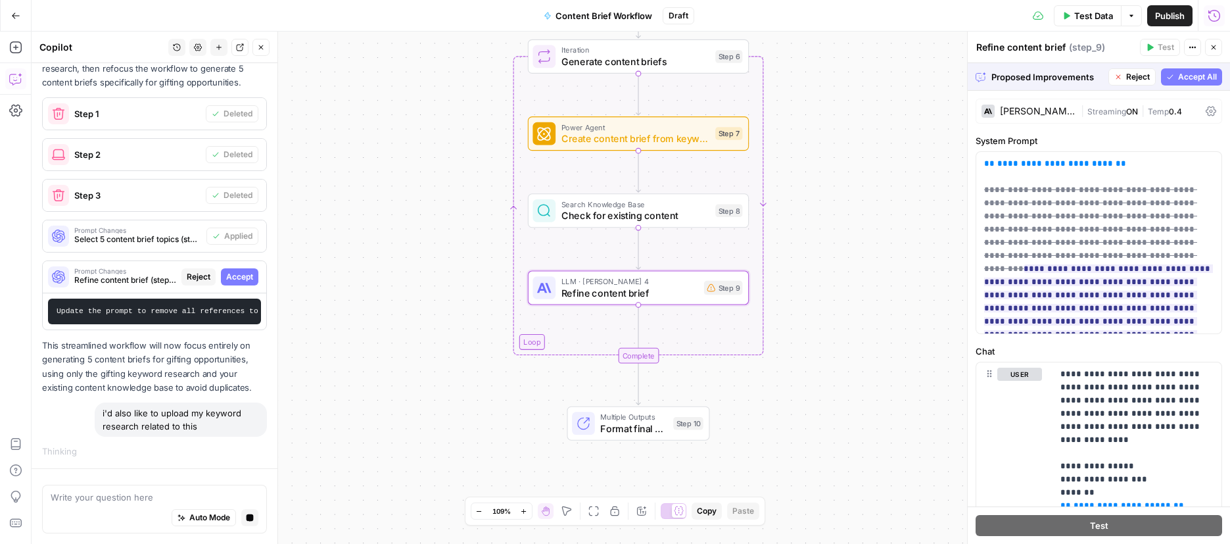
click at [245, 277] on span "Accept" at bounding box center [239, 277] width 27 height 12
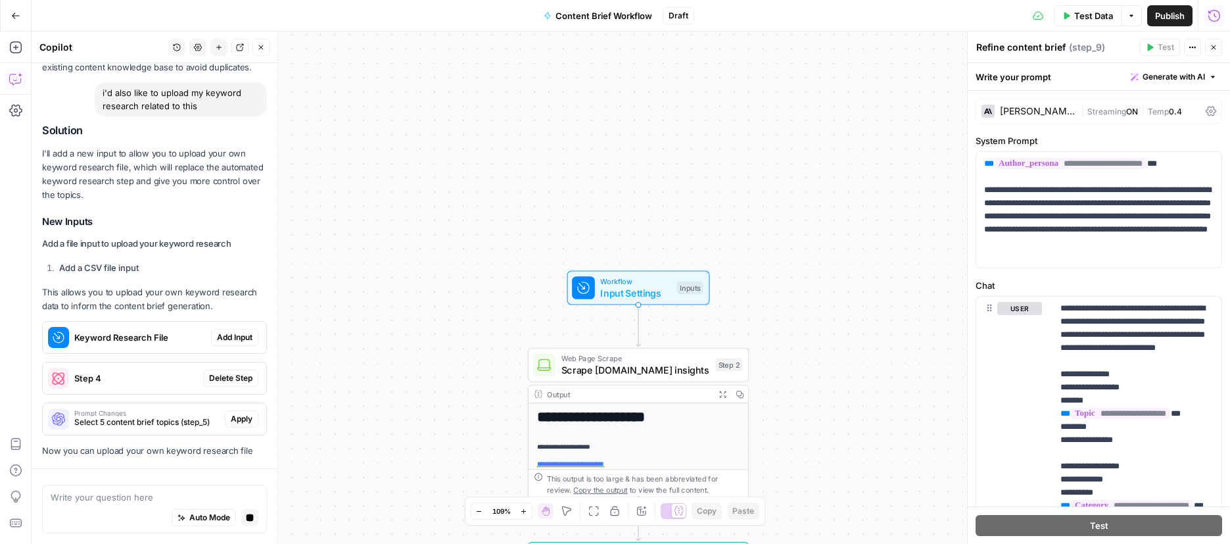
click at [239, 323] on div "Solution I'll add a new input to allow you to upload your own keyword research …" at bounding box center [154, 290] width 225 height 333
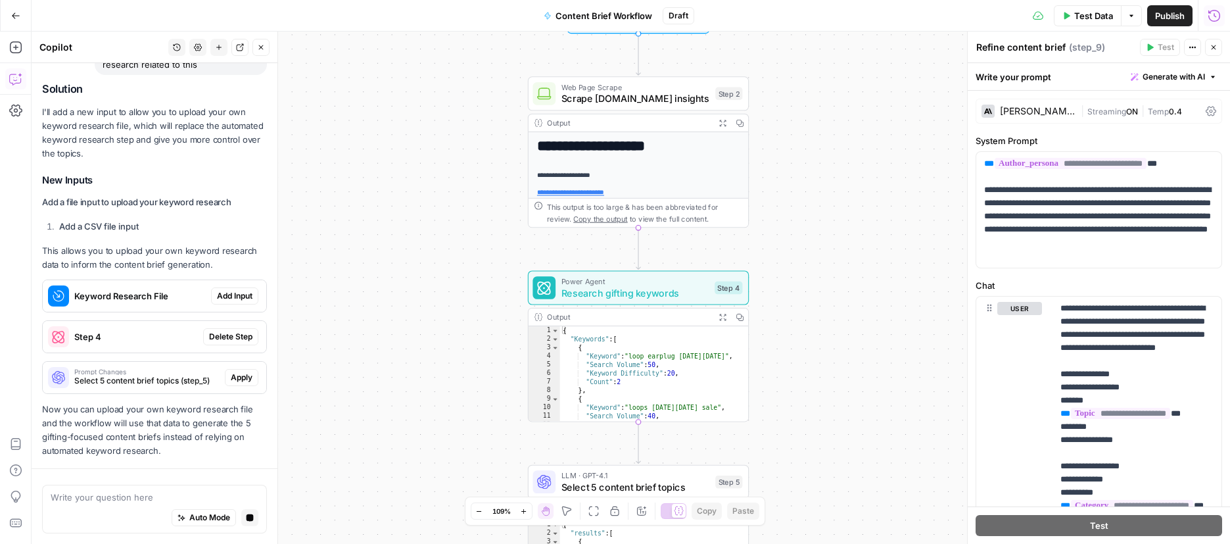
scroll to position [3282, 0]
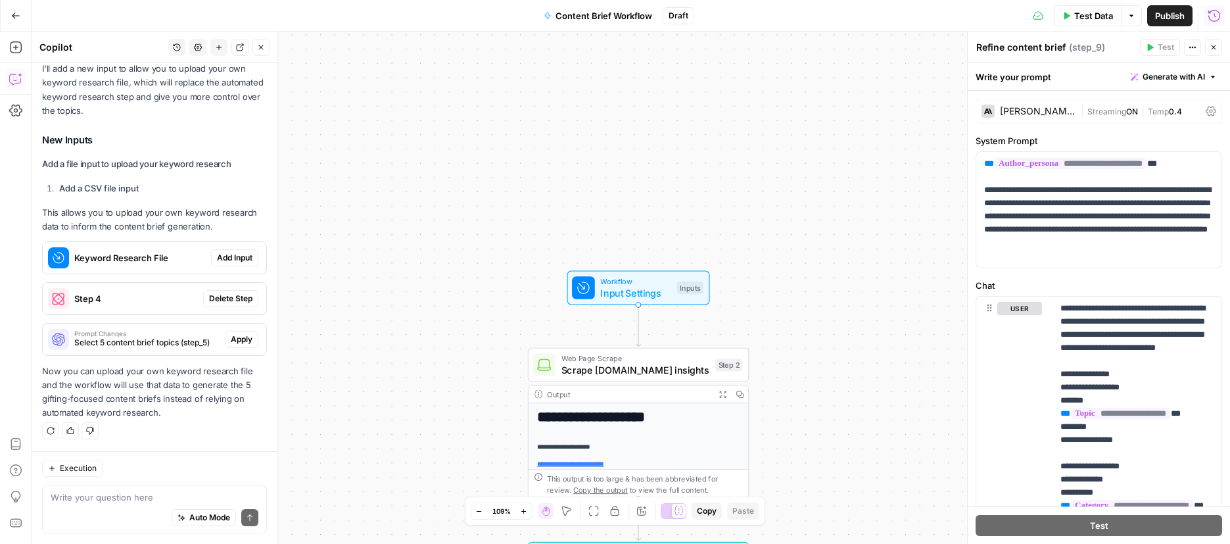
click at [229, 252] on span "Add Input" at bounding box center [234, 258] width 35 height 12
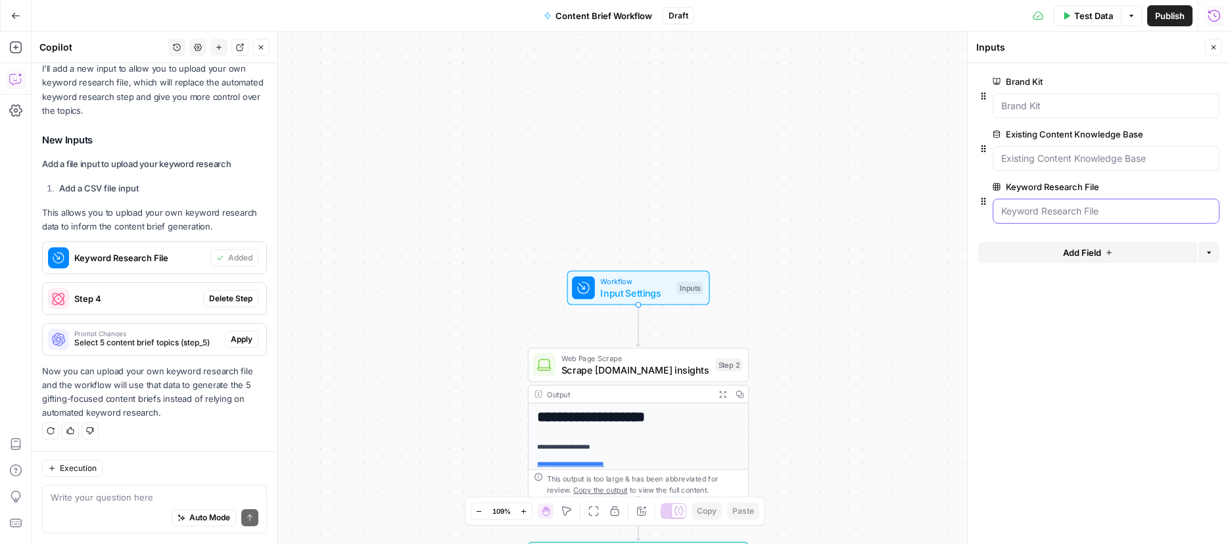
click at [1041, 208] on File "Keyword Research File" at bounding box center [1106, 210] width 210 height 13
click at [1014, 214] on File "Keyword Research File" at bounding box center [1106, 210] width 210 height 13
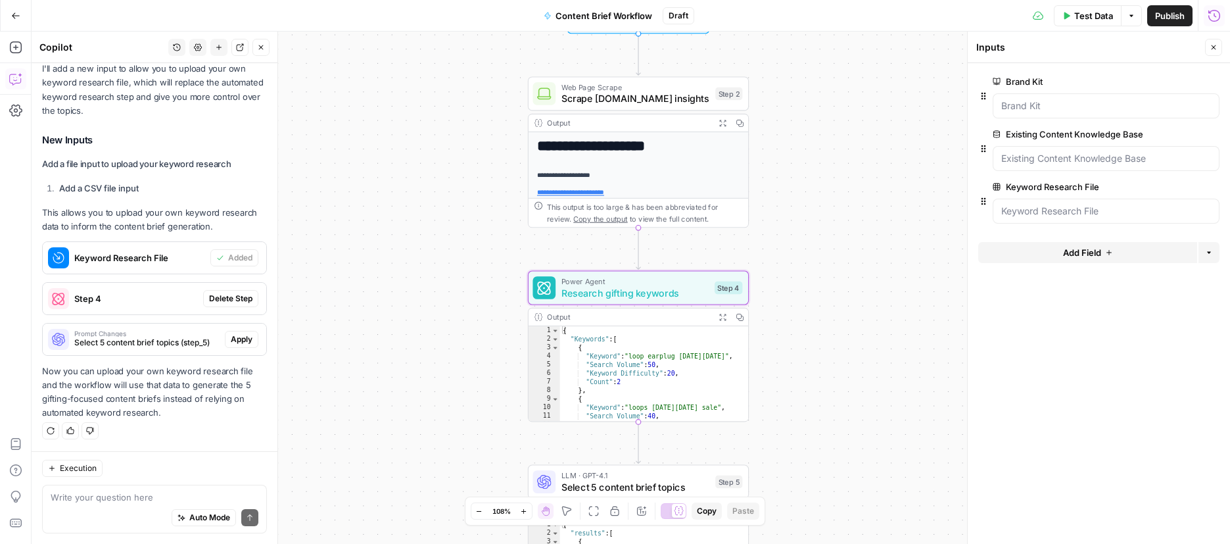
click at [232, 295] on span "Delete Step" at bounding box center [230, 299] width 43 height 12
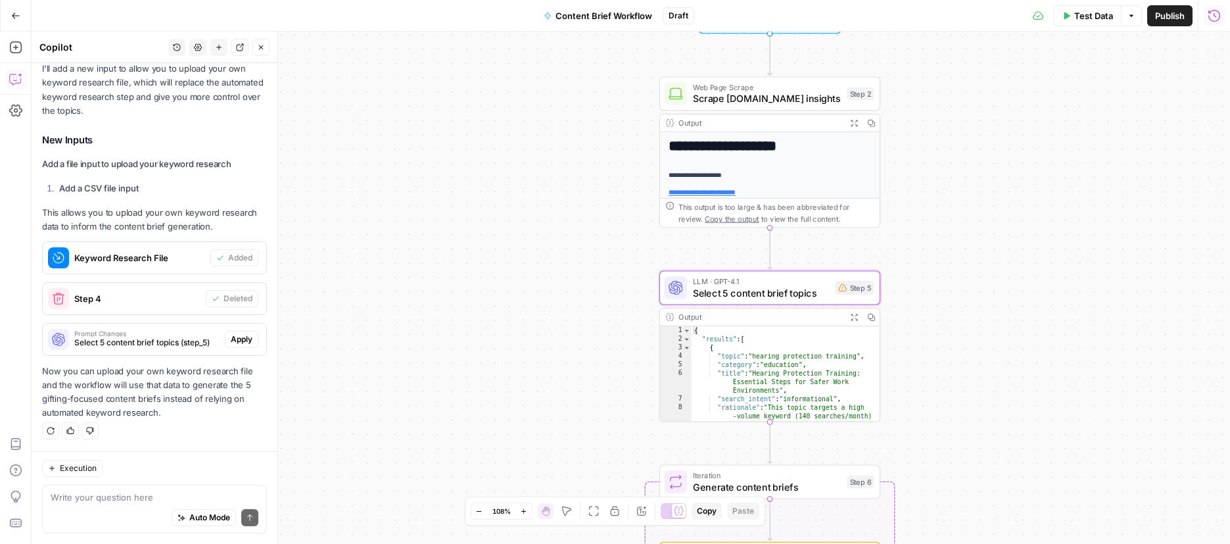
click at [239, 335] on span "Apply" at bounding box center [242, 339] width 22 height 12
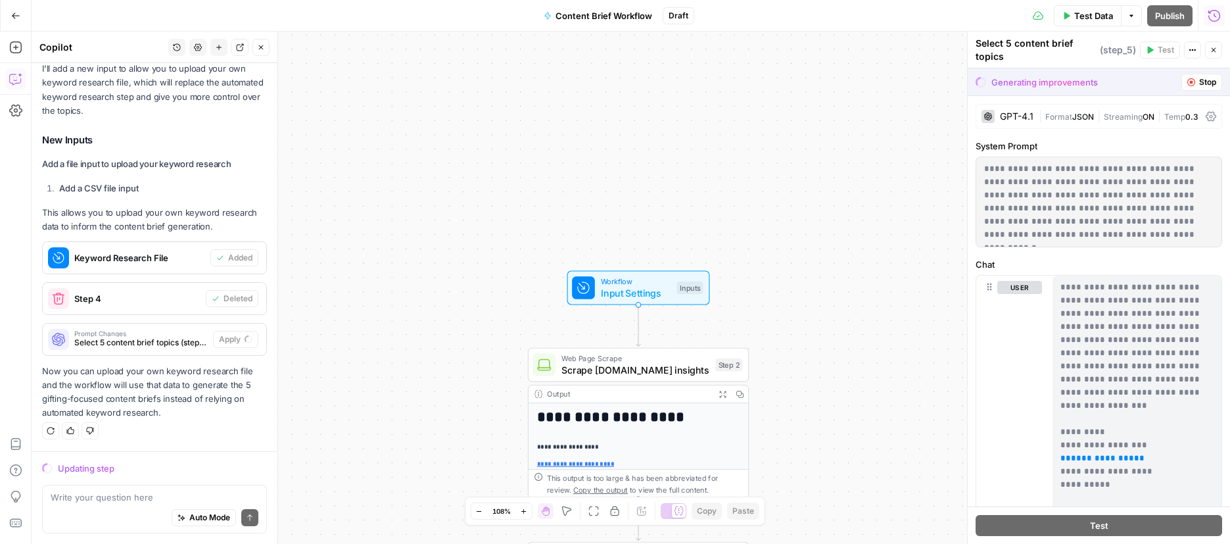
click at [659, 291] on span "Input Settings" at bounding box center [636, 292] width 70 height 14
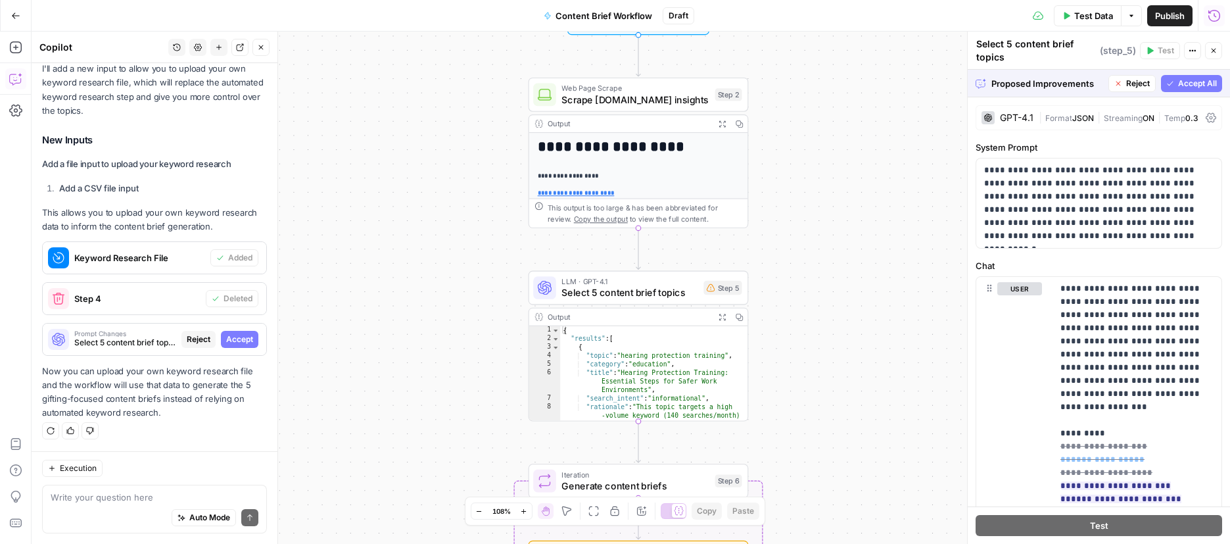
click at [1177, 76] on button "Accept All" at bounding box center [1191, 83] width 61 height 17
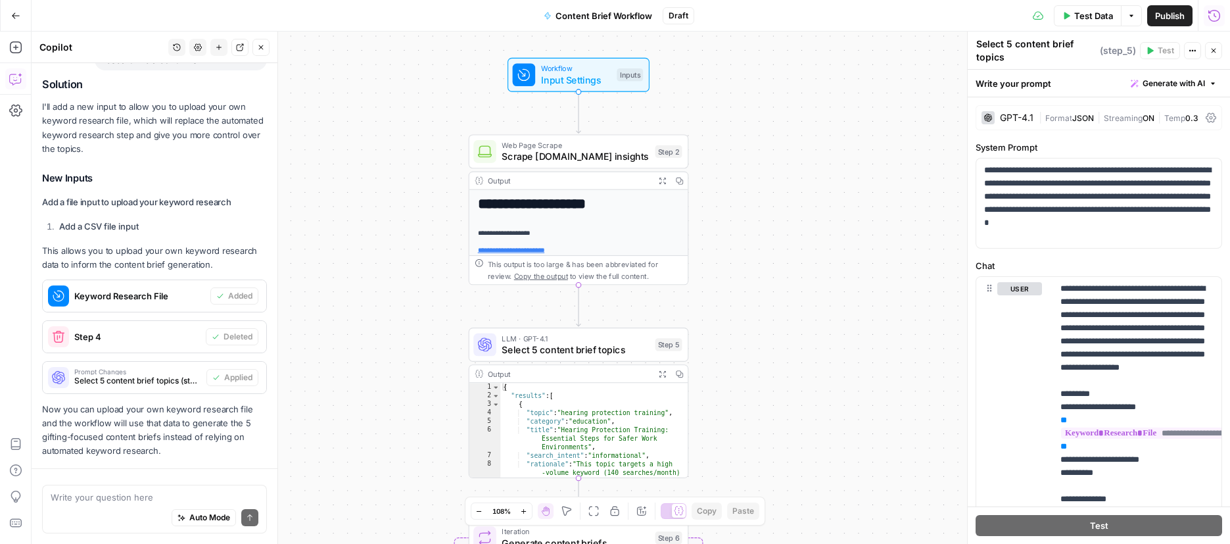
scroll to position [3282, 0]
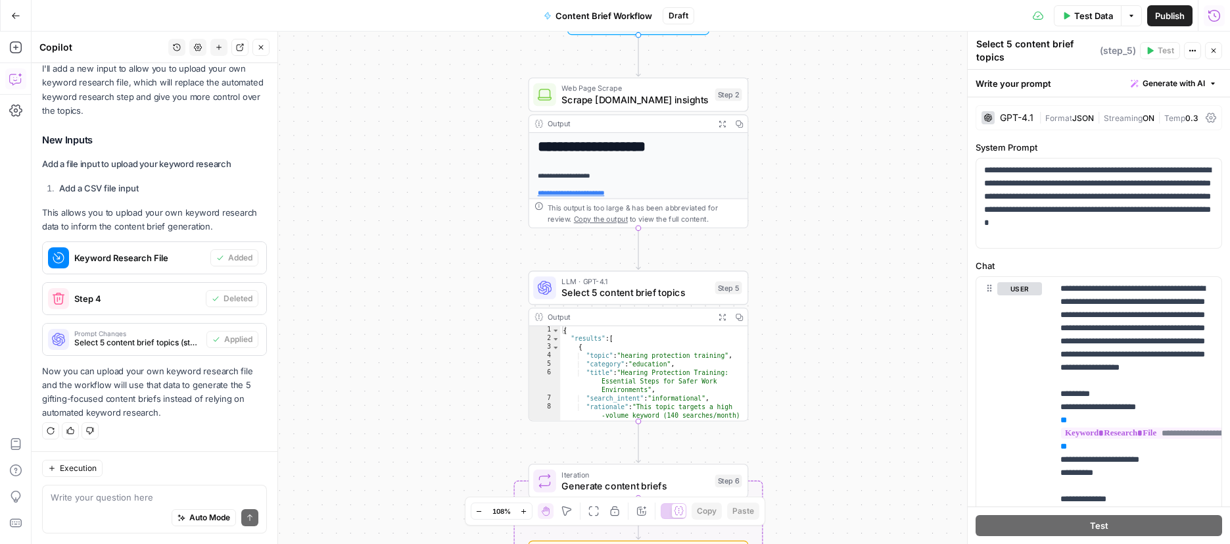
click at [69, 472] on span "Execution" at bounding box center [78, 468] width 37 height 12
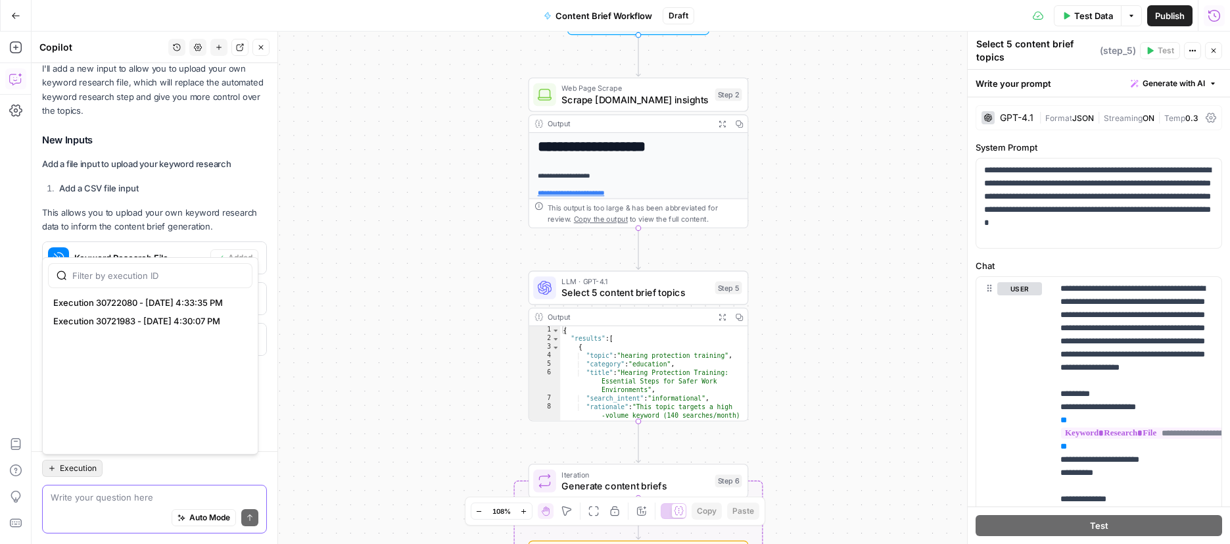
click at [150, 495] on textarea at bounding box center [155, 496] width 208 height 13
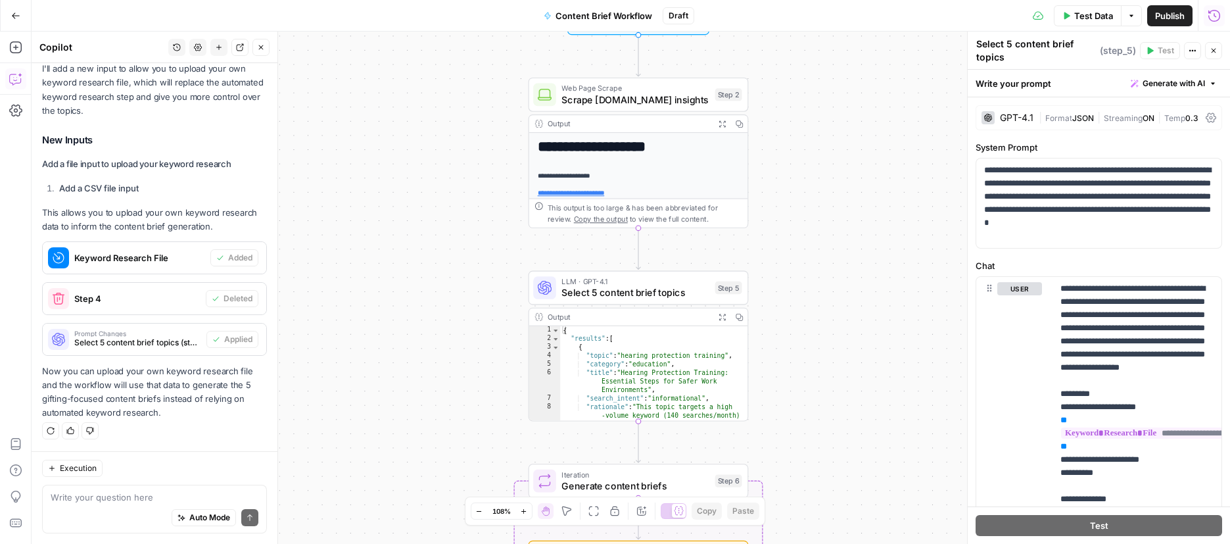
click at [175, 460] on div "Execution" at bounding box center [154, 468] width 225 height 17
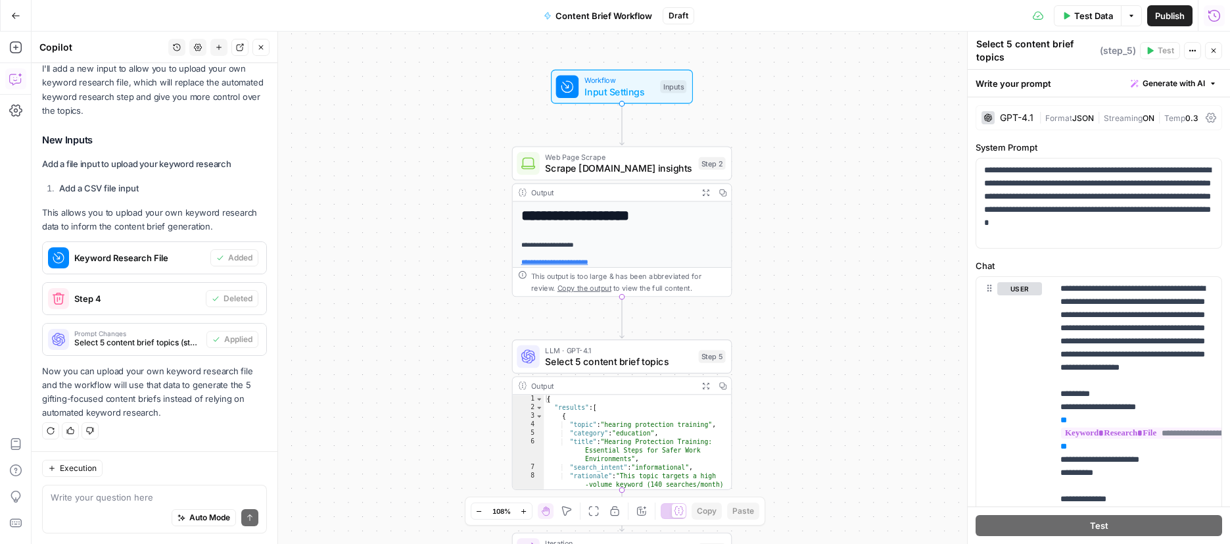
click at [634, 97] on span "Input Settings" at bounding box center [619, 92] width 70 height 14
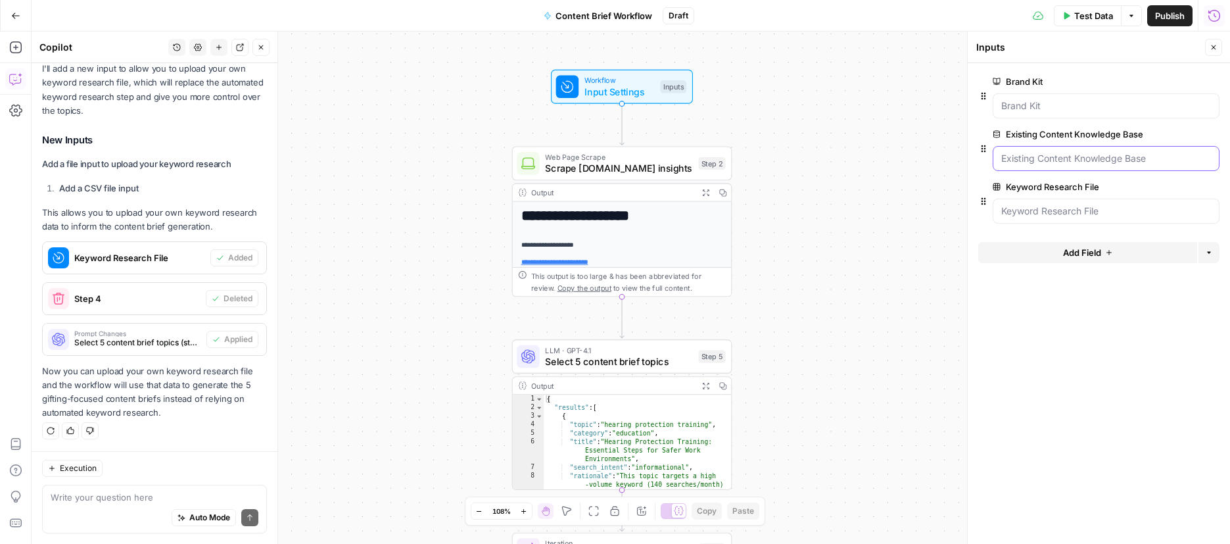
click at [1071, 156] on Base "Existing Content Knowledge Base" at bounding box center [1106, 158] width 210 height 13
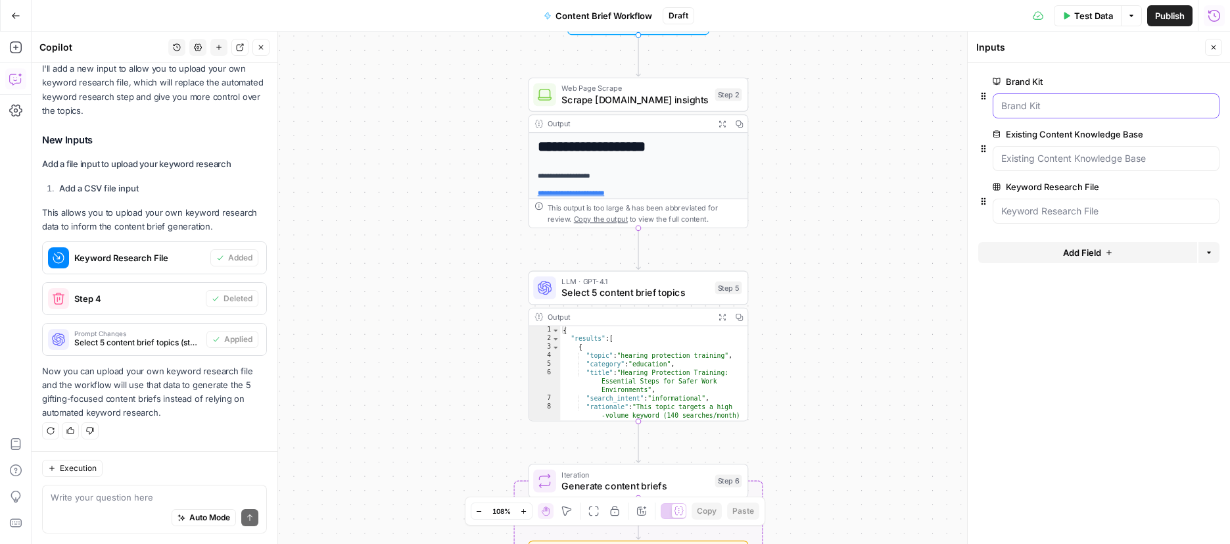
click at [1054, 103] on Kit "Brand Kit" at bounding box center [1106, 105] width 210 height 13
click at [1106, 24] on button "Test Data" at bounding box center [1088, 15] width 68 height 21
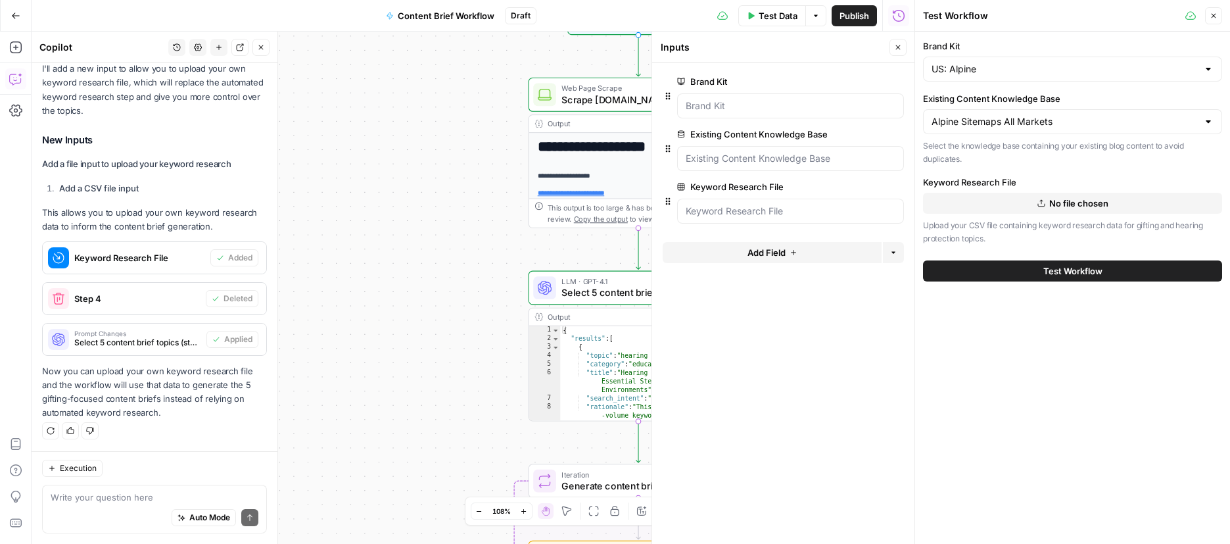
click at [1047, 202] on button "No file chosen" at bounding box center [1072, 203] width 299 height 21
click at [1052, 191] on div "Keyword Research File No file chosen Upload your CSV file containing keyword re…" at bounding box center [1072, 210] width 299 height 69
click at [1054, 202] on span "No file chosen" at bounding box center [1078, 203] width 59 height 13
click at [1076, 268] on span "Test Workflow" at bounding box center [1072, 270] width 59 height 13
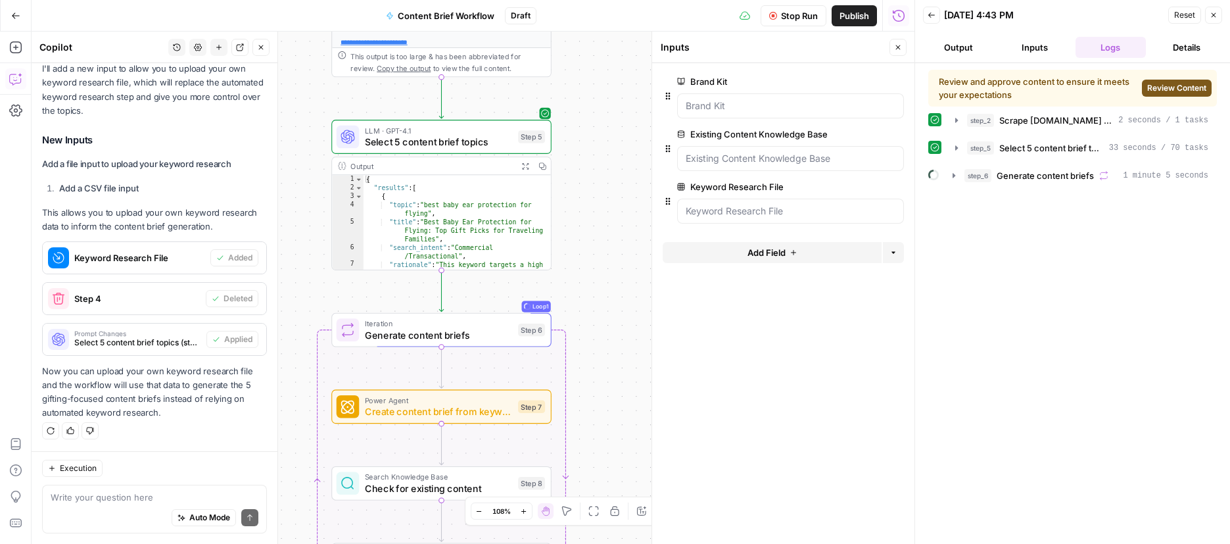
click at [1181, 85] on span "Review Content" at bounding box center [1176, 88] width 59 height 12
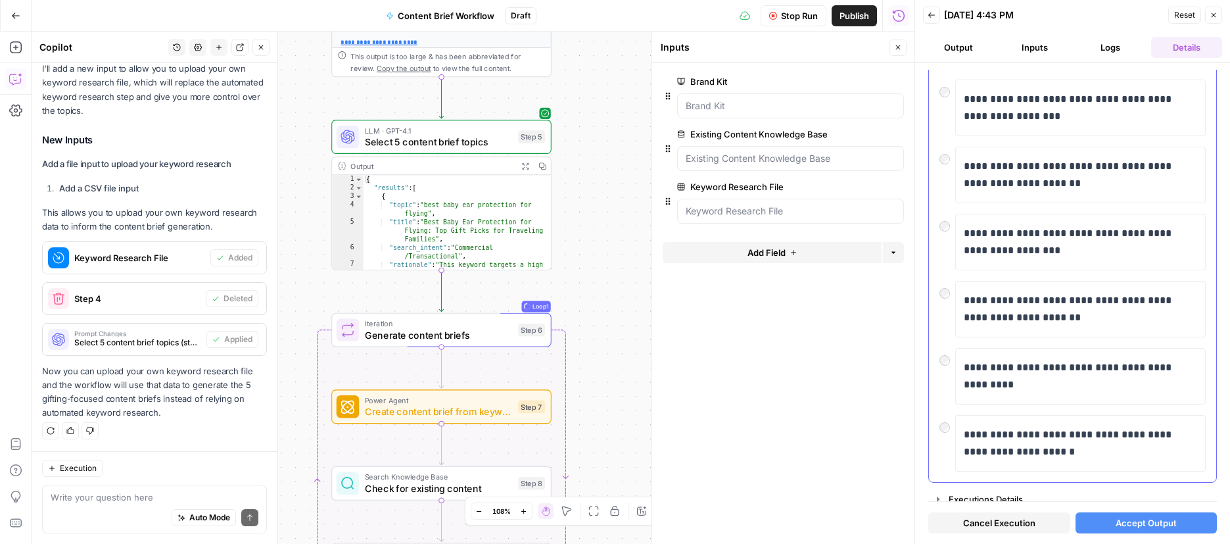
scroll to position [379, 0]
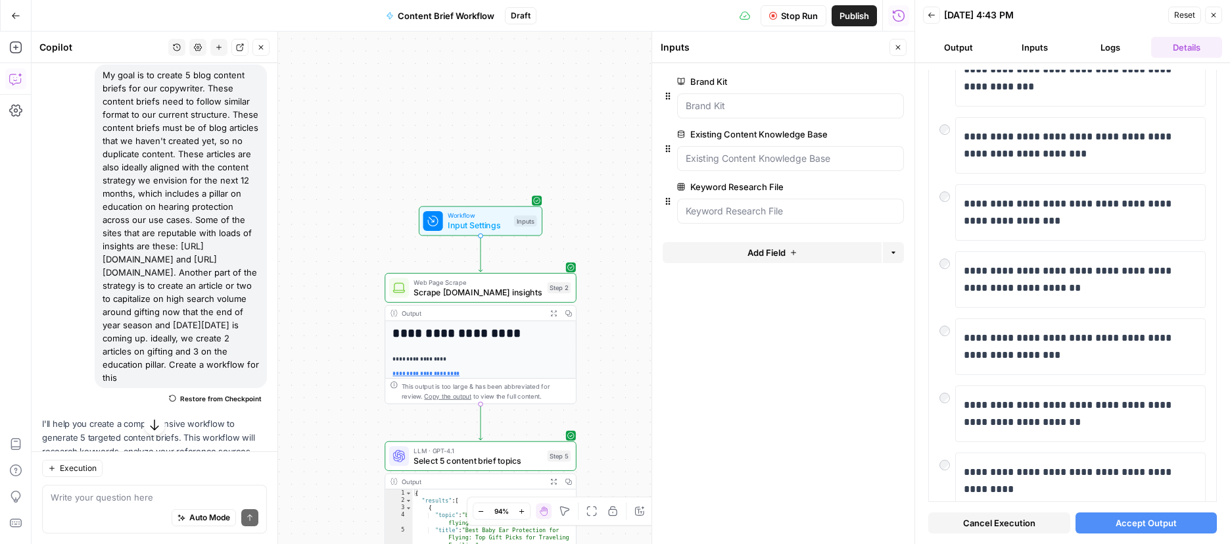
scroll to position [64, 0]
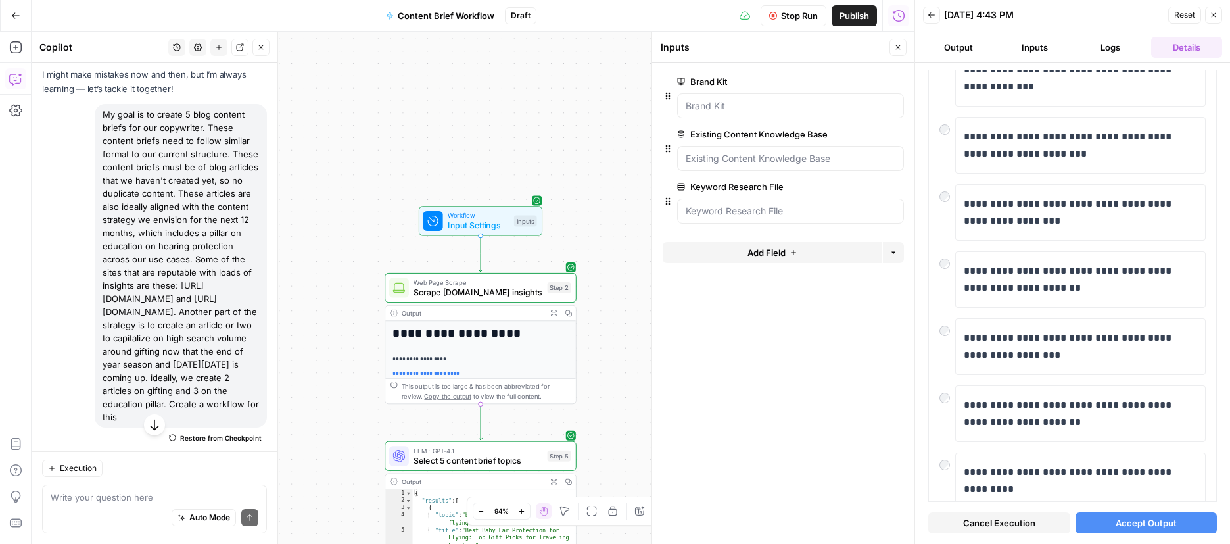
drag, startPoint x: 102, startPoint y: 113, endPoint x: 176, endPoint y: 419, distance: 315.1
click at [176, 419] on div "My goal is to create 5 blog content briefs for our copywriter. These content br…" at bounding box center [181, 265] width 172 height 323
copy div "My goal is to create 5 blog content briefs for our copywriter. These content br…"
click at [69, 303] on div "My goal is to create 5 blog content briefs for our copywriter. These content br…" at bounding box center [154, 276] width 225 height 344
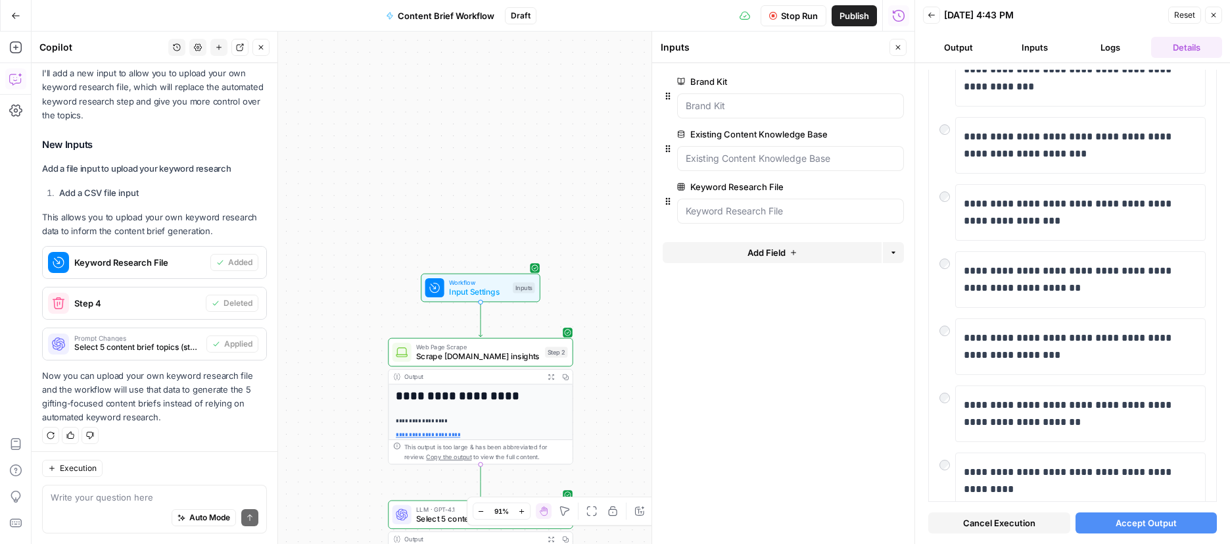
scroll to position [3245, 0]
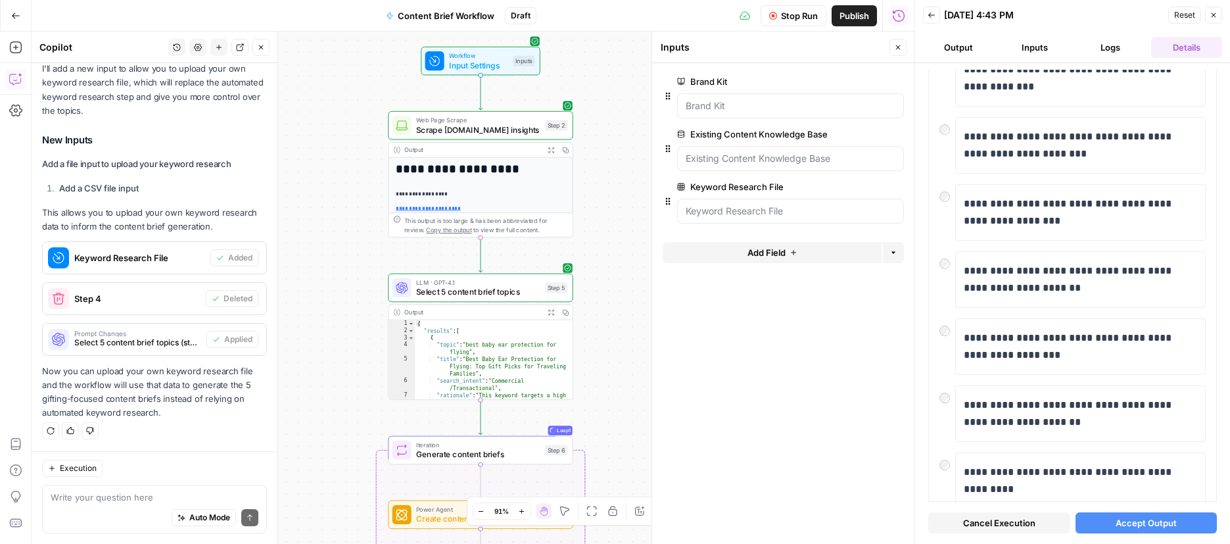
click at [116, 504] on div "Auto Mode Send" at bounding box center [155, 518] width 208 height 29
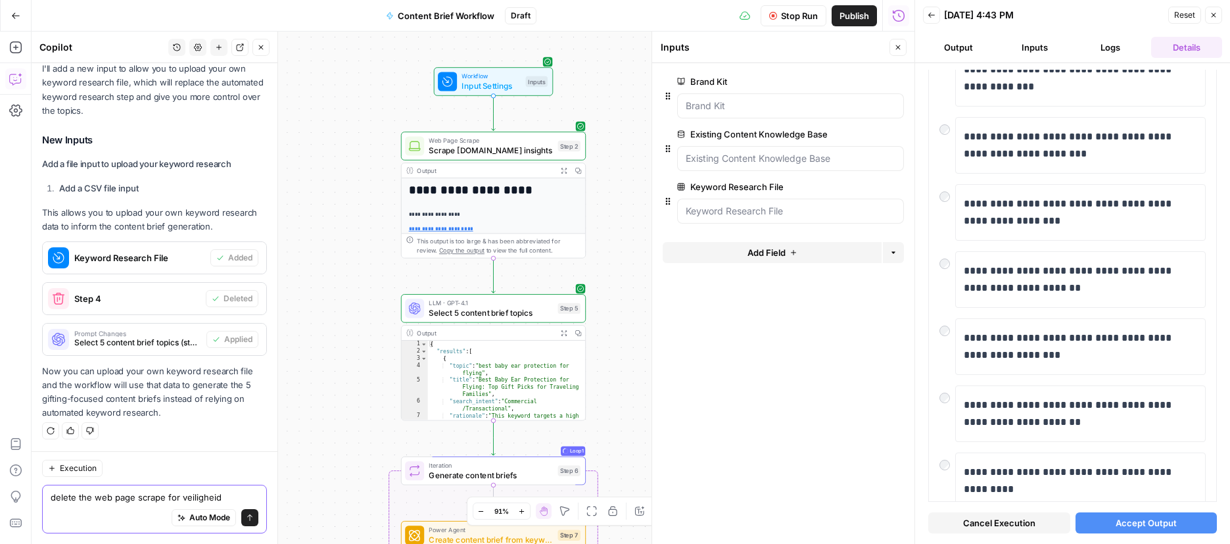
type textarea "delete the web page scrape for veiligheid"
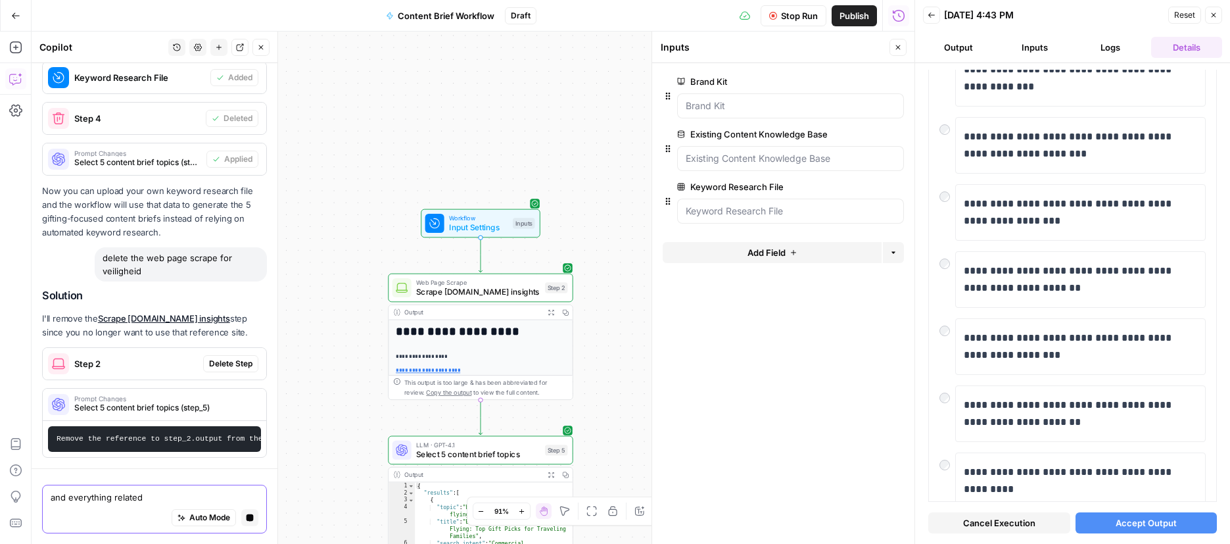
scroll to position [3269, 0]
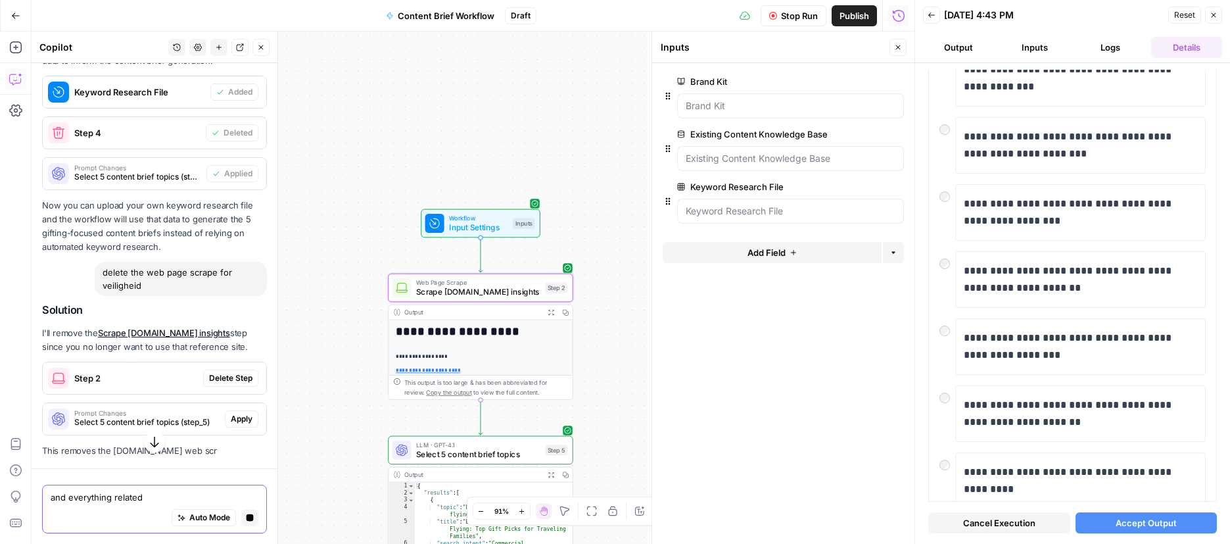
type textarea "and everything related"
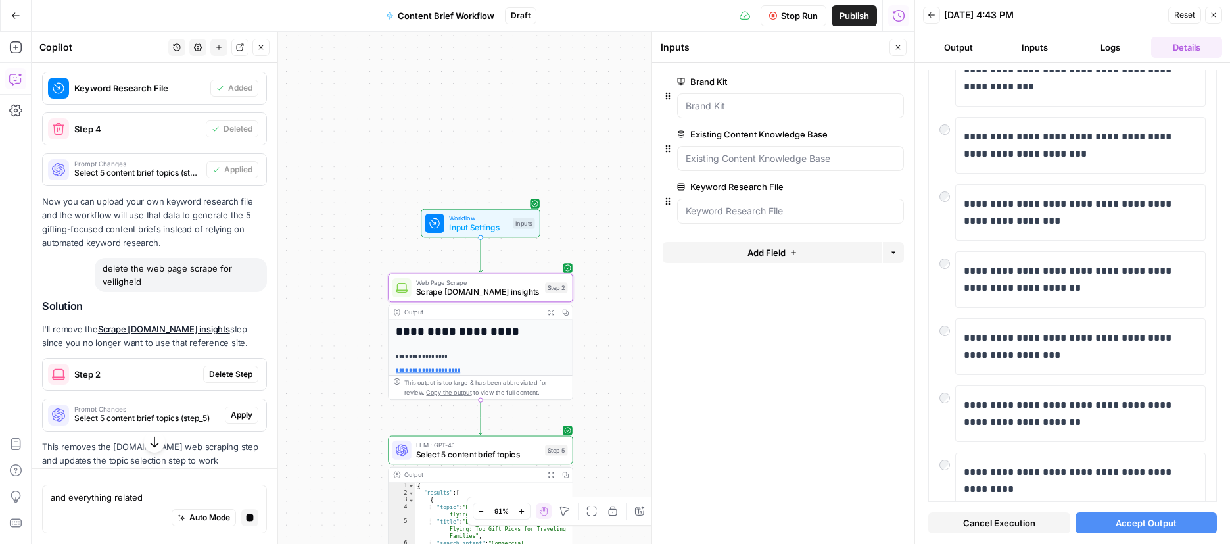
click at [235, 380] on span "Delete Step" at bounding box center [230, 374] width 43 height 12
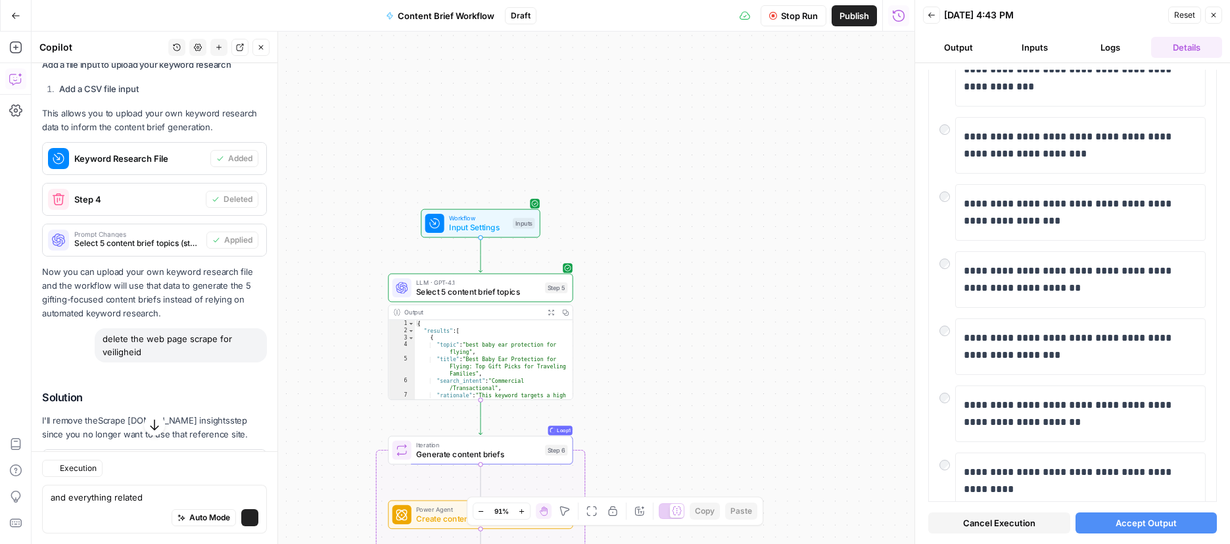
scroll to position [3497, 0]
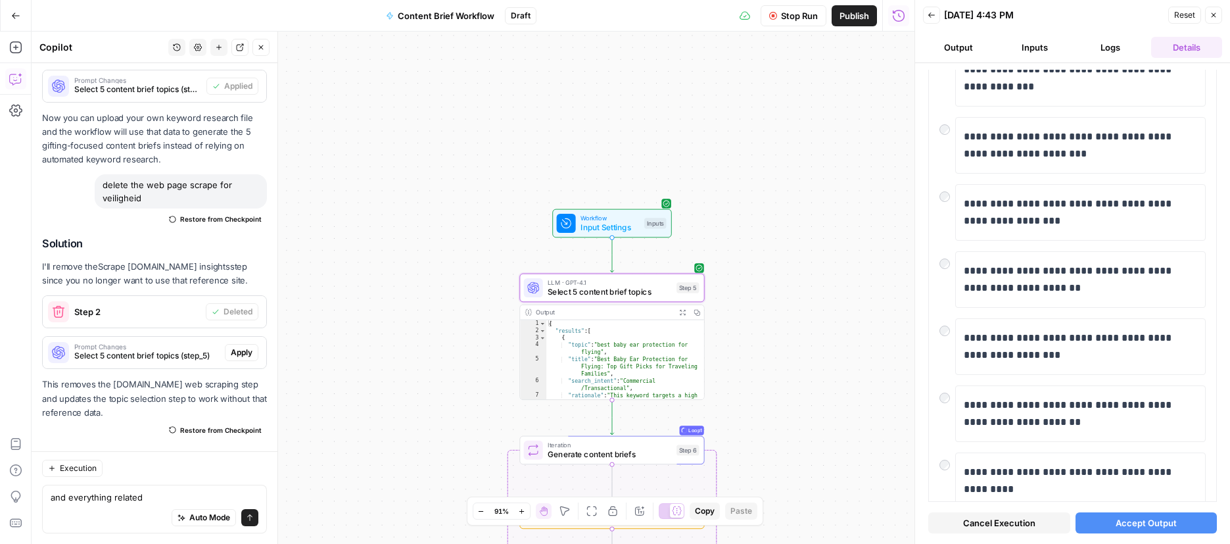
click at [242, 356] on span "Apply" at bounding box center [242, 352] width 22 height 12
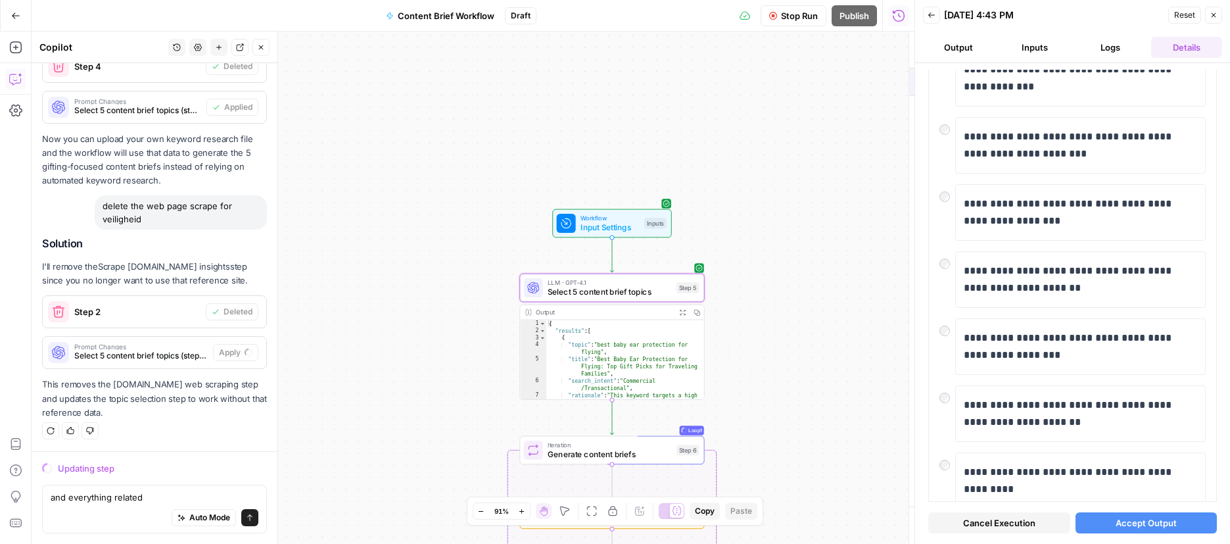
scroll to position [3371, 0]
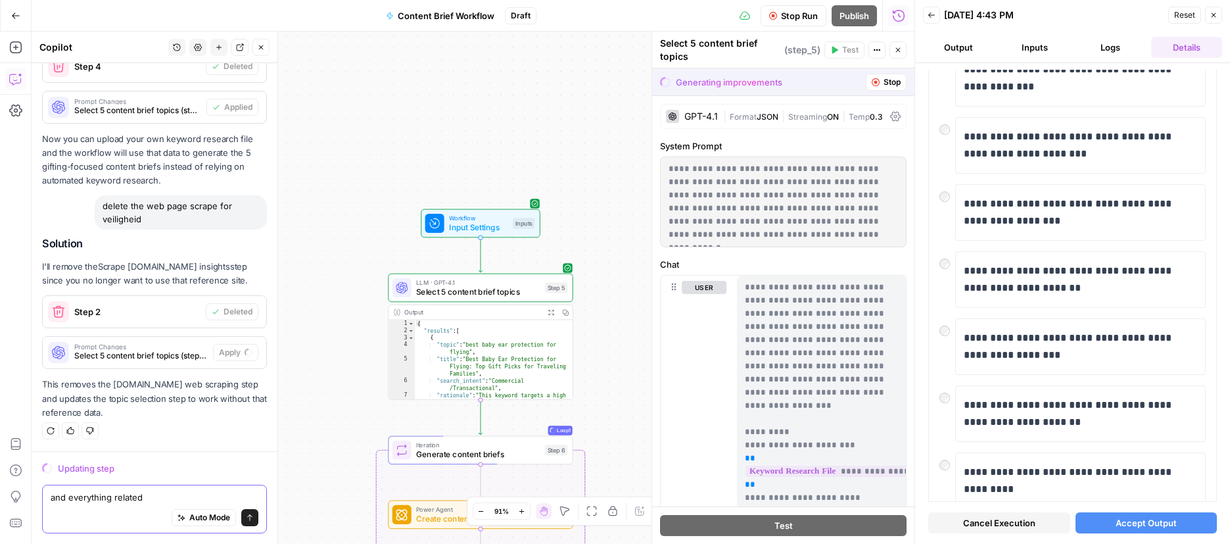
click at [143, 501] on textarea "and everything related" at bounding box center [155, 496] width 208 height 13
drag, startPoint x: 143, startPoint y: 501, endPoint x: 34, endPoint y: 501, distance: 109.8
click at [34, 501] on div "Updating step and everything related and everything related Auto Mode Send" at bounding box center [155, 497] width 246 height 93
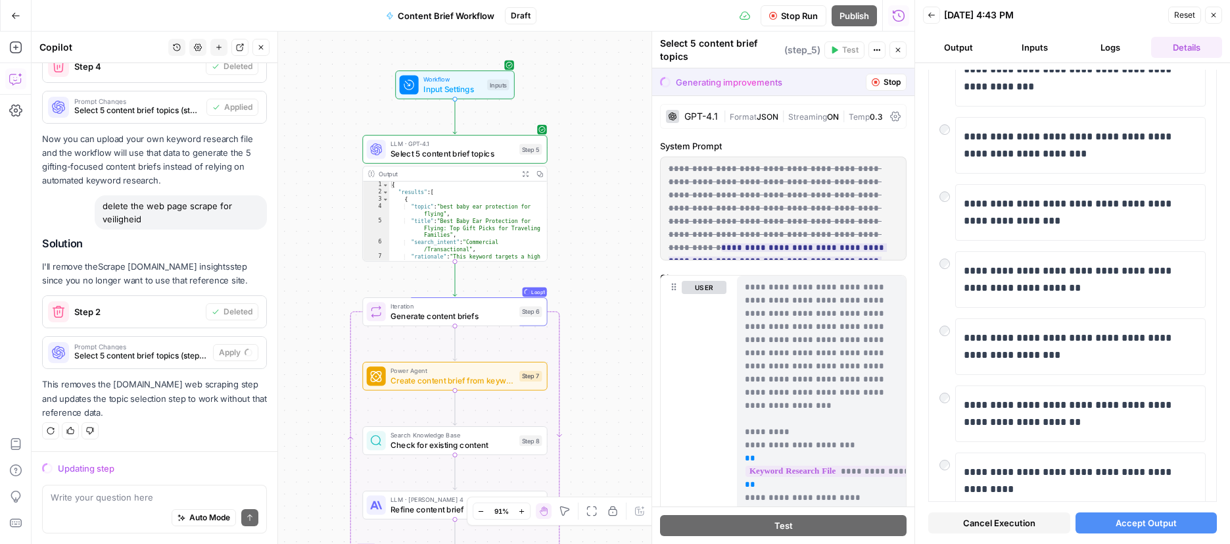
click at [93, 509] on div "Auto Mode Send" at bounding box center [155, 518] width 208 height 29
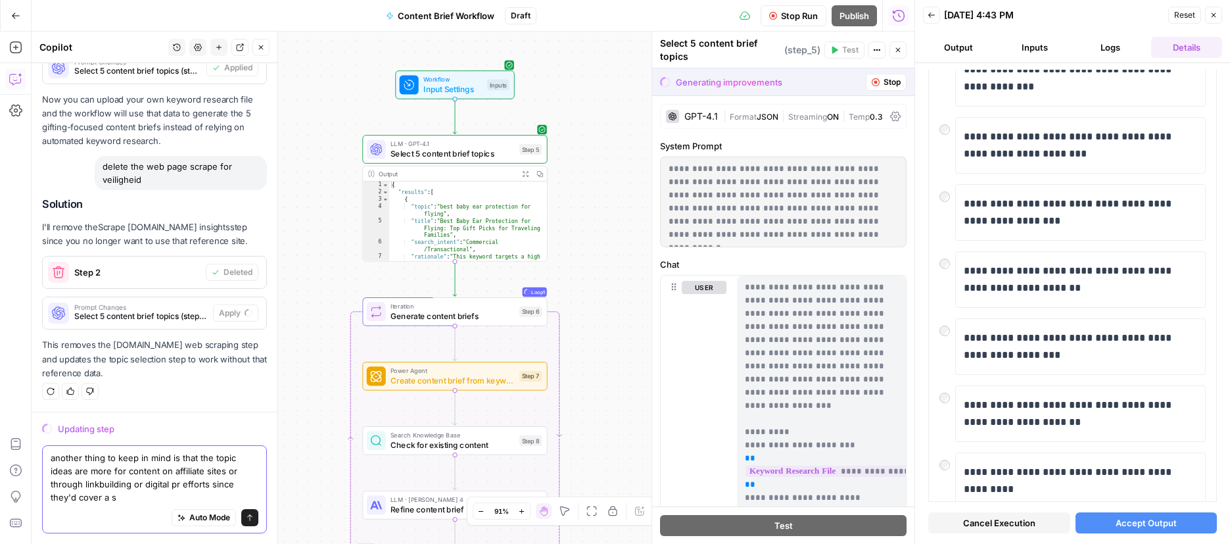
scroll to position [3411, 0]
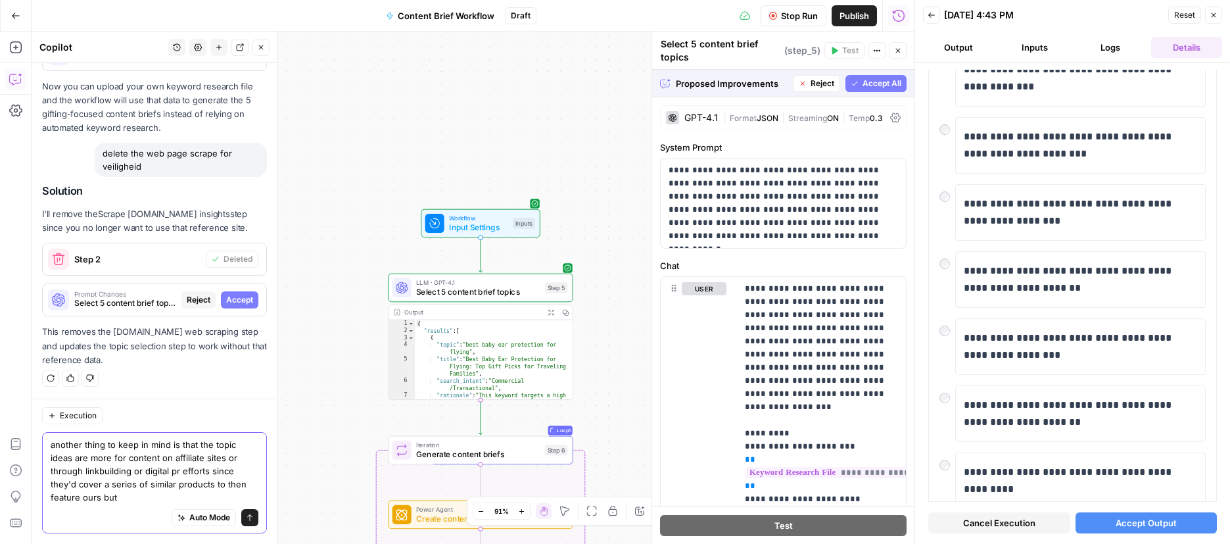
click at [113, 501] on textarea "another thing to keep in mind is that the topic ideas are more for content on a…" at bounding box center [155, 471] width 208 height 66
click at [166, 500] on textarea "another thing to keep in mind is that the topic ideas are more for content on a…" at bounding box center [155, 471] width 208 height 66
click at [222, 504] on div "Auto Mode Send" at bounding box center [155, 518] width 208 height 29
click at [253, 500] on textarea "another thing to keep in mind is that the topic ideas are more for content on a…" at bounding box center [155, 471] width 208 height 66
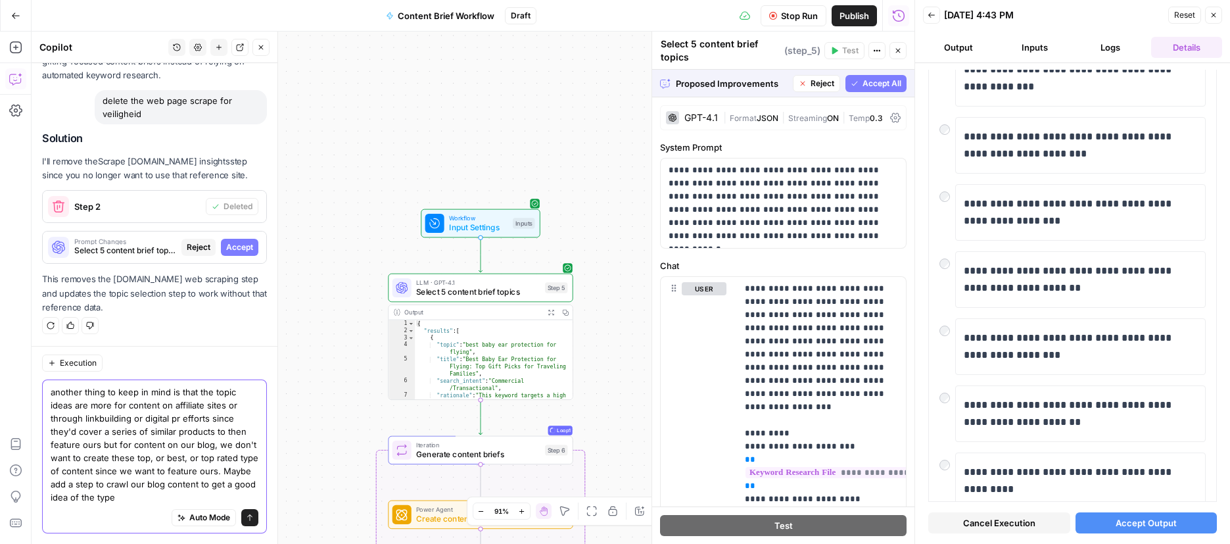
scroll to position [3476, 0]
type textarea "another thing to keep in mind is that the topic ideas are more for content on a…"
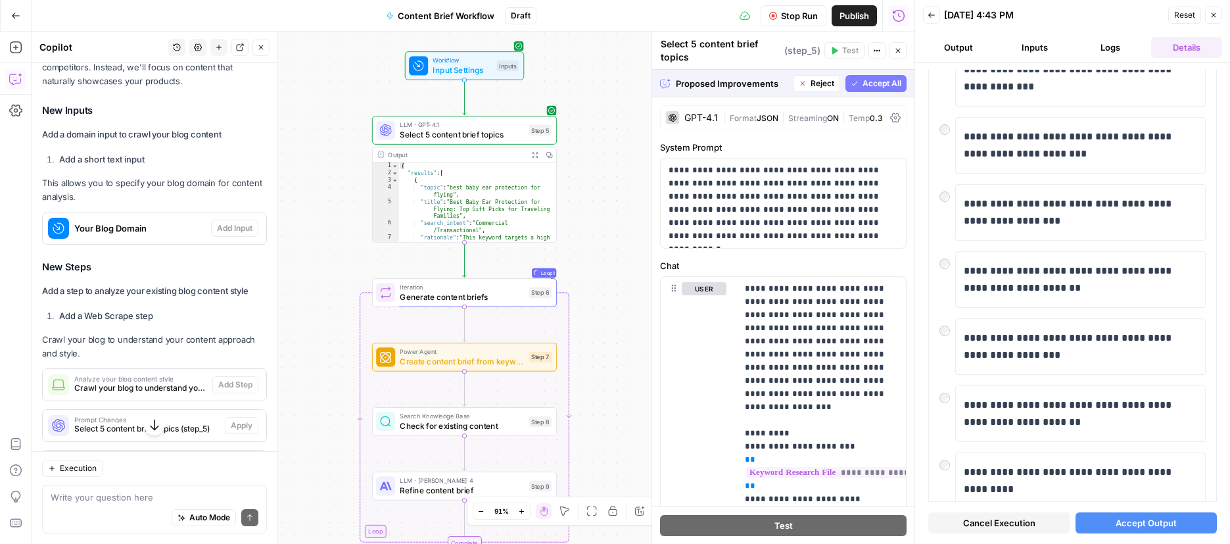
scroll to position [3967, 0]
click at [884, 83] on span "Accept All" at bounding box center [881, 84] width 39 height 12
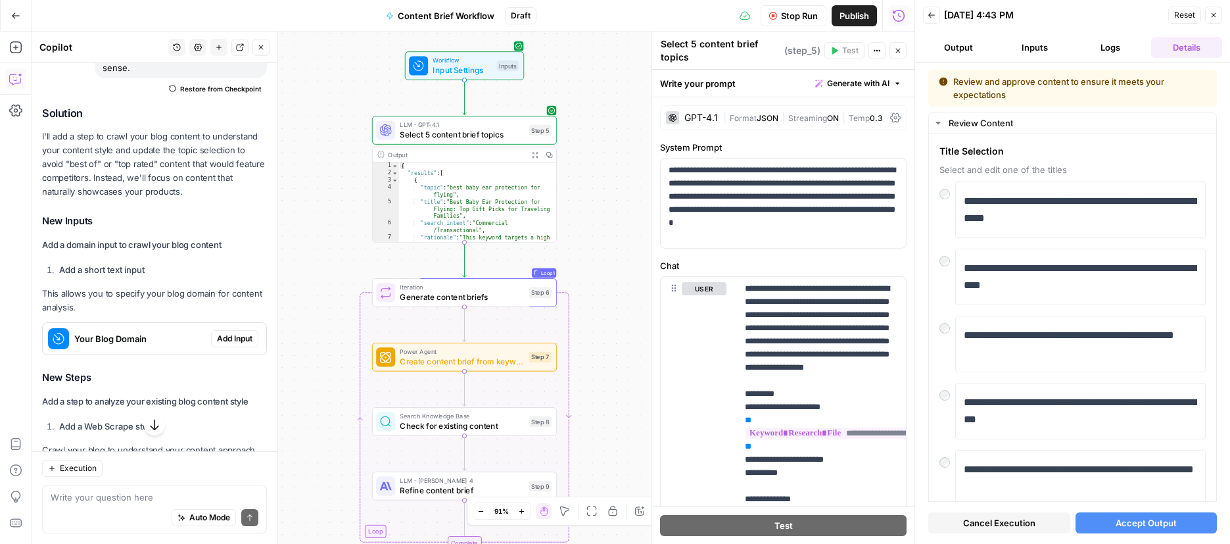
scroll to position [4021, 0]
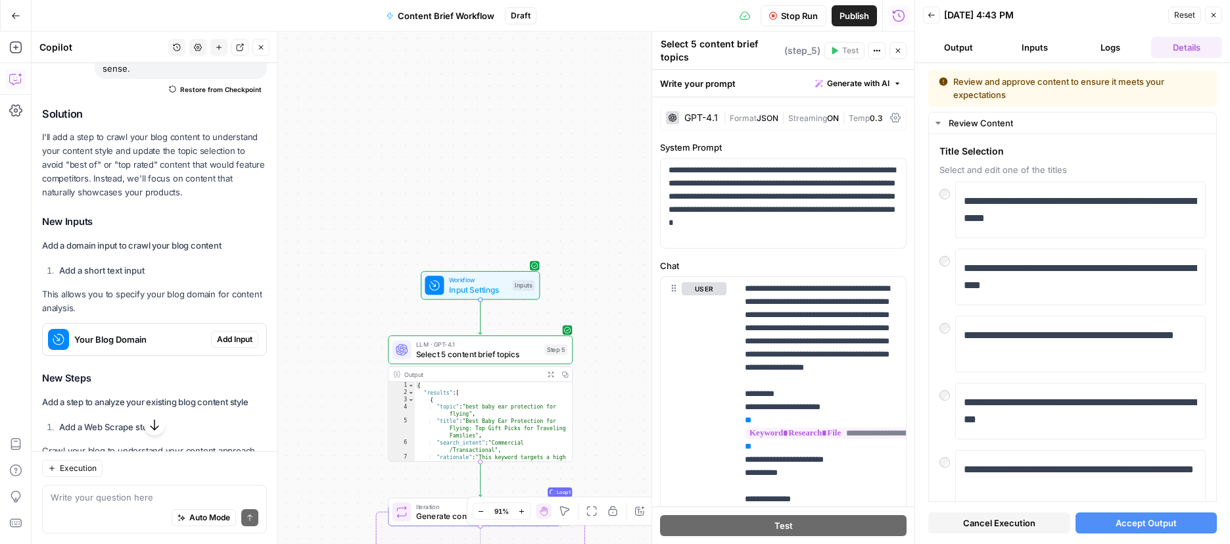
click at [234, 345] on span "Add Input" at bounding box center [234, 339] width 35 height 12
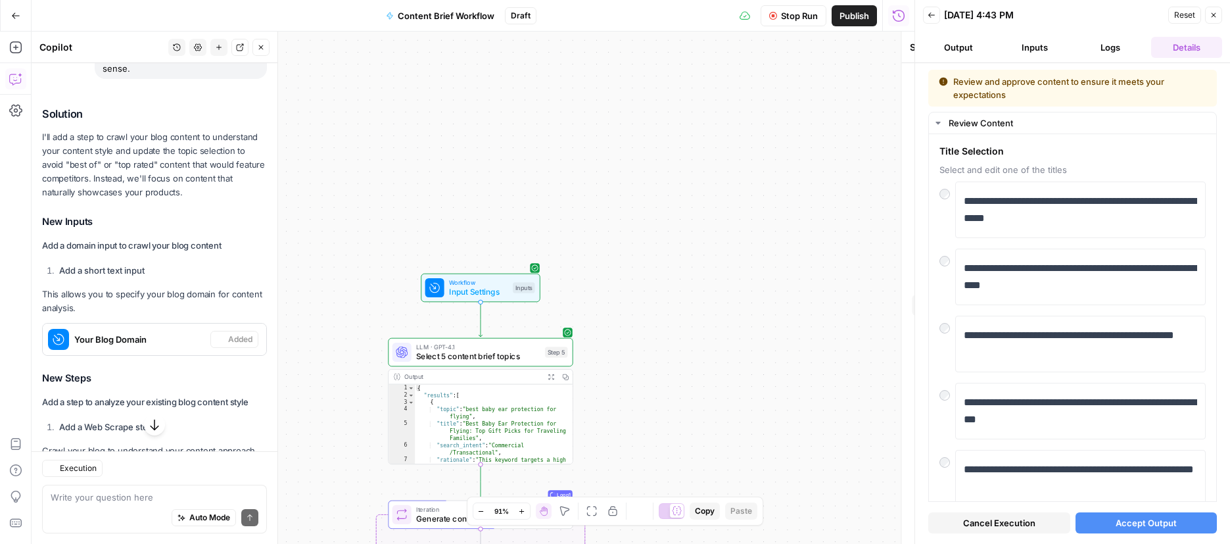
type textarea "Inputs"
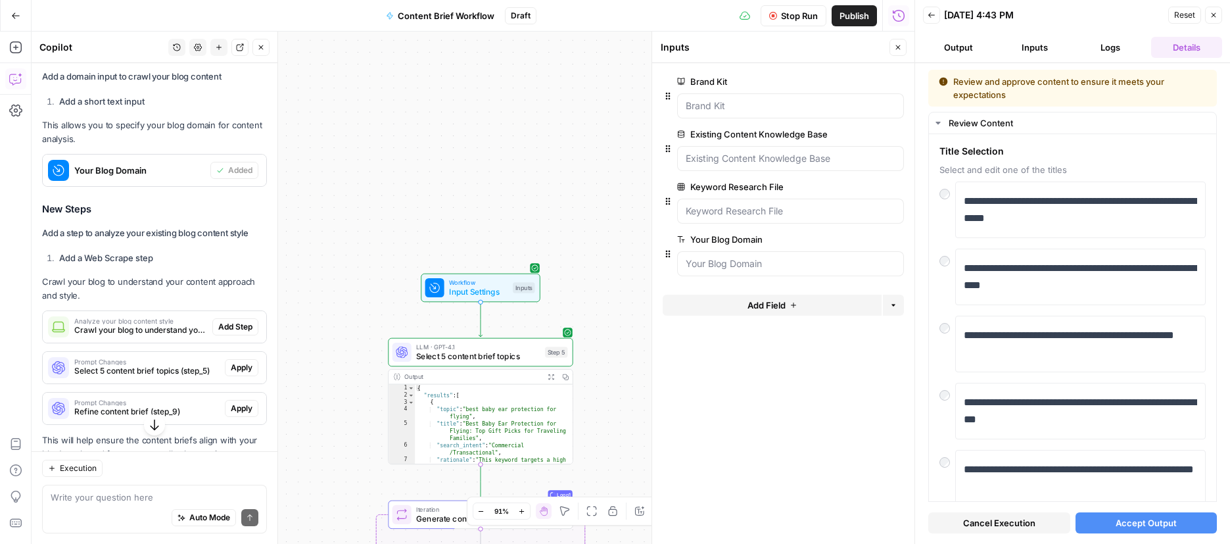
scroll to position [4190, 0]
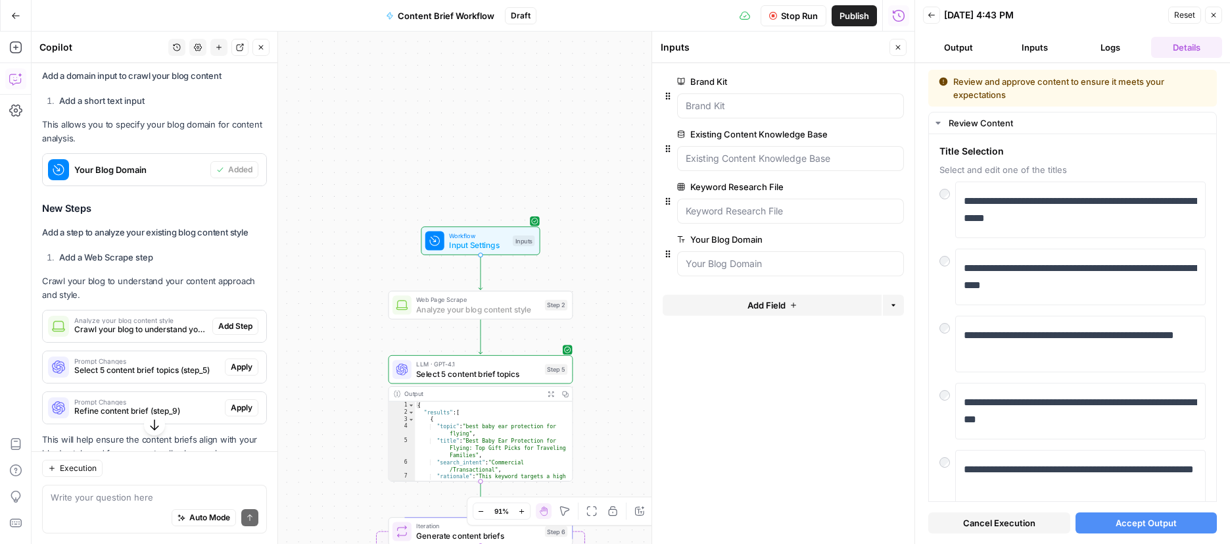
click at [243, 332] on span "Add Step" at bounding box center [235, 326] width 34 height 12
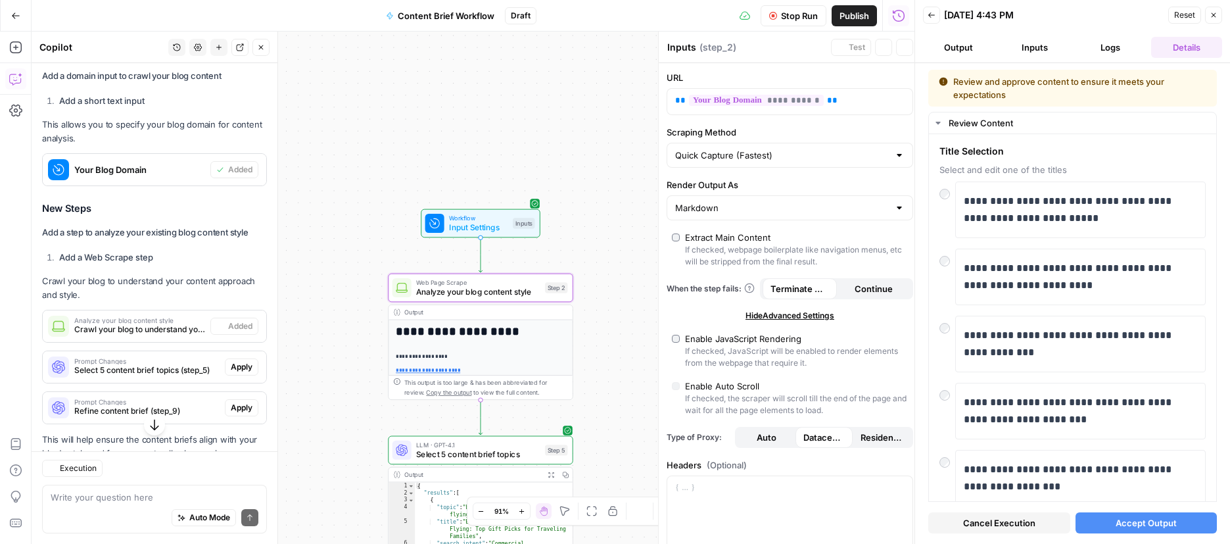
type textarea "Analyze your blog content style"
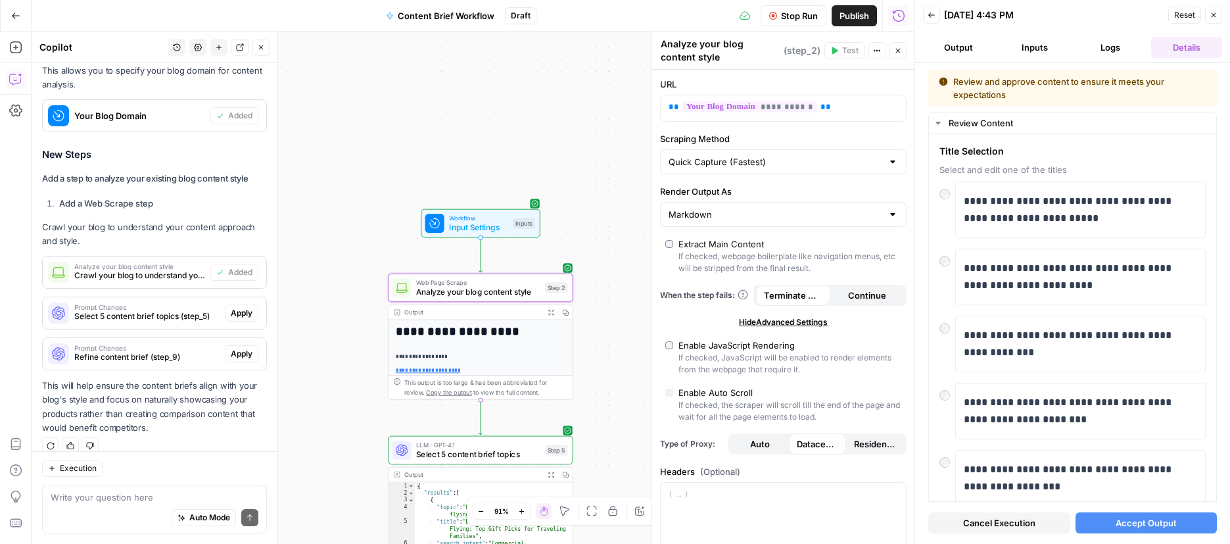
scroll to position [4271, 0]
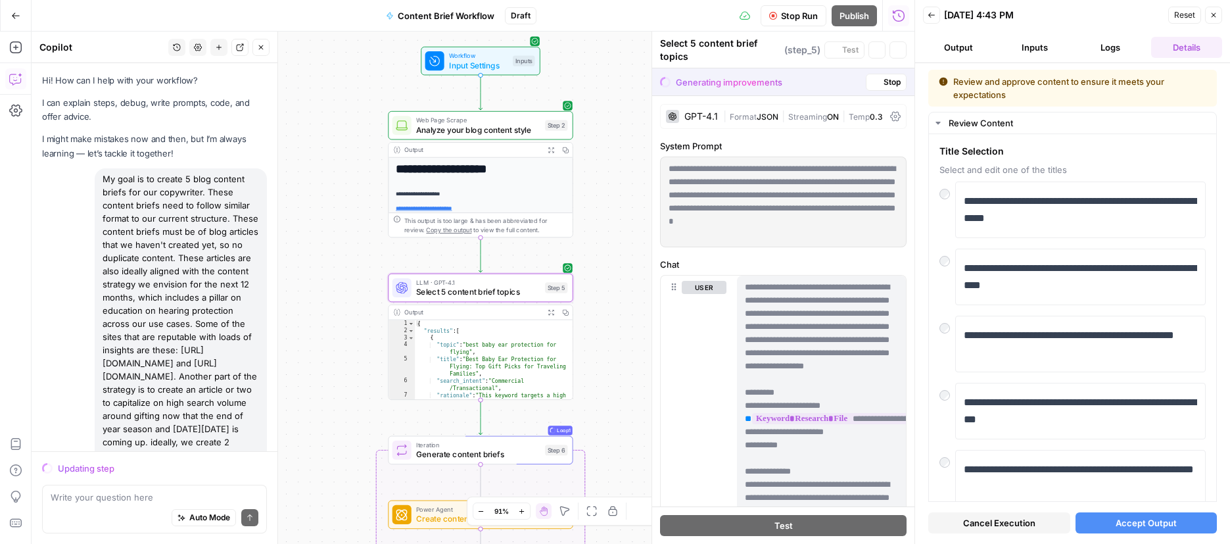
scroll to position [4103, 0]
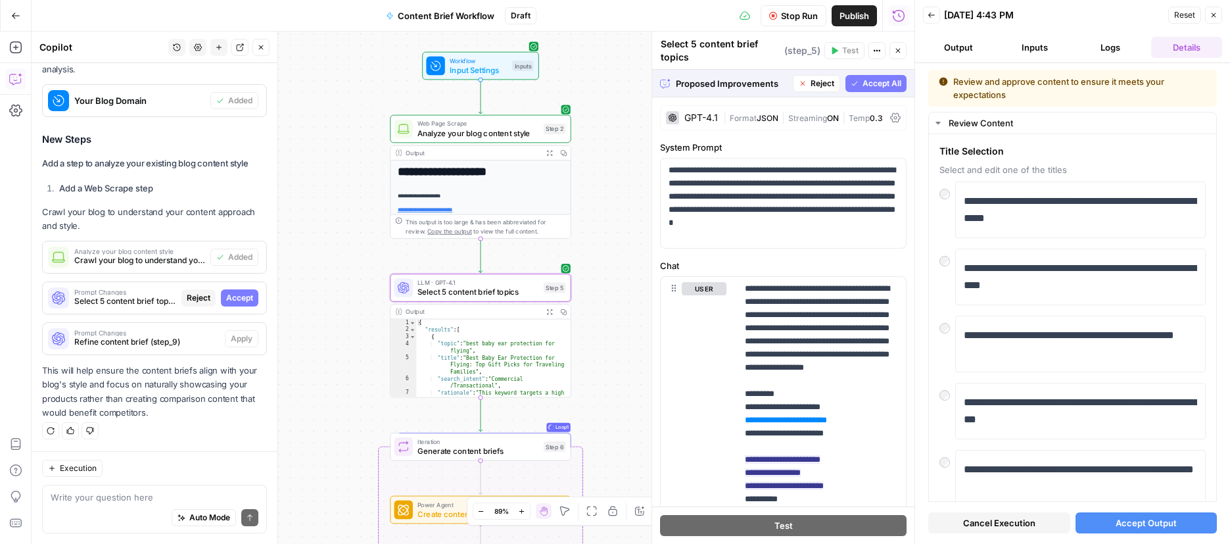
click at [239, 295] on span "Accept" at bounding box center [239, 298] width 27 height 12
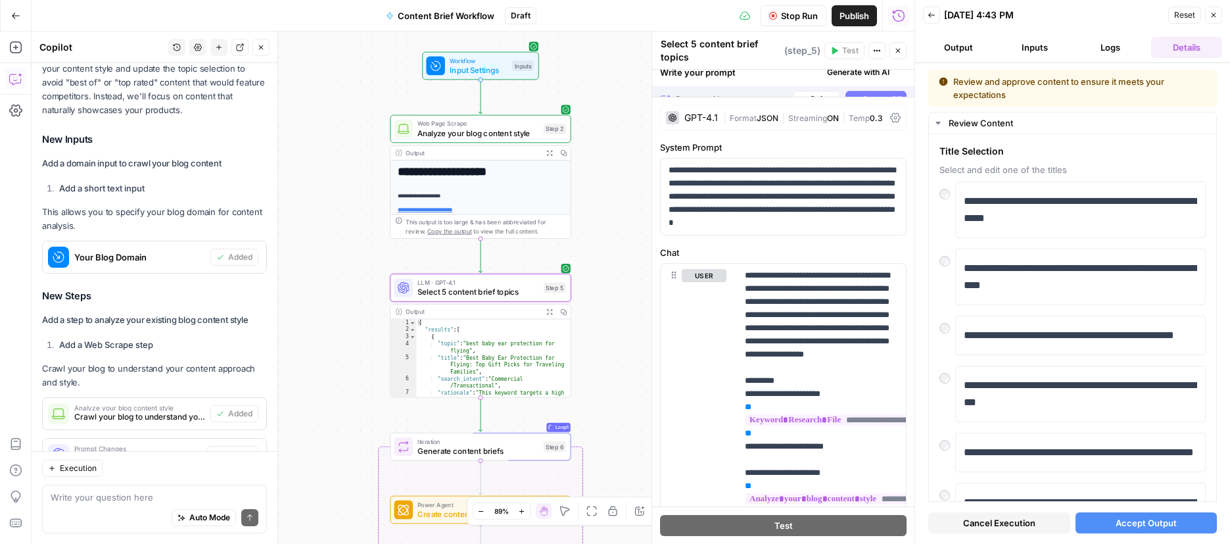
scroll to position [4271, 0]
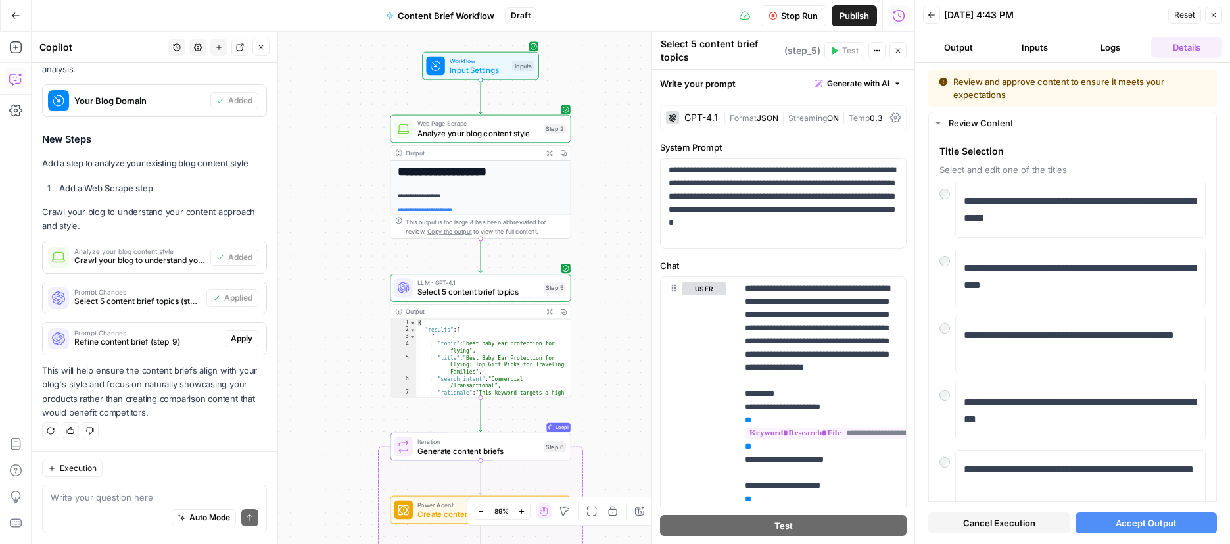
click at [1041, 87] on div "Review and approve content to ensure it meets your expectations" at bounding box center [1073, 88] width 268 height 26
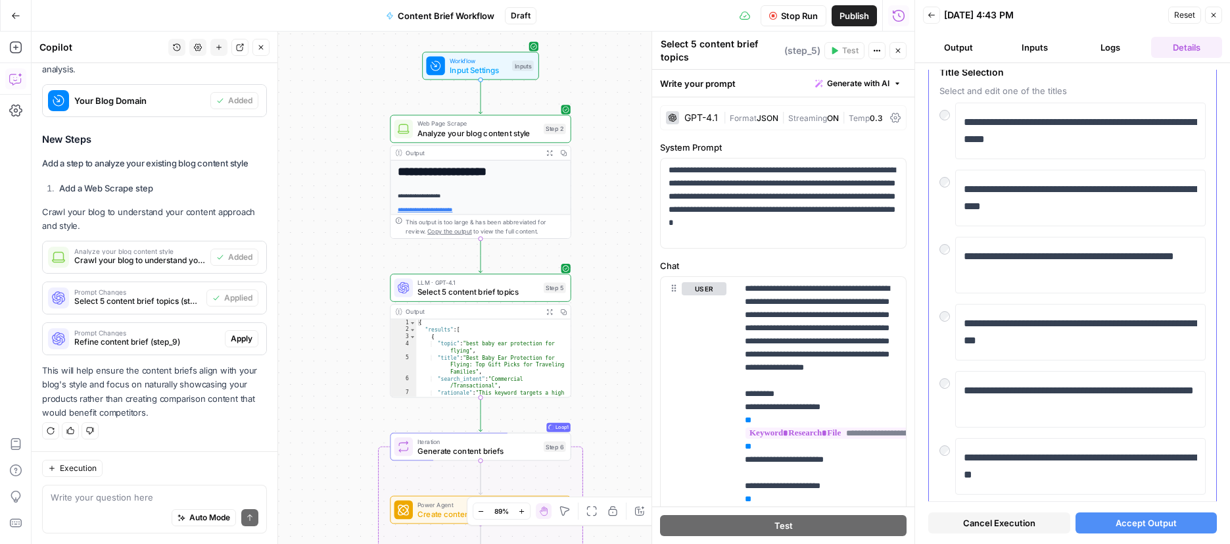
scroll to position [80, 0]
click at [1219, 15] on button "Close" at bounding box center [1213, 15] width 17 height 17
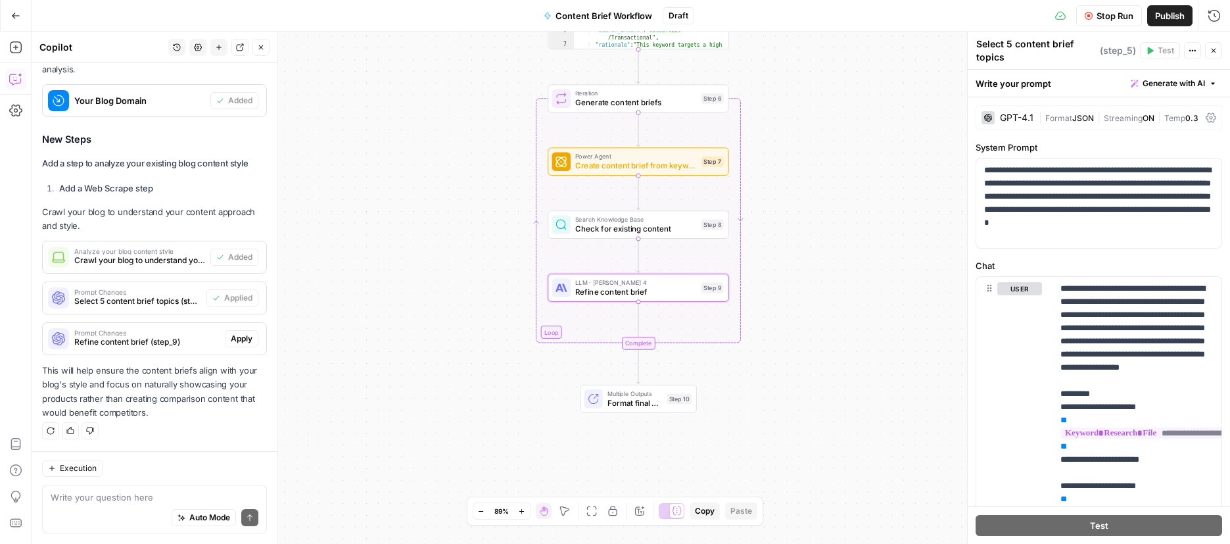
click at [233, 340] on span "Apply" at bounding box center [242, 339] width 22 height 12
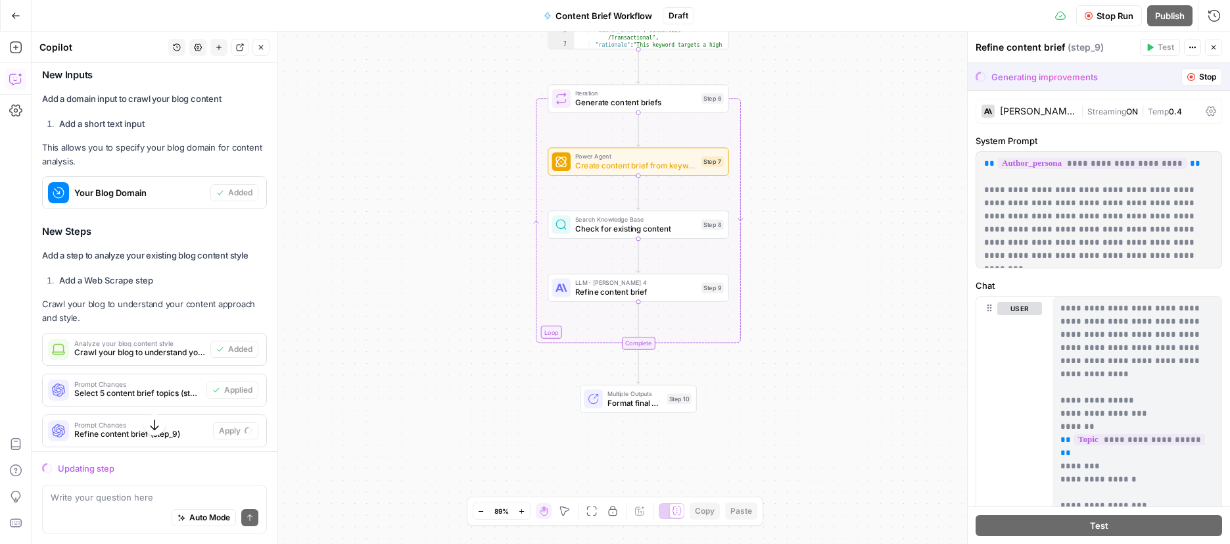
scroll to position [4103, 0]
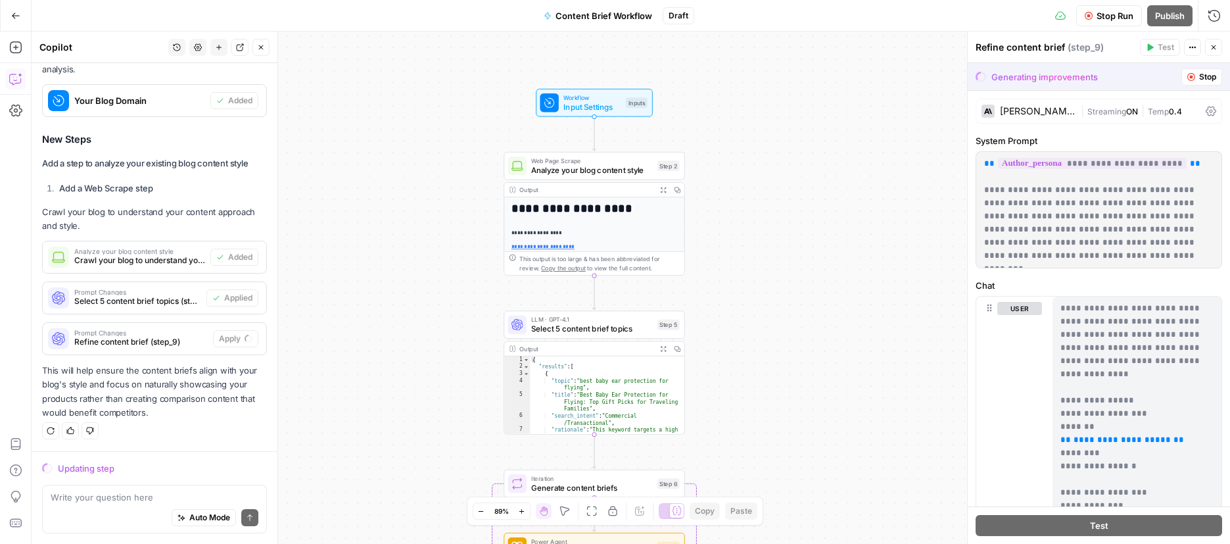
click at [595, 160] on span "Web Page Scrape" at bounding box center [592, 160] width 122 height 9
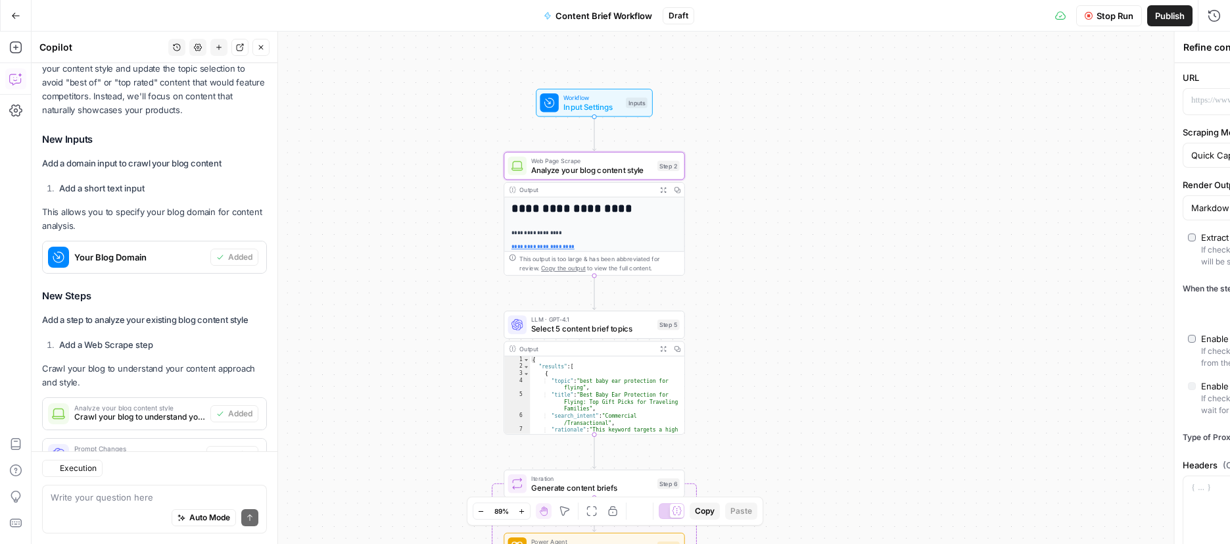
type textarea "Analyze your blog content style"
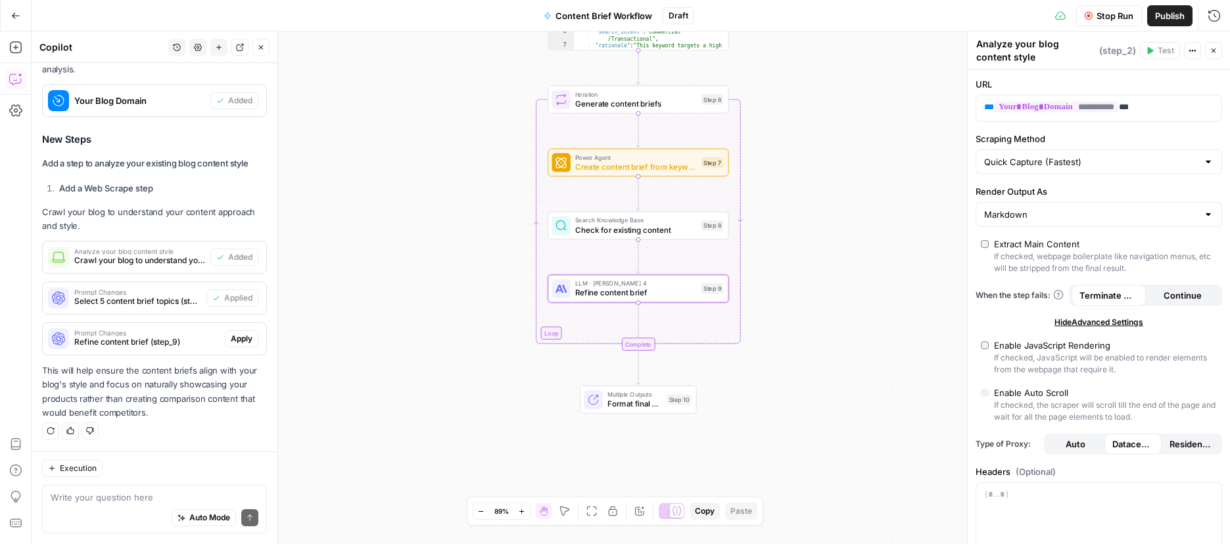
click at [243, 341] on span "Apply" at bounding box center [242, 339] width 22 height 12
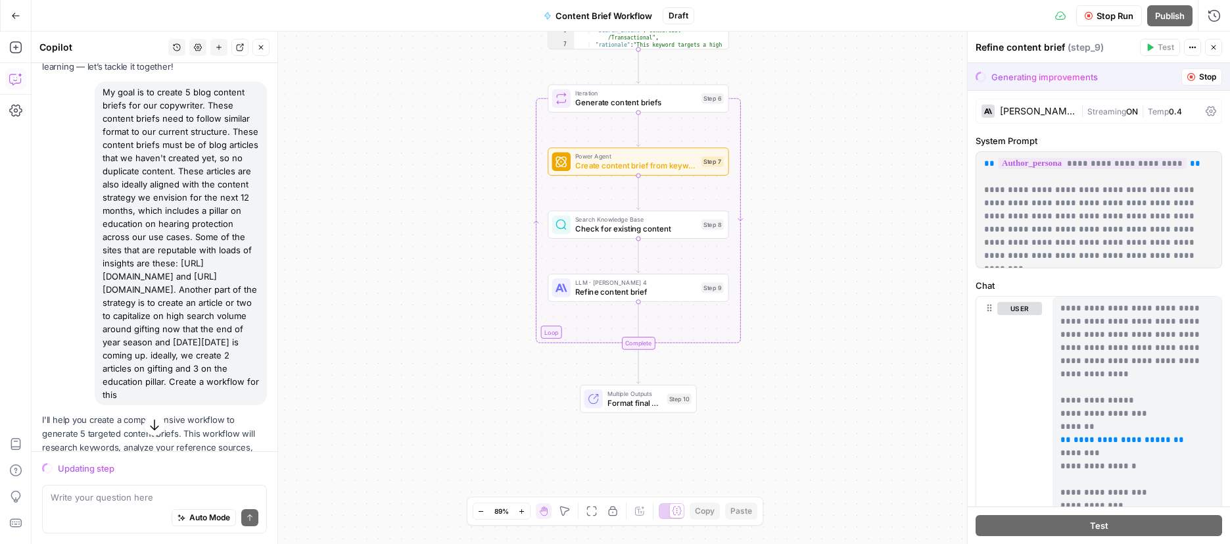
scroll to position [69, 0]
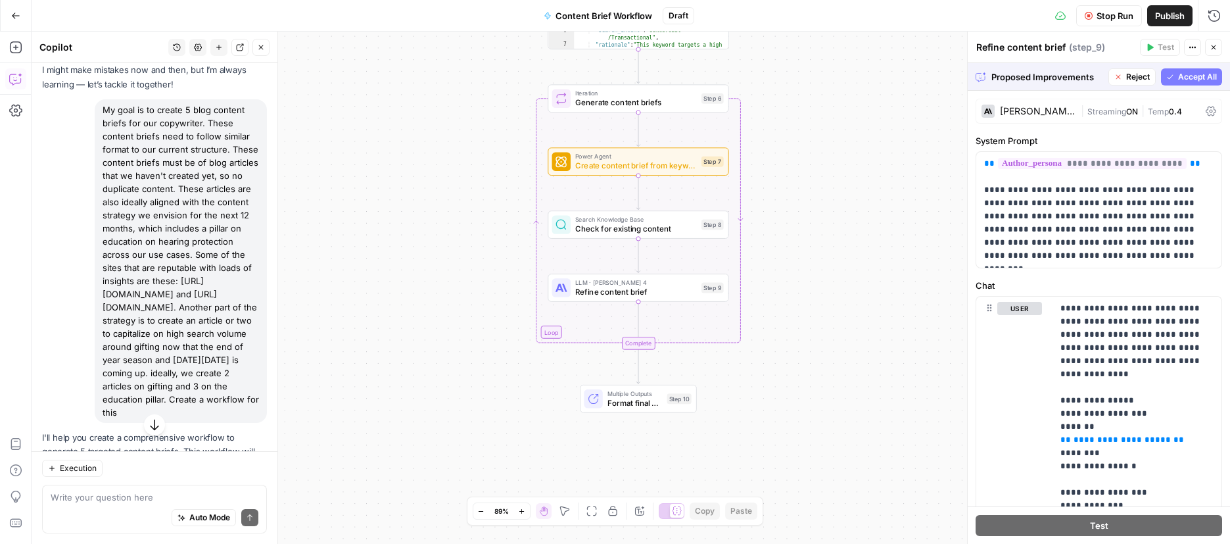
drag, startPoint x: 102, startPoint y: 106, endPoint x: 152, endPoint y: 408, distance: 305.2
click at [152, 408] on div "My goal is to create 5 blog content briefs for our copywriter. These content br…" at bounding box center [181, 260] width 172 height 323
copy div "My goal is to create 5 blog content briefs for our copywriter. These content br…"
click at [201, 253] on div "My goal is to create 5 blog content briefs for our copywriter. These content br…" at bounding box center [181, 260] width 172 height 323
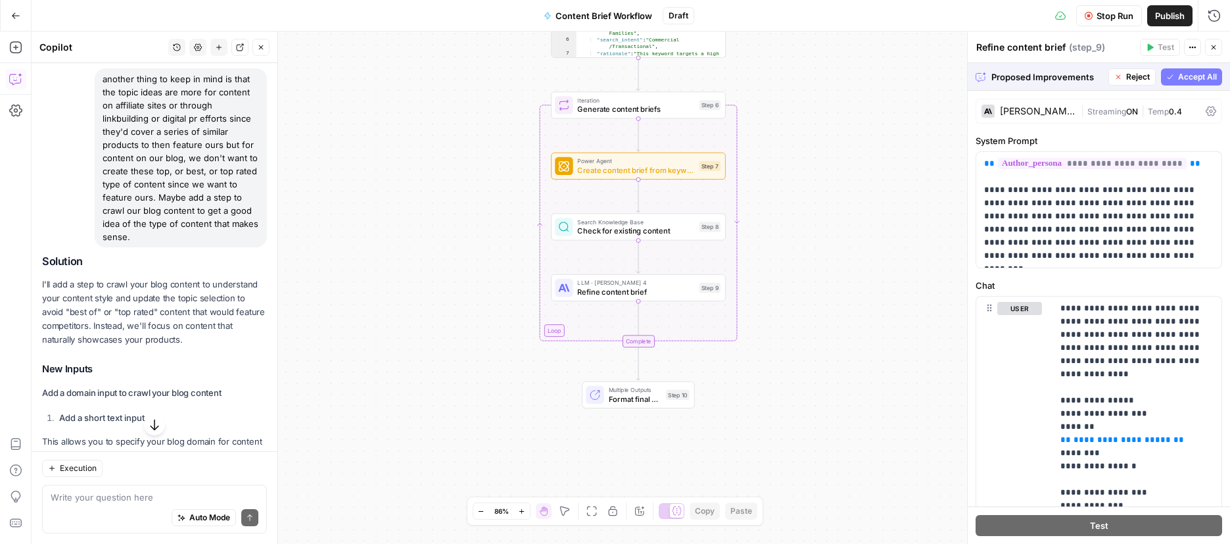
scroll to position [3719, 0]
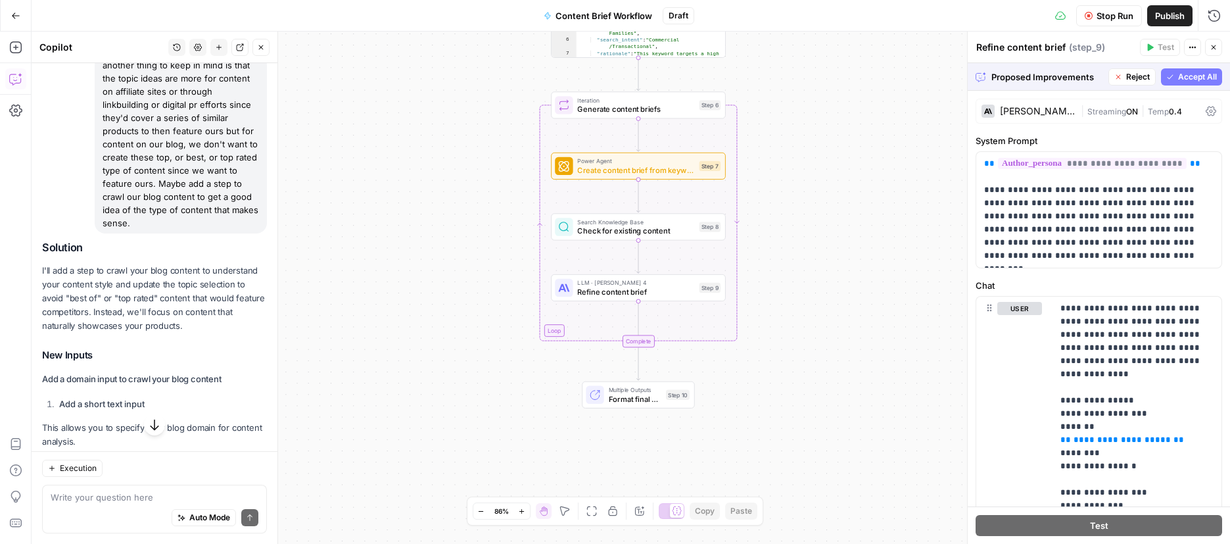
drag, startPoint x: 224, startPoint y: 235, endPoint x: 97, endPoint y: 94, distance: 189.5
click at [97, 94] on div "another thing to keep in mind is that the topic ideas are more for content on a…" at bounding box center [181, 144] width 172 height 179
copy div "another thing to keep in mind is that the topic ideas are more for content on a…"
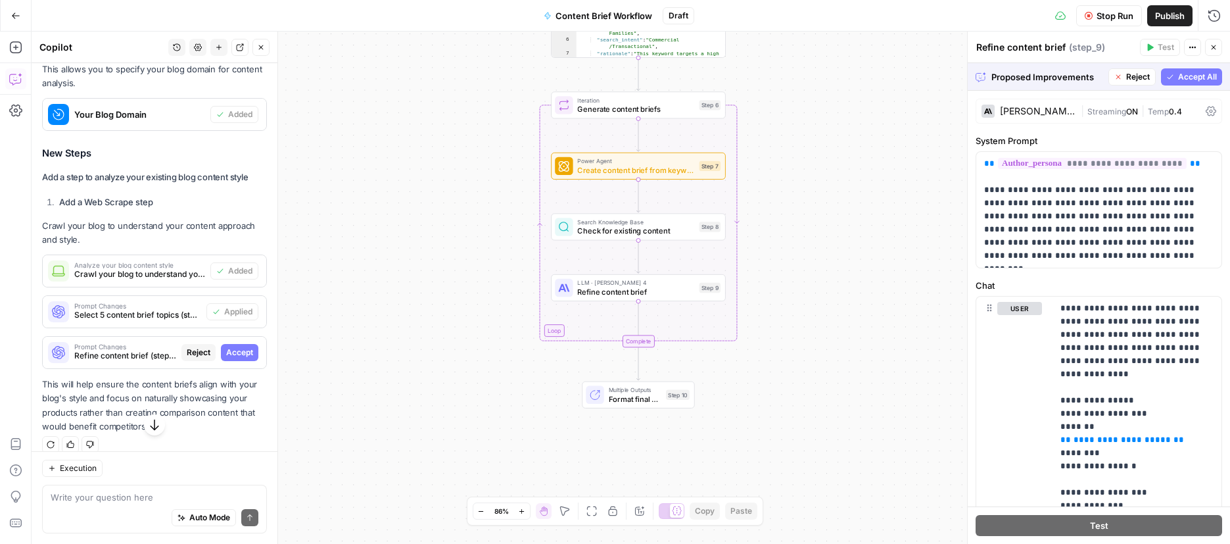
scroll to position [4103, 0]
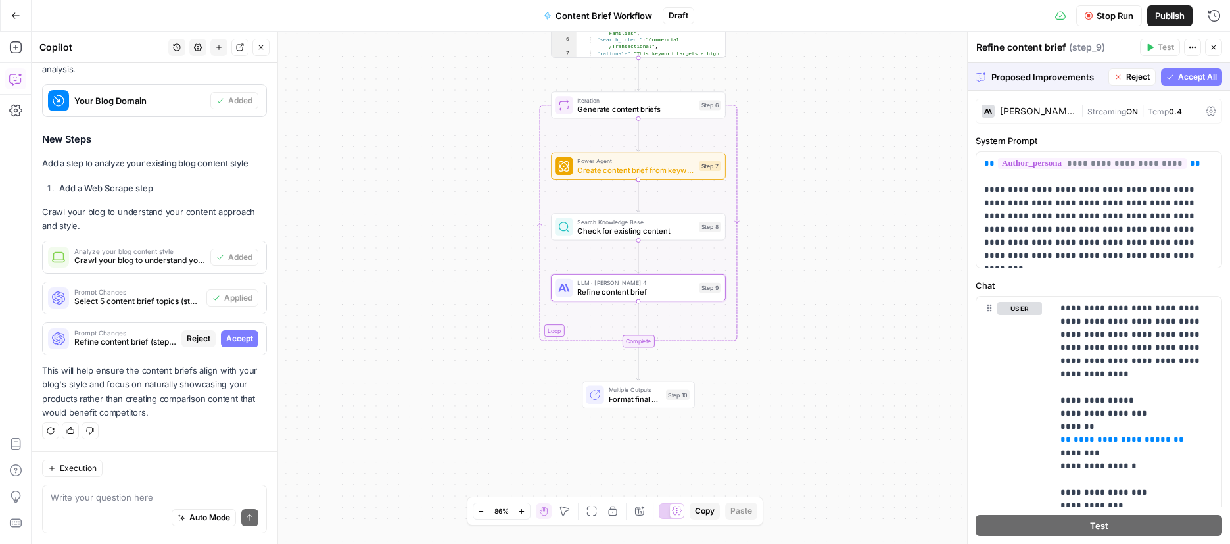
click at [252, 341] on span "Accept" at bounding box center [239, 339] width 27 height 12
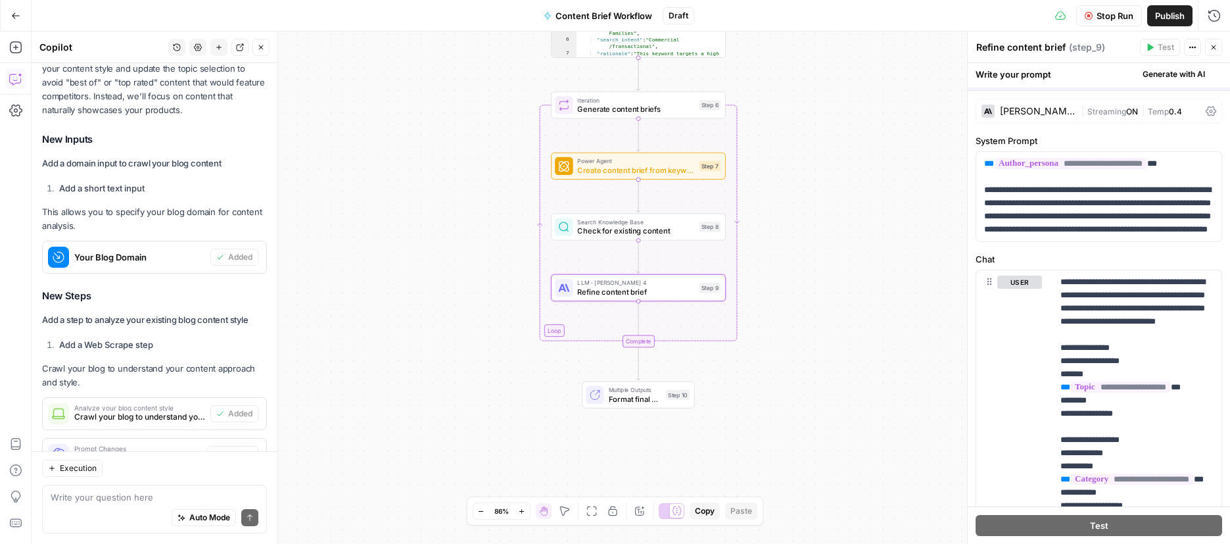
scroll to position [4271, 0]
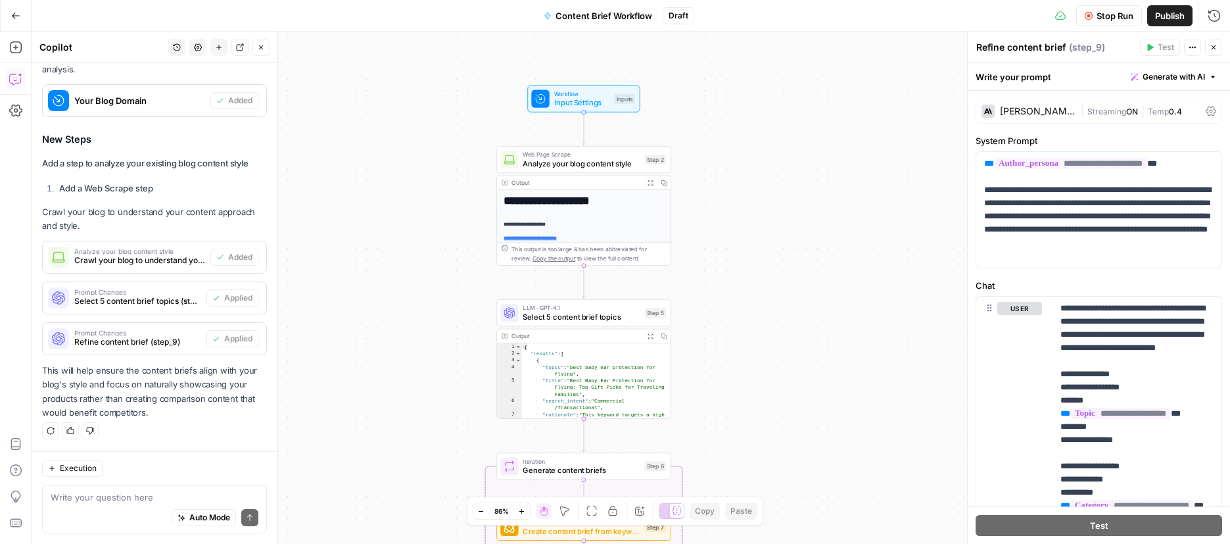
click at [561, 156] on span "Web Page Scrape" at bounding box center [581, 154] width 117 height 9
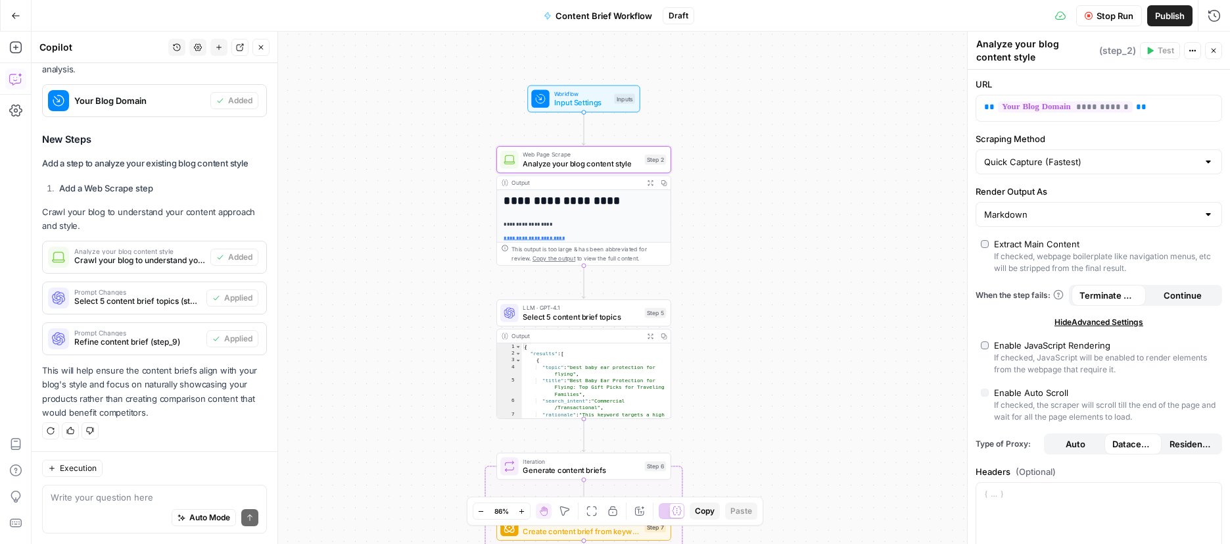
click at [1216, 58] on button "Close" at bounding box center [1213, 50] width 17 height 17
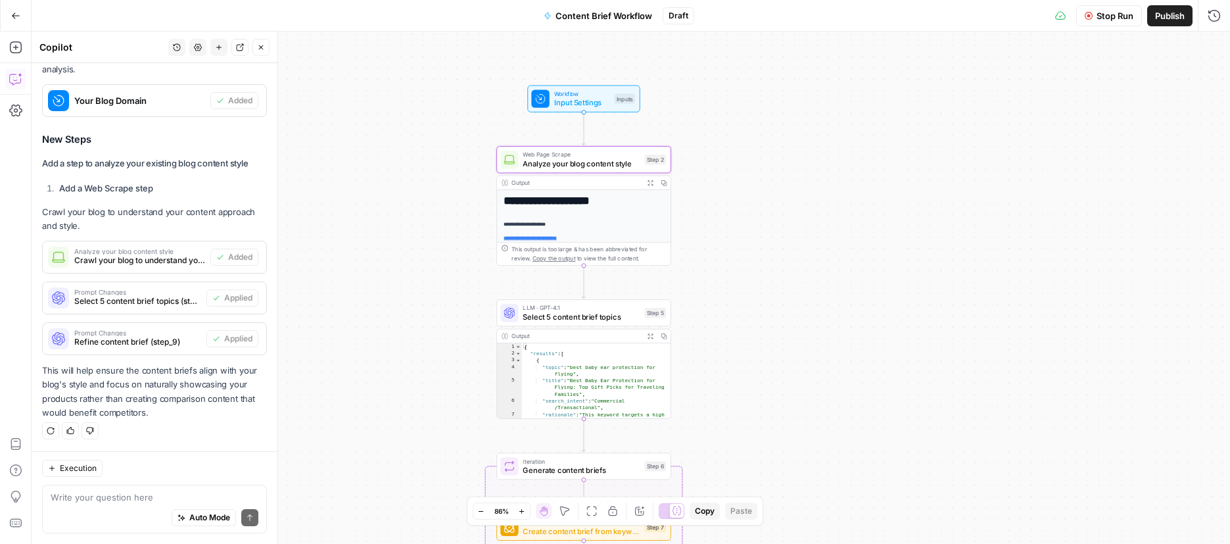
click at [565, 176] on div "Output Expand Output Copy" at bounding box center [584, 183] width 174 height 14
click at [550, 185] on div "Output" at bounding box center [575, 182] width 128 height 9
click at [561, 172] on div "Web Page Scrape Analyze your blog content style Step 2 Copy step Delete step Ad…" at bounding box center [583, 159] width 175 height 27
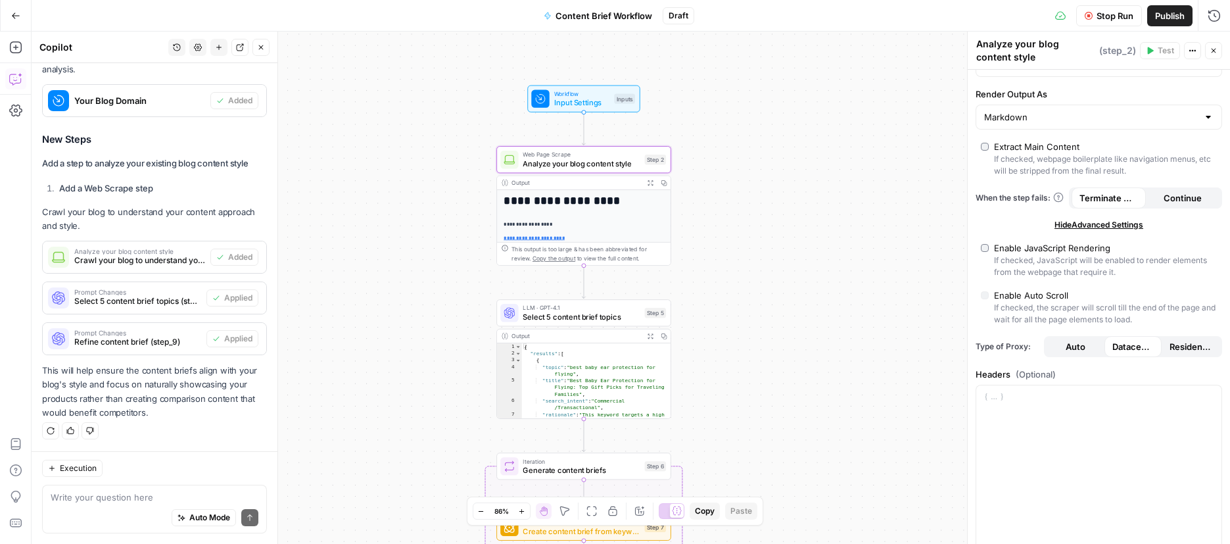
scroll to position [0, 0]
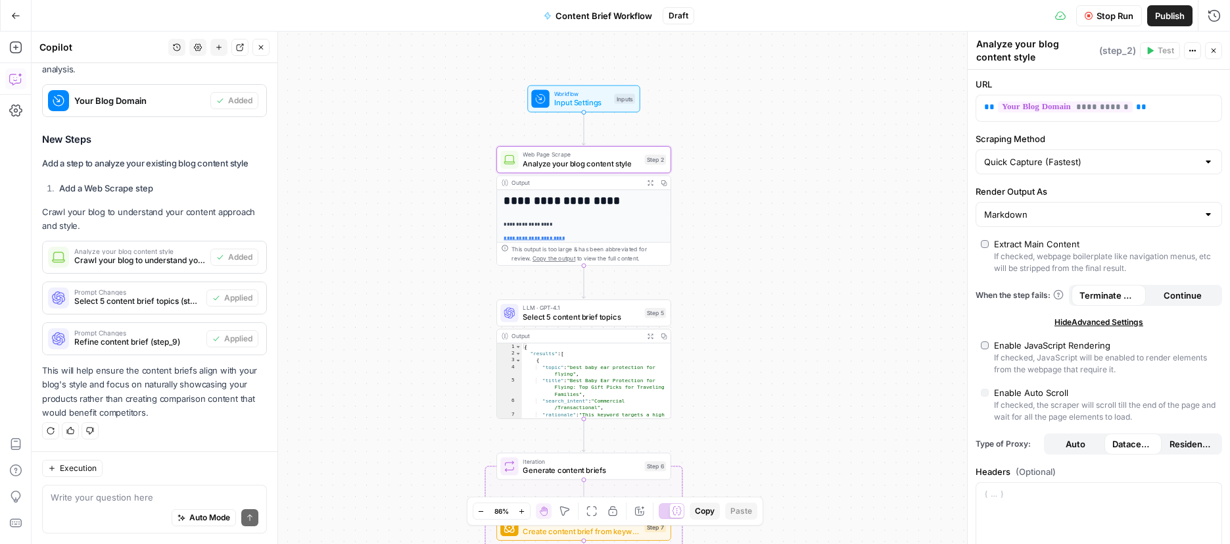
click at [573, 183] on div "Output" at bounding box center [575, 182] width 128 height 9
click at [1150, 108] on p "**********" at bounding box center [1088, 107] width 208 height 13
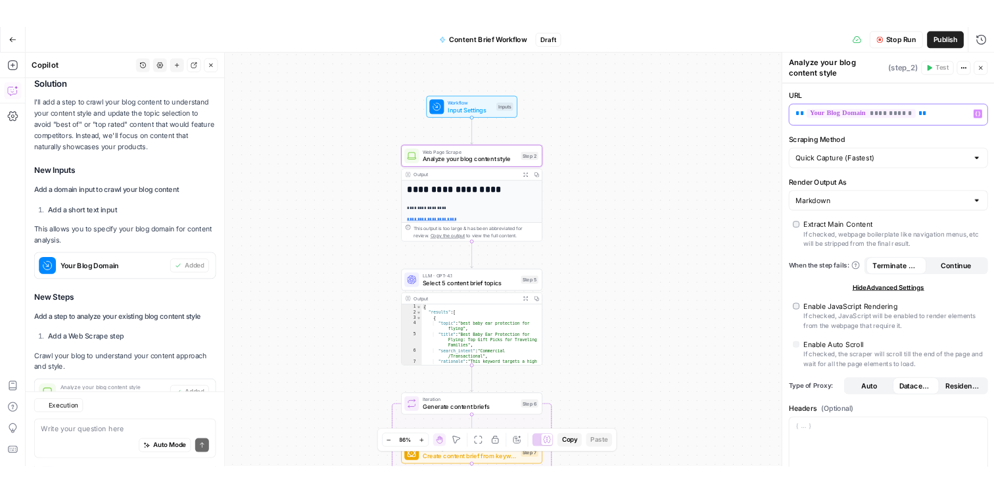
scroll to position [4271, 0]
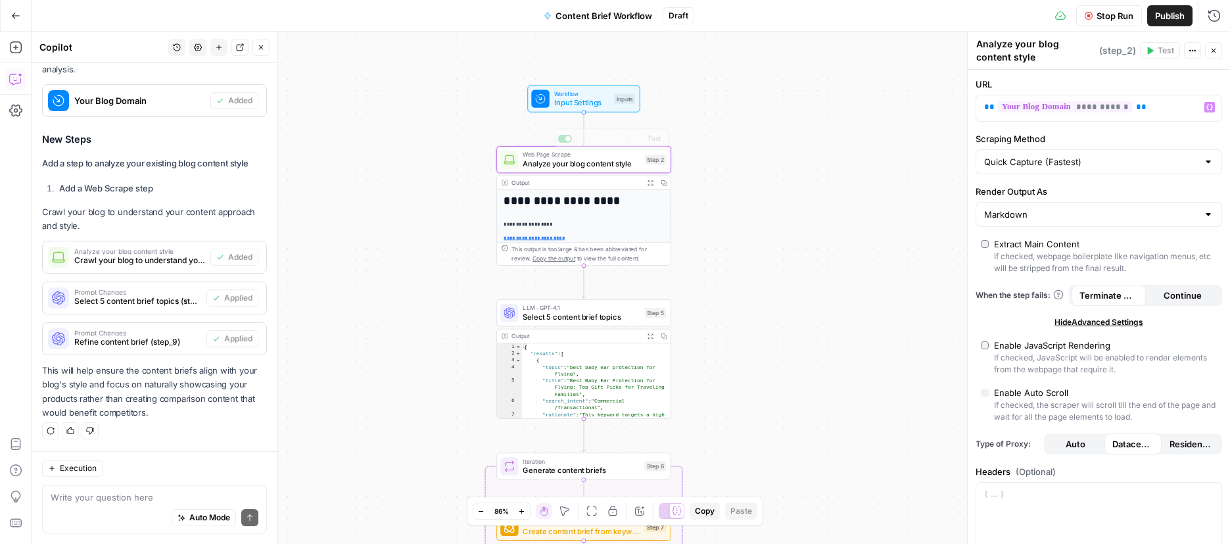
click at [573, 110] on div "Workflow Input Settings Inputs Test Step" at bounding box center [583, 98] width 112 height 27
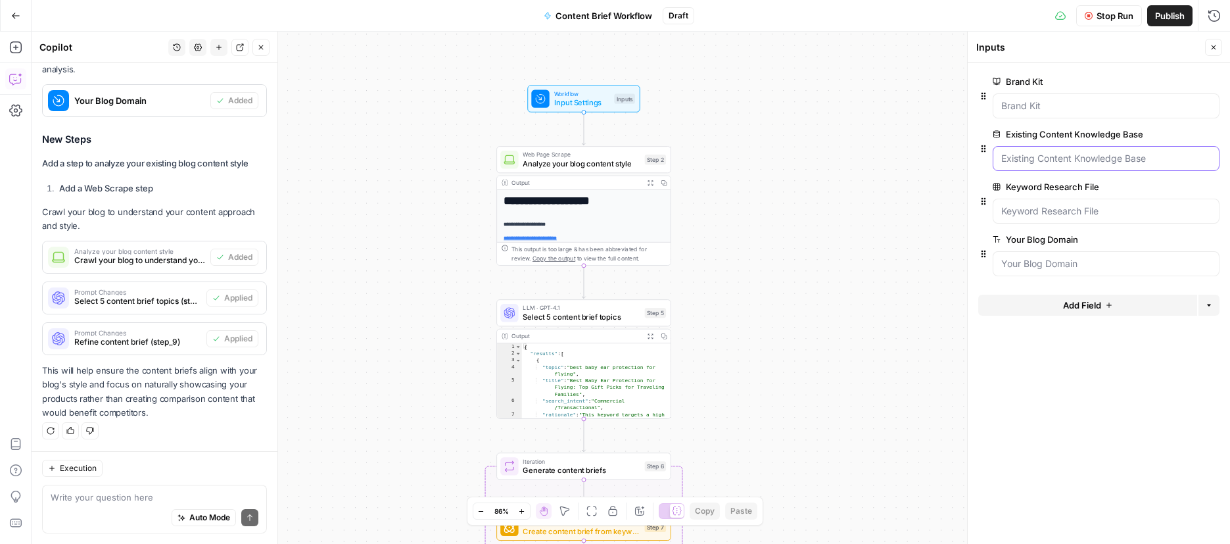
click at [1072, 154] on Base "Existing Content Knowledge Base" at bounding box center [1106, 158] width 210 height 13
click at [1049, 262] on Domain "Your Blog Domain" at bounding box center [1106, 263] width 210 height 13
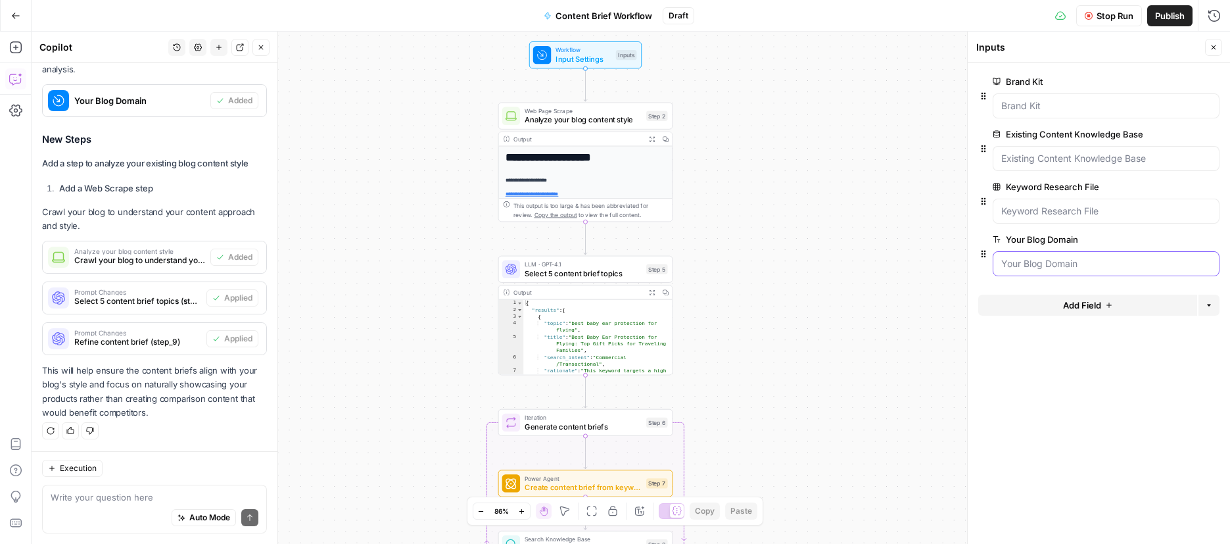
click at [1016, 268] on Domain "Your Blog Domain" at bounding box center [1106, 263] width 210 height 13
click at [1100, 20] on span "Stop Run" at bounding box center [1115, 15] width 37 height 13
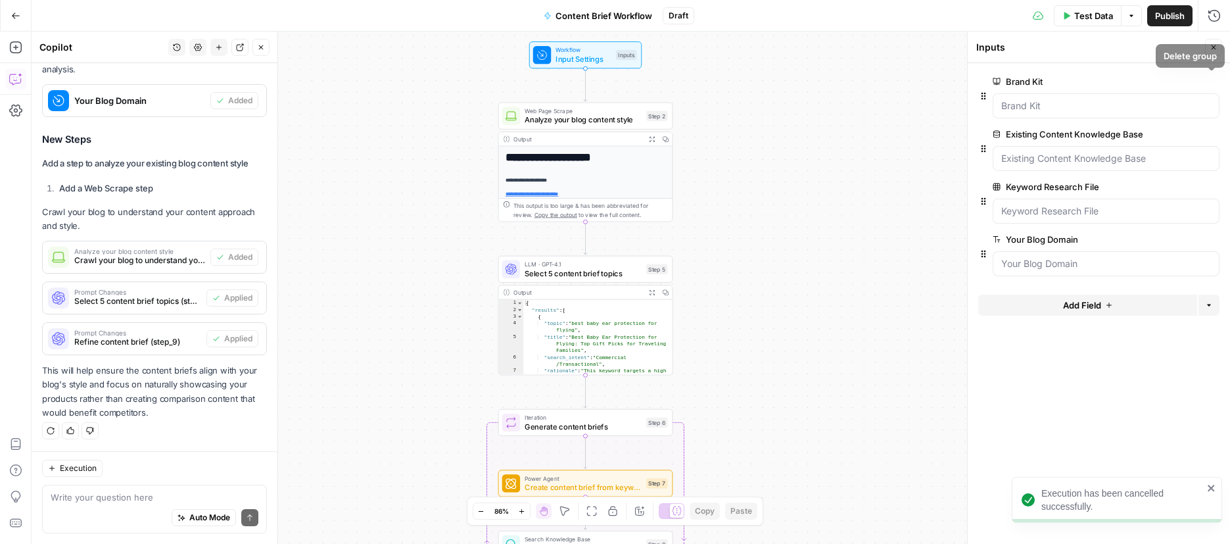
click at [1209, 41] on button "Close" at bounding box center [1213, 47] width 17 height 17
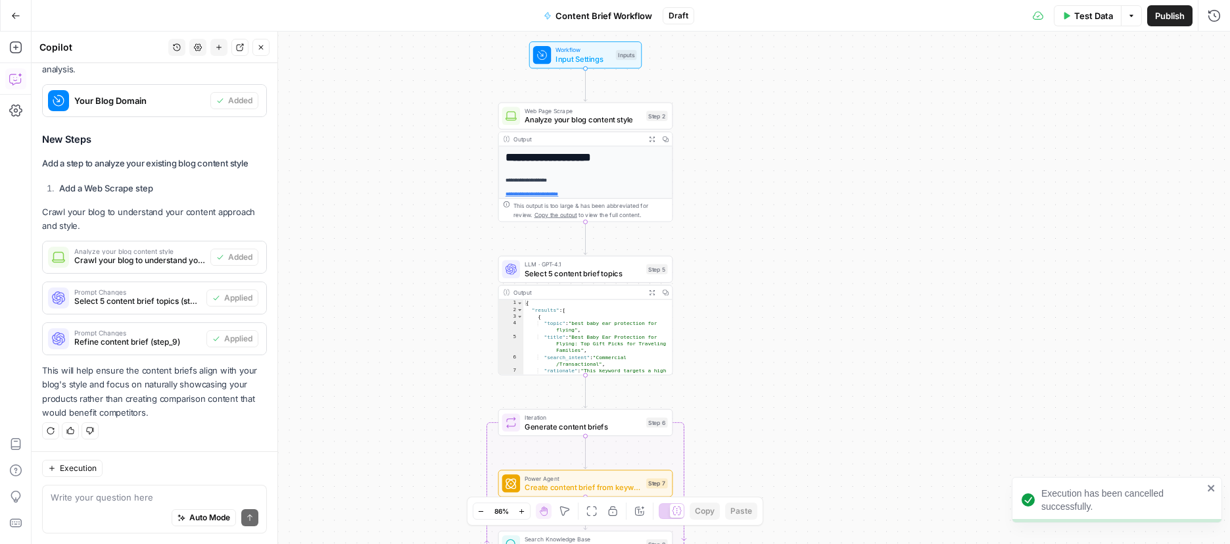
drag, startPoint x: 582, startPoint y: 51, endPoint x: 605, endPoint y: 51, distance: 23.0
click at [582, 51] on span "Workflow" at bounding box center [583, 49] width 56 height 9
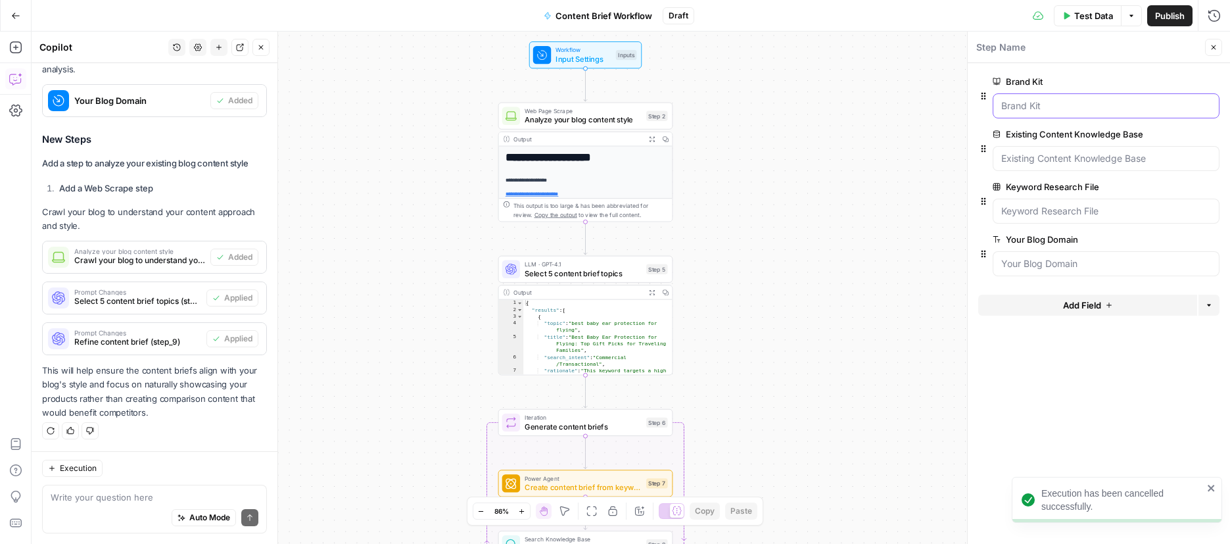
click at [1044, 108] on Kit "Brand Kit" at bounding box center [1106, 105] width 210 height 13
click at [1170, 77] on span "edit field" at bounding box center [1170, 81] width 29 height 11
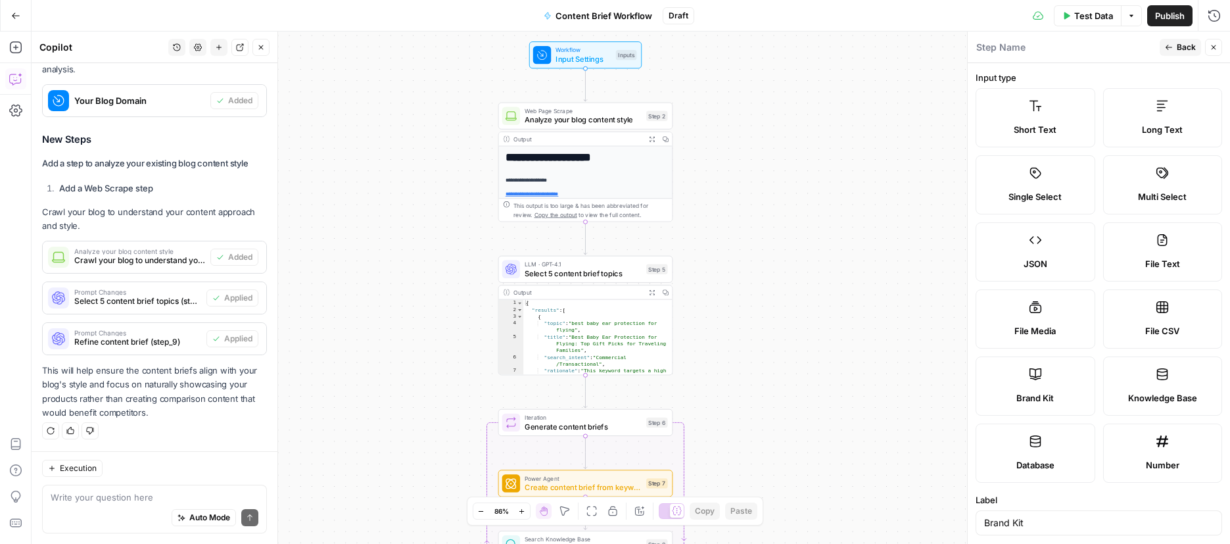
click at [1215, 45] on icon "button" at bounding box center [1214, 47] width 5 height 5
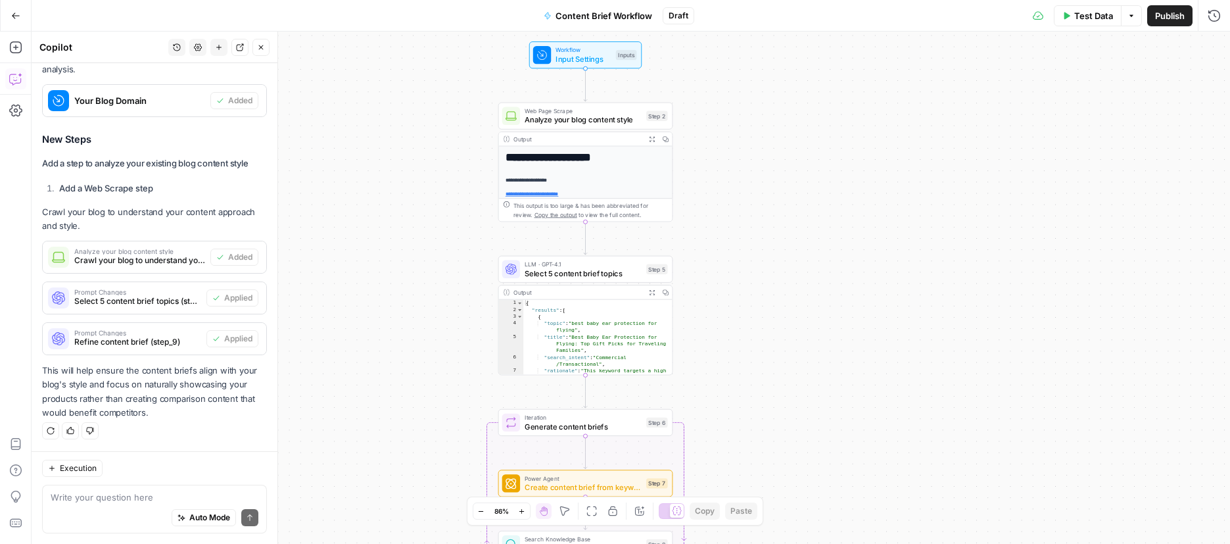
click at [1090, 24] on button "Test Data" at bounding box center [1088, 15] width 68 height 21
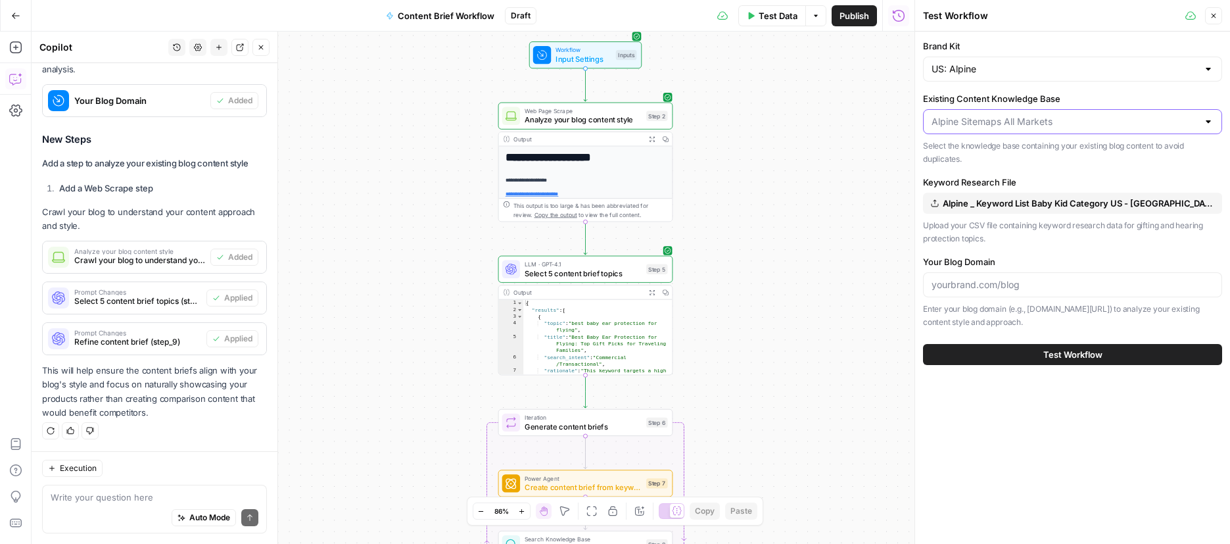
click at [1077, 122] on input "Existing Content Knowledge Base" at bounding box center [1065, 121] width 266 height 13
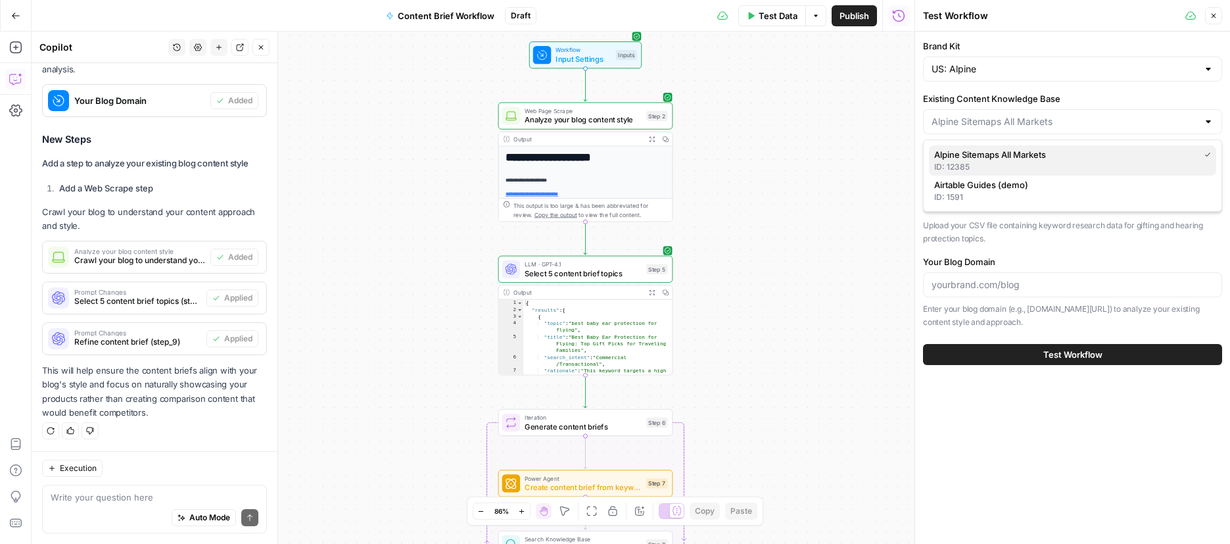
click at [1074, 163] on div "ID: 12385" at bounding box center [1072, 167] width 277 height 12
type input "Alpine Sitemaps All Markets"
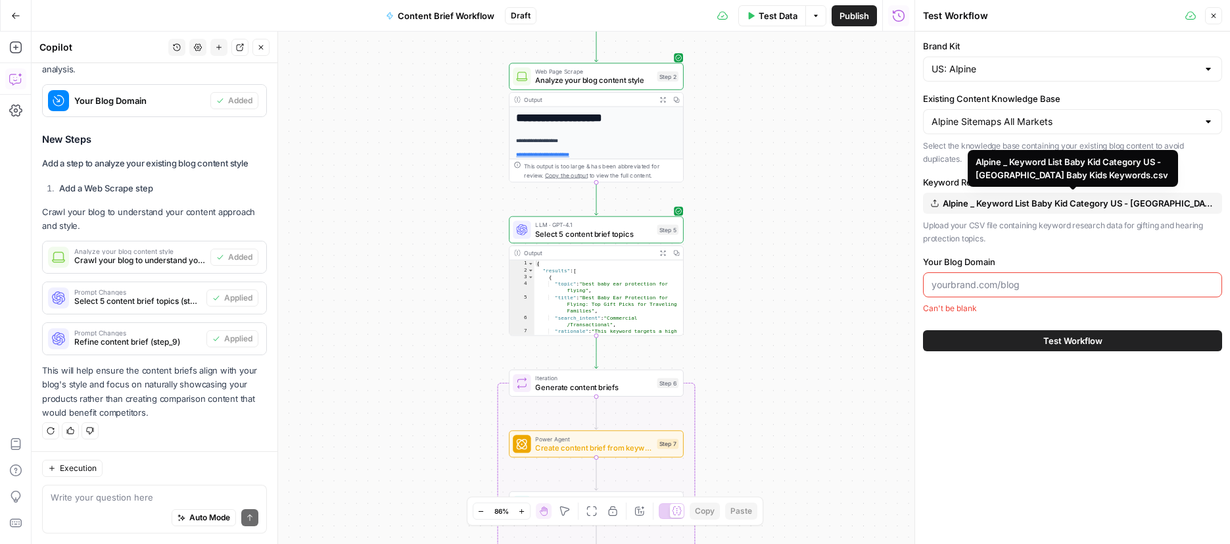
click at [955, 289] on input "Your Blog Domain" at bounding box center [1073, 284] width 282 height 13
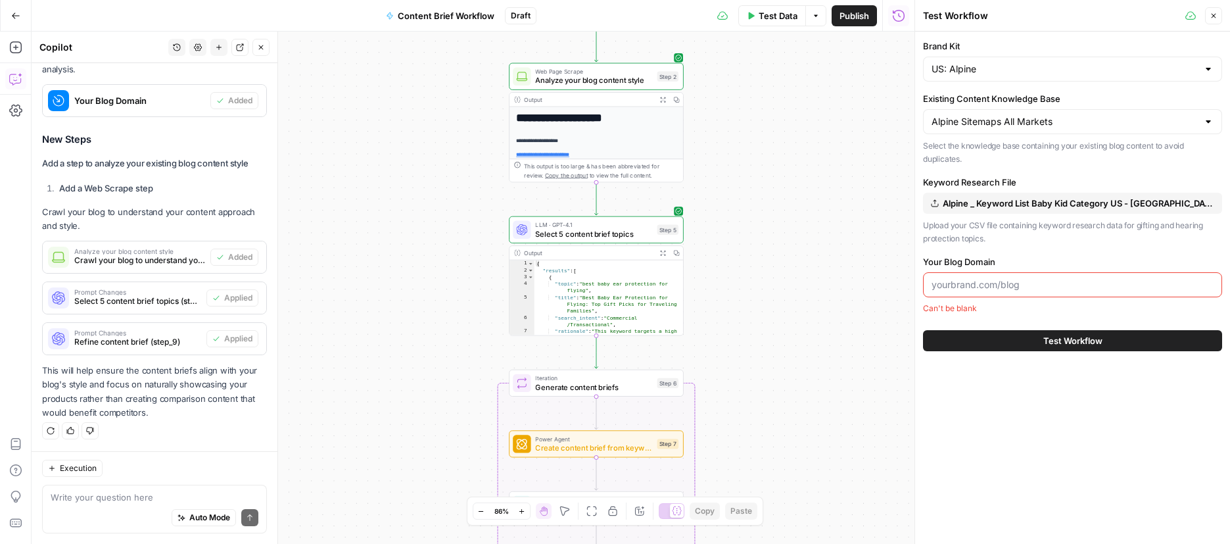
paste input "[URL][DOMAIN_NAME]"
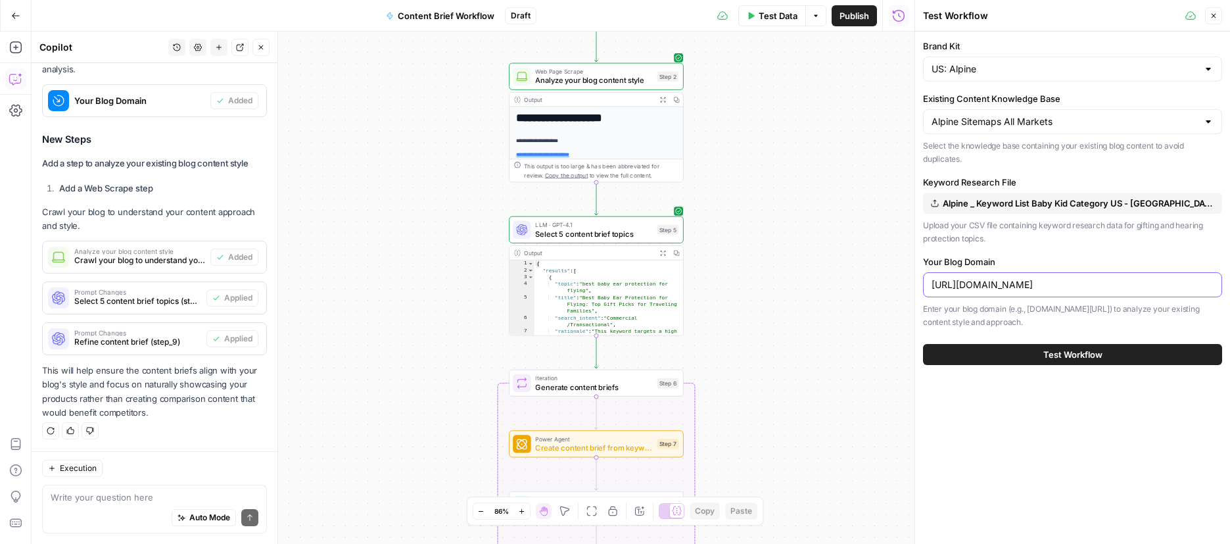
type input "[URL][DOMAIN_NAME]"
click at [1011, 359] on button "Test Workflow" at bounding box center [1072, 354] width 299 height 21
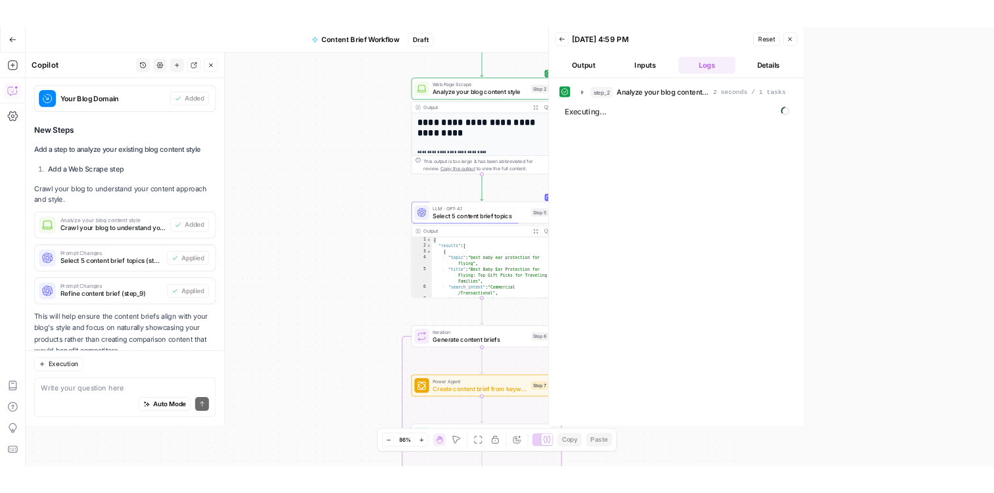
scroll to position [4322, 0]
